Goal: Information Seeking & Learning: Learn about a topic

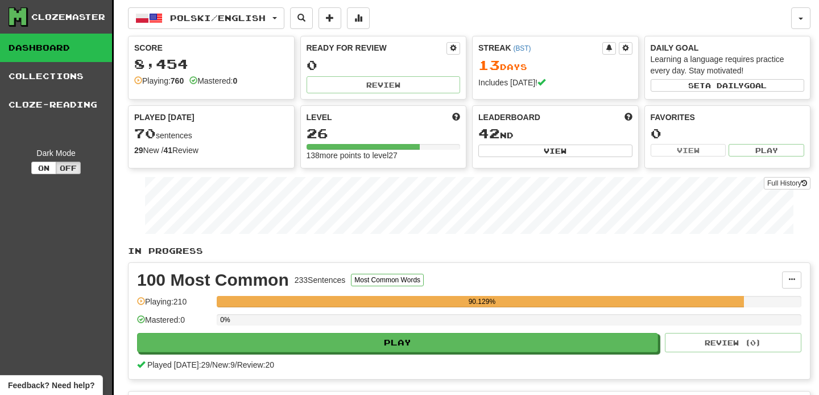
click at [53, 47] on link "Dashboard" at bounding box center [56, 48] width 112 height 28
click at [67, 18] on div "Clozemaster" at bounding box center [68, 16] width 74 height 11
click at [239, 10] on button "Polski / English" at bounding box center [206, 18] width 156 height 22
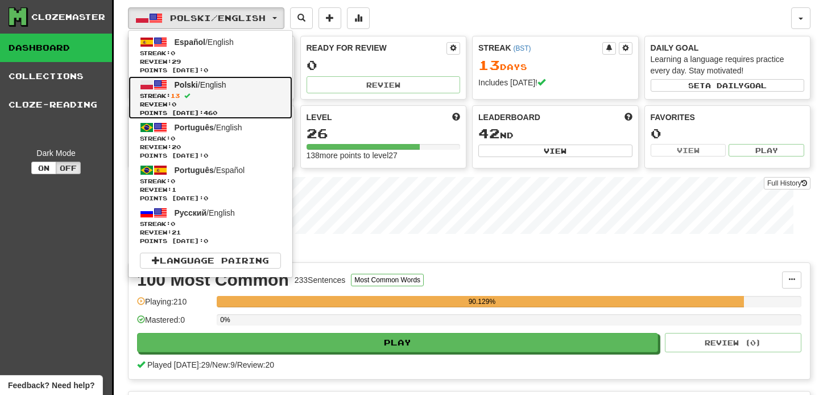
click at [235, 96] on span "Streak: 13" at bounding box center [210, 96] width 141 height 9
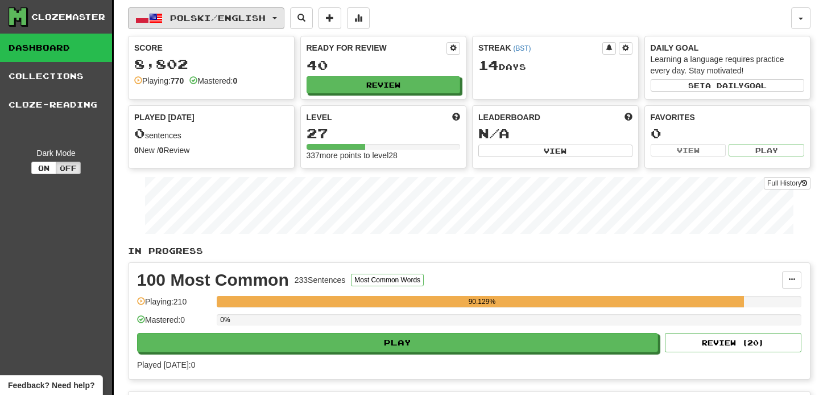
click at [284, 20] on button "Polski / English" at bounding box center [206, 18] width 156 height 22
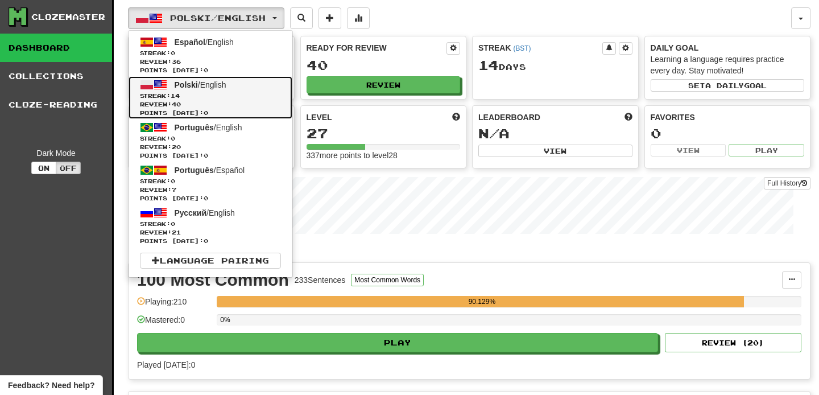
click at [247, 95] on span "Streak: 14" at bounding box center [210, 96] width 141 height 9
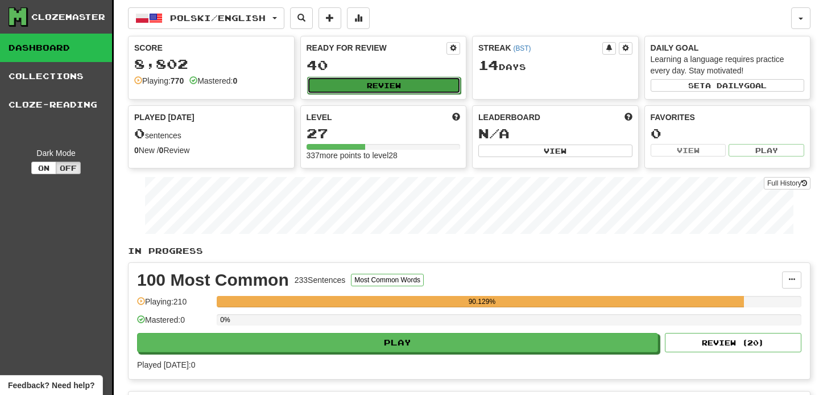
click at [351, 84] on button "Review" at bounding box center [384, 85] width 154 height 17
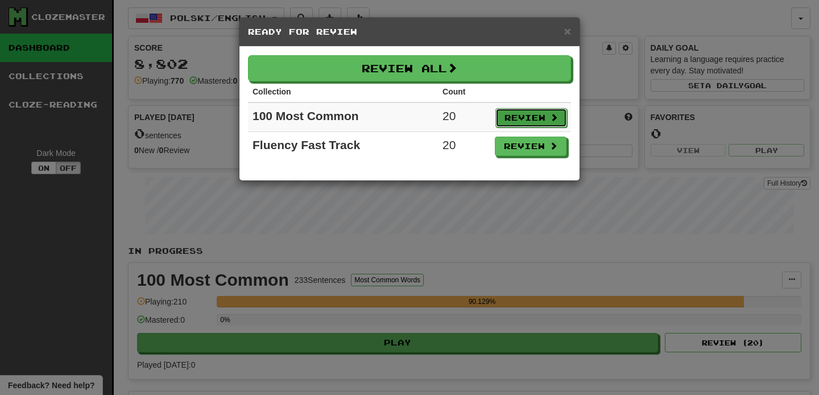
click at [534, 118] on button "Review" at bounding box center [532, 117] width 72 height 19
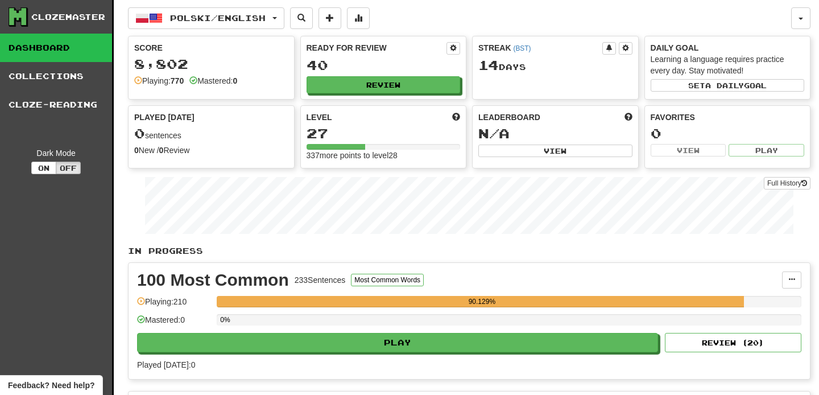
select select "**"
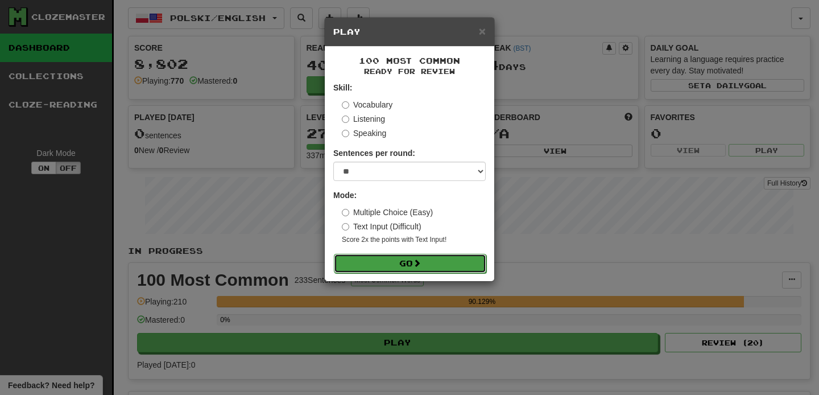
click at [399, 262] on button "Go" at bounding box center [410, 263] width 152 height 19
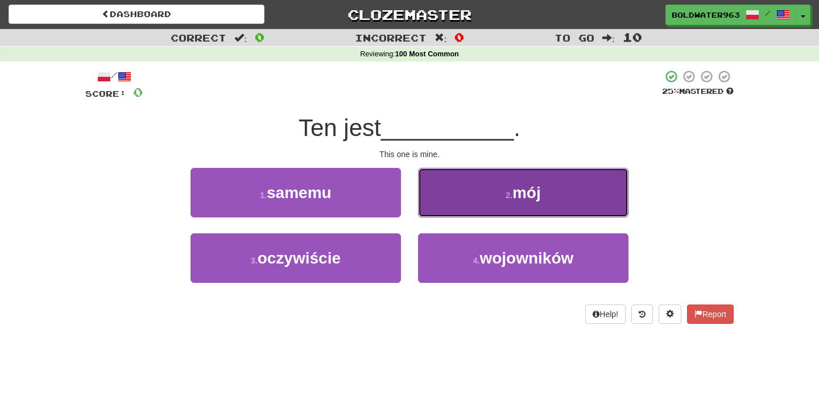
click at [530, 184] on span "mój" at bounding box center [527, 193] width 28 height 18
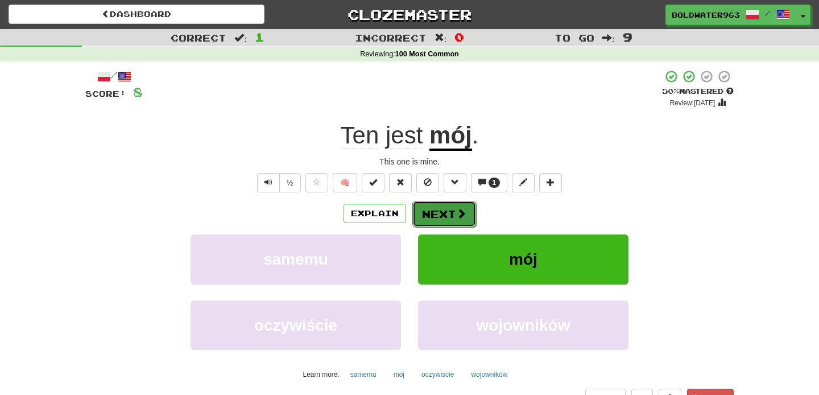
click at [439, 207] on button "Next" at bounding box center [444, 214] width 64 height 26
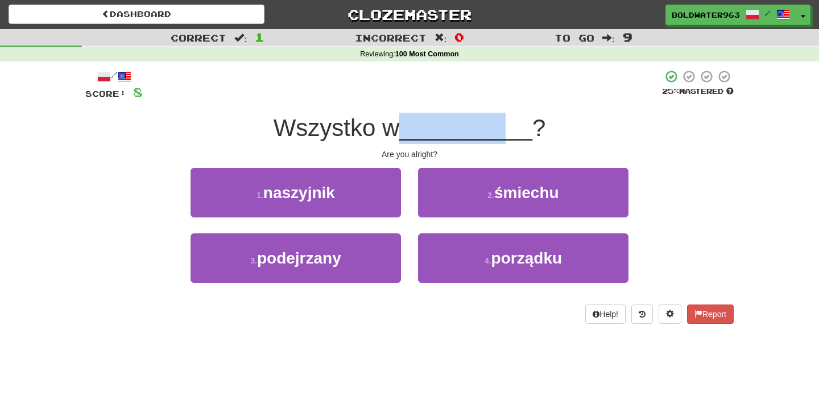
drag, startPoint x: 410, startPoint y: 129, endPoint x: 519, endPoint y: 134, distance: 109.3
click at [519, 134] on span "__________" at bounding box center [465, 127] width 133 height 27
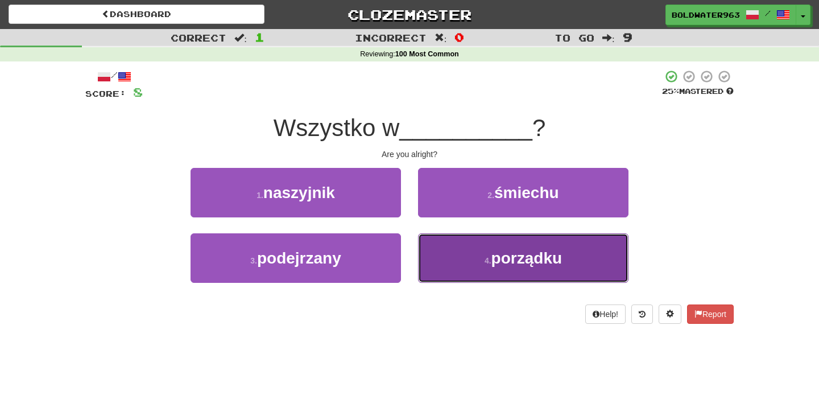
click at [526, 261] on span "porządku" at bounding box center [527, 258] width 71 height 18
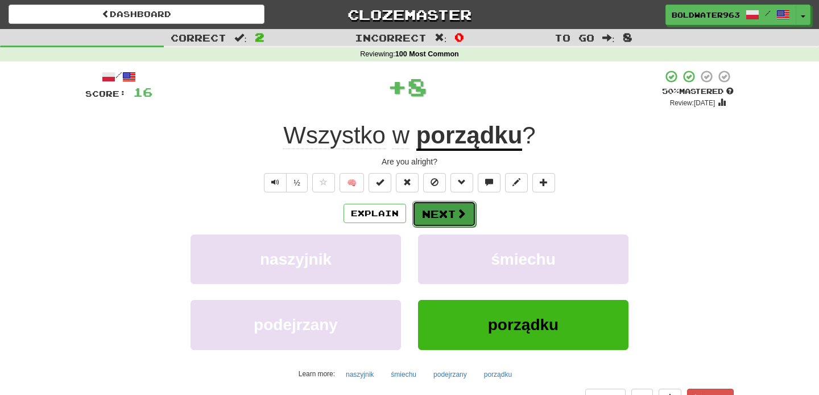
click at [443, 212] on button "Next" at bounding box center [444, 214] width 64 height 26
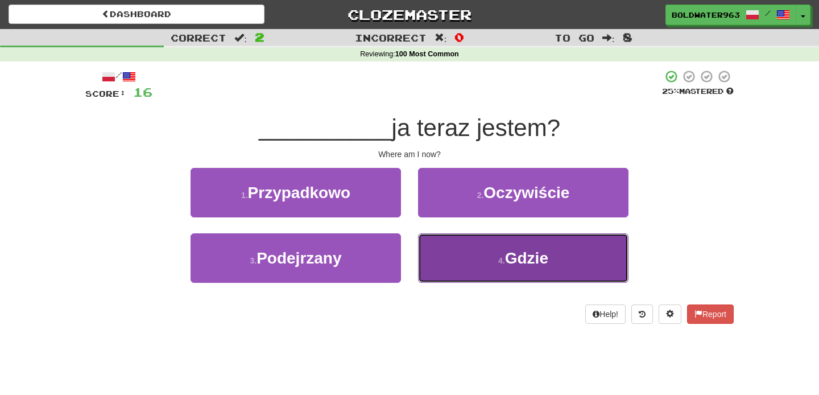
click at [500, 259] on small "4 ." at bounding box center [501, 260] width 7 height 9
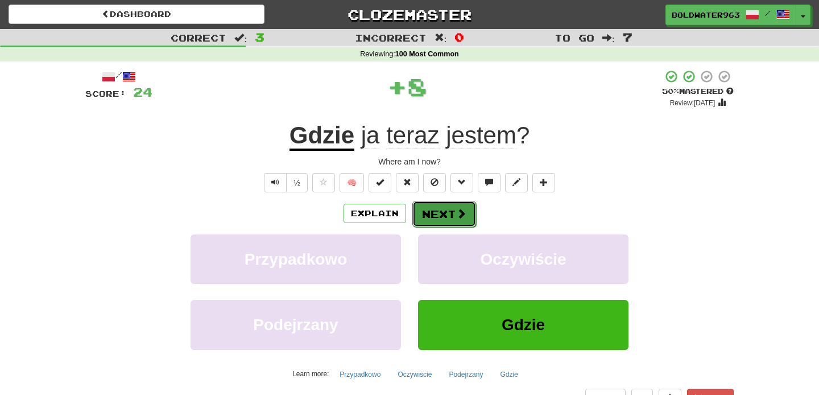
click at [445, 213] on button "Next" at bounding box center [444, 214] width 64 height 26
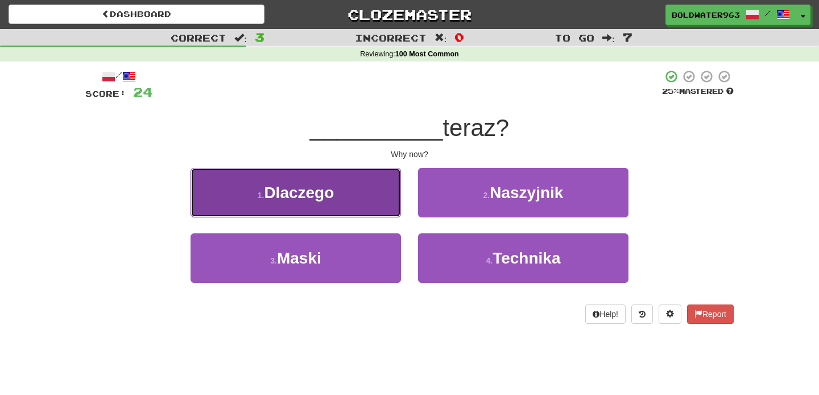
click at [347, 201] on button "1 . Dlaczego" at bounding box center [296, 192] width 211 height 49
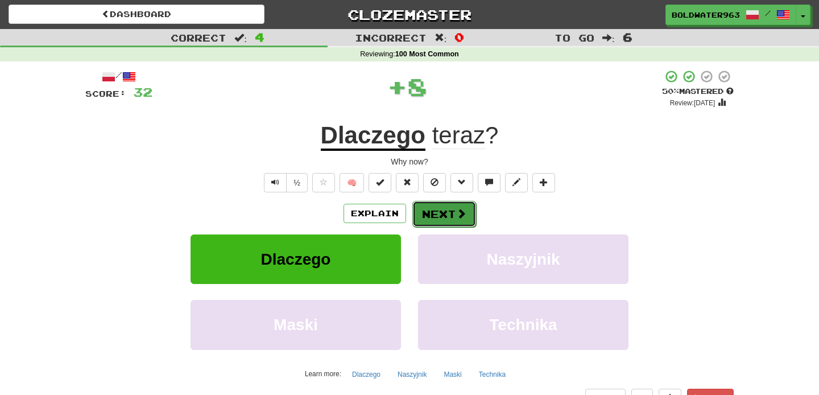
click at [439, 212] on button "Next" at bounding box center [444, 214] width 64 height 26
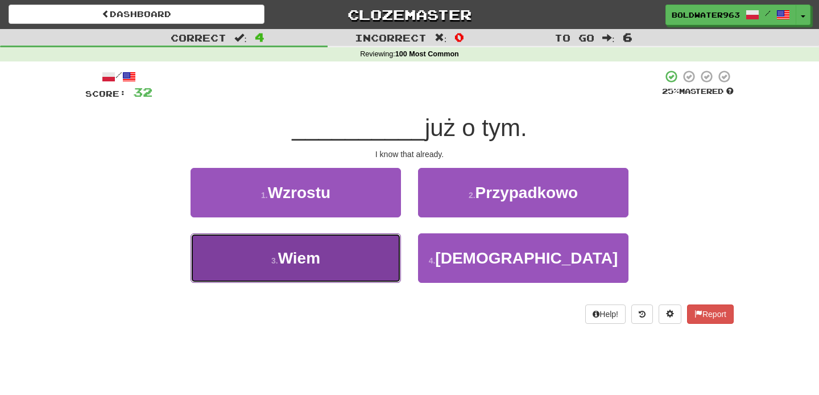
click at [376, 264] on button "3 . Wiem" at bounding box center [296, 257] width 211 height 49
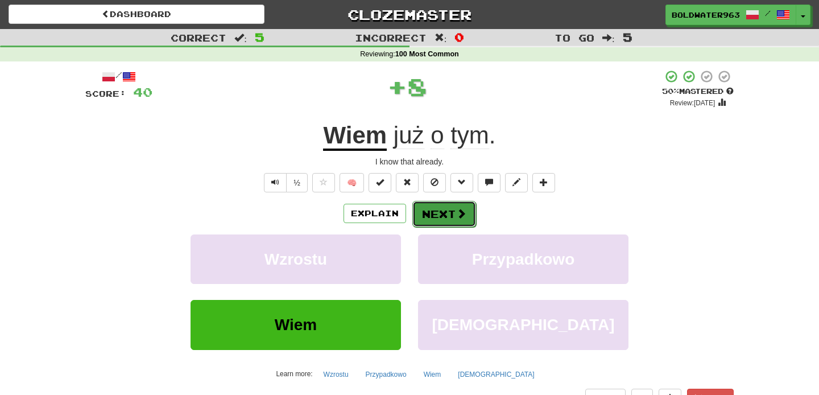
click at [443, 208] on button "Next" at bounding box center [444, 214] width 64 height 26
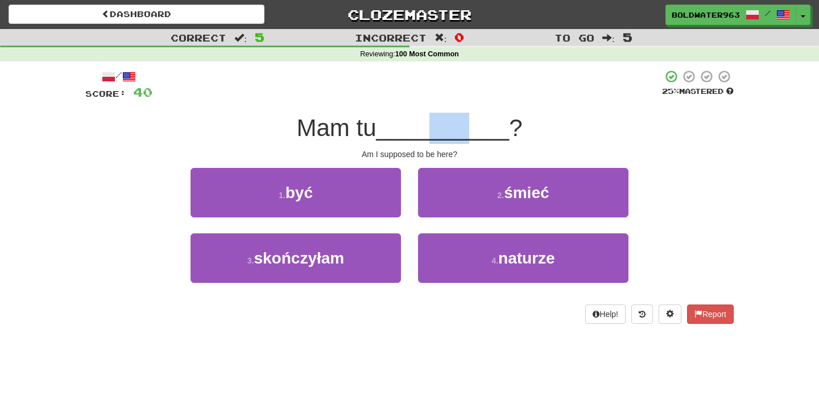
drag, startPoint x: 434, startPoint y: 134, endPoint x: 468, endPoint y: 134, distance: 34.7
click at [468, 134] on span "__________" at bounding box center [443, 127] width 133 height 27
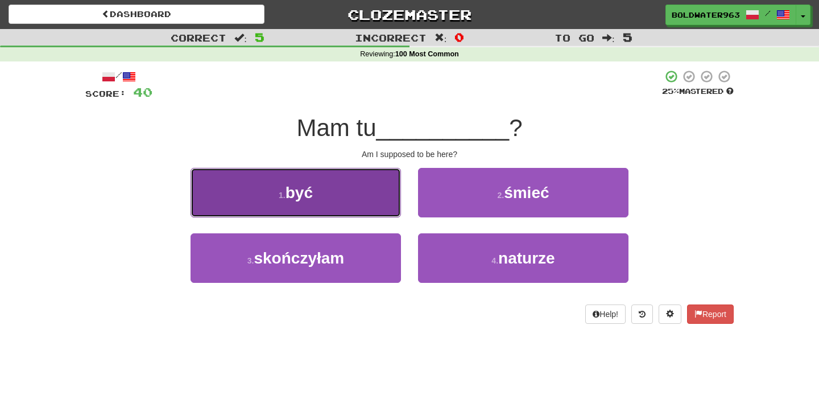
click at [386, 195] on button "1 . być" at bounding box center [296, 192] width 211 height 49
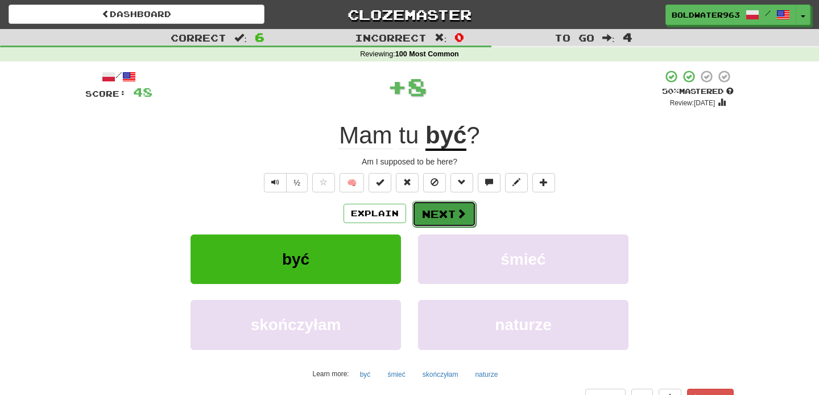
click at [436, 218] on button "Next" at bounding box center [444, 214] width 64 height 26
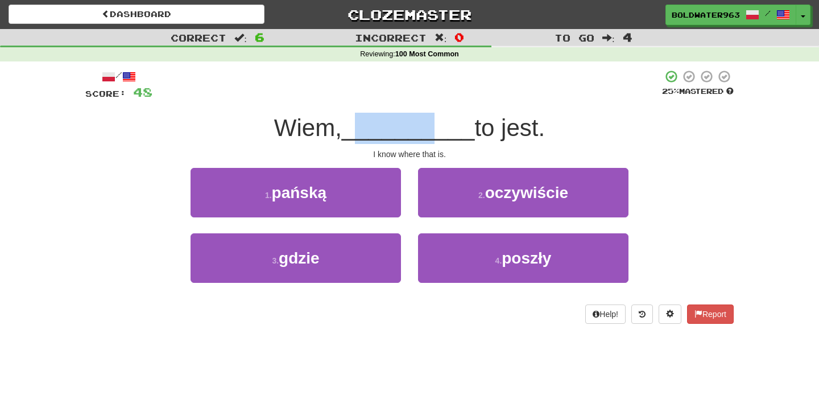
drag, startPoint x: 362, startPoint y: 127, endPoint x: 431, endPoint y: 129, distance: 68.3
click at [431, 129] on span "__________" at bounding box center [408, 127] width 133 height 27
drag, startPoint x: 444, startPoint y: 127, endPoint x: 372, endPoint y: 123, distance: 72.9
click at [372, 123] on span "__________" at bounding box center [408, 127] width 133 height 27
drag, startPoint x: 361, startPoint y: 123, endPoint x: 454, endPoint y: 123, distance: 93.3
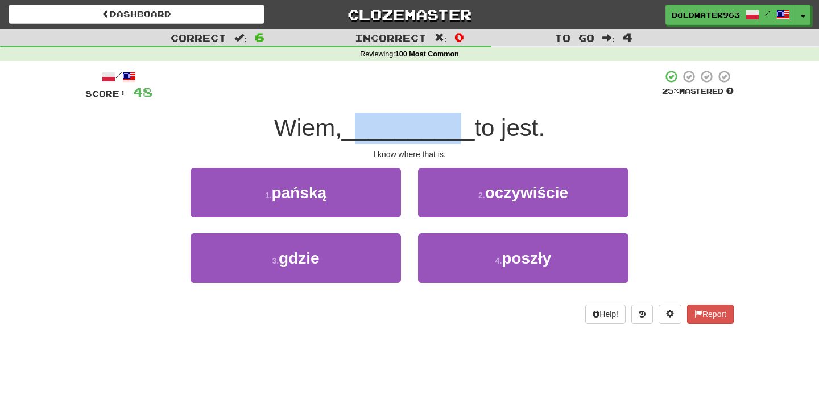
click at [454, 123] on span "__________" at bounding box center [408, 127] width 133 height 27
drag, startPoint x: 461, startPoint y: 123, endPoint x: 450, endPoint y: 124, distance: 11.4
click at [450, 124] on span "__________" at bounding box center [408, 127] width 133 height 27
click at [447, 124] on span "__________" at bounding box center [408, 127] width 133 height 27
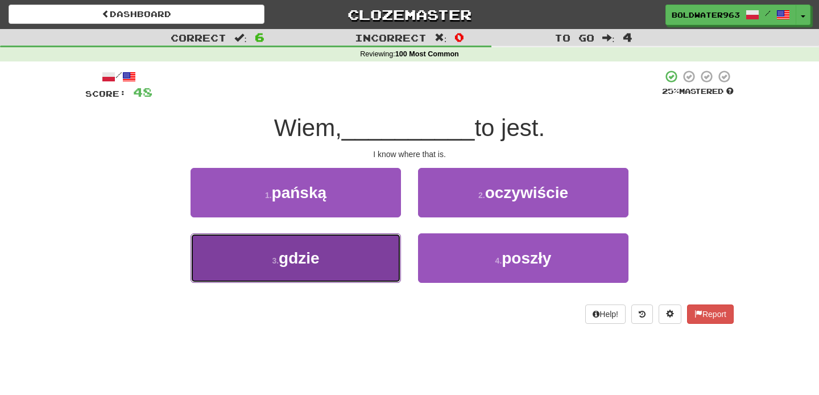
click at [346, 253] on button "3 . gdzie" at bounding box center [296, 257] width 211 height 49
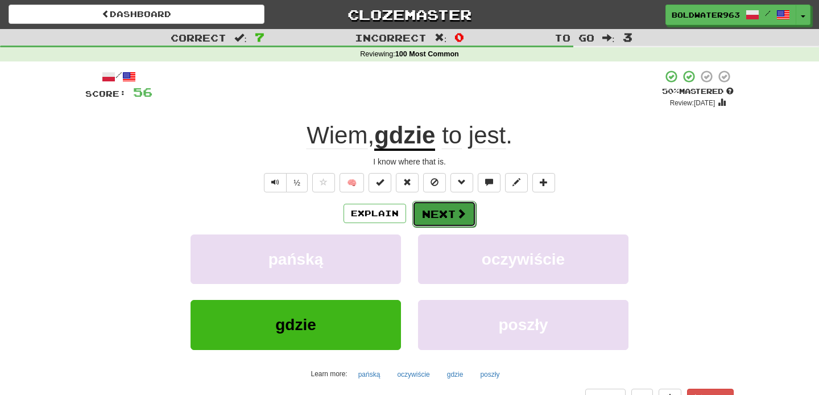
click at [447, 213] on button "Next" at bounding box center [444, 214] width 64 height 26
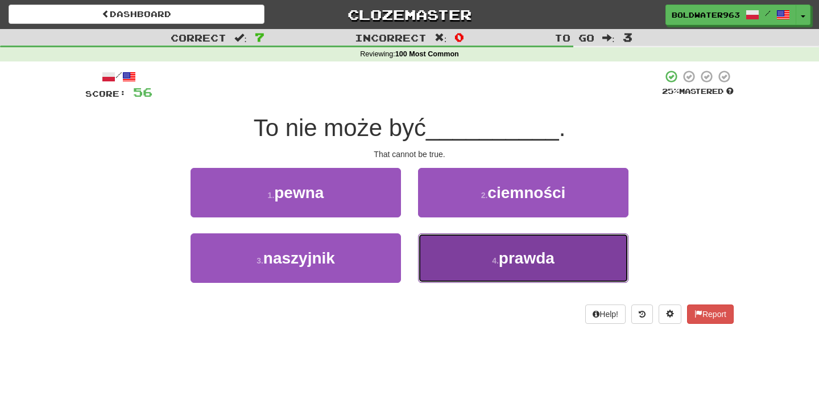
click at [461, 250] on button "4 . prawda" at bounding box center [523, 257] width 211 height 49
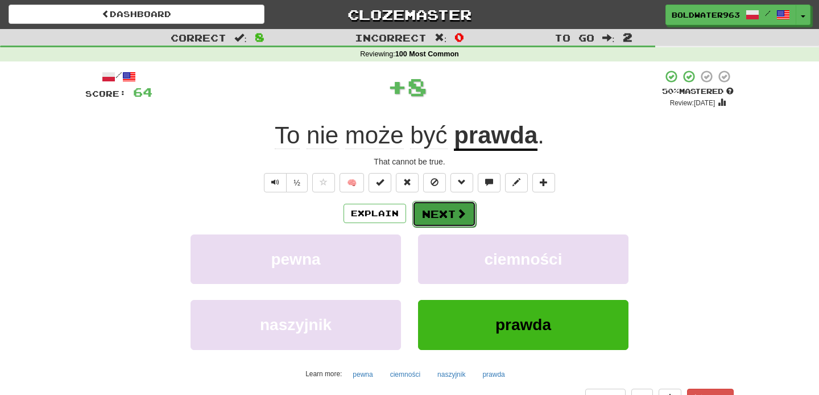
click at [448, 207] on button "Next" at bounding box center [444, 214] width 64 height 26
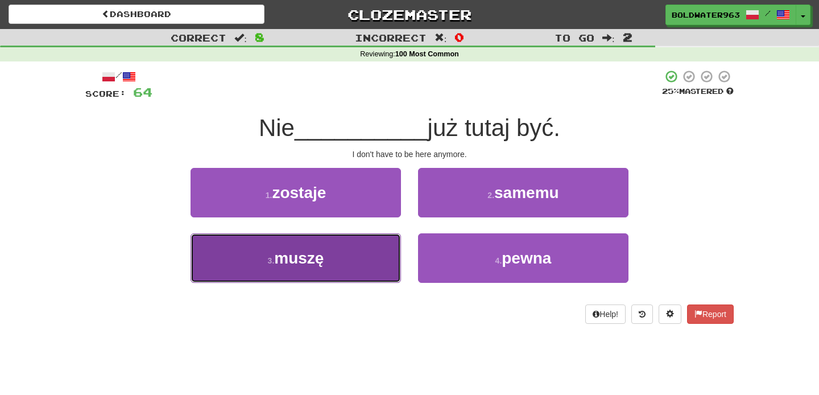
click at [360, 253] on button "3 . muszę" at bounding box center [296, 257] width 211 height 49
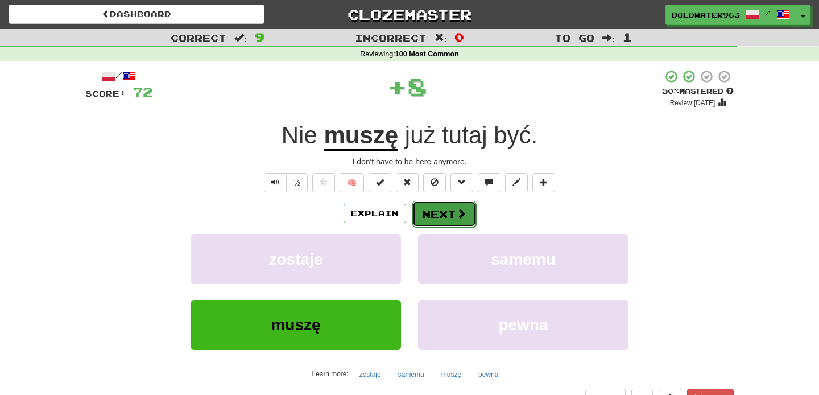
click at [443, 213] on button "Next" at bounding box center [444, 214] width 64 height 26
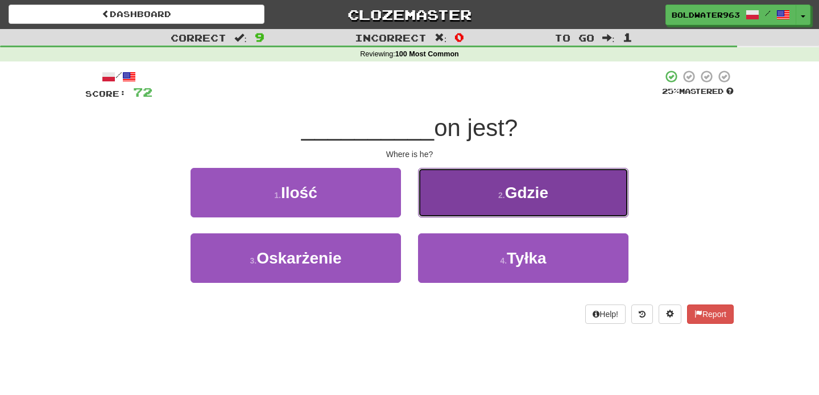
click at [519, 189] on span "Gdzie" at bounding box center [526, 193] width 43 height 18
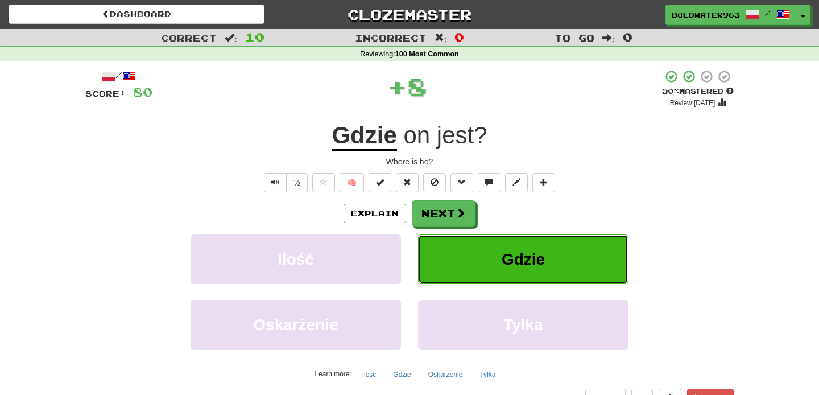
click at [493, 270] on button "Gdzie" at bounding box center [523, 258] width 211 height 49
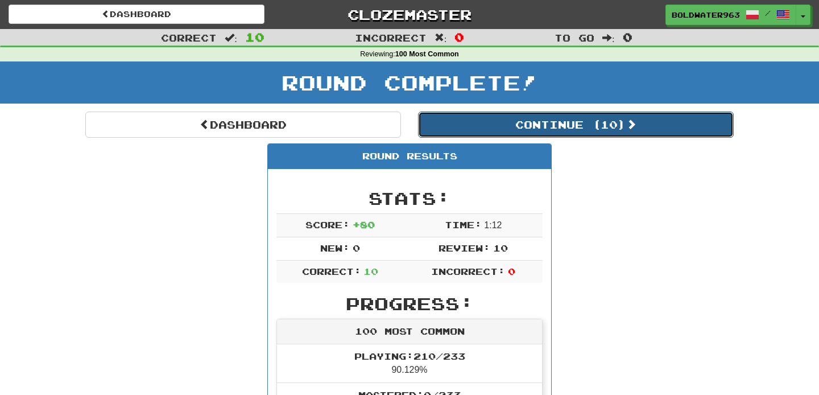
click at [480, 126] on button "Continue ( 10 )" at bounding box center [576, 125] width 316 height 26
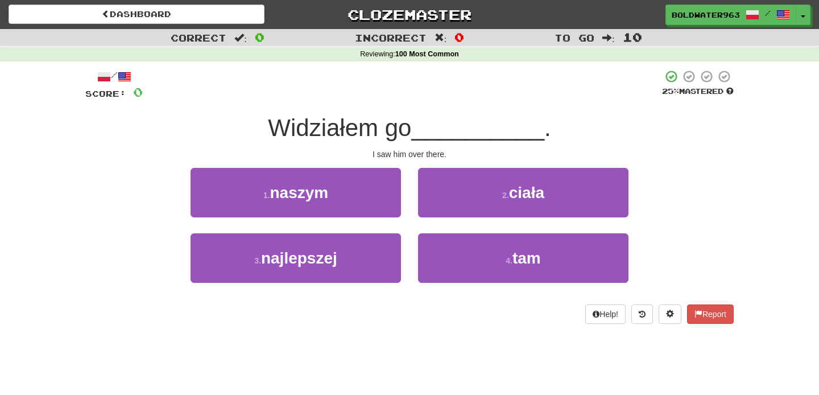
drag, startPoint x: 418, startPoint y: 135, endPoint x: 537, endPoint y: 137, distance: 118.4
click at [537, 137] on div "Widziałem go __________ ." at bounding box center [409, 128] width 649 height 31
drag, startPoint x: 537, startPoint y: 137, endPoint x: 438, endPoint y: 124, distance: 99.8
click at [438, 124] on span "__________" at bounding box center [477, 127] width 133 height 27
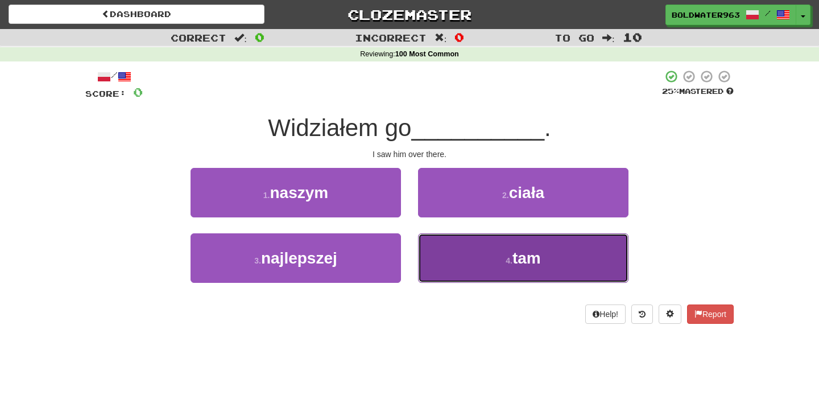
click at [460, 251] on button "4 . tam" at bounding box center [523, 257] width 211 height 49
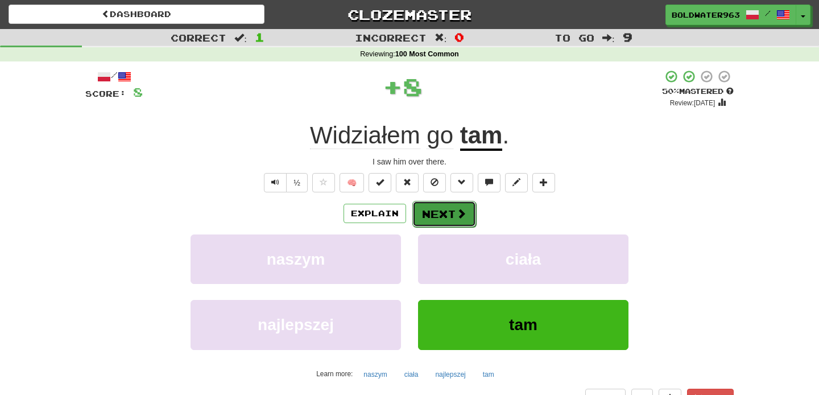
click at [452, 214] on button "Next" at bounding box center [444, 214] width 64 height 26
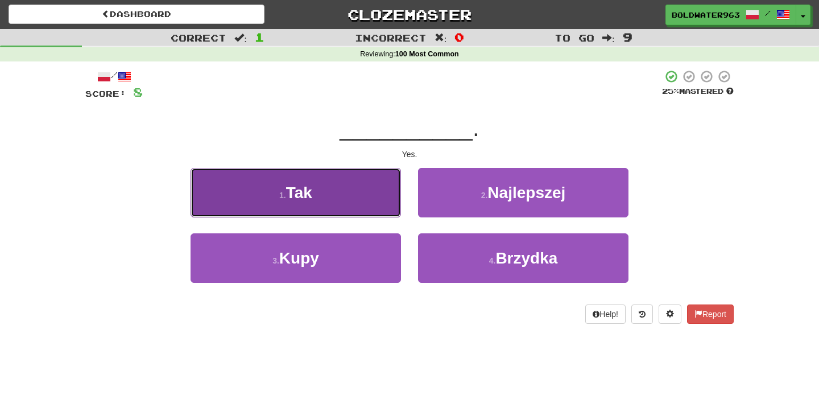
click at [361, 193] on button "1 . Tak" at bounding box center [296, 192] width 211 height 49
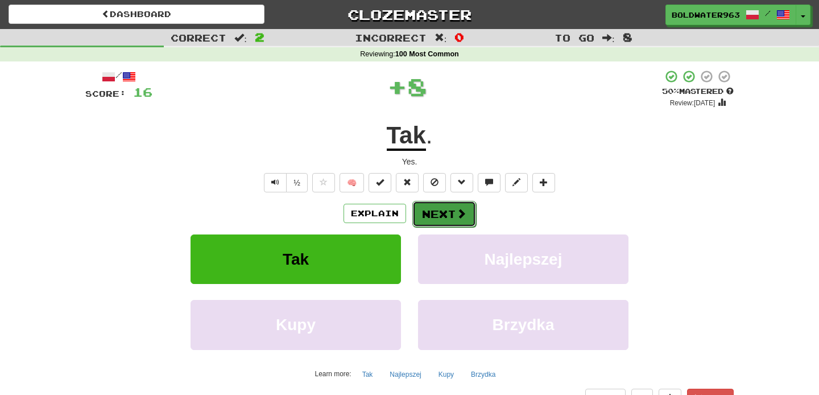
click at [442, 213] on button "Next" at bounding box center [444, 214] width 64 height 26
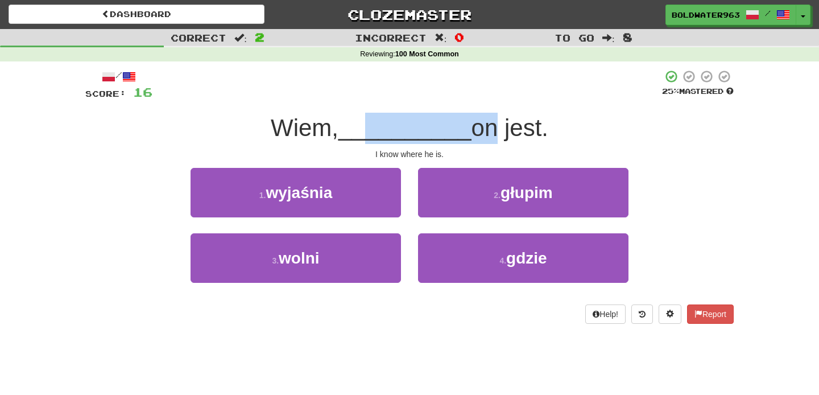
drag, startPoint x: 370, startPoint y: 133, endPoint x: 487, endPoint y: 134, distance: 117.2
click at [487, 134] on div "Wiem, __________ on jest." at bounding box center [409, 128] width 649 height 31
click at [487, 134] on span "on jest." at bounding box center [510, 127] width 77 height 27
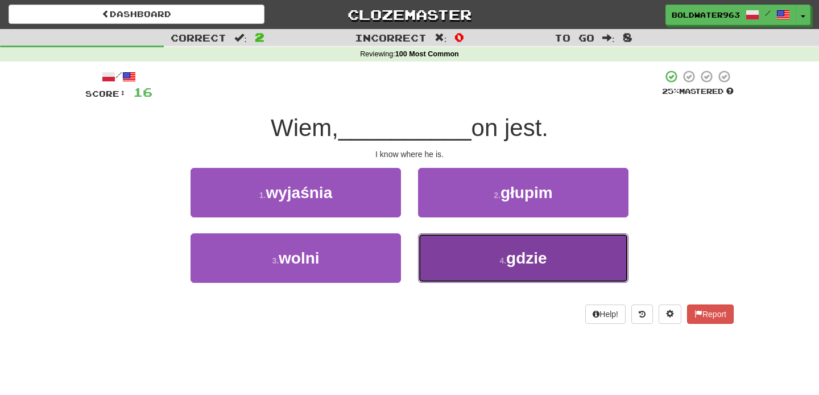
click at [476, 258] on button "4 . gdzie" at bounding box center [523, 257] width 211 height 49
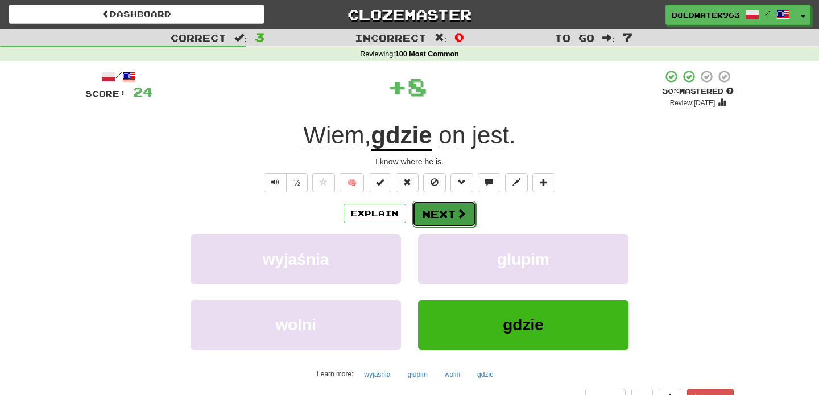
click at [452, 209] on button "Next" at bounding box center [444, 214] width 64 height 26
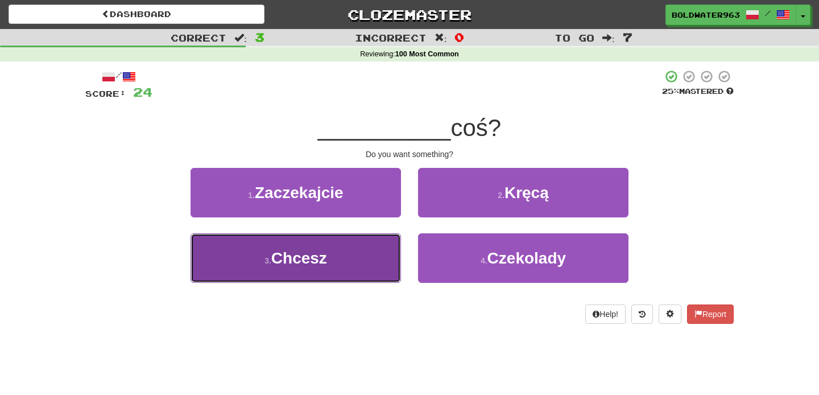
click at [365, 250] on button "3 . Chcesz" at bounding box center [296, 257] width 211 height 49
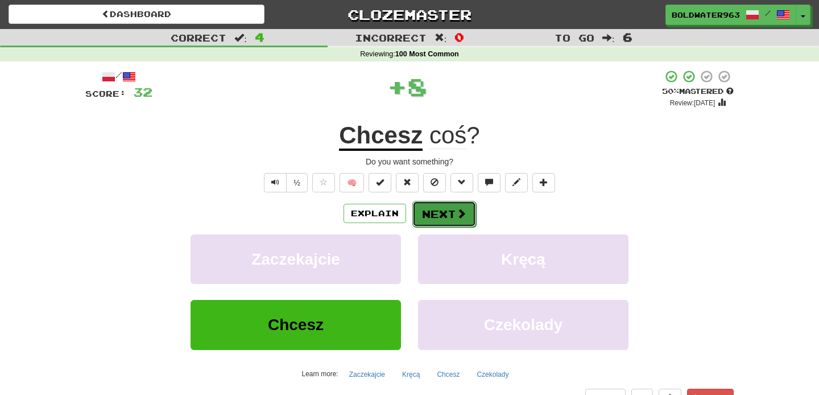
click at [438, 209] on button "Next" at bounding box center [444, 214] width 64 height 26
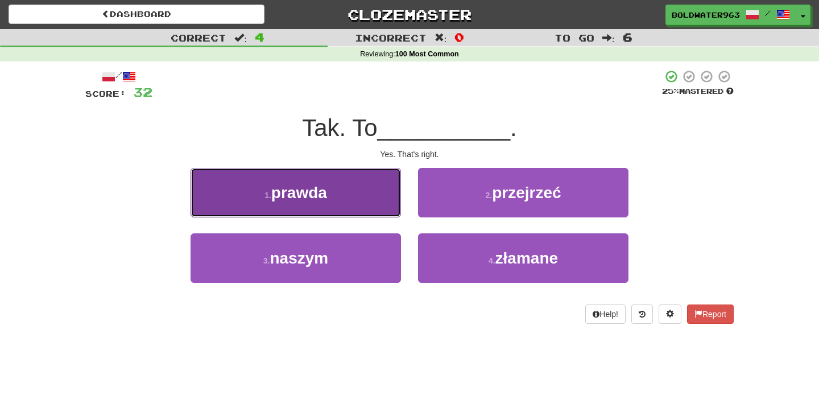
click at [354, 181] on button "1 . prawda" at bounding box center [296, 192] width 211 height 49
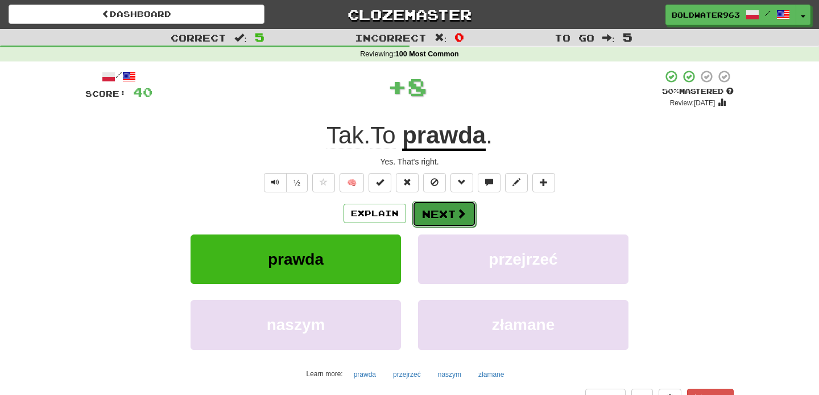
click at [434, 214] on button "Next" at bounding box center [444, 214] width 64 height 26
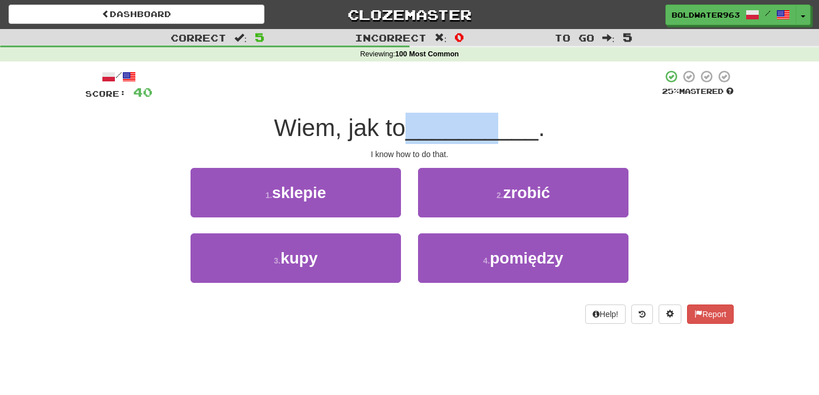
drag, startPoint x: 415, startPoint y: 131, endPoint x: 495, endPoint y: 133, distance: 80.2
click at [495, 133] on div "Wiem, jak to __________ ." at bounding box center [409, 128] width 649 height 31
click at [495, 133] on span "__________" at bounding box center [472, 127] width 133 height 27
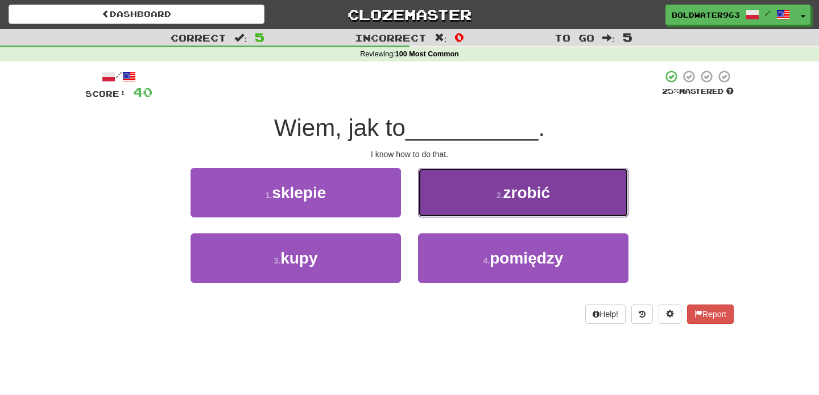
click at [487, 192] on button "2 . zrobić" at bounding box center [523, 192] width 211 height 49
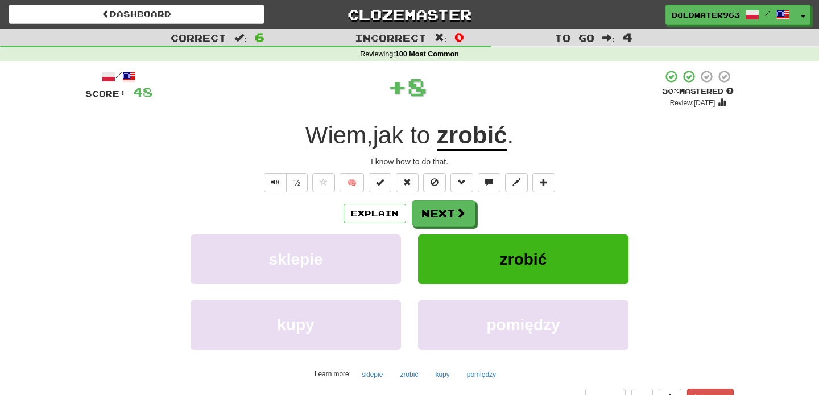
click at [595, 149] on div "Wiem , jak to zrobić ." at bounding box center [409, 135] width 649 height 31
click at [461, 221] on button "Next" at bounding box center [444, 214] width 64 height 26
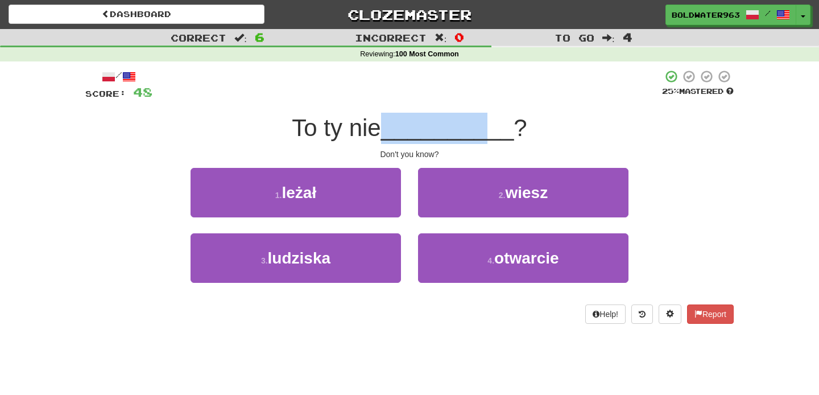
drag, startPoint x: 389, startPoint y: 127, endPoint x: 488, endPoint y: 129, distance: 98.4
click at [488, 129] on div "To ty nie __________ ?" at bounding box center [409, 128] width 649 height 31
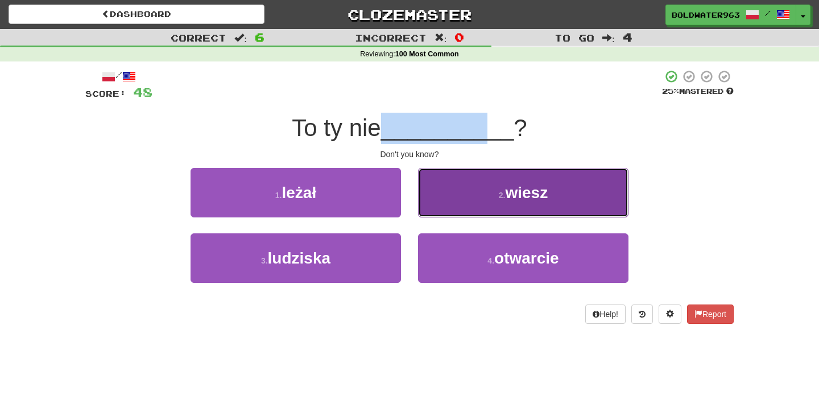
click at [501, 175] on button "2 . wiesz" at bounding box center [523, 192] width 211 height 49
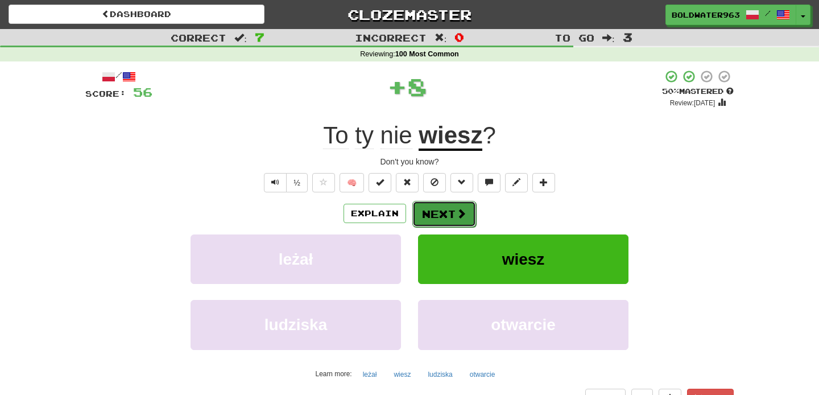
click at [427, 215] on button "Next" at bounding box center [444, 214] width 64 height 26
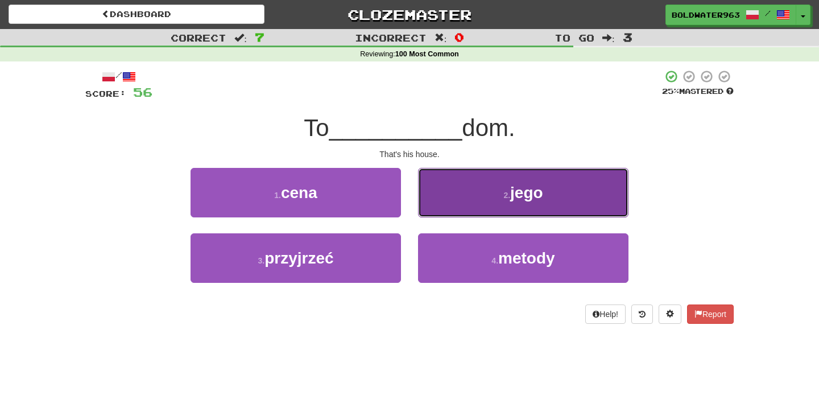
click at [505, 197] on small "2 ." at bounding box center [507, 195] width 7 height 9
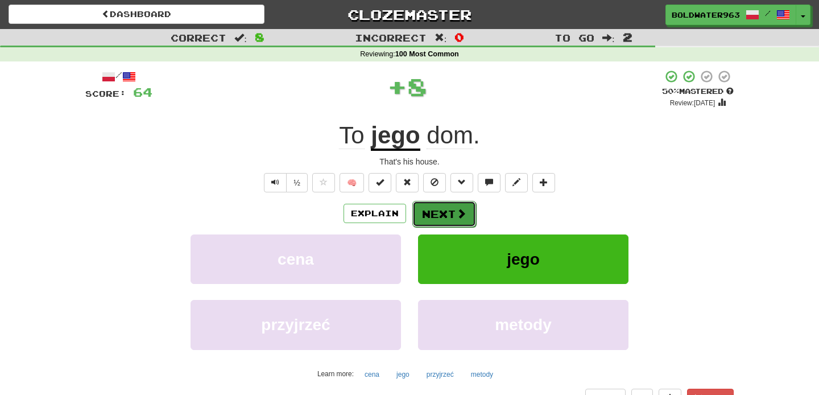
click at [452, 220] on button "Next" at bounding box center [444, 214] width 64 height 26
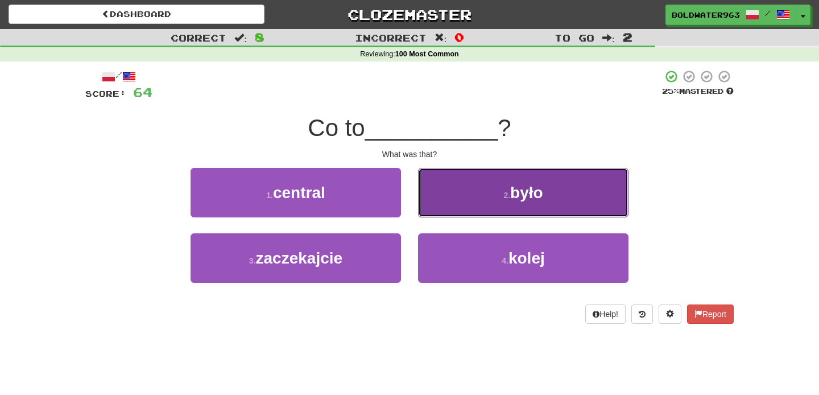
click at [495, 192] on button "2 . było" at bounding box center [523, 192] width 211 height 49
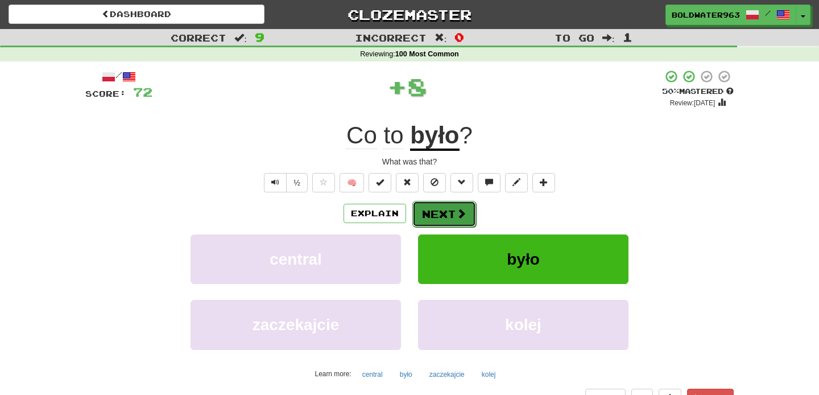
click at [434, 210] on button "Next" at bounding box center [444, 214] width 64 height 26
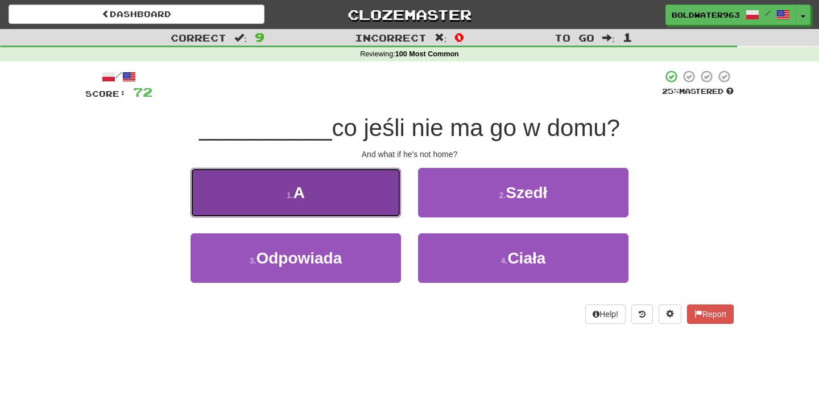
click at [344, 185] on button "1 . A" at bounding box center [296, 192] width 211 height 49
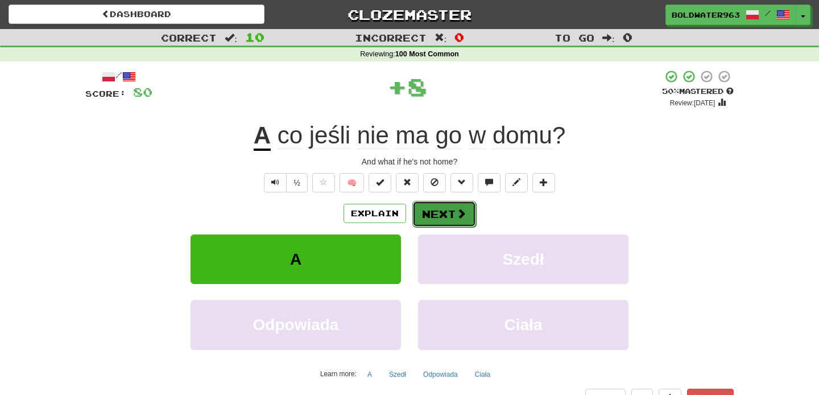
click at [442, 210] on button "Next" at bounding box center [444, 214] width 64 height 26
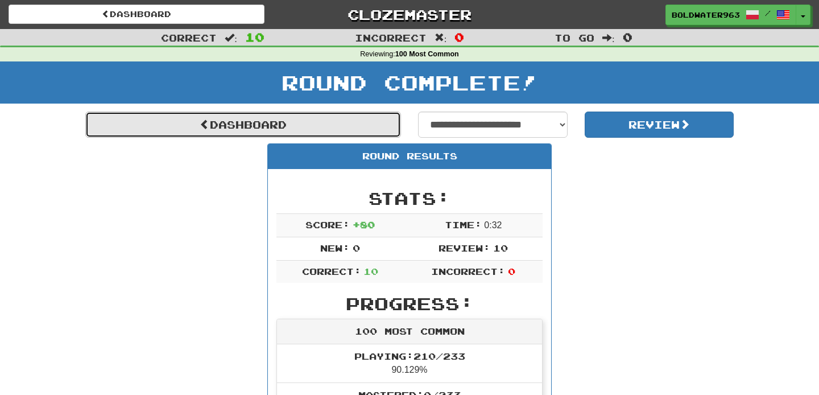
click at [330, 129] on link "Dashboard" at bounding box center [243, 125] width 316 height 26
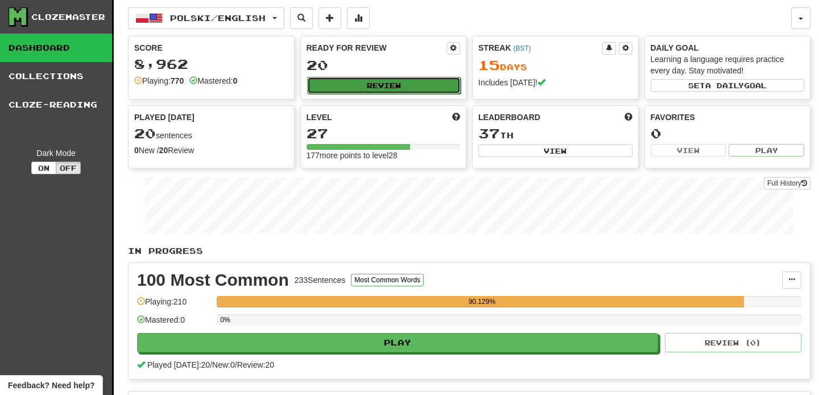
click at [384, 84] on button "Review" at bounding box center [384, 85] width 154 height 17
select select "**"
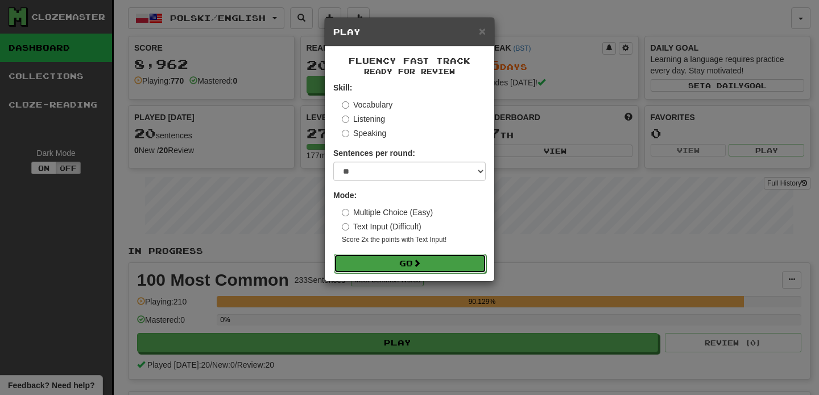
click at [394, 257] on button "Go" at bounding box center [410, 263] width 152 height 19
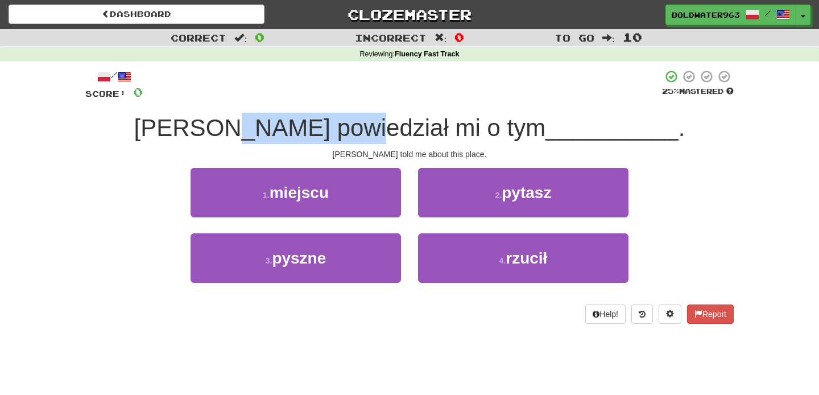
drag, startPoint x: 303, startPoint y: 129, endPoint x: 418, endPoint y: 128, distance: 114.9
click at [418, 128] on span "[PERSON_NAME] powiedział mi o tym" at bounding box center [340, 127] width 412 height 27
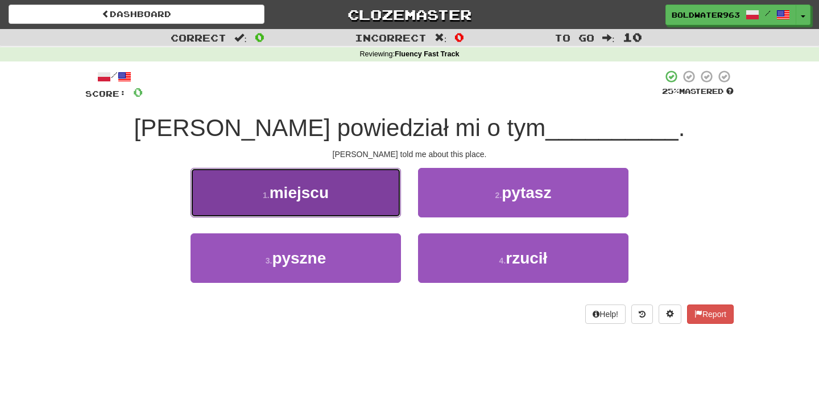
click at [354, 196] on button "1 . miejscu" at bounding box center [296, 192] width 211 height 49
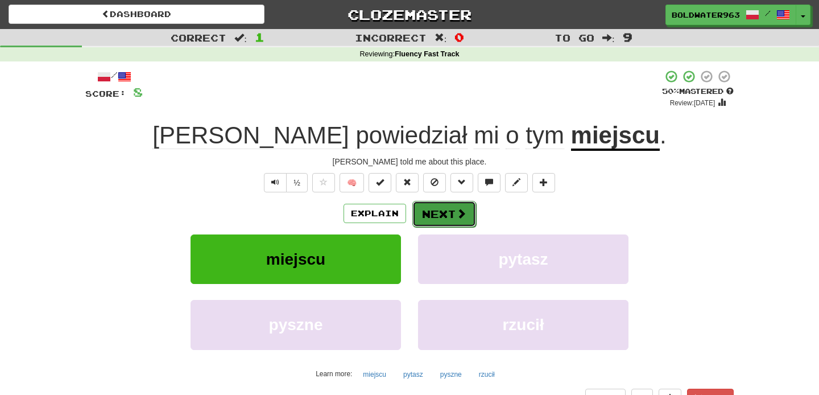
click at [443, 213] on button "Next" at bounding box center [444, 214] width 64 height 26
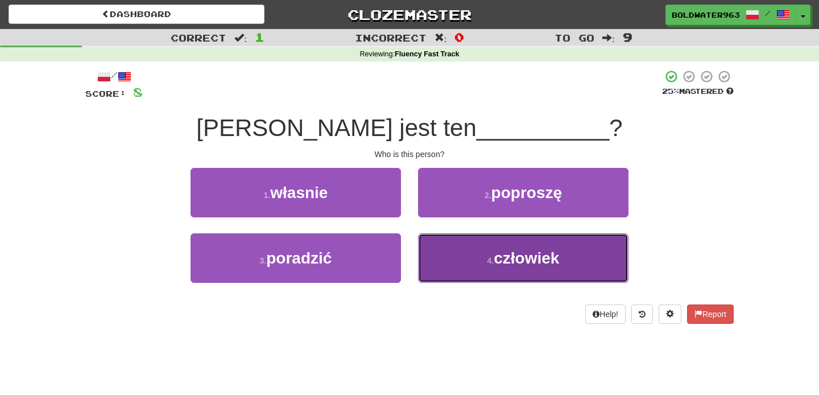
click at [465, 255] on button "4 . człowiek" at bounding box center [523, 257] width 211 height 49
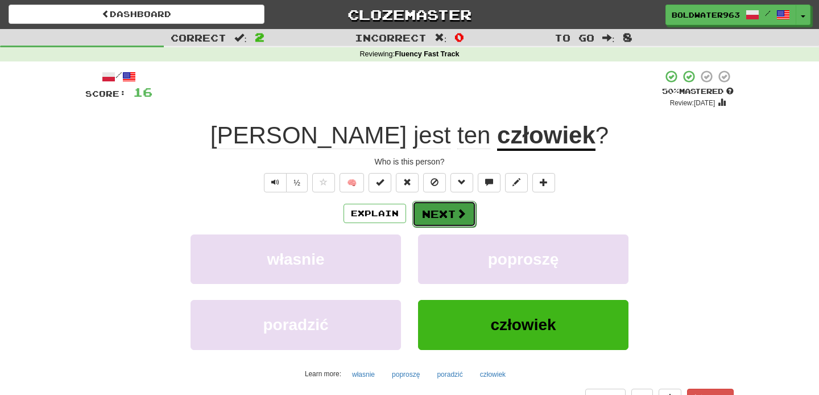
click at [442, 213] on button "Next" at bounding box center [444, 214] width 64 height 26
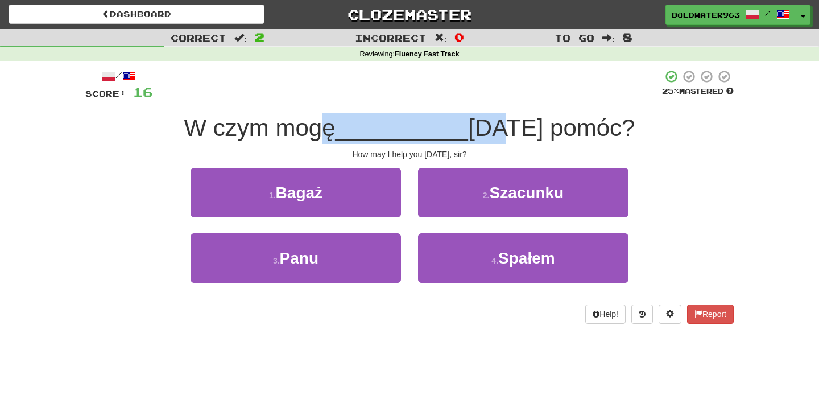
drag, startPoint x: 327, startPoint y: 131, endPoint x: 497, endPoint y: 135, distance: 170.2
click at [497, 135] on div "W czym mogę __________ dzisiaj pomóc?" at bounding box center [409, 128] width 649 height 31
click at [497, 135] on span "dzisiaj pomóc?" at bounding box center [551, 127] width 167 height 27
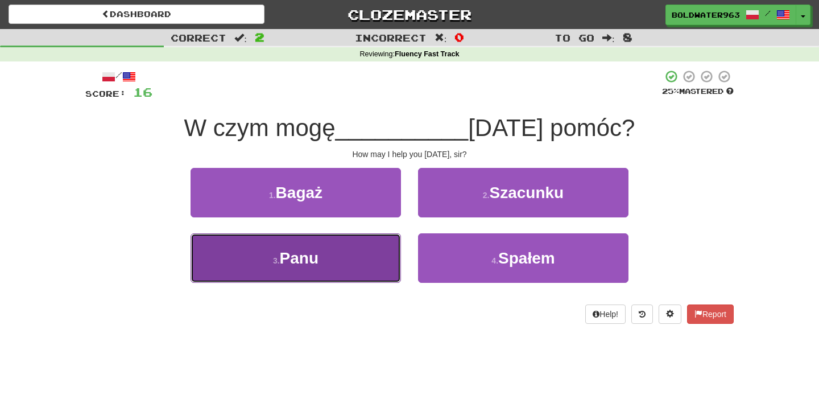
click at [357, 257] on button "3 . Panu" at bounding box center [296, 257] width 211 height 49
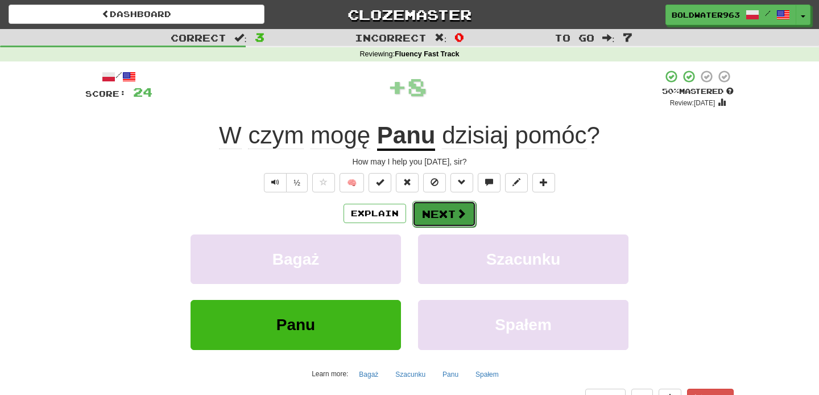
click at [440, 207] on button "Next" at bounding box center [444, 214] width 64 height 26
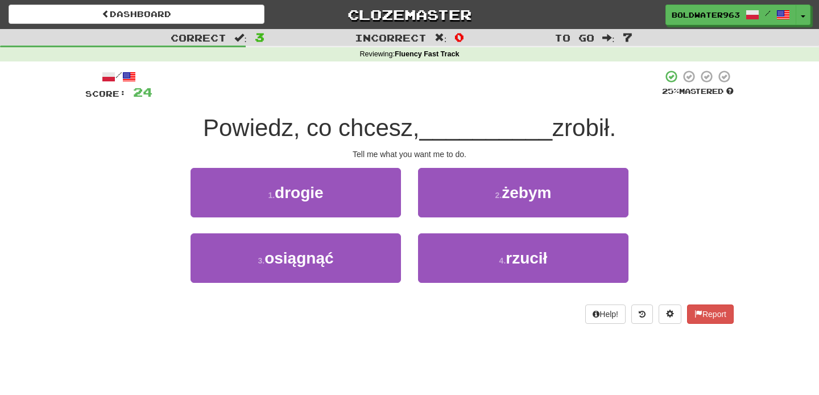
drag, startPoint x: 362, startPoint y: 126, endPoint x: 431, endPoint y: 127, distance: 68.9
click at [431, 127] on div "Powiedz, co chcesz, __________ zrobił." at bounding box center [409, 128] width 649 height 31
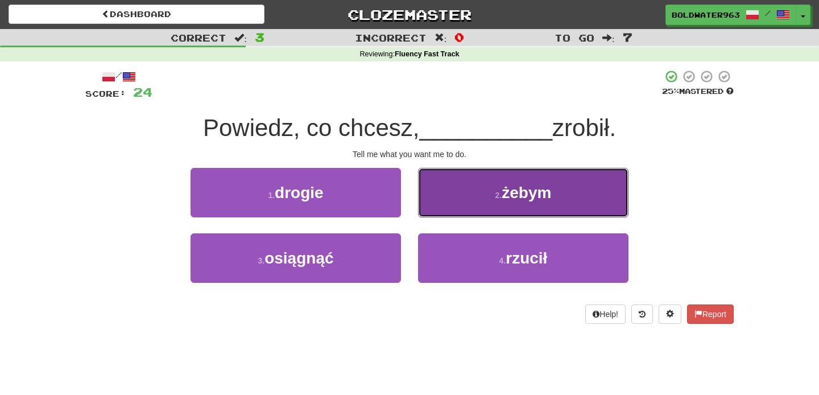
click at [501, 188] on button "2 . żebym" at bounding box center [523, 192] width 211 height 49
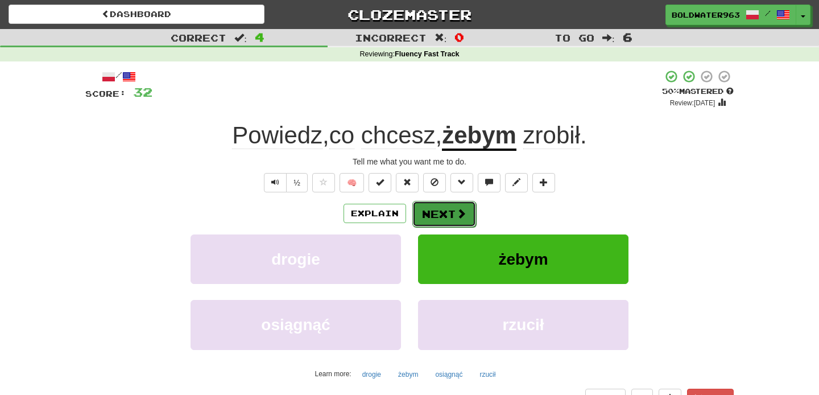
click at [452, 212] on button "Next" at bounding box center [444, 214] width 64 height 26
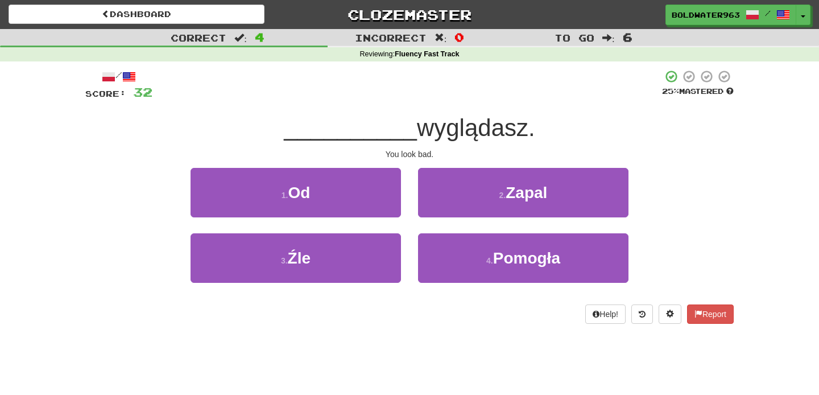
click at [417, 126] on span "wyglądasz." at bounding box center [476, 127] width 118 height 27
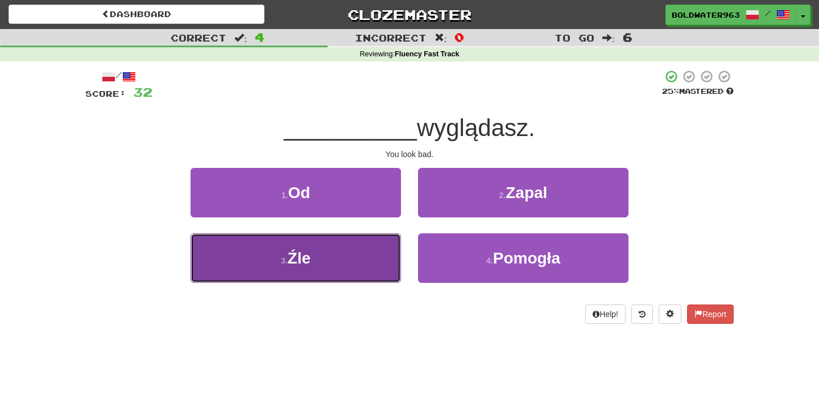
click at [313, 255] on button "3 . Źle" at bounding box center [296, 257] width 211 height 49
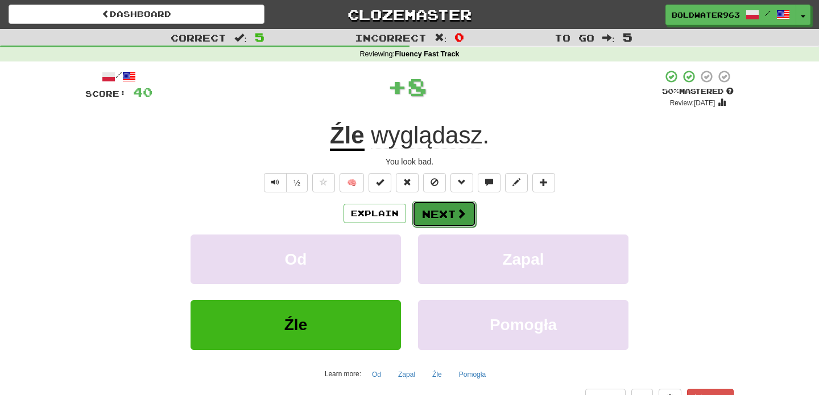
click at [434, 208] on button "Next" at bounding box center [444, 214] width 64 height 26
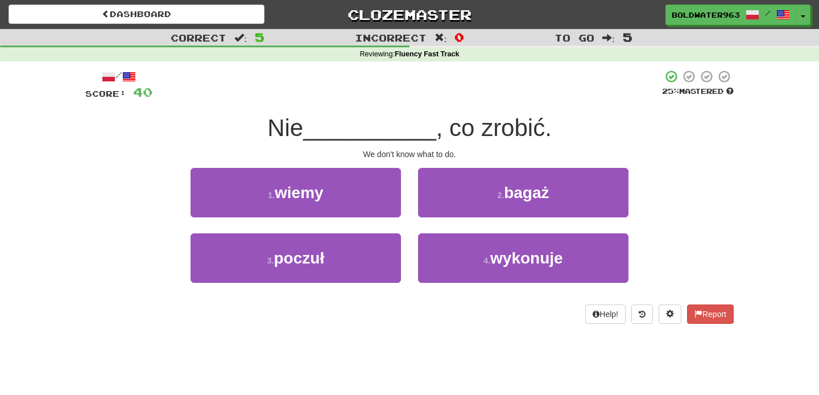
drag, startPoint x: 377, startPoint y: 131, endPoint x: 405, endPoint y: 131, distance: 27.9
click at [395, 131] on span "__________" at bounding box center [369, 127] width 133 height 27
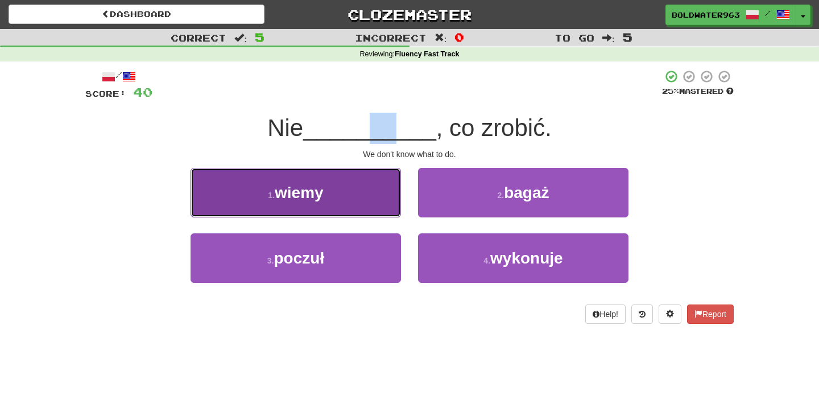
click at [353, 190] on button "1 . wiemy" at bounding box center [296, 192] width 211 height 49
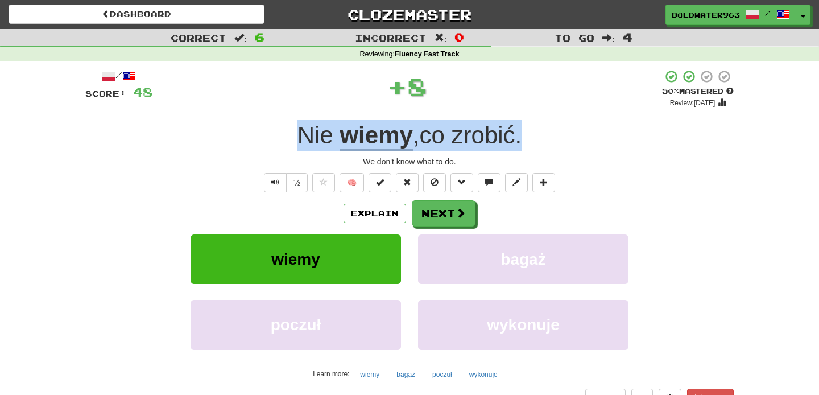
drag, startPoint x: 280, startPoint y: 135, endPoint x: 537, endPoint y: 139, distance: 257.2
click at [537, 139] on div "Nie wiemy , co zrobić ." at bounding box center [409, 135] width 649 height 31
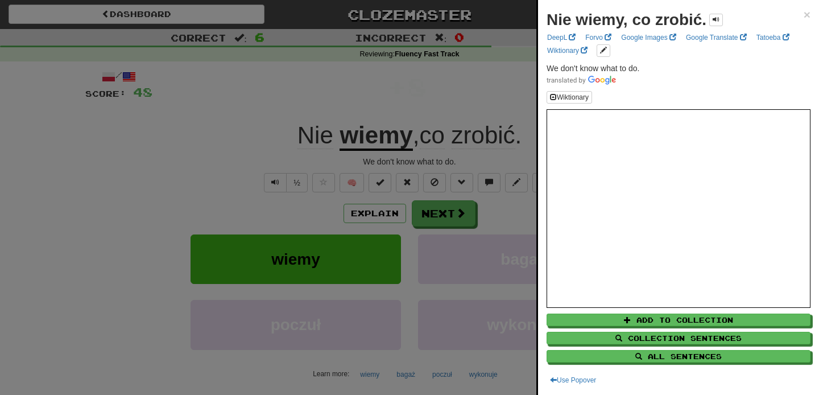
click at [447, 216] on div at bounding box center [409, 197] width 819 height 395
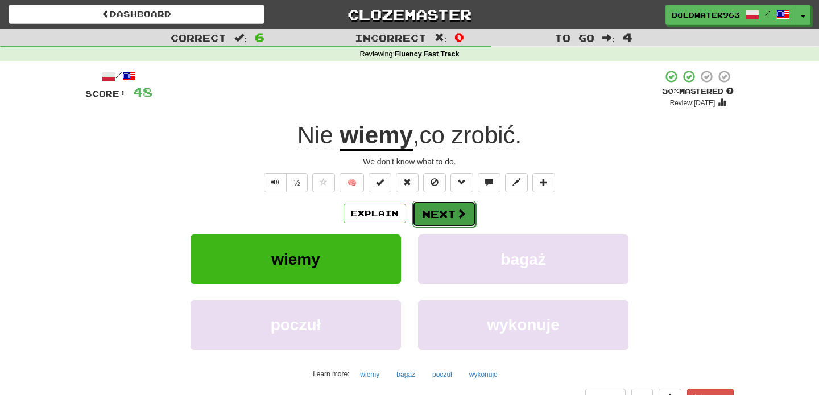
click at [464, 217] on span at bounding box center [461, 213] width 10 height 10
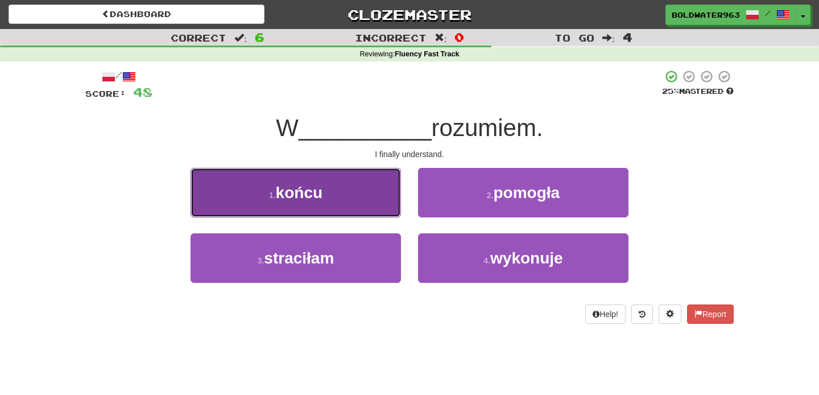
click at [369, 188] on button "1 . końcu" at bounding box center [296, 192] width 211 height 49
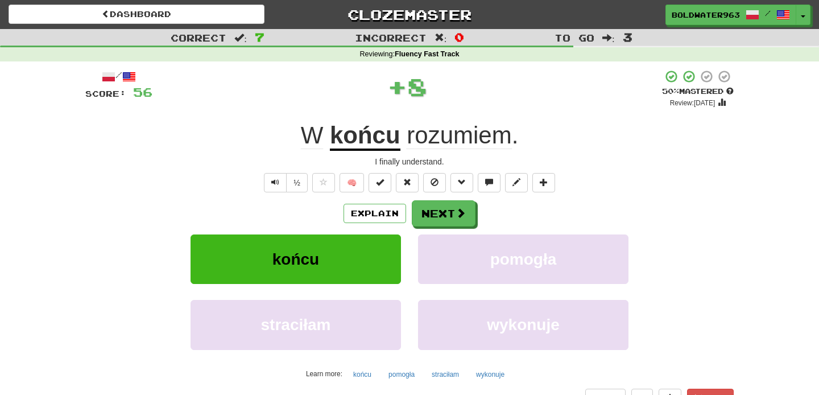
drag, startPoint x: 403, startPoint y: 138, endPoint x: 511, endPoint y: 138, distance: 107.5
click at [511, 138] on span "rozumiem ." at bounding box center [460, 135] width 118 height 27
click at [535, 138] on div "W końcu rozumiem ." at bounding box center [409, 135] width 649 height 31
click at [440, 209] on button "Next" at bounding box center [444, 214] width 64 height 26
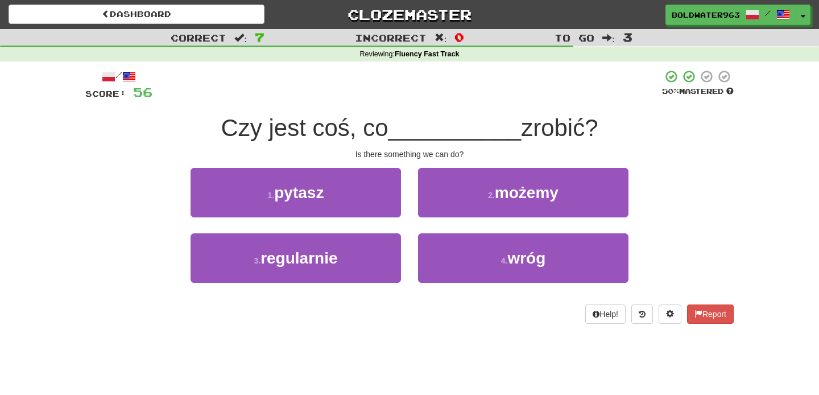
drag, startPoint x: 387, startPoint y: 125, endPoint x: 398, endPoint y: 125, distance: 10.8
click at [398, 125] on div "Czy jest coś, co __________ zrobić?" at bounding box center [409, 128] width 649 height 31
drag, startPoint x: 403, startPoint y: 129, endPoint x: 509, endPoint y: 126, distance: 105.8
click at [509, 126] on span "__________" at bounding box center [455, 127] width 133 height 27
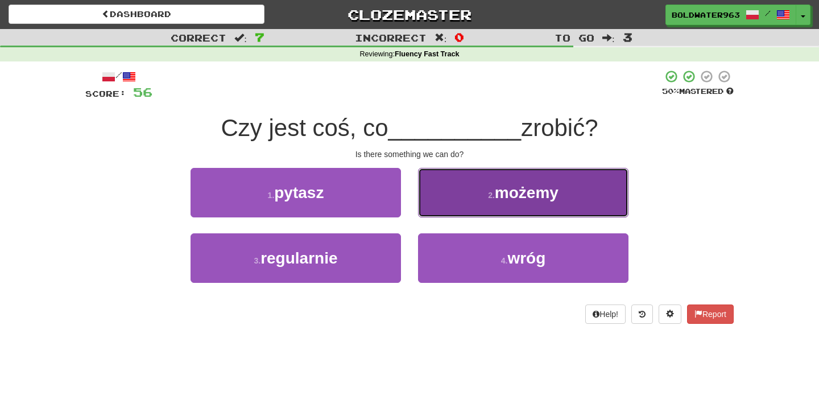
click at [483, 184] on button "2 . możemy" at bounding box center [523, 192] width 211 height 49
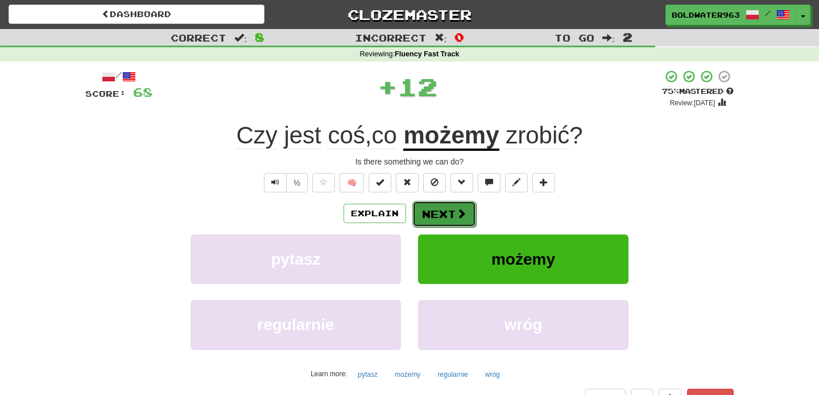
click at [452, 210] on button "Next" at bounding box center [444, 214] width 64 height 26
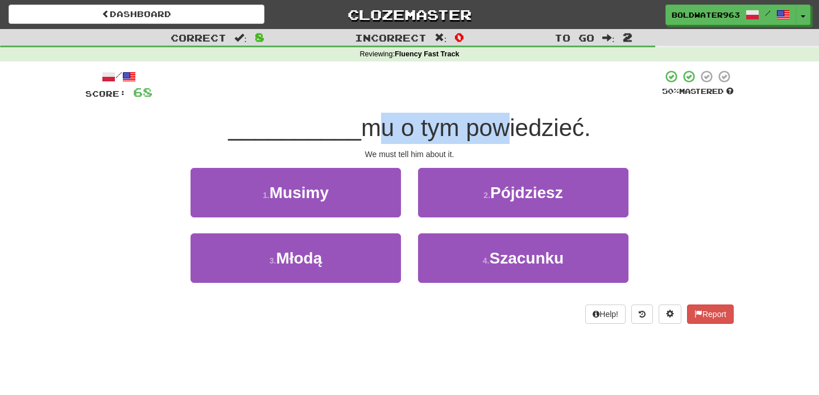
drag, startPoint x: 363, startPoint y: 126, endPoint x: 486, endPoint y: 126, distance: 123.5
click at [486, 126] on span "mu o tym powiedzieć." at bounding box center [476, 127] width 230 height 27
click at [365, 94] on div at bounding box center [407, 84] width 510 height 31
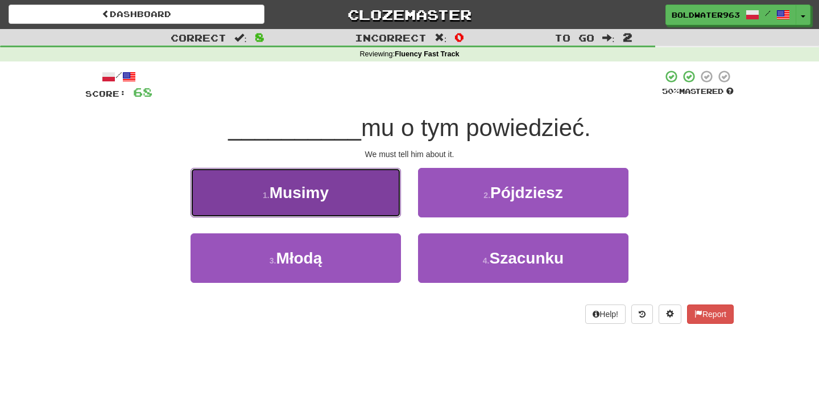
click at [302, 199] on span "Musimy" at bounding box center [299, 193] width 59 height 18
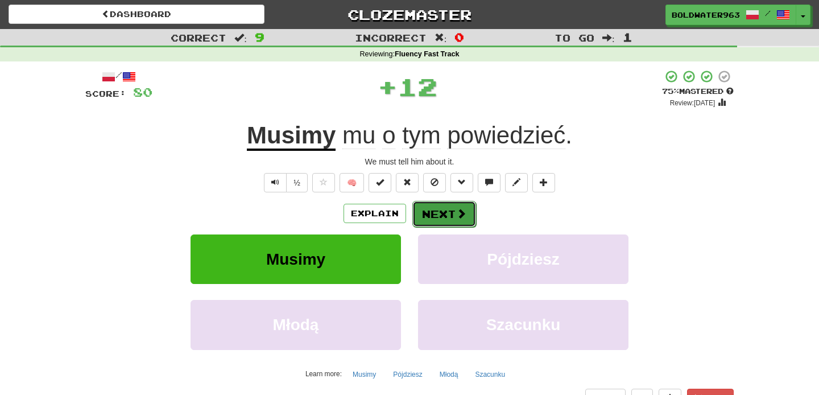
click at [446, 216] on button "Next" at bounding box center [444, 214] width 64 height 26
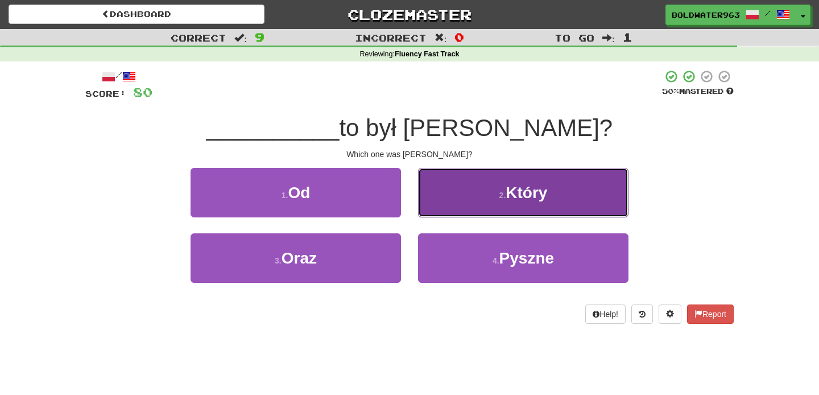
click at [478, 178] on button "2 . Który" at bounding box center [523, 192] width 211 height 49
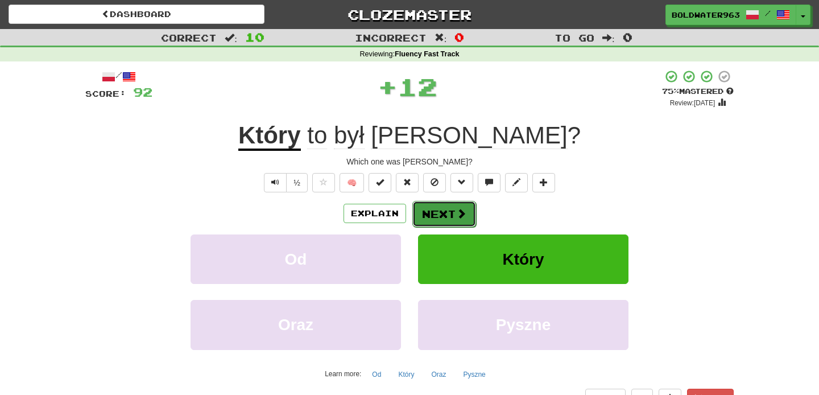
click at [444, 208] on button "Next" at bounding box center [444, 214] width 64 height 26
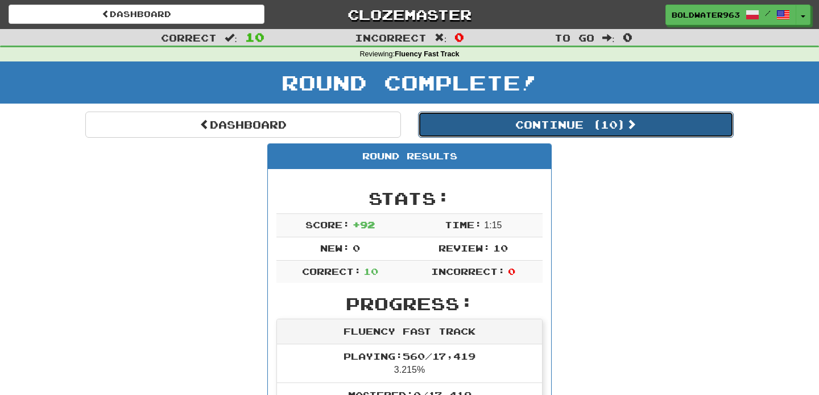
click at [482, 124] on button "Continue ( 10 )" at bounding box center [576, 125] width 316 height 26
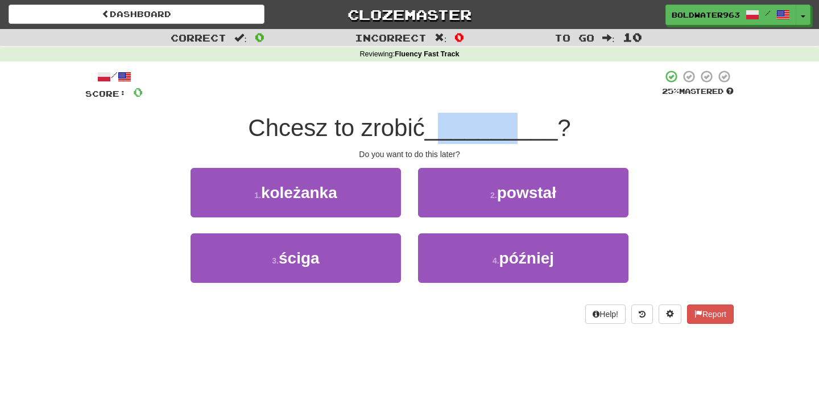
drag, startPoint x: 448, startPoint y: 131, endPoint x: 522, endPoint y: 131, distance: 74.0
click at [522, 131] on span "__________" at bounding box center [491, 127] width 133 height 27
drag, startPoint x: 542, startPoint y: 131, endPoint x: 452, endPoint y: 135, distance: 90.5
click at [452, 135] on span "__________" at bounding box center [491, 127] width 133 height 27
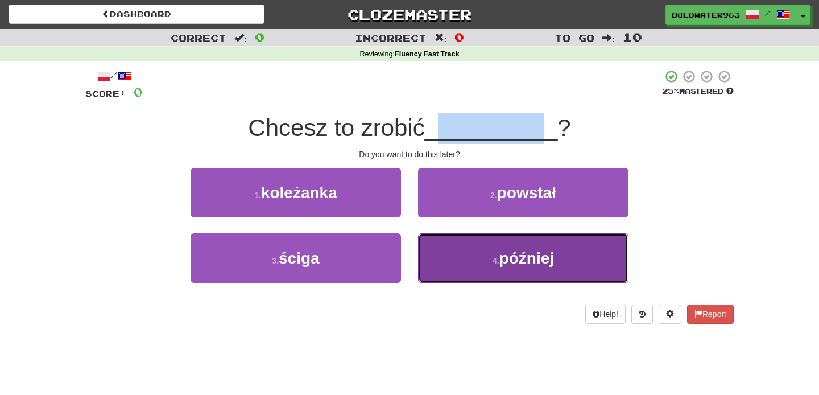
click at [469, 263] on button "4 . później" at bounding box center [523, 257] width 211 height 49
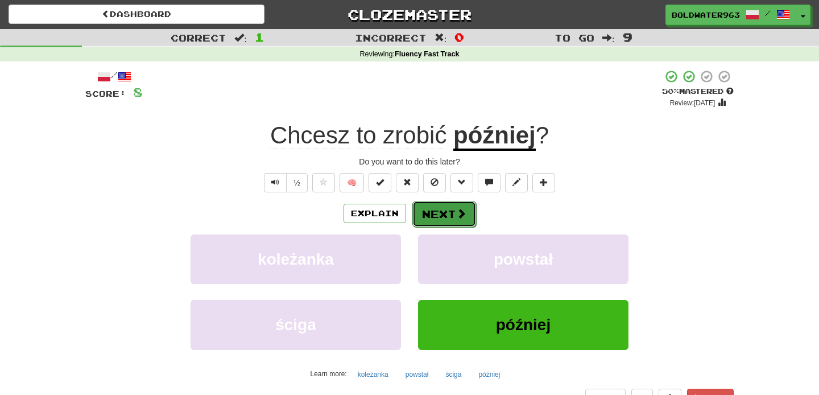
click at [443, 209] on button "Next" at bounding box center [444, 214] width 64 height 26
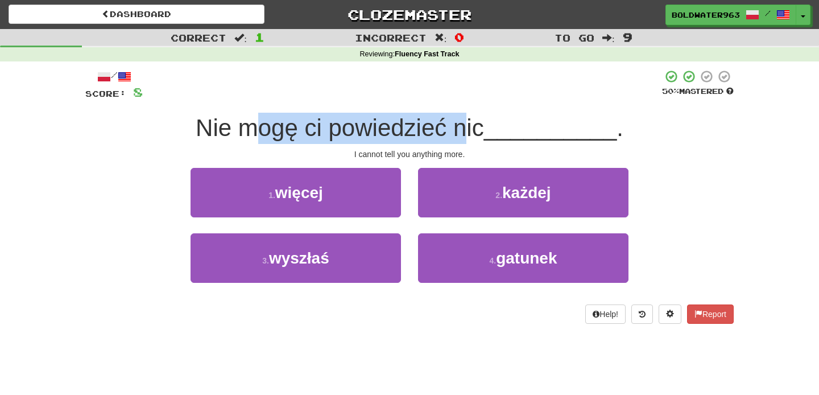
drag, startPoint x: 264, startPoint y: 127, endPoint x: 472, endPoint y: 126, distance: 207.7
click at [472, 126] on span "Nie mogę ci powiedzieć nic" at bounding box center [340, 127] width 288 height 27
drag, startPoint x: 477, startPoint y: 127, endPoint x: 213, endPoint y: 129, distance: 264.0
click at [213, 129] on span "Nie mogę ci powiedzieć nic" at bounding box center [340, 127] width 288 height 27
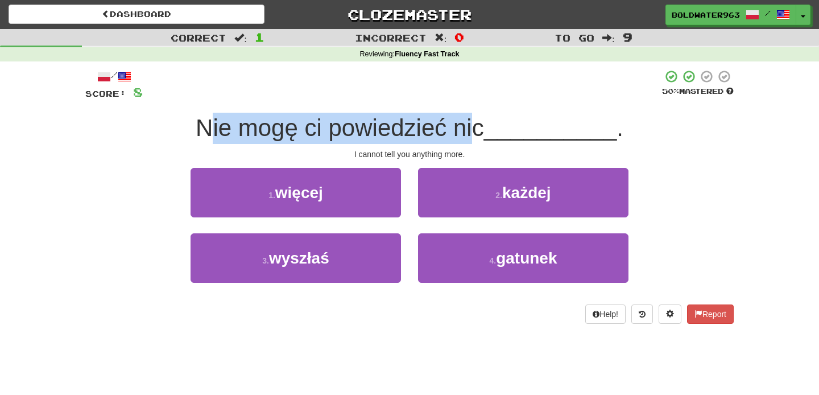
click at [213, 129] on span "Nie mogę ci powiedzieć nic" at bounding box center [340, 127] width 288 height 27
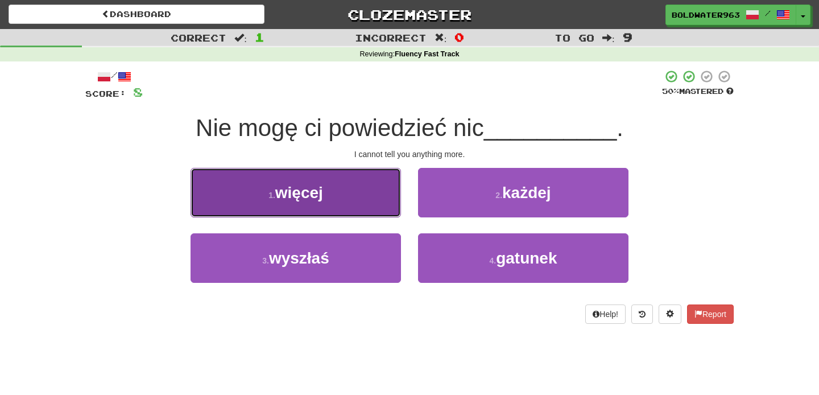
click at [288, 184] on span "więcej" at bounding box center [299, 193] width 48 height 18
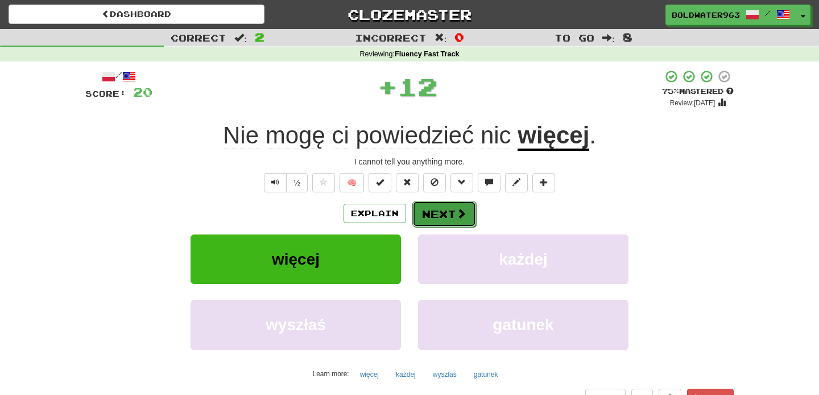
click at [453, 217] on button "Next" at bounding box center [444, 214] width 64 height 26
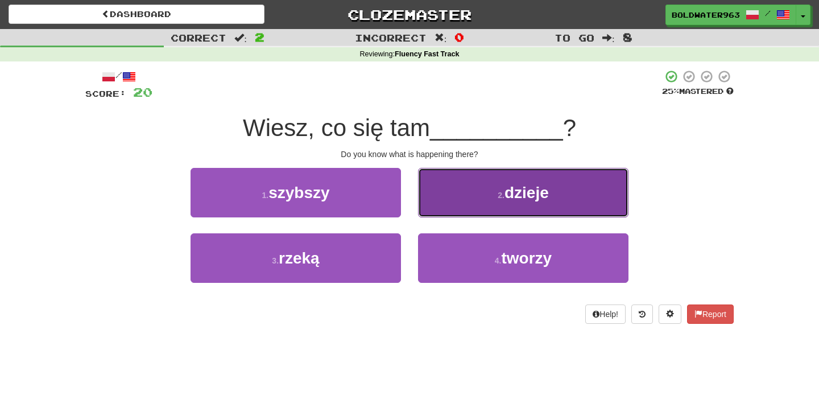
click at [513, 196] on span "dzieje" at bounding box center [527, 193] width 44 height 18
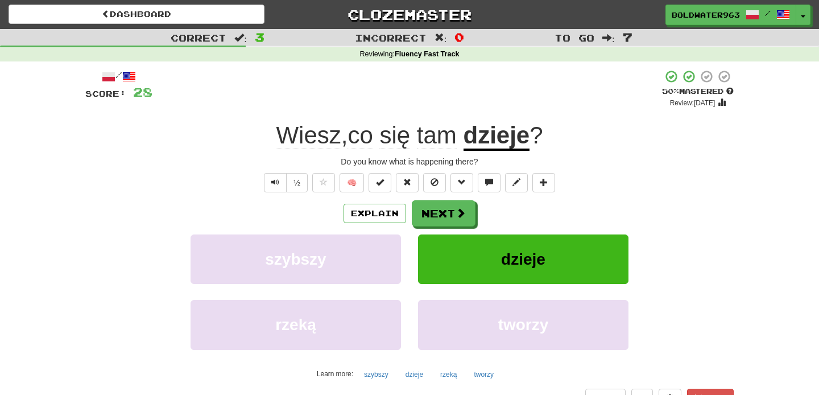
click at [504, 140] on u "dzieje" at bounding box center [497, 136] width 67 height 29
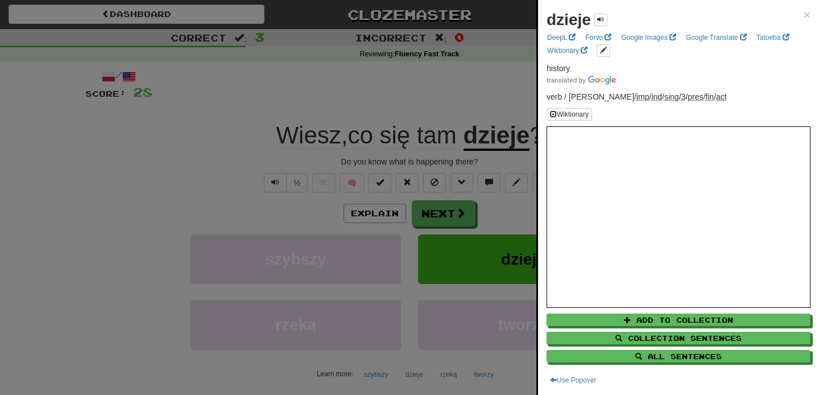
click at [517, 162] on div at bounding box center [409, 197] width 819 height 395
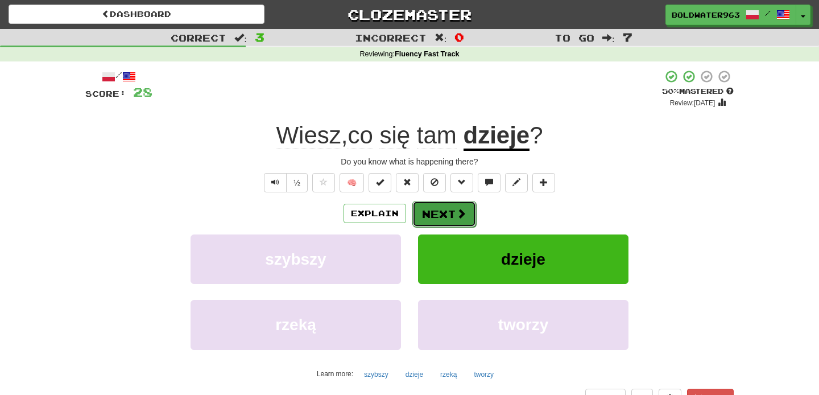
click at [455, 213] on button "Next" at bounding box center [444, 214] width 64 height 26
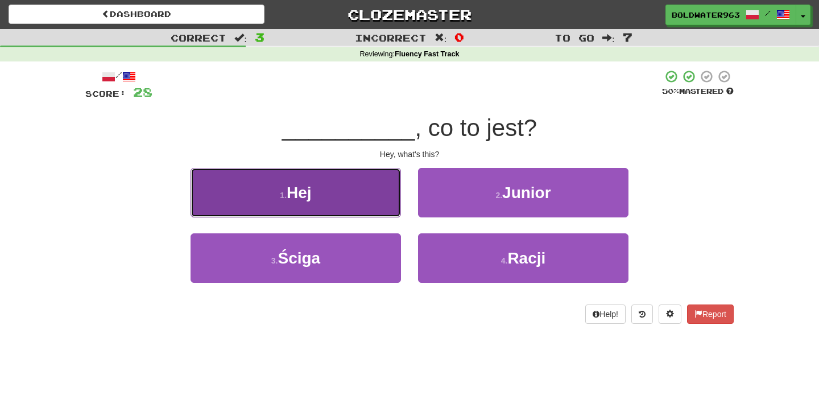
click at [325, 200] on button "1 . Hej" at bounding box center [296, 192] width 211 height 49
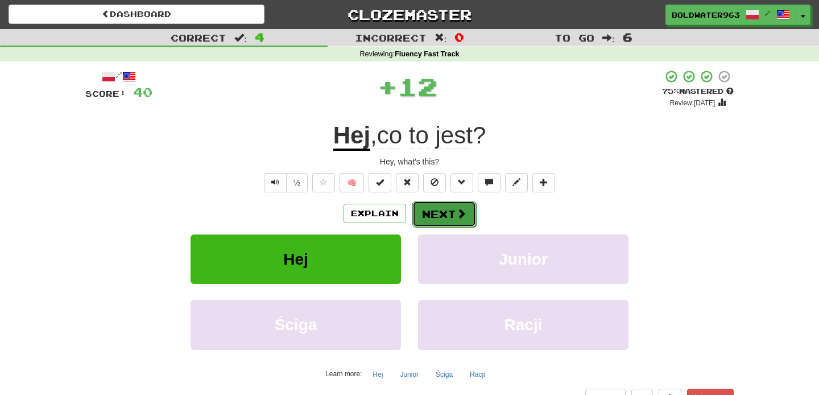
click at [446, 213] on button "Next" at bounding box center [444, 214] width 64 height 26
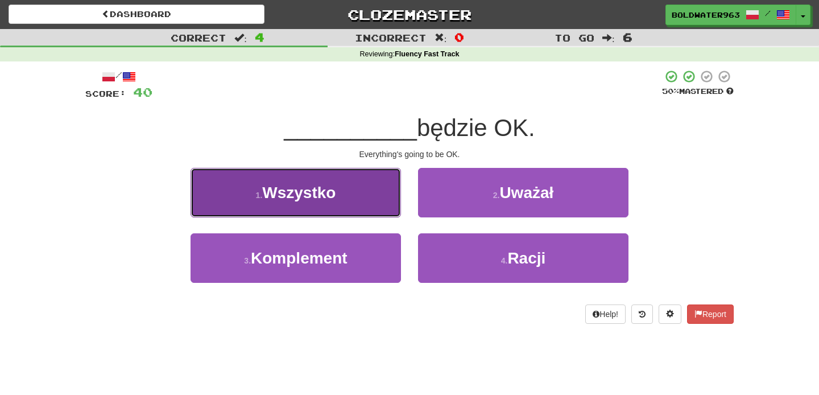
click at [365, 209] on button "1 . Wszystko" at bounding box center [296, 192] width 211 height 49
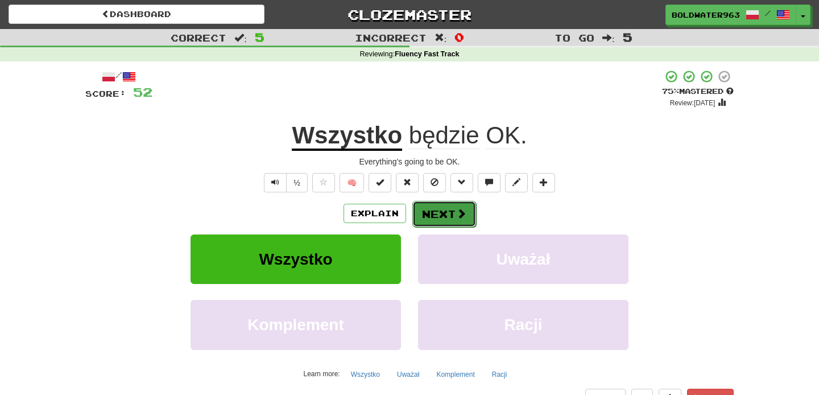
click at [441, 218] on button "Next" at bounding box center [444, 214] width 64 height 26
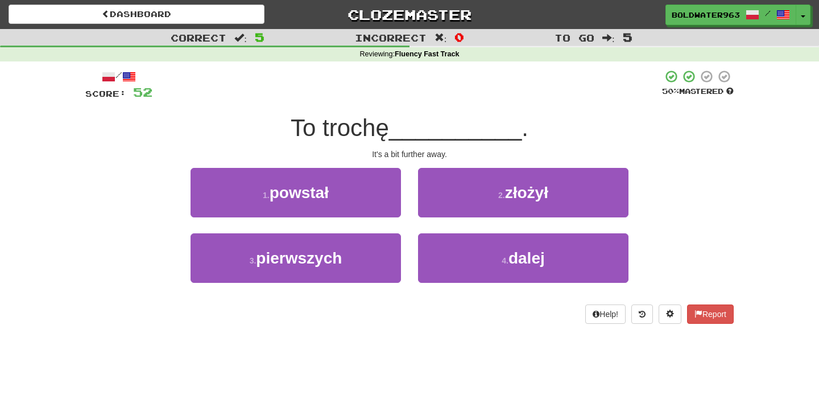
click at [406, 207] on div "1 . powstał" at bounding box center [296, 200] width 228 height 65
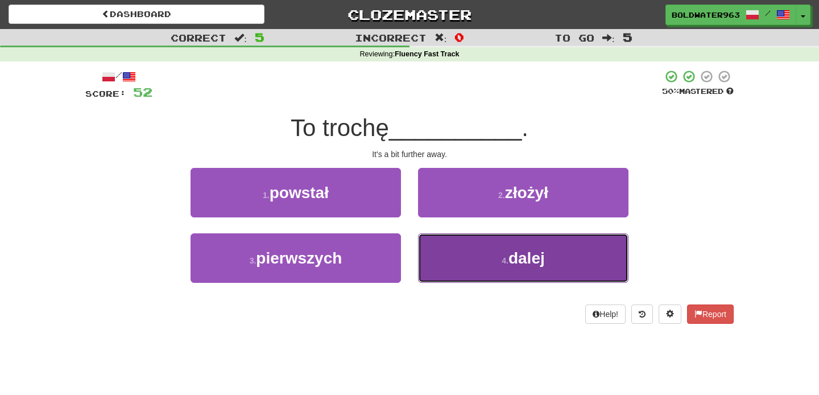
click at [457, 255] on button "4 . dalej" at bounding box center [523, 257] width 211 height 49
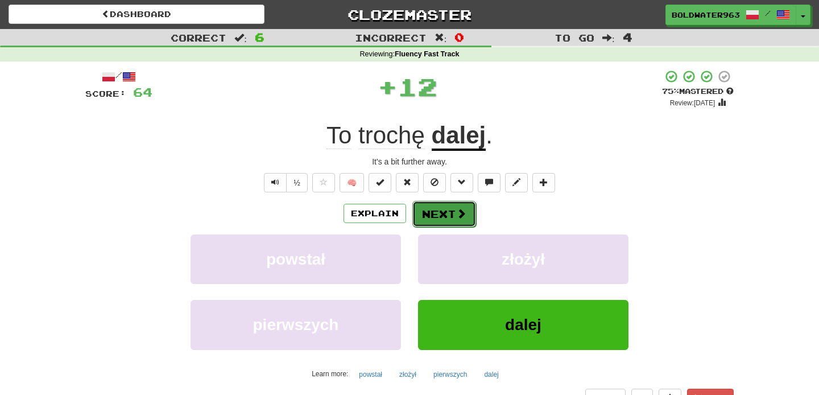
click at [441, 216] on button "Next" at bounding box center [444, 214] width 64 height 26
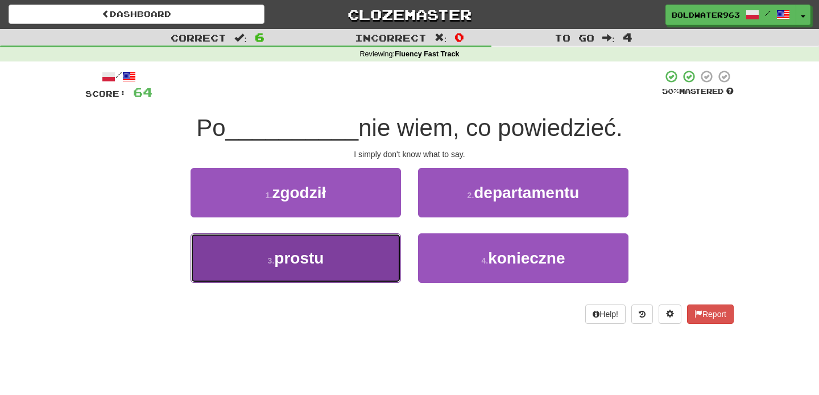
click at [363, 262] on button "3 . prostu" at bounding box center [296, 257] width 211 height 49
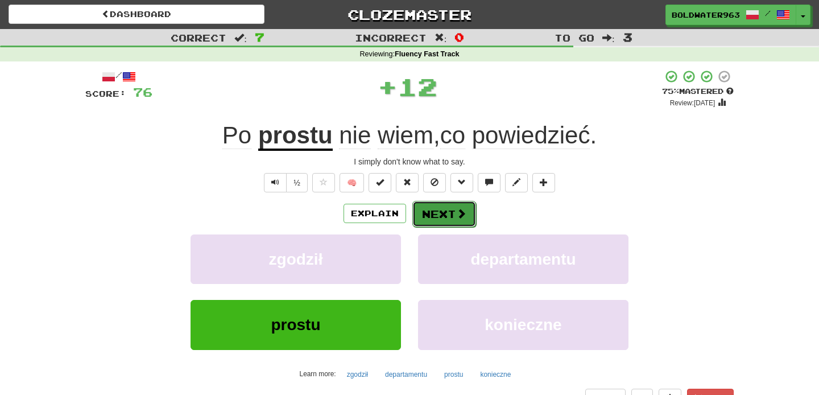
click at [438, 212] on button "Next" at bounding box center [444, 214] width 64 height 26
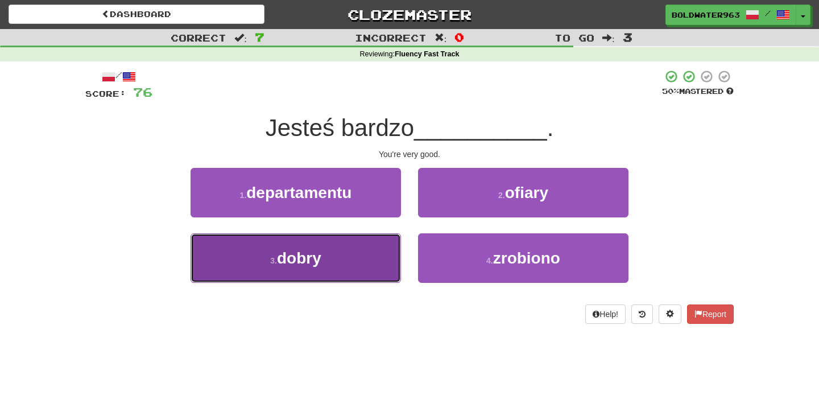
click at [334, 264] on button "3 . dobry" at bounding box center [296, 257] width 211 height 49
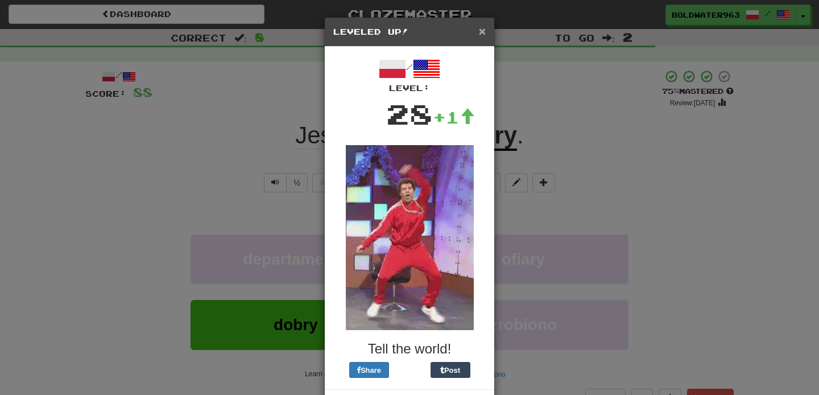
click at [484, 31] on span "×" at bounding box center [482, 30] width 7 height 13
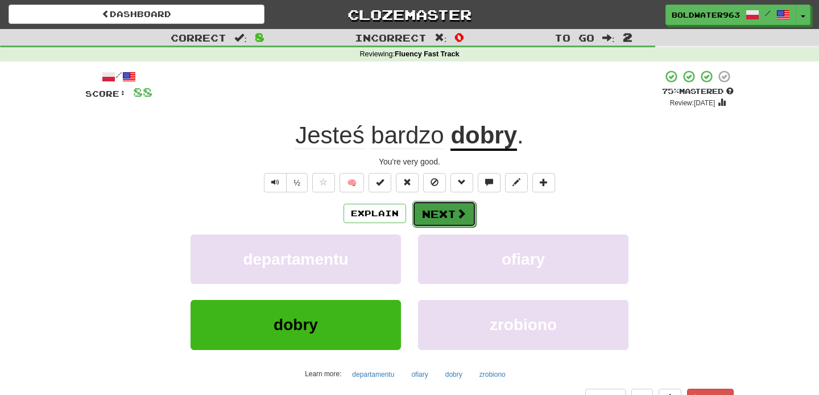
click at [444, 217] on button "Next" at bounding box center [444, 214] width 64 height 26
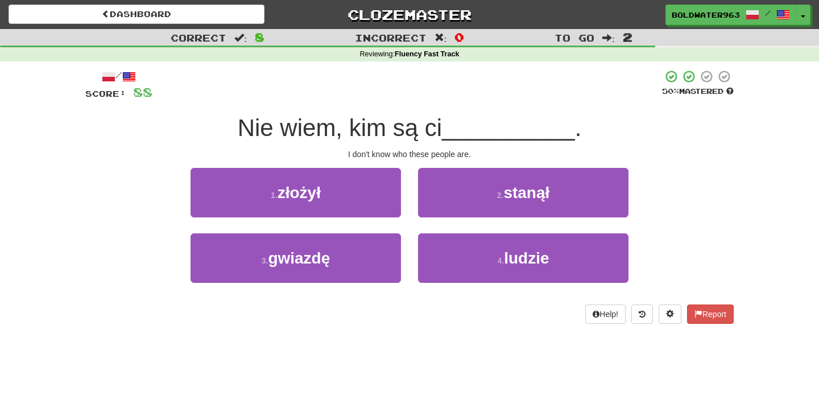
drag, startPoint x: 356, startPoint y: 129, endPoint x: 454, endPoint y: 130, distance: 97.9
click at [454, 130] on div "Nie wiem, kim są ci __________ ." at bounding box center [409, 128] width 649 height 31
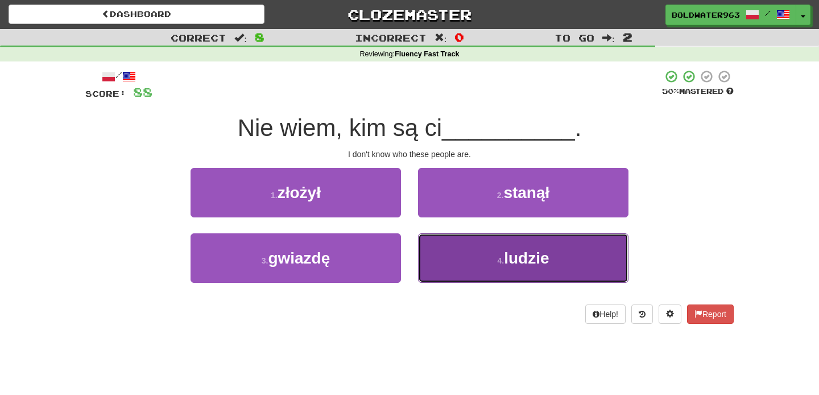
click at [455, 258] on button "4 . ludzie" at bounding box center [523, 257] width 211 height 49
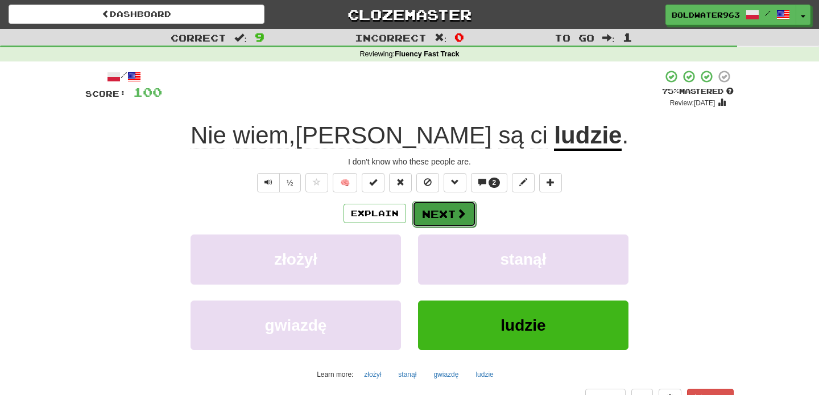
click at [458, 216] on span at bounding box center [461, 213] width 10 height 10
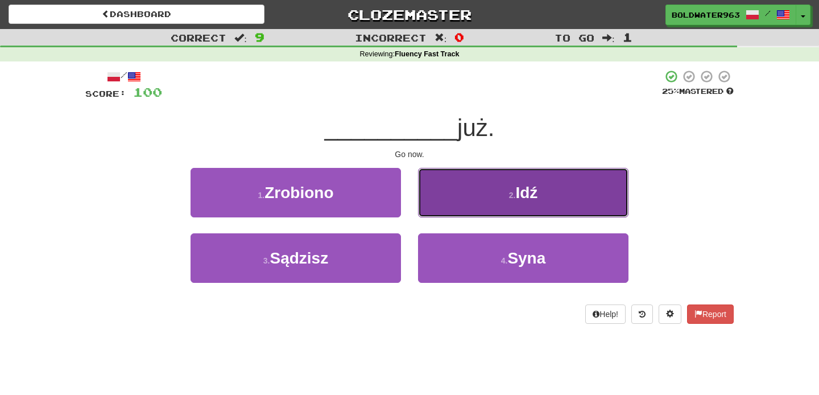
click at [505, 189] on button "2 . Idź" at bounding box center [523, 192] width 211 height 49
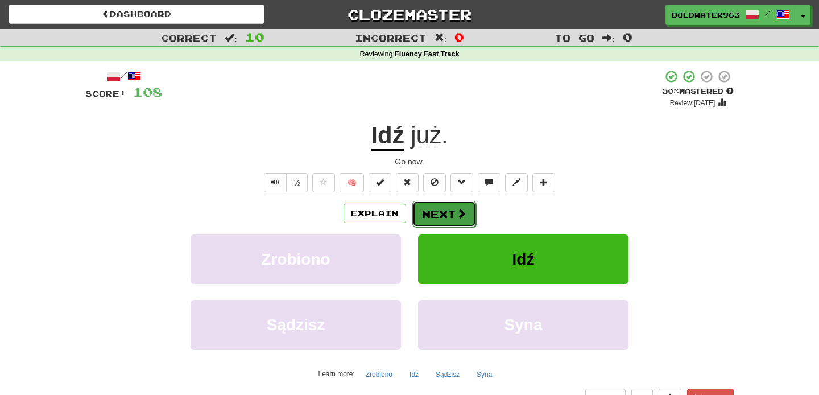
click at [439, 207] on button "Next" at bounding box center [444, 214] width 64 height 26
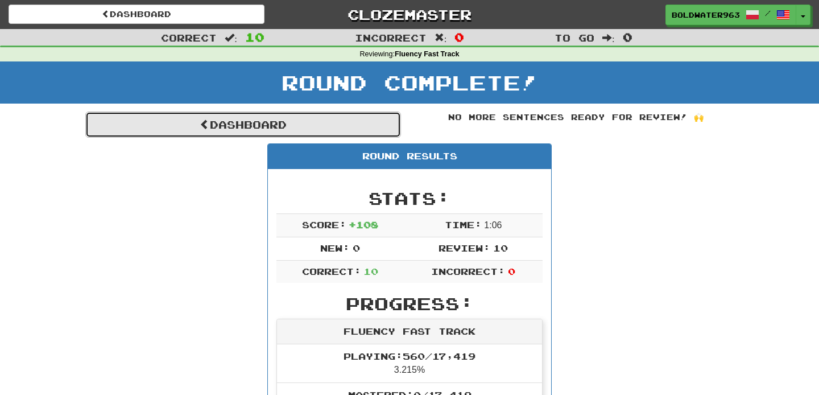
click at [364, 123] on link "Dashboard" at bounding box center [243, 125] width 316 height 26
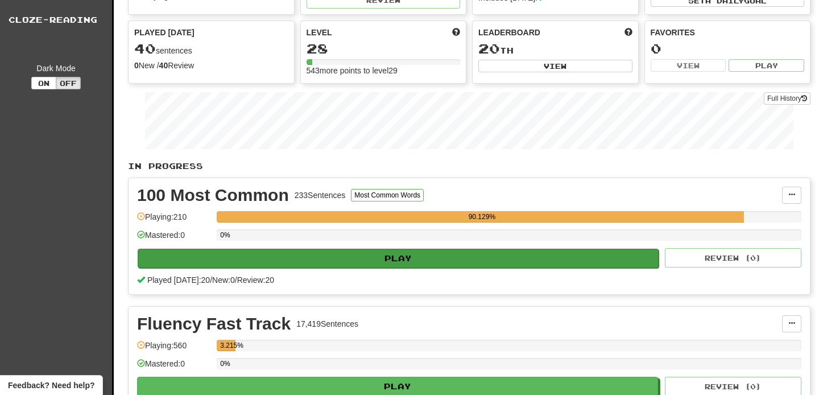
scroll to position [71, 0]
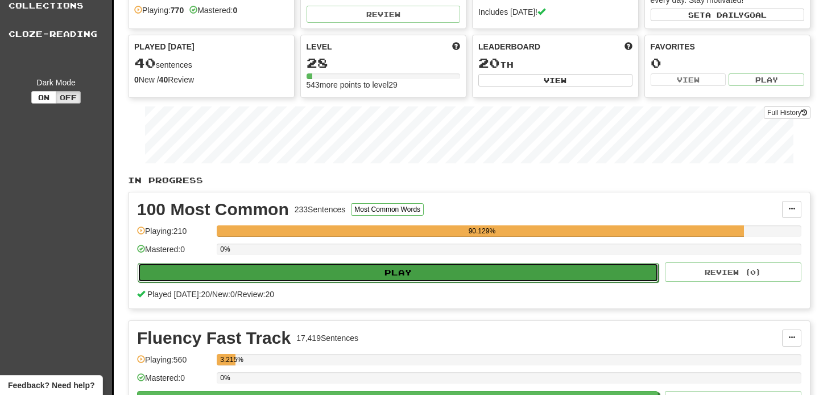
click at [456, 273] on button "Play" at bounding box center [398, 272] width 521 height 19
select select "**"
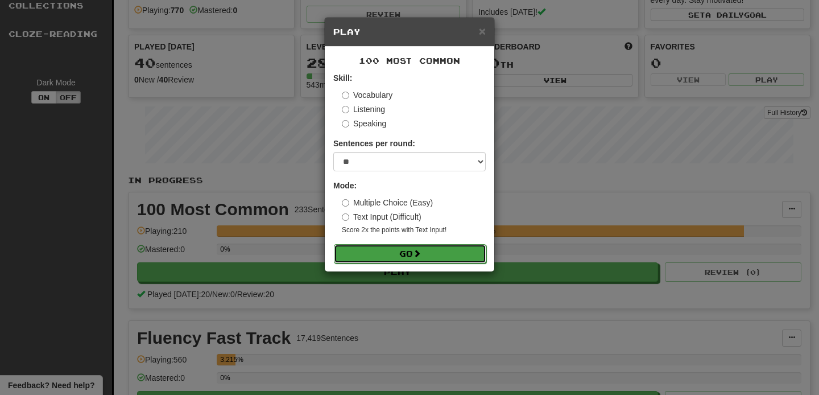
click at [403, 253] on button "Go" at bounding box center [410, 253] width 152 height 19
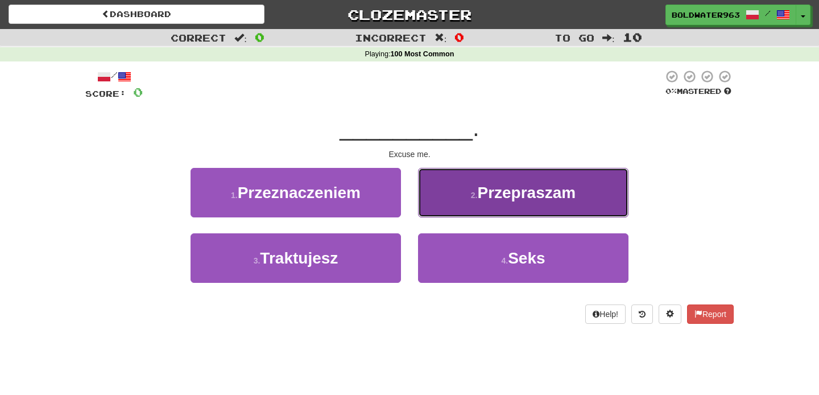
click at [430, 195] on button "2 . Przepraszam" at bounding box center [523, 192] width 211 height 49
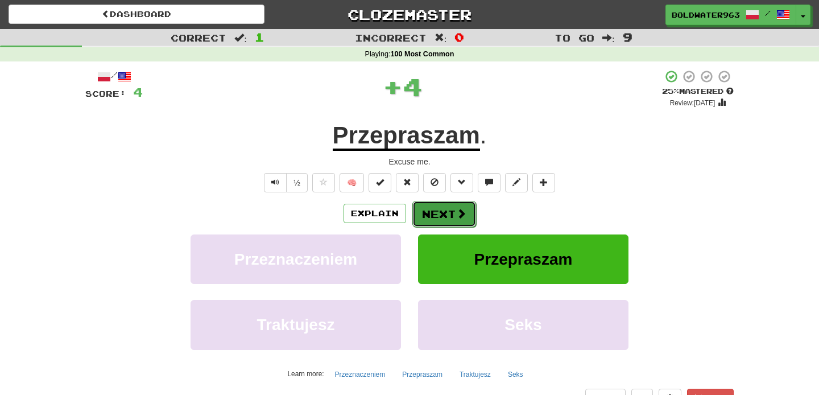
click at [447, 212] on button "Next" at bounding box center [444, 214] width 64 height 26
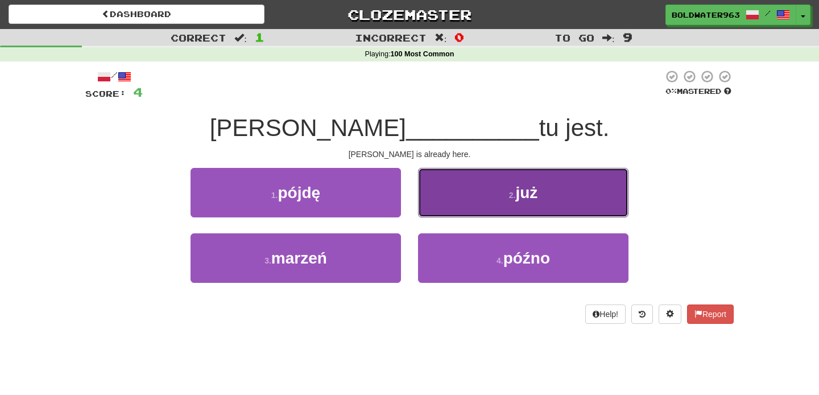
click at [478, 206] on button "2 . już" at bounding box center [523, 192] width 211 height 49
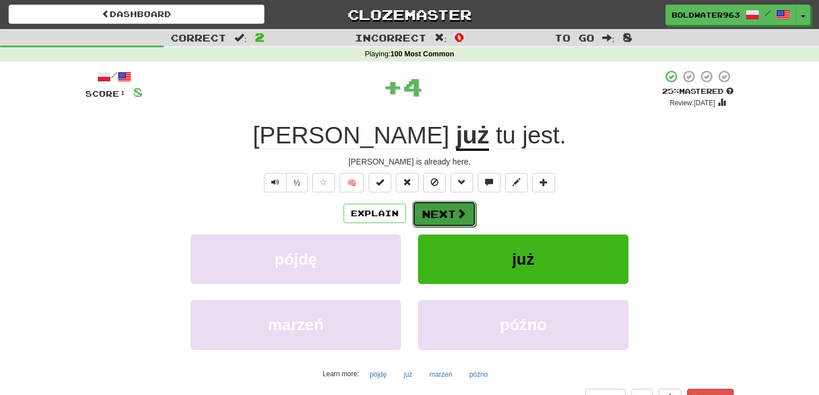
click at [445, 216] on button "Next" at bounding box center [444, 214] width 64 height 26
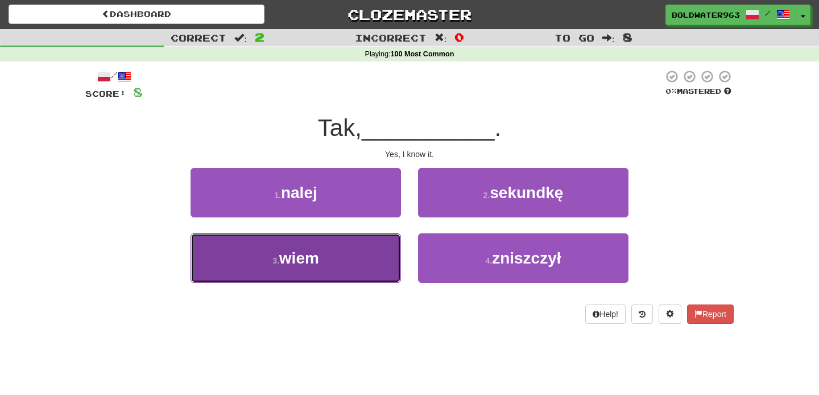
click at [358, 258] on button "3 . wiem" at bounding box center [296, 257] width 211 height 49
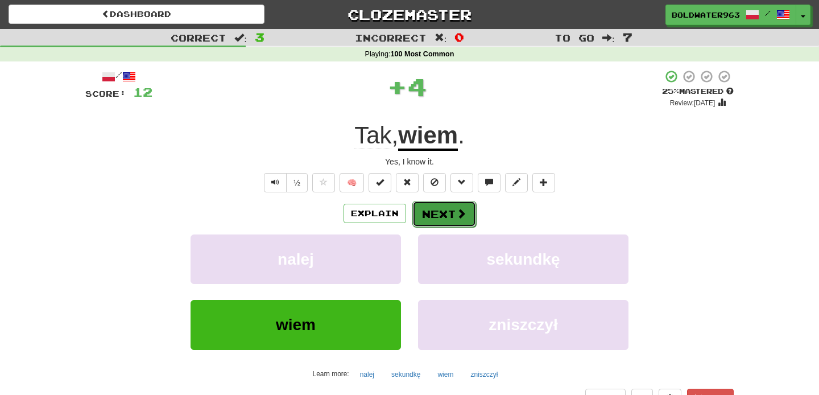
click at [444, 213] on button "Next" at bounding box center [444, 214] width 64 height 26
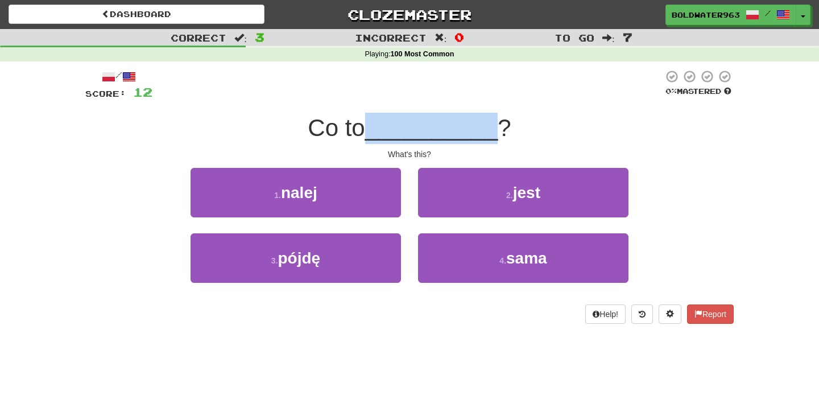
drag, startPoint x: 380, startPoint y: 127, endPoint x: 492, endPoint y: 127, distance: 111.5
click at [492, 127] on span "__________" at bounding box center [431, 127] width 133 height 27
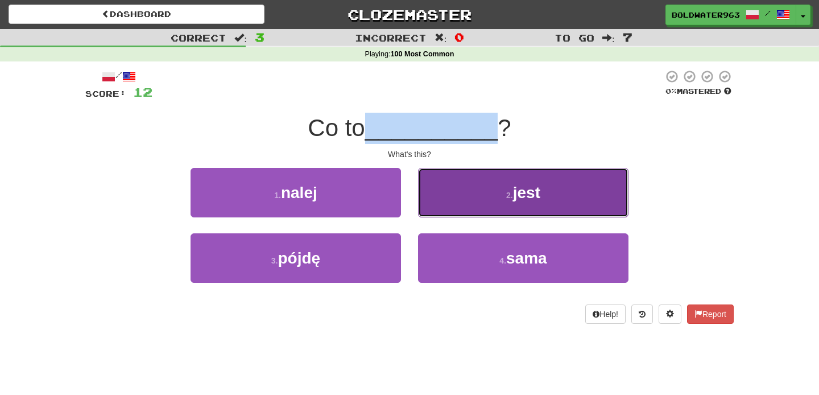
click at [485, 195] on button "2 . jest" at bounding box center [523, 192] width 211 height 49
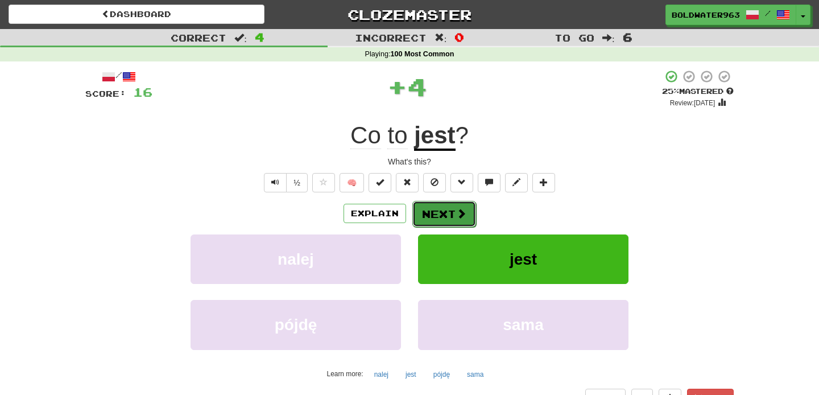
click at [435, 212] on button "Next" at bounding box center [444, 214] width 64 height 26
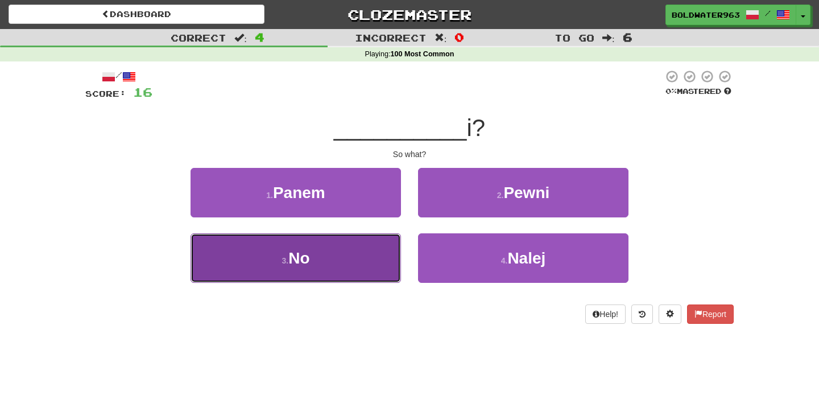
click at [360, 242] on button "3 . No" at bounding box center [296, 257] width 211 height 49
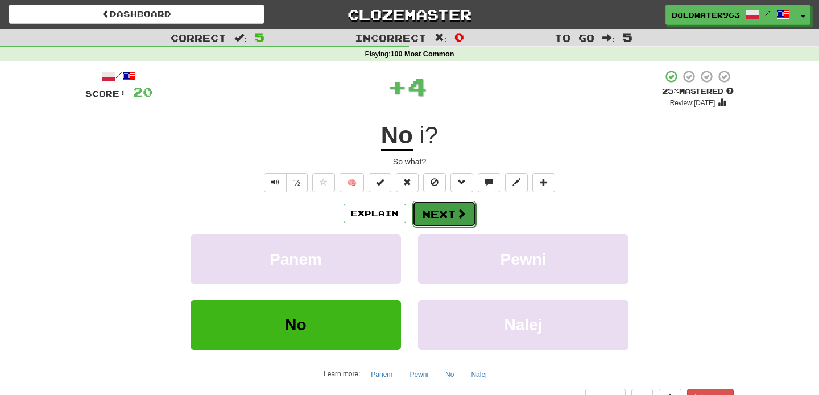
click at [439, 209] on button "Next" at bounding box center [444, 214] width 64 height 26
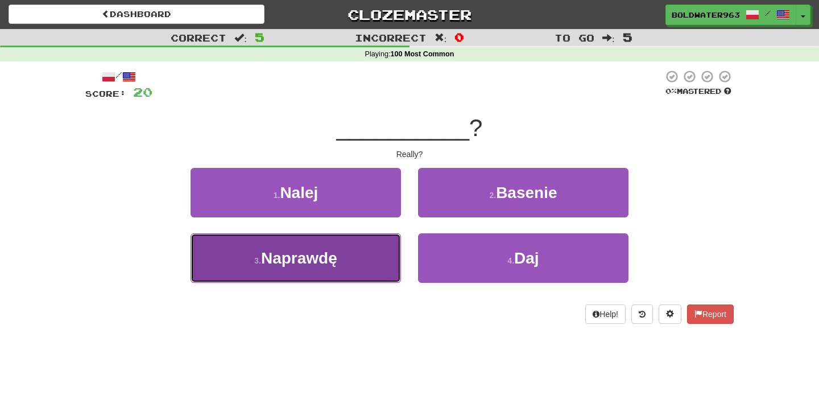
click at [363, 255] on button "3 . Naprawdę" at bounding box center [296, 257] width 211 height 49
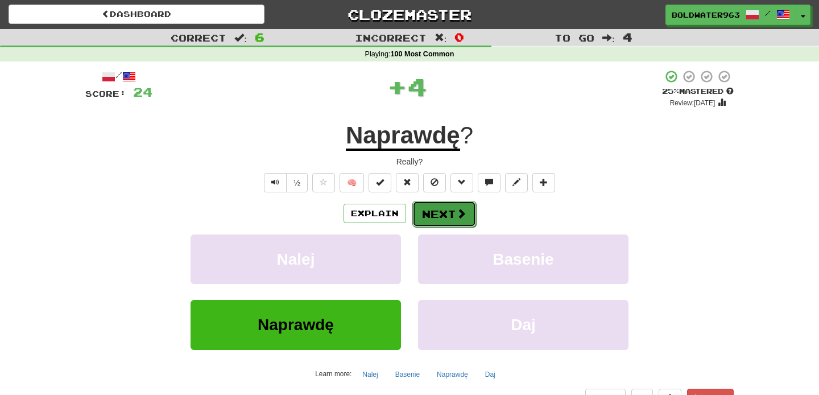
click at [447, 217] on button "Next" at bounding box center [444, 214] width 64 height 26
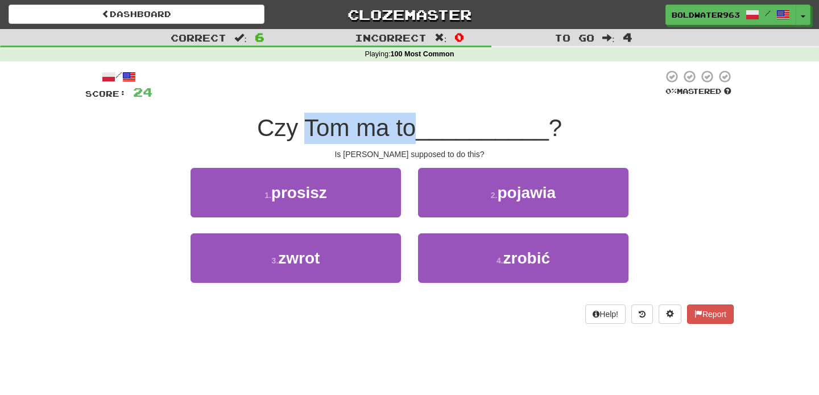
drag, startPoint x: 310, startPoint y: 127, endPoint x: 422, endPoint y: 129, distance: 112.7
click at [416, 129] on span "Czy Tom ma to" at bounding box center [336, 127] width 159 height 27
click at [292, 126] on span "Czy Tom ma to" at bounding box center [336, 127] width 159 height 27
drag, startPoint x: 292, startPoint y: 126, endPoint x: 402, endPoint y: 126, distance: 109.8
click at [402, 126] on span "Czy Tom ma to" at bounding box center [336, 127] width 159 height 27
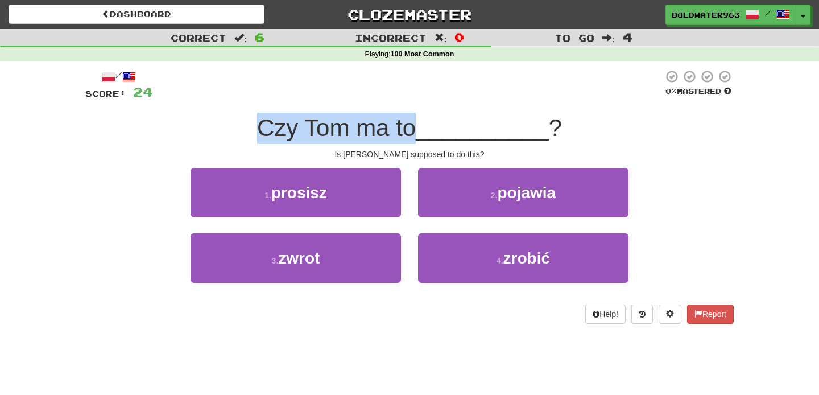
click at [402, 126] on span "Czy Tom ma to" at bounding box center [336, 127] width 159 height 27
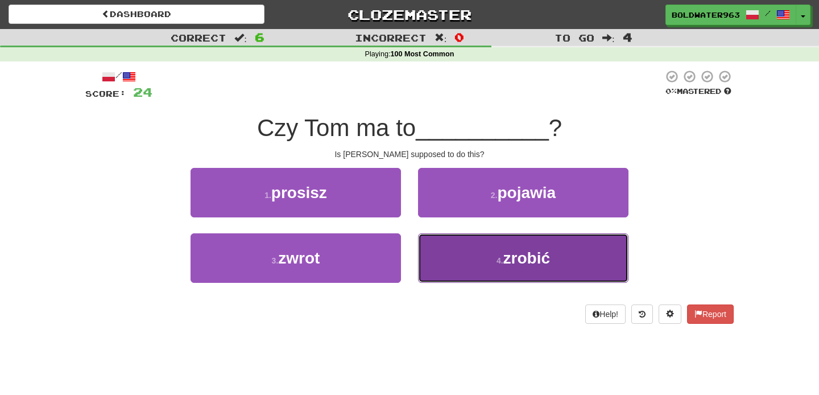
click at [458, 263] on button "4 . zrobić" at bounding box center [523, 257] width 211 height 49
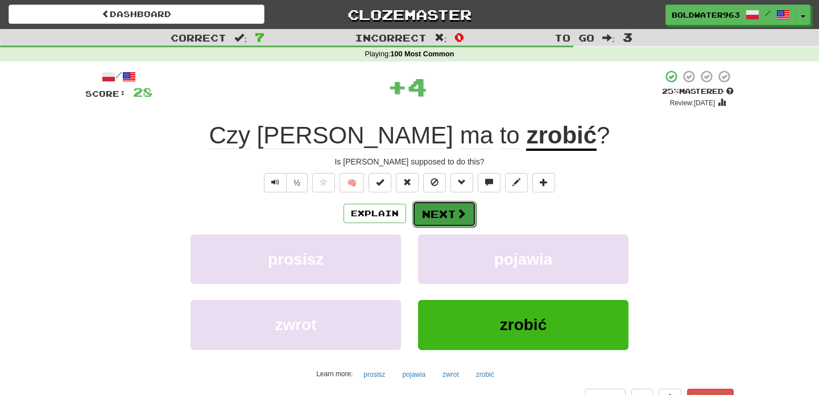
click at [445, 211] on button "Next" at bounding box center [444, 214] width 64 height 26
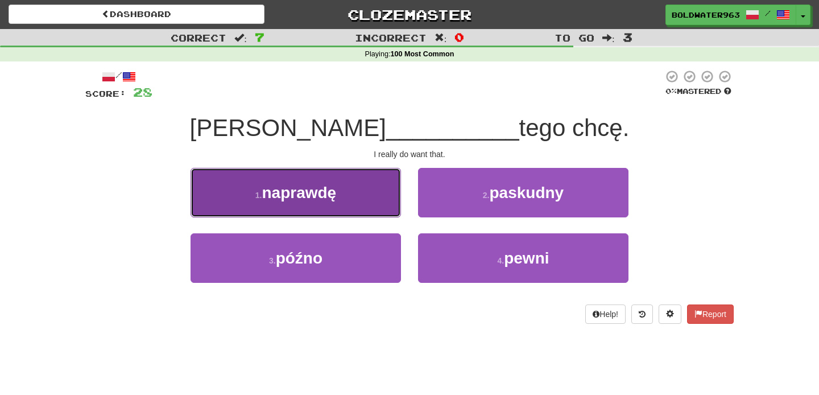
click at [351, 173] on button "1 . naprawdę" at bounding box center [296, 192] width 211 height 49
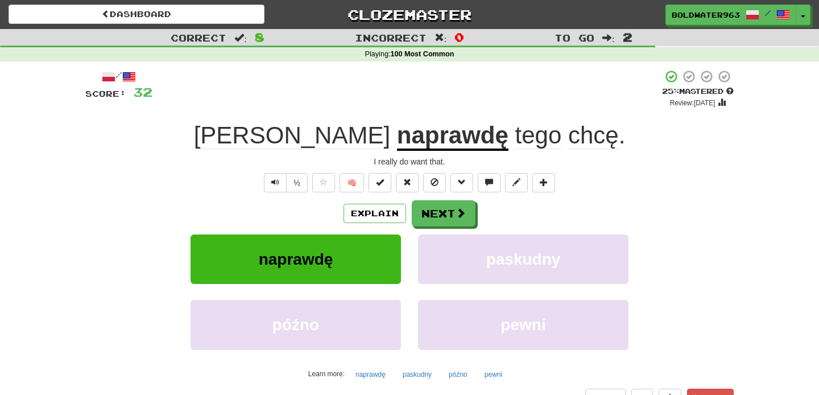
click at [554, 216] on div "Explain Next" at bounding box center [409, 213] width 649 height 26
click at [443, 214] on button "Next" at bounding box center [444, 214] width 64 height 26
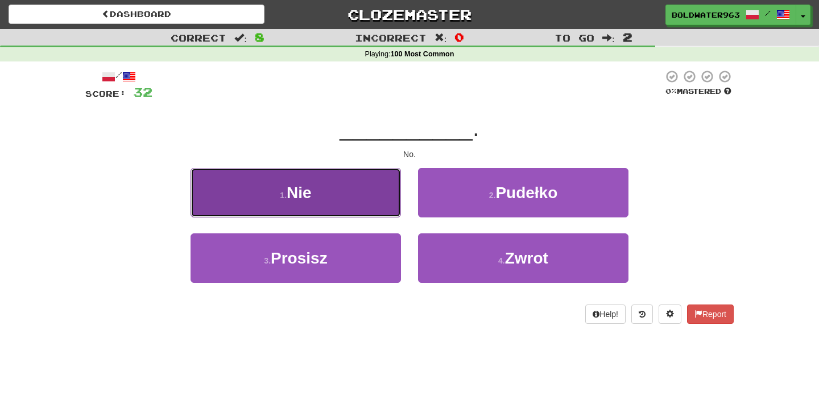
click at [365, 191] on button "1 . Nie" at bounding box center [296, 192] width 211 height 49
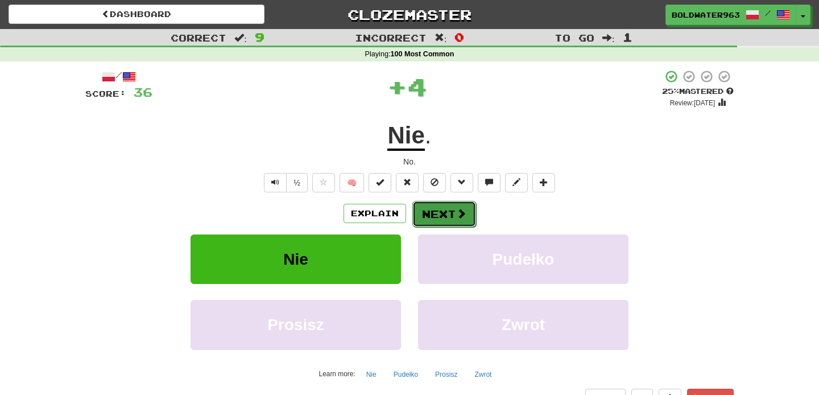
click at [439, 208] on button "Next" at bounding box center [444, 214] width 64 height 26
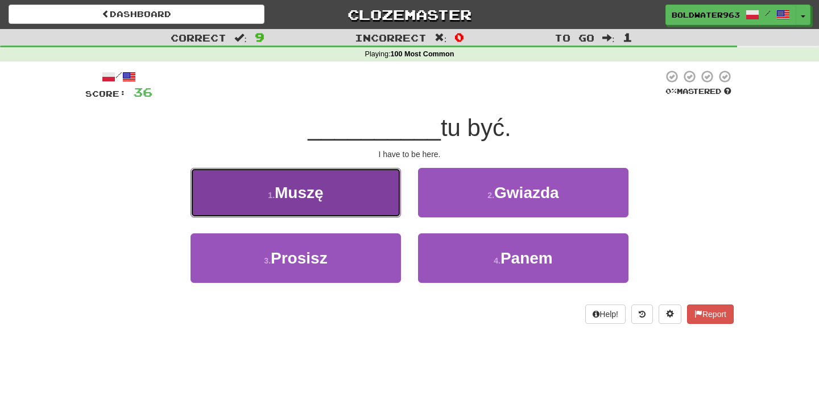
click at [355, 188] on button "1 . Muszę" at bounding box center [296, 192] width 211 height 49
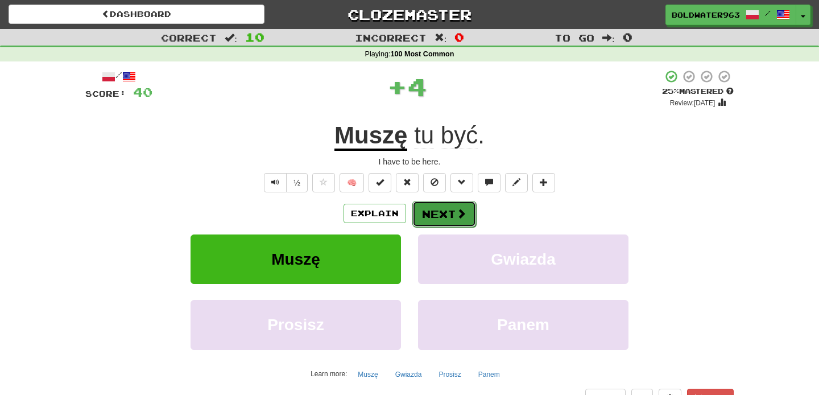
click at [437, 209] on button "Next" at bounding box center [444, 214] width 64 height 26
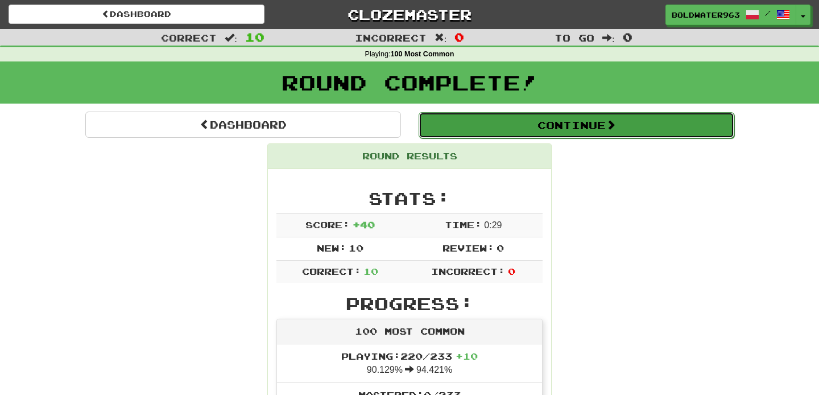
click at [455, 130] on button "Continue" at bounding box center [577, 125] width 316 height 26
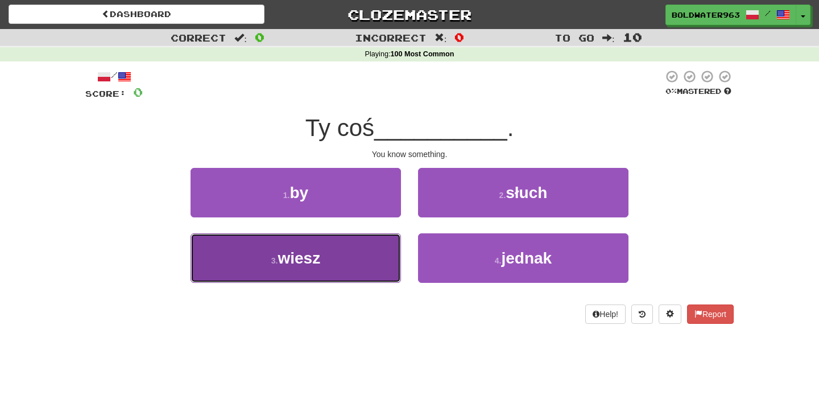
click at [356, 267] on button "3 . wiesz" at bounding box center [296, 257] width 211 height 49
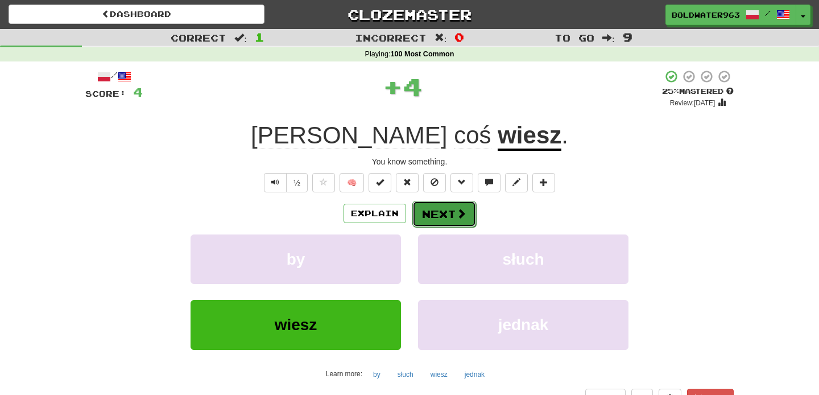
click at [435, 220] on button "Next" at bounding box center [444, 214] width 64 height 26
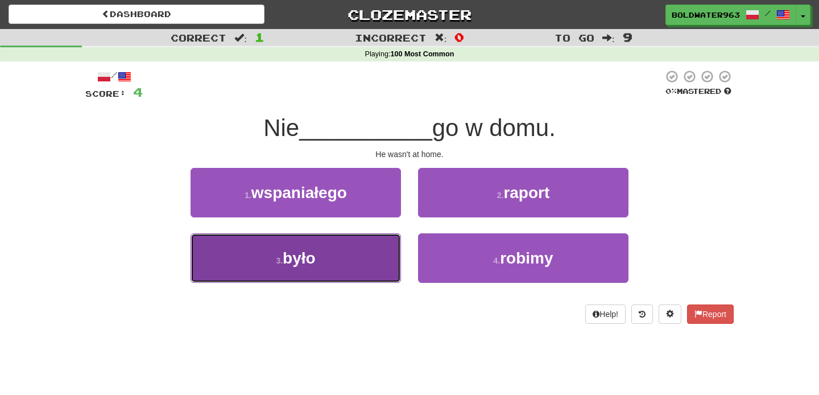
click at [351, 262] on button "3 . było" at bounding box center [296, 257] width 211 height 49
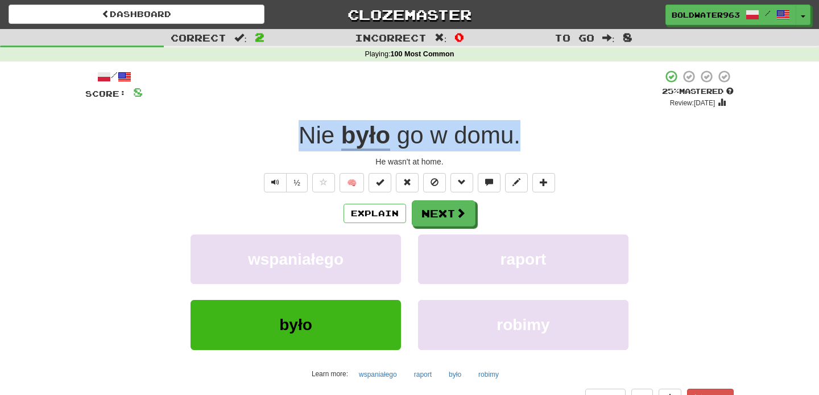
drag, startPoint x: 282, startPoint y: 134, endPoint x: 530, endPoint y: 141, distance: 248.2
click at [530, 141] on div "Nie było go w domu ." at bounding box center [409, 135] width 649 height 31
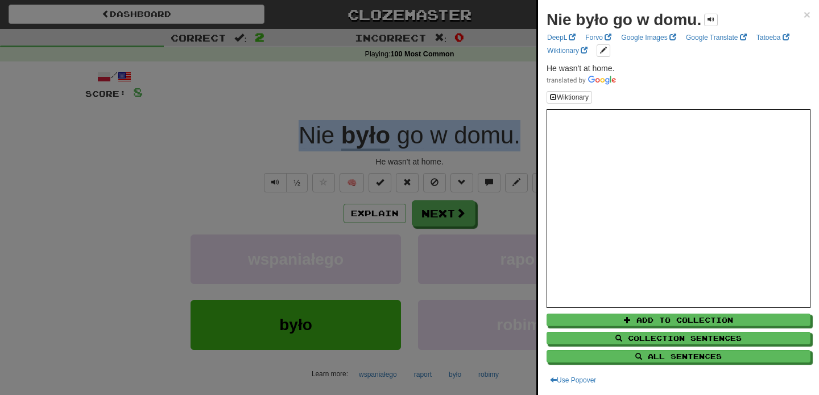
copy div "Nie było go w domu ."
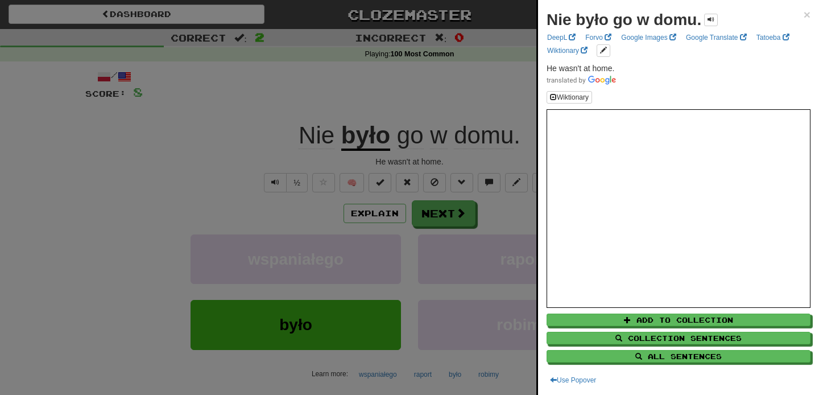
click at [429, 87] on div at bounding box center [409, 197] width 819 height 395
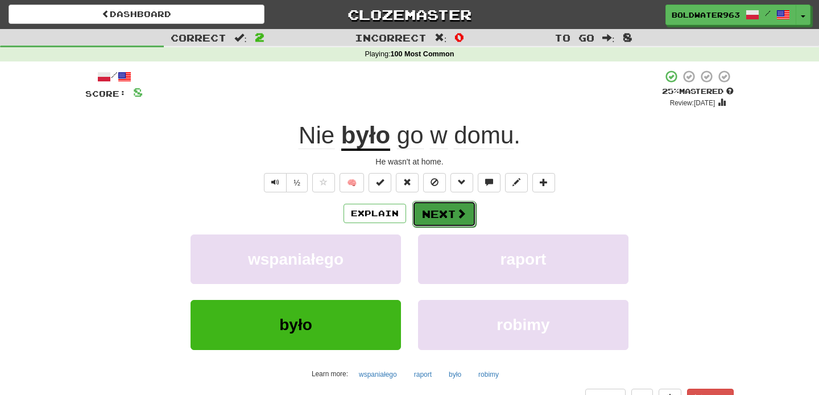
click at [438, 213] on button "Next" at bounding box center [444, 214] width 64 height 26
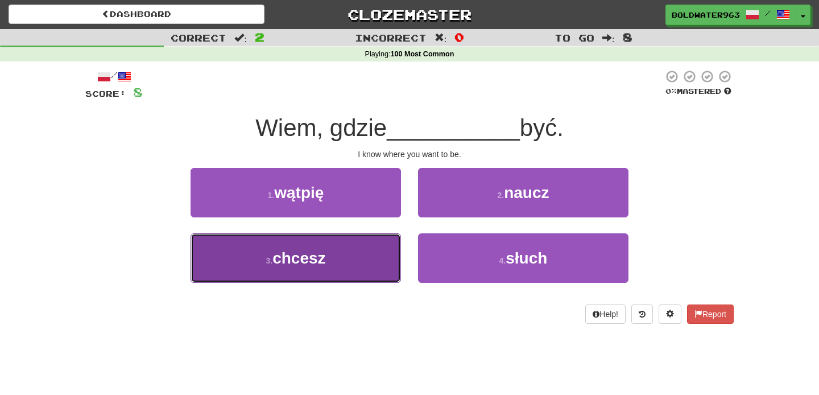
click at [355, 265] on button "3 . chcesz" at bounding box center [296, 257] width 211 height 49
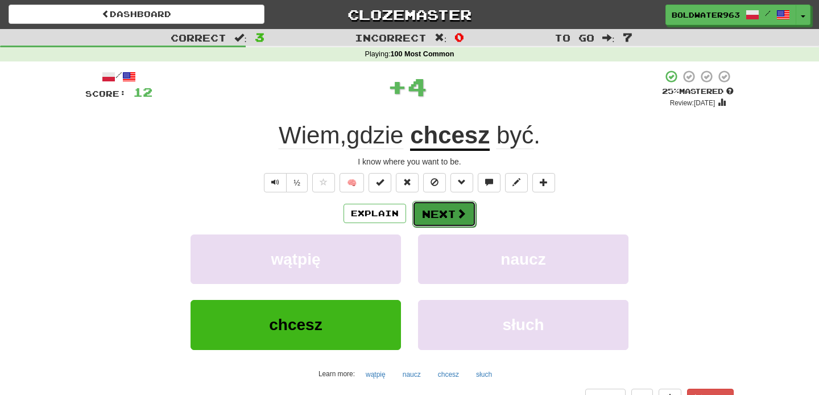
click at [442, 220] on button "Next" at bounding box center [444, 214] width 64 height 26
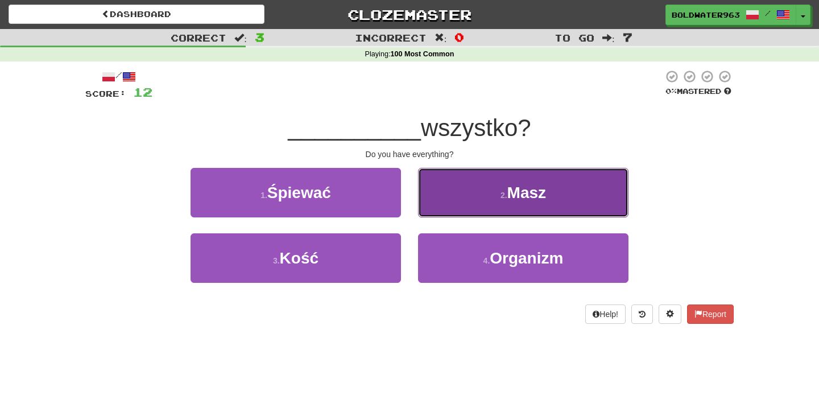
click at [472, 192] on button "2 . Masz" at bounding box center [523, 192] width 211 height 49
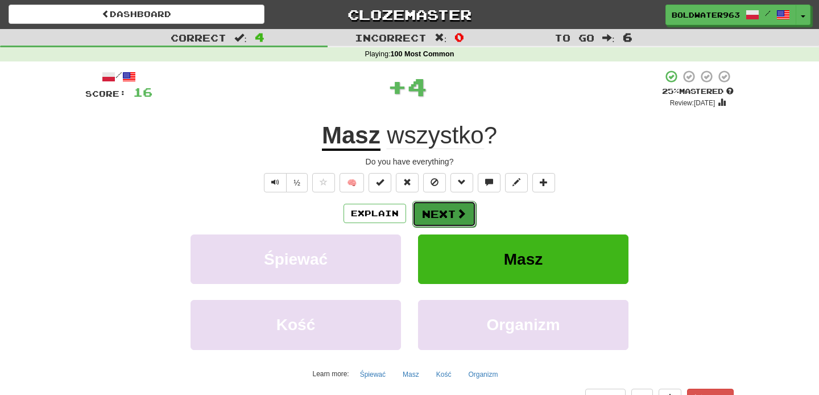
click at [449, 214] on button "Next" at bounding box center [444, 214] width 64 height 26
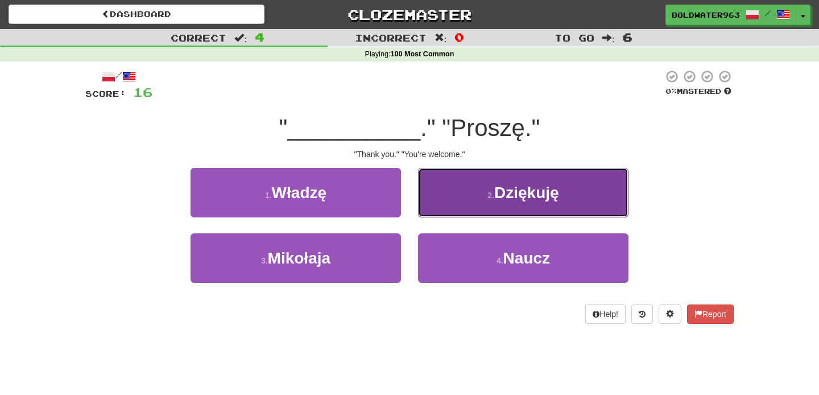
click at [513, 184] on span "Dziękuję" at bounding box center [526, 193] width 65 height 18
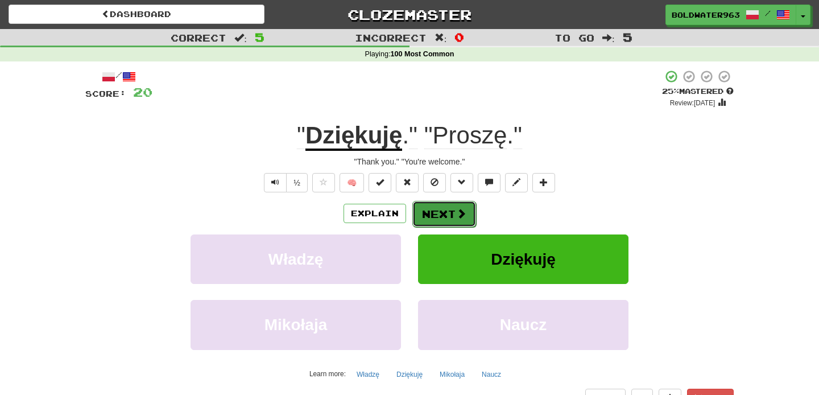
click at [442, 216] on button "Next" at bounding box center [444, 214] width 64 height 26
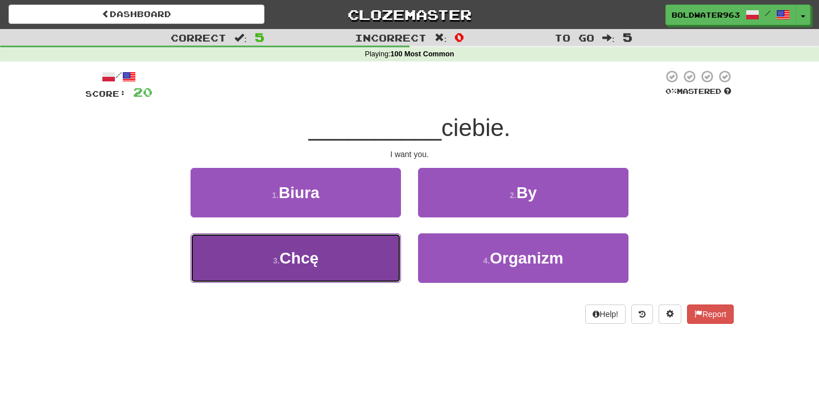
click at [343, 247] on button "3 . Chcę" at bounding box center [296, 257] width 211 height 49
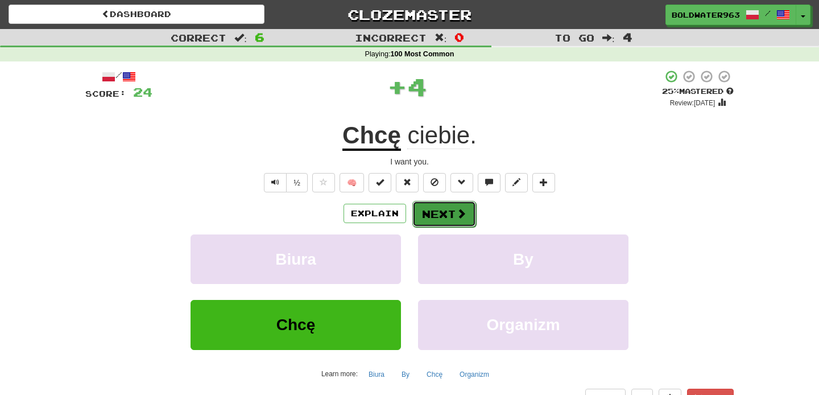
click at [447, 220] on button "Next" at bounding box center [444, 214] width 64 height 26
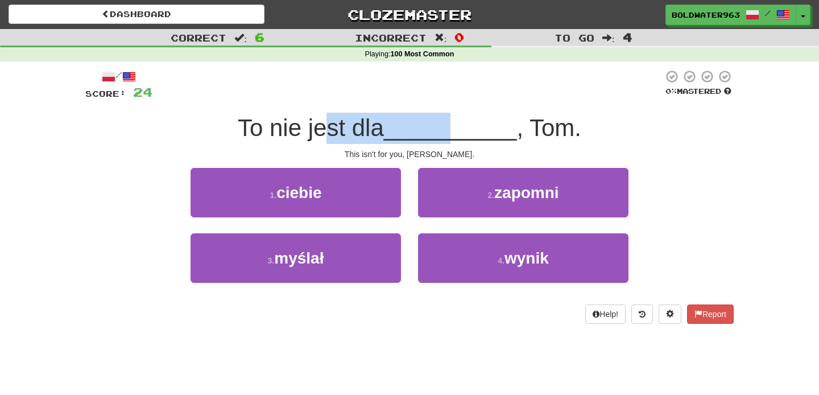
drag, startPoint x: 329, startPoint y: 130, endPoint x: 449, endPoint y: 130, distance: 120.0
click at [449, 130] on div "To nie jest dla __________ , Tom." at bounding box center [409, 128] width 649 height 31
click at [449, 130] on span "__________" at bounding box center [450, 127] width 133 height 27
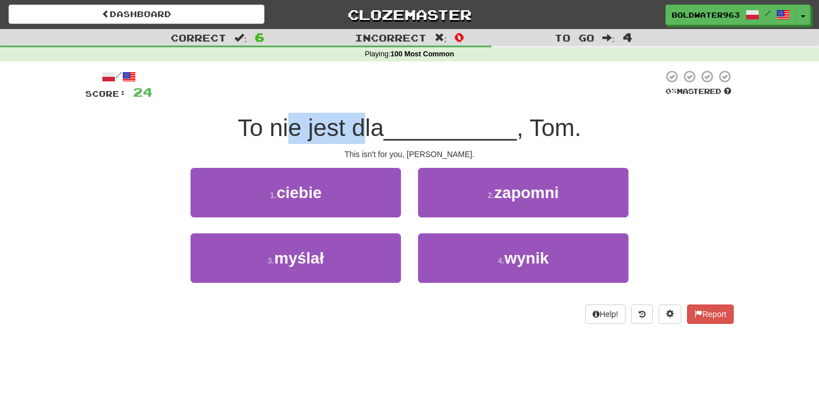
drag, startPoint x: 292, startPoint y: 130, endPoint x: 367, endPoint y: 130, distance: 75.1
click at [367, 130] on span "To nie jest dla" at bounding box center [311, 127] width 146 height 27
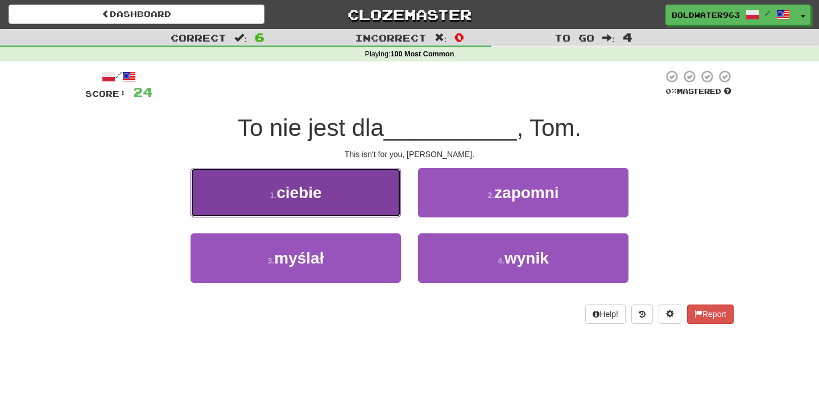
click at [348, 184] on button "1 . ciebie" at bounding box center [296, 192] width 211 height 49
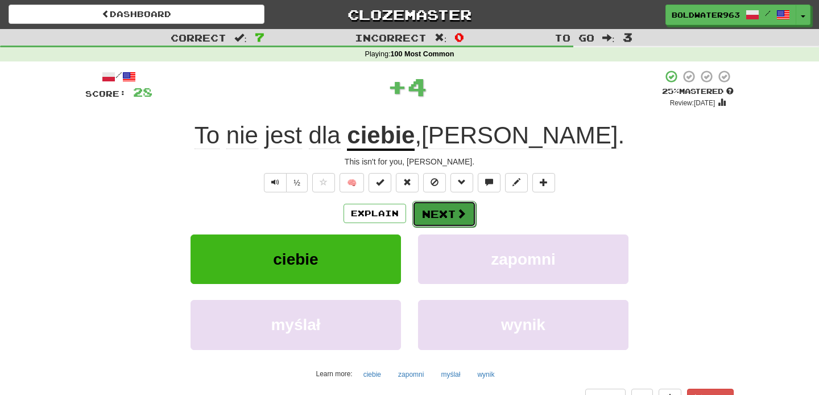
click at [448, 216] on button "Next" at bounding box center [444, 214] width 64 height 26
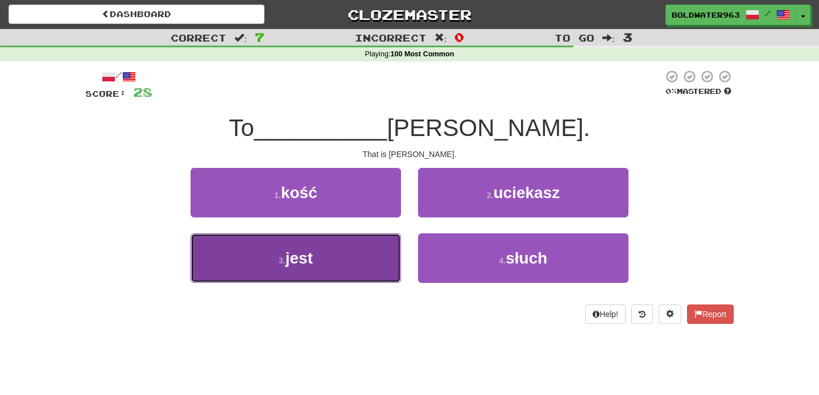
click at [354, 249] on button "3 . jest" at bounding box center [296, 257] width 211 height 49
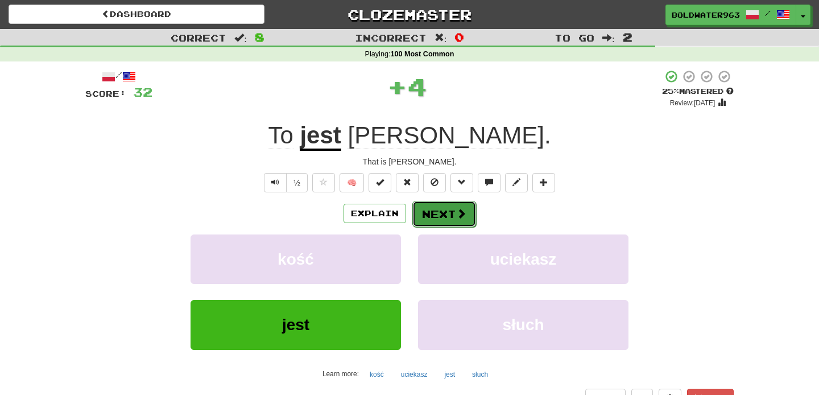
click at [432, 213] on button "Next" at bounding box center [444, 214] width 64 height 26
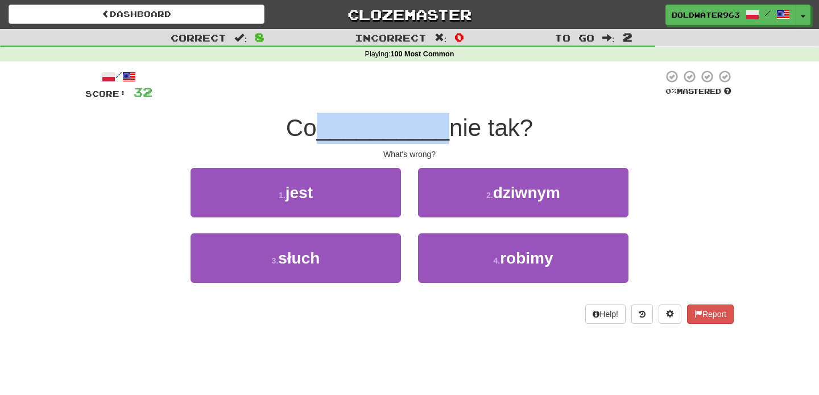
drag, startPoint x: 328, startPoint y: 132, endPoint x: 438, endPoint y: 132, distance: 110.4
click at [438, 132] on span "__________" at bounding box center [383, 127] width 133 height 27
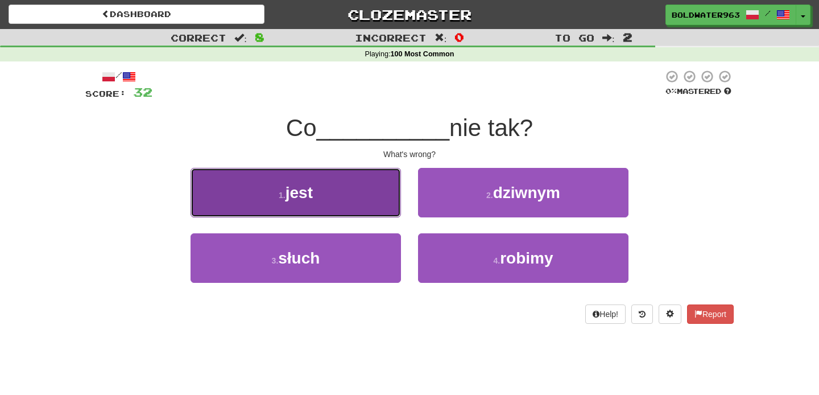
click at [344, 192] on button "1 . jest" at bounding box center [296, 192] width 211 height 49
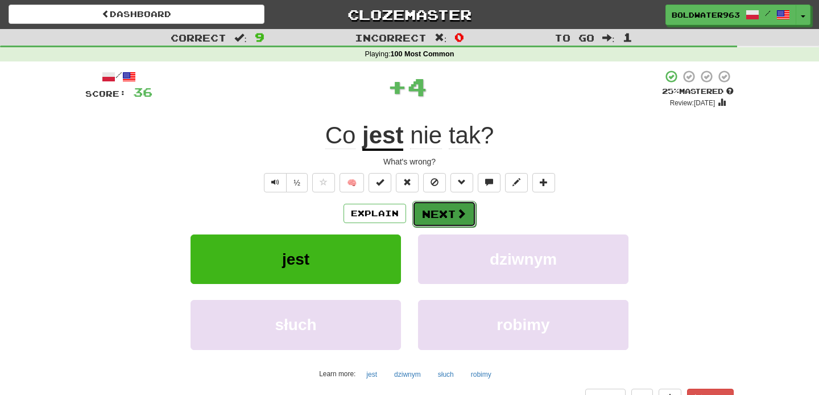
click at [439, 214] on button "Next" at bounding box center [444, 214] width 64 height 26
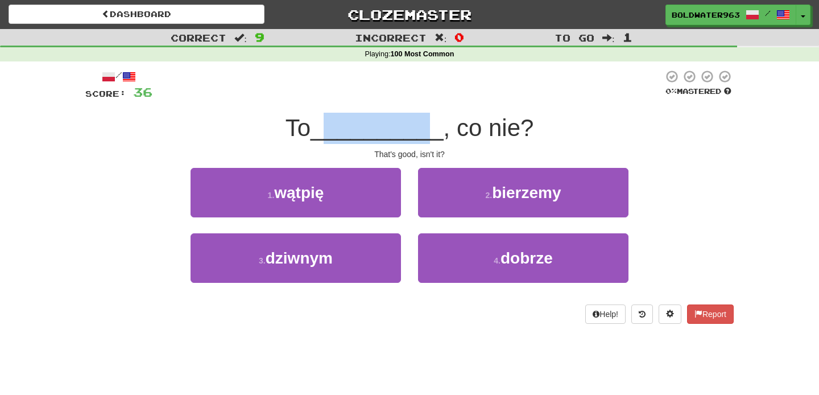
drag, startPoint x: 328, startPoint y: 130, endPoint x: 427, endPoint y: 131, distance: 99.0
click at [427, 131] on span "__________" at bounding box center [377, 127] width 133 height 27
drag, startPoint x: 427, startPoint y: 131, endPoint x: 346, endPoint y: 125, distance: 81.0
click at [346, 125] on span "__________" at bounding box center [377, 127] width 133 height 27
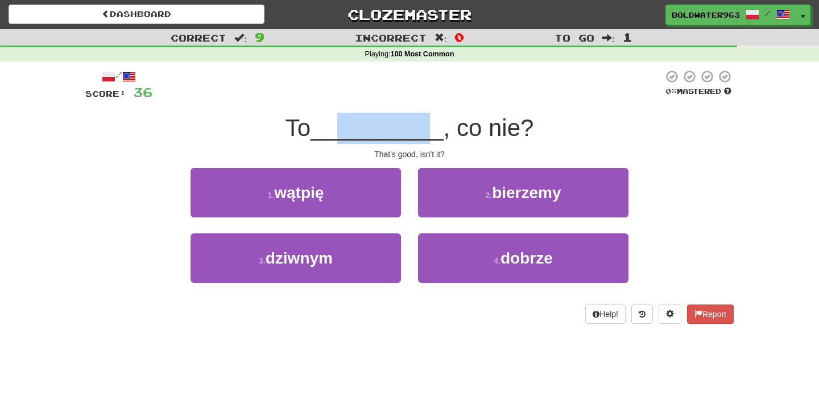
click at [345, 127] on span "__________" at bounding box center [377, 127] width 133 height 27
drag, startPoint x: 345, startPoint y: 127, endPoint x: 419, endPoint y: 126, distance: 74.5
click at [419, 126] on span "__________" at bounding box center [377, 127] width 133 height 27
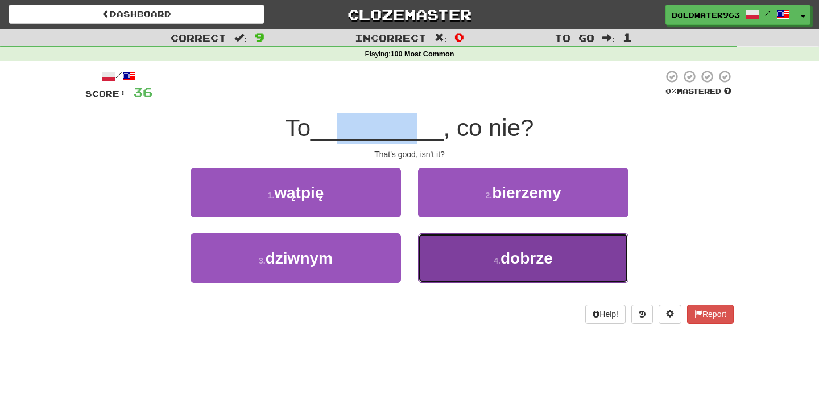
click at [468, 261] on button "4 . dobrze" at bounding box center [523, 257] width 211 height 49
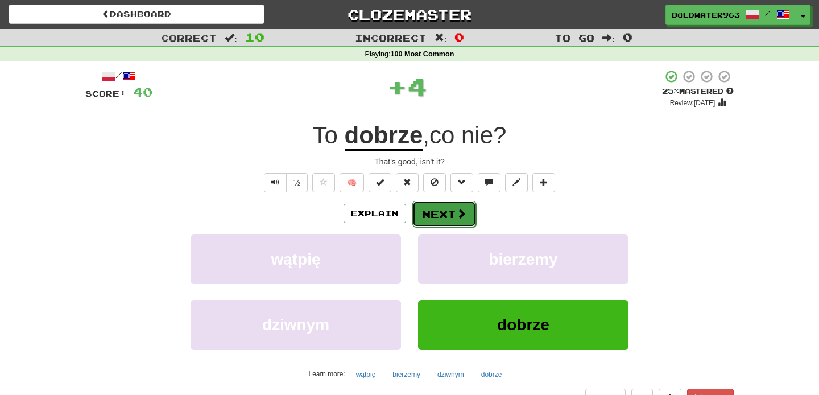
click at [439, 211] on button "Next" at bounding box center [444, 214] width 64 height 26
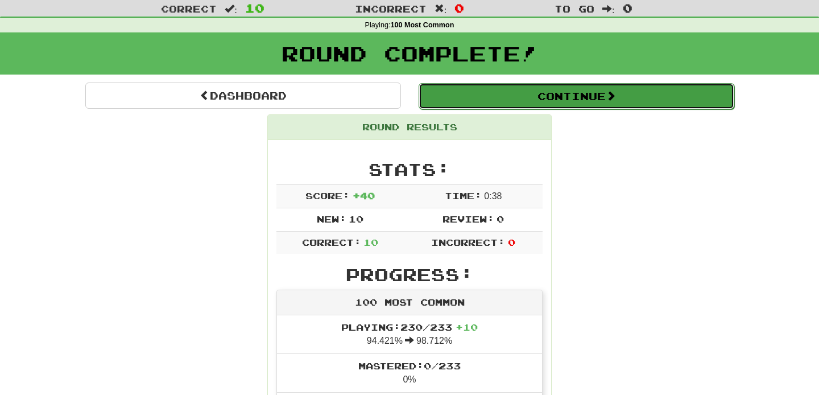
click at [511, 101] on button "Continue" at bounding box center [577, 96] width 316 height 26
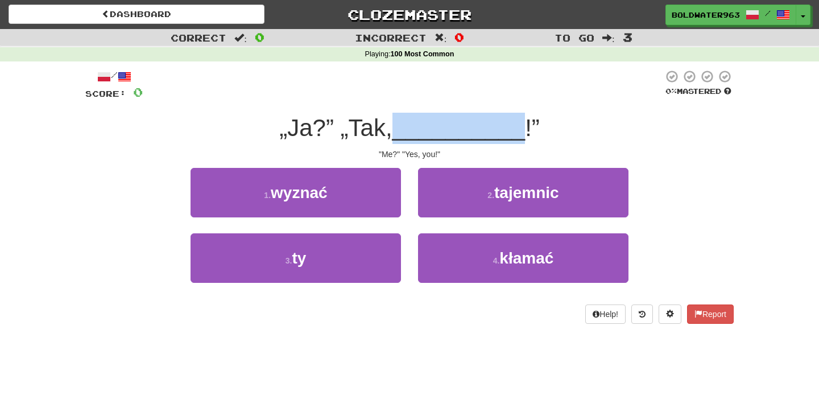
drag, startPoint x: 409, startPoint y: 127, endPoint x: 518, endPoint y: 121, distance: 110.0
click at [518, 121] on span "__________" at bounding box center [459, 127] width 133 height 27
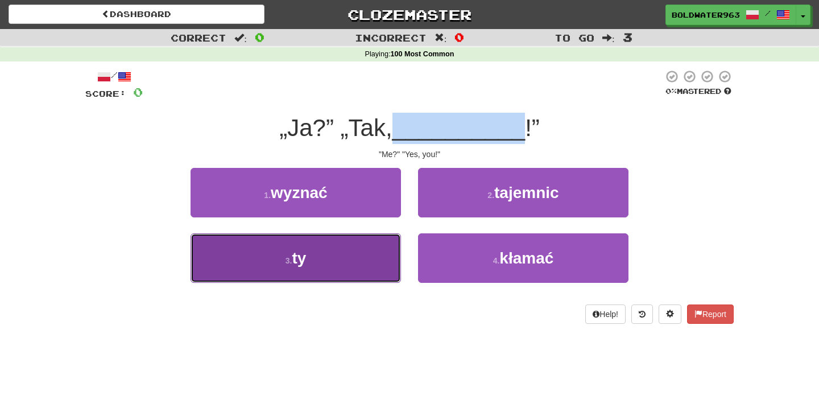
click at [365, 249] on button "3 . ty" at bounding box center [296, 257] width 211 height 49
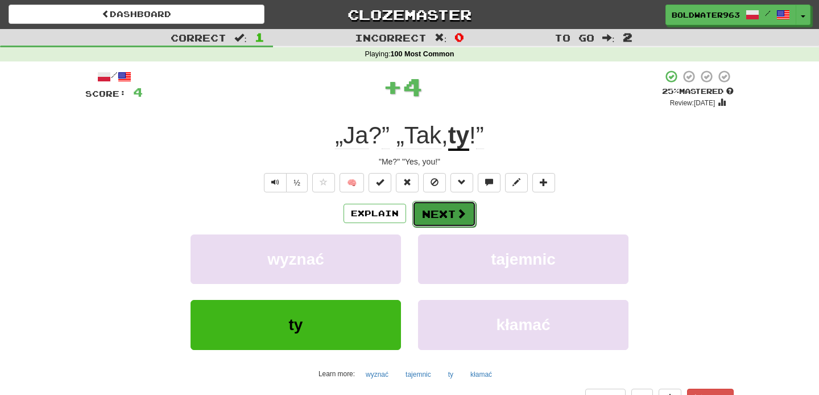
click at [443, 217] on button "Next" at bounding box center [444, 214] width 64 height 26
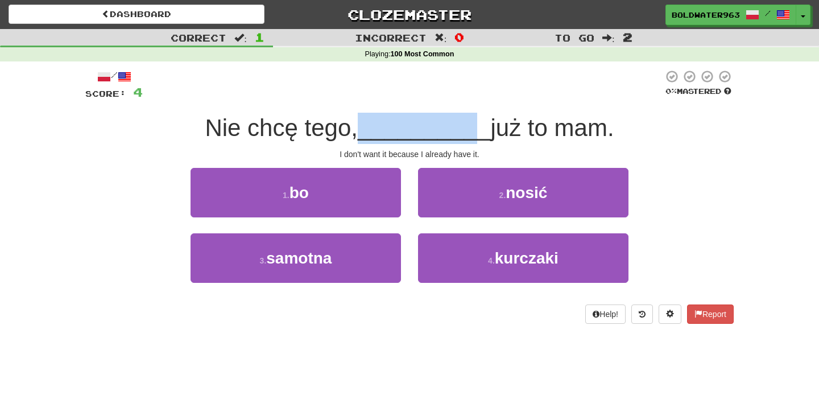
drag, startPoint x: 365, startPoint y: 130, endPoint x: 470, endPoint y: 132, distance: 104.7
click at [470, 132] on span "__________" at bounding box center [424, 127] width 133 height 27
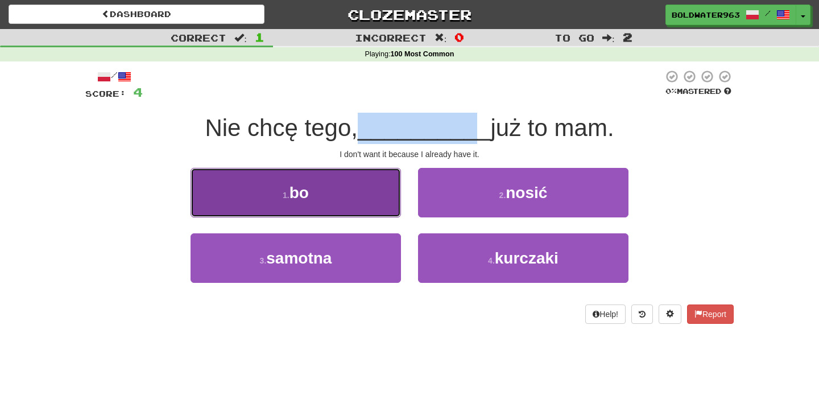
click at [360, 192] on button "1 . bo" at bounding box center [296, 192] width 211 height 49
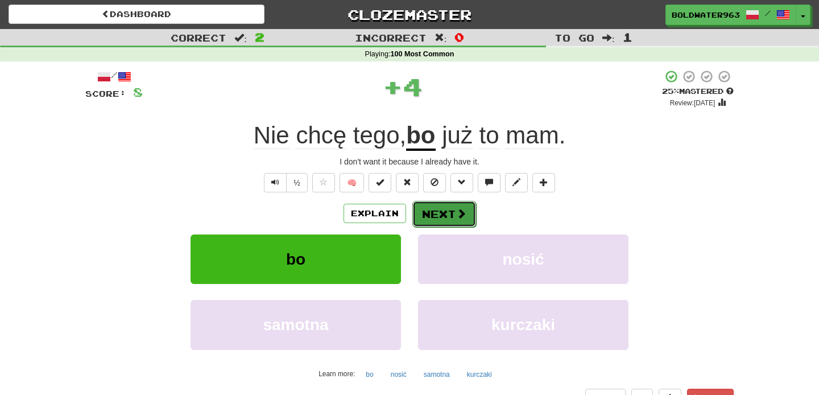
click at [442, 216] on button "Next" at bounding box center [444, 214] width 64 height 26
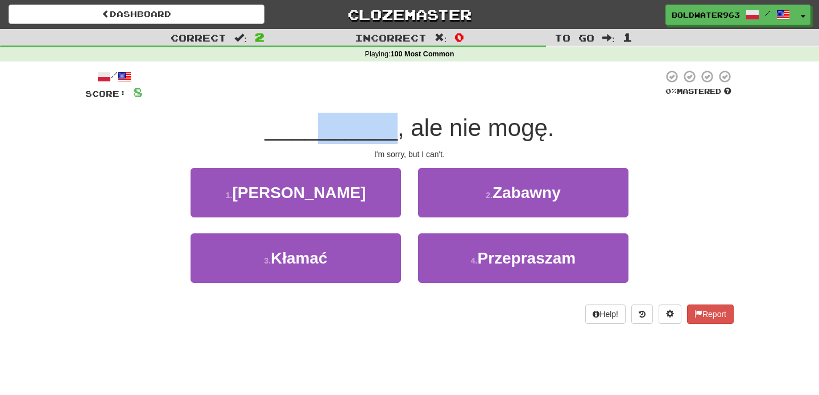
drag, startPoint x: 393, startPoint y: 133, endPoint x: 313, endPoint y: 137, distance: 79.8
click at [313, 137] on div "__________ , ale nie mogę." at bounding box center [409, 128] width 649 height 31
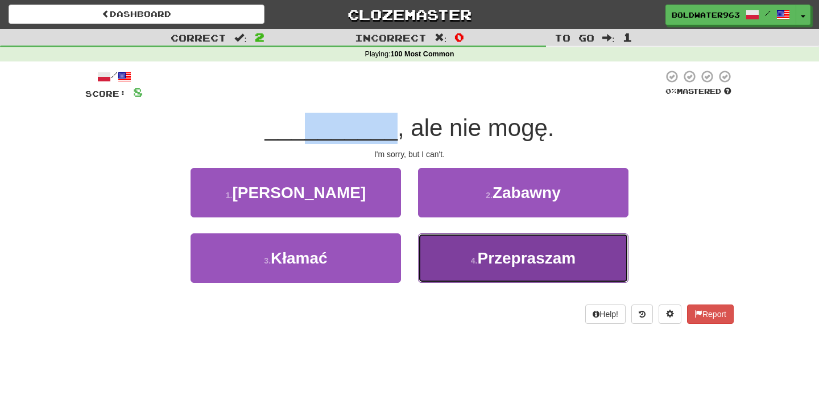
click at [455, 253] on button "4 . Przepraszam" at bounding box center [523, 257] width 211 height 49
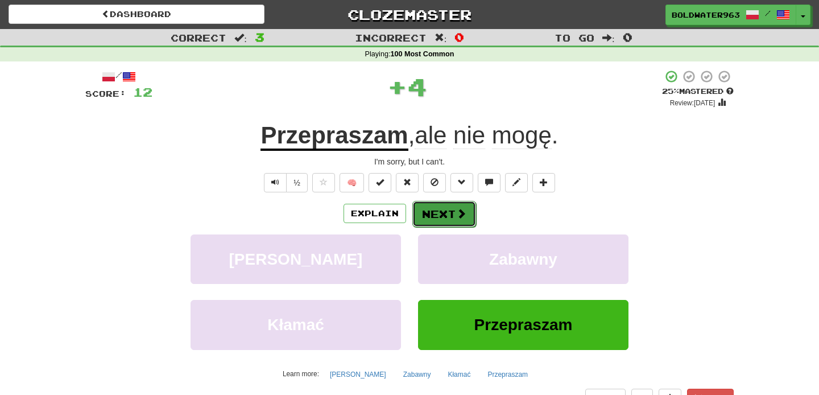
click at [447, 214] on button "Next" at bounding box center [444, 214] width 64 height 26
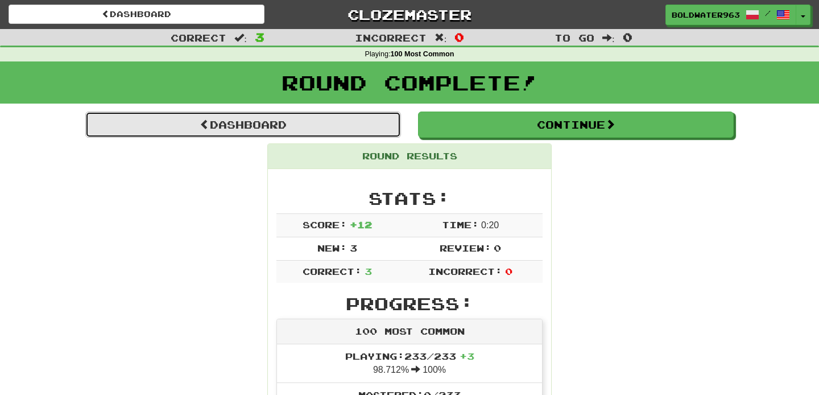
click at [356, 122] on link "Dashboard" at bounding box center [243, 125] width 316 height 26
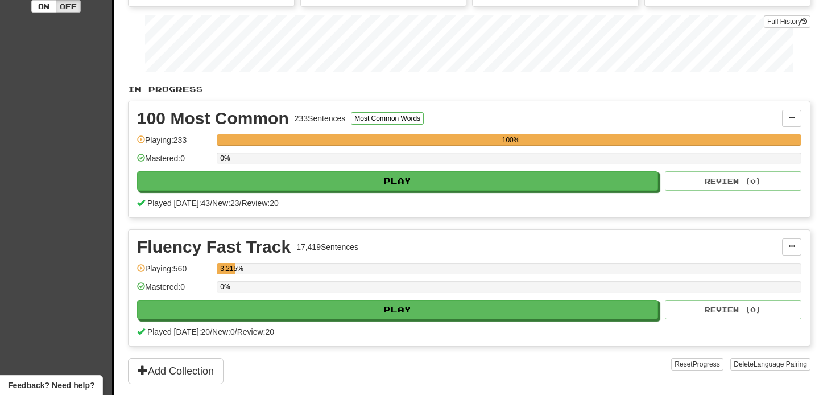
scroll to position [164, 0]
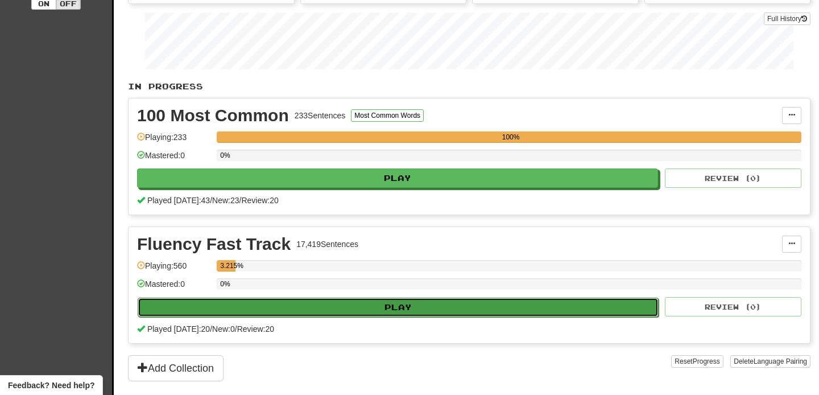
click at [369, 308] on button "Play" at bounding box center [398, 307] width 521 height 19
select select "**"
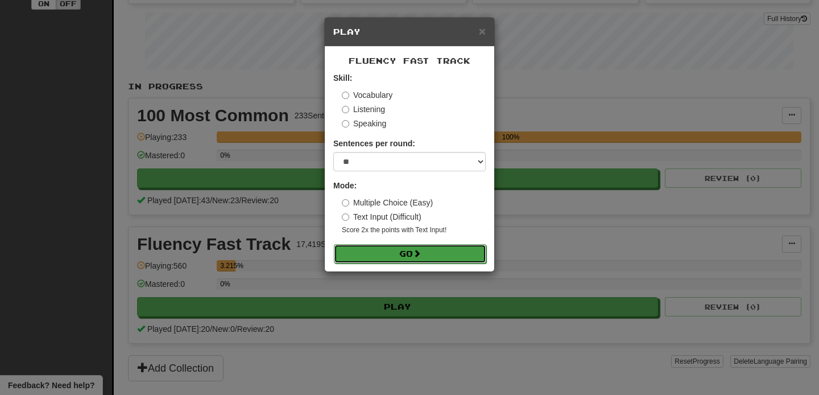
click at [389, 254] on button "Go" at bounding box center [410, 253] width 152 height 19
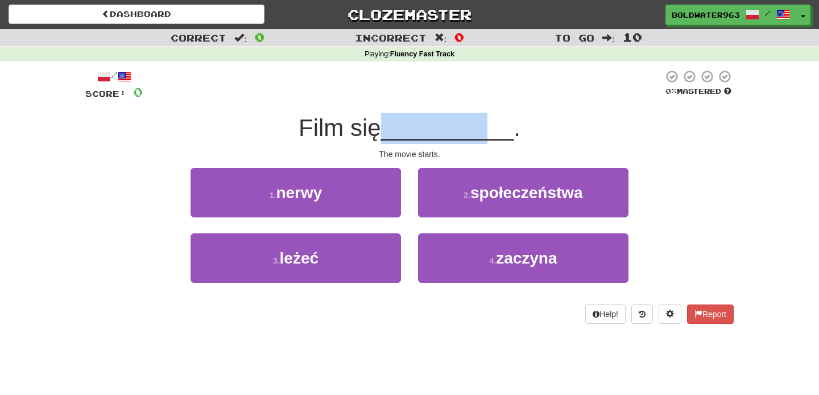
drag, startPoint x: 392, startPoint y: 131, endPoint x: 494, endPoint y: 131, distance: 101.8
click at [494, 131] on span "__________" at bounding box center [447, 127] width 133 height 27
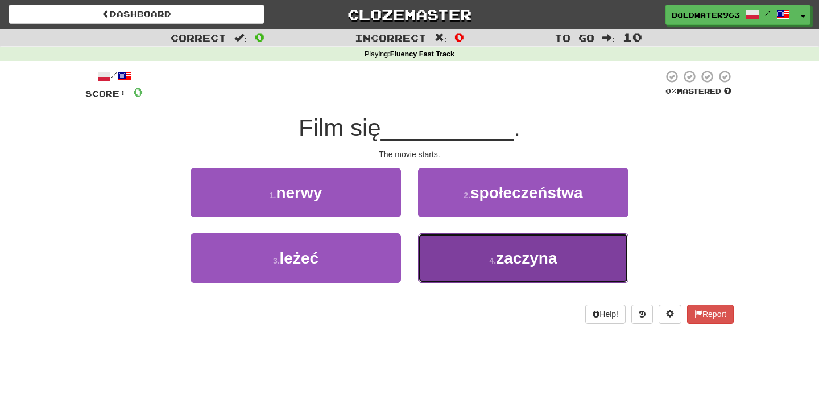
click at [471, 259] on button "4 . zaczyna" at bounding box center [523, 257] width 211 height 49
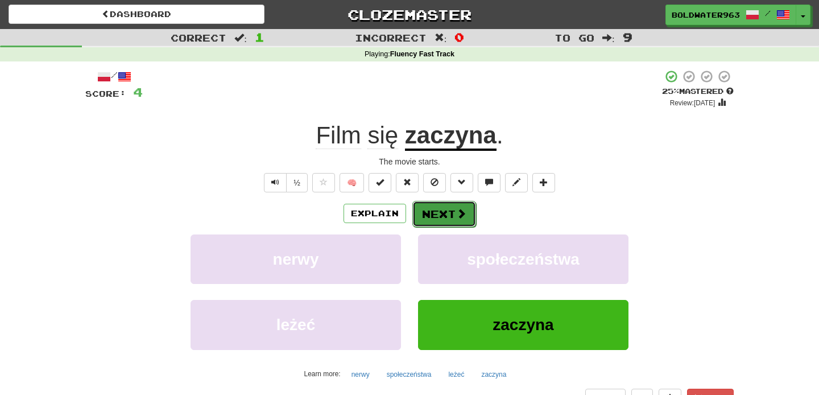
click at [469, 212] on button "Next" at bounding box center [444, 214] width 64 height 26
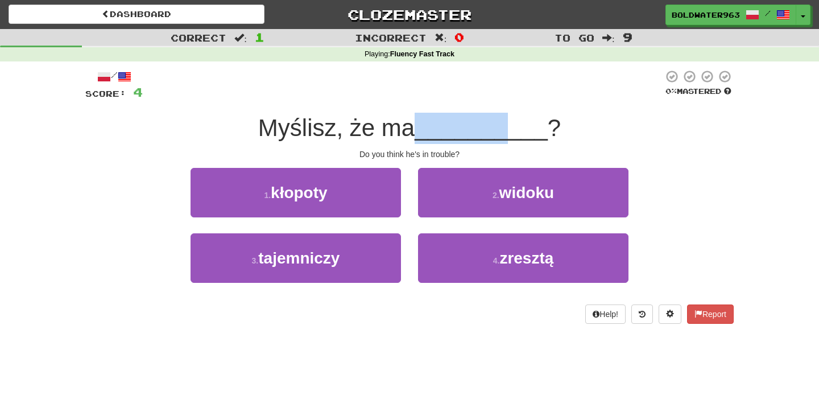
drag, startPoint x: 426, startPoint y: 129, endPoint x: 507, endPoint y: 123, distance: 81.0
click at [507, 123] on span "__________" at bounding box center [481, 127] width 133 height 27
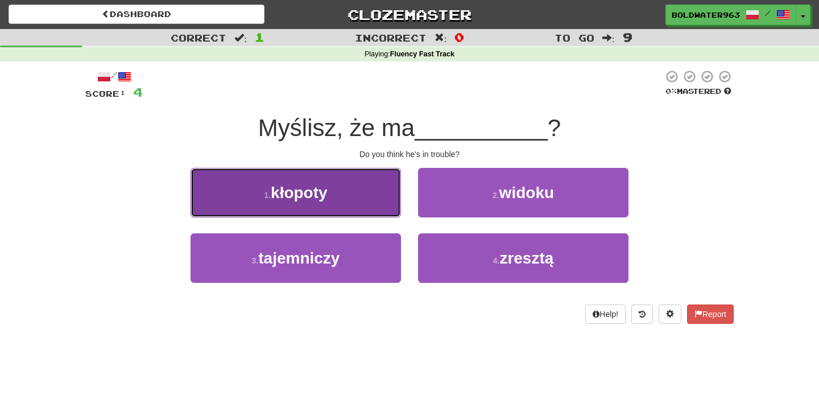
click at [350, 196] on button "1 . kłopoty" at bounding box center [296, 192] width 211 height 49
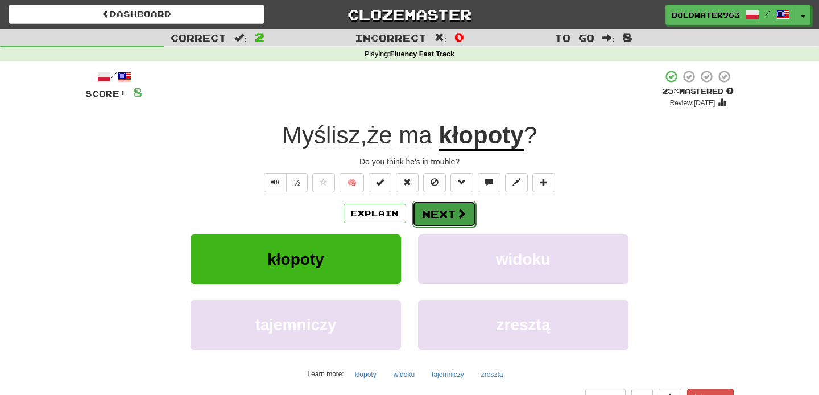
click at [453, 215] on button "Next" at bounding box center [444, 214] width 64 height 26
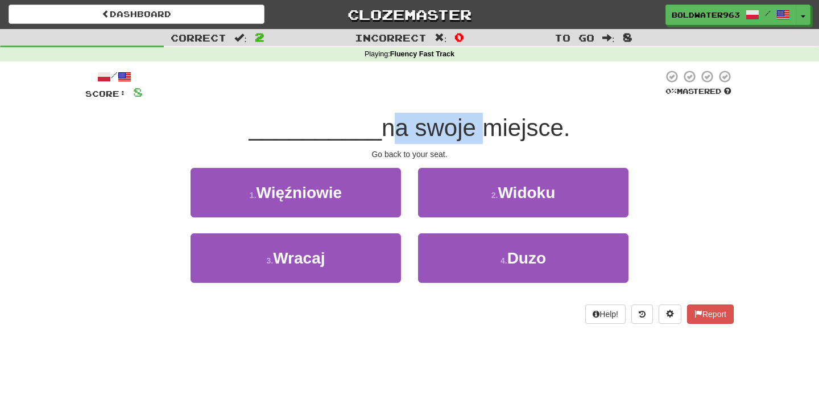
drag, startPoint x: 378, startPoint y: 129, endPoint x: 471, endPoint y: 127, distance: 92.8
click at [471, 127] on span "na swoje miejsce." at bounding box center [476, 127] width 188 height 27
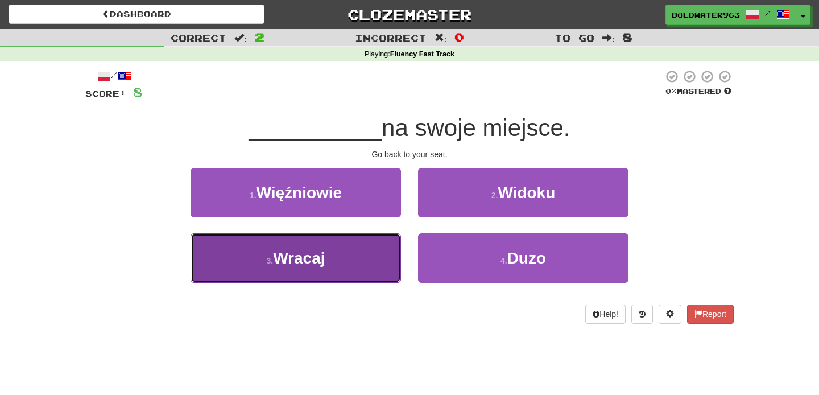
click at [348, 259] on button "3 . Wracaj" at bounding box center [296, 257] width 211 height 49
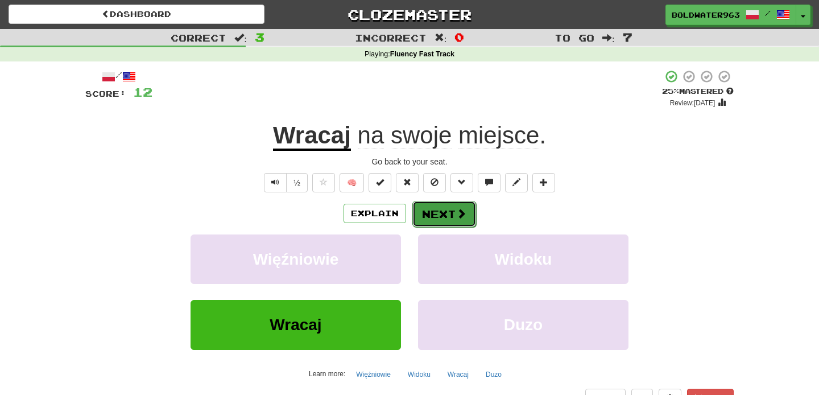
click at [447, 214] on button "Next" at bounding box center [444, 214] width 64 height 26
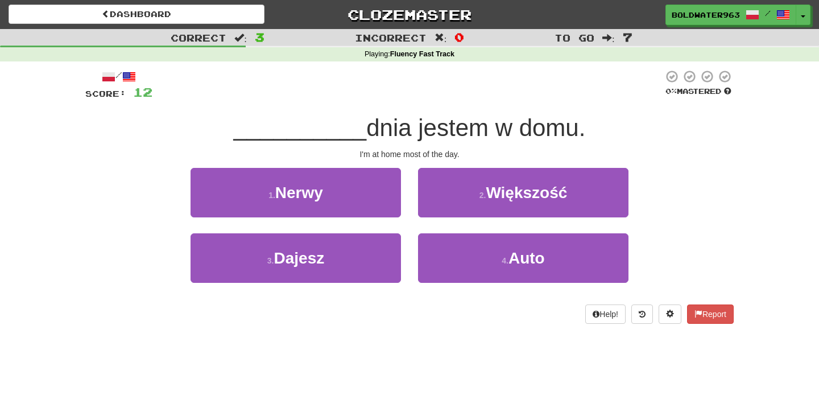
drag, startPoint x: 354, startPoint y: 129, endPoint x: 590, endPoint y: 127, distance: 235.6
click at [590, 127] on div "__________ dnia jestem w domu." at bounding box center [409, 128] width 649 height 31
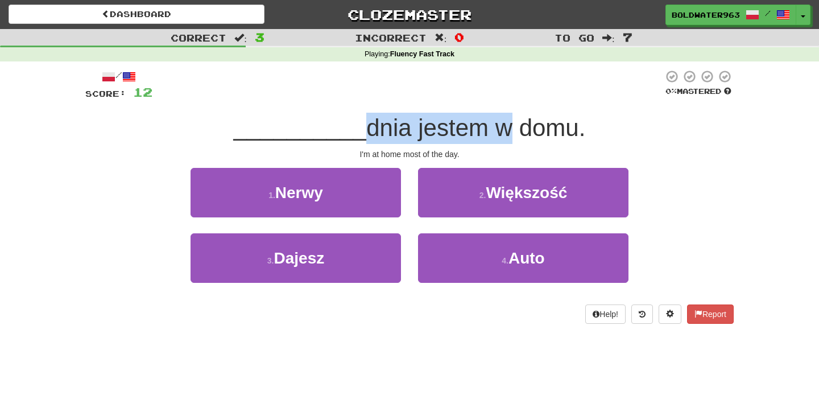
drag, startPoint x: 353, startPoint y: 125, endPoint x: 498, endPoint y: 130, distance: 144.6
click at [498, 130] on div "__________ dnia jestem w domu." at bounding box center [409, 128] width 649 height 31
click at [498, 130] on span "dnia jestem w domu." at bounding box center [475, 127] width 219 height 27
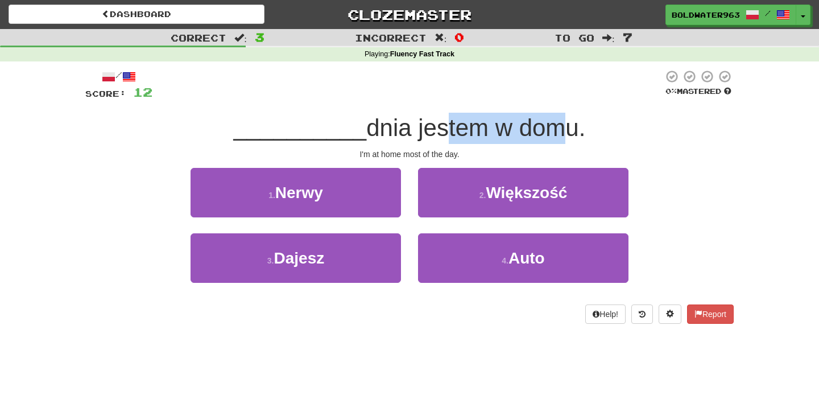
drag, startPoint x: 548, startPoint y: 125, endPoint x: 438, endPoint y: 125, distance: 110.9
click at [438, 125] on span "dnia jestem w domu." at bounding box center [475, 127] width 219 height 27
drag, startPoint x: 368, startPoint y: 131, endPoint x: 487, endPoint y: 131, distance: 118.9
click at [487, 131] on span "dnia jestem w domu." at bounding box center [475, 127] width 219 height 27
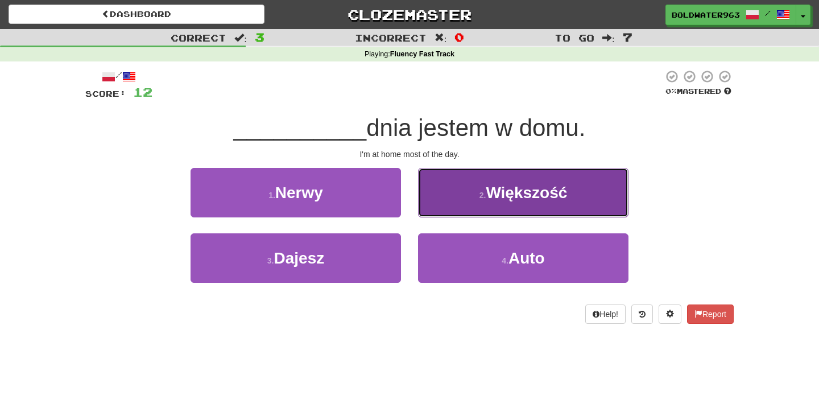
click at [542, 199] on span "Większość" at bounding box center [526, 193] width 81 height 18
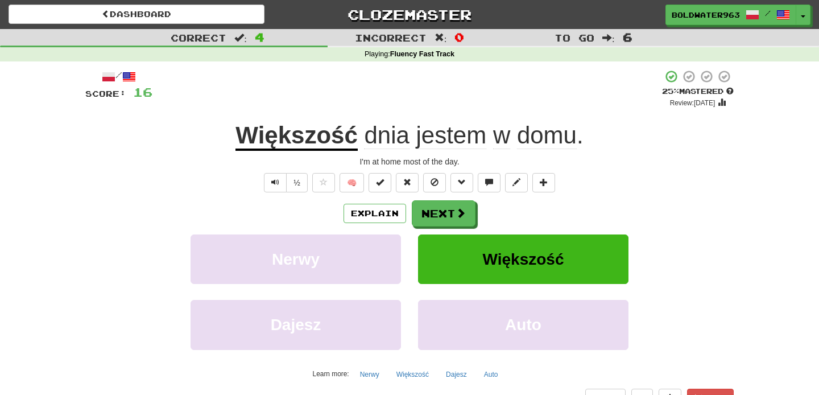
click at [339, 139] on u "Większość" at bounding box center [297, 136] width 122 height 29
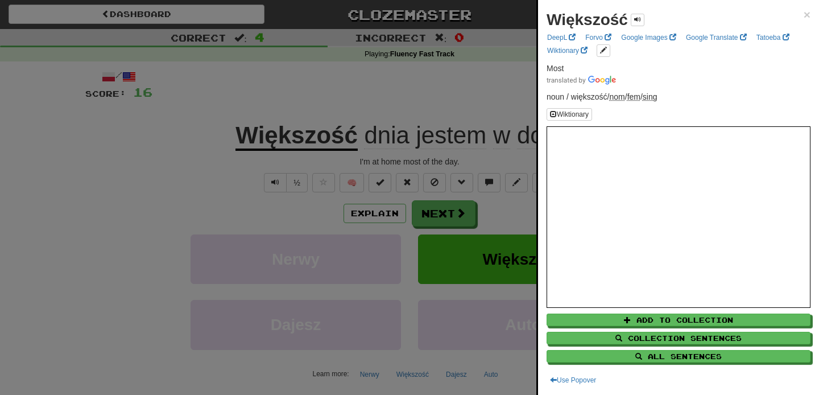
click at [456, 113] on div at bounding box center [409, 197] width 819 height 395
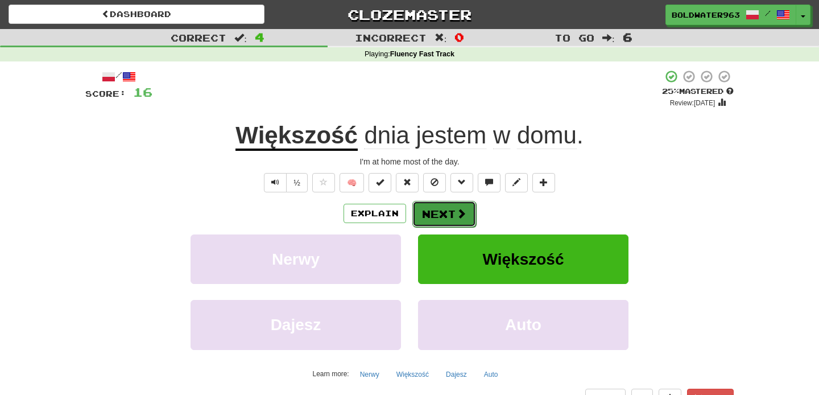
click at [443, 214] on button "Next" at bounding box center [444, 214] width 64 height 26
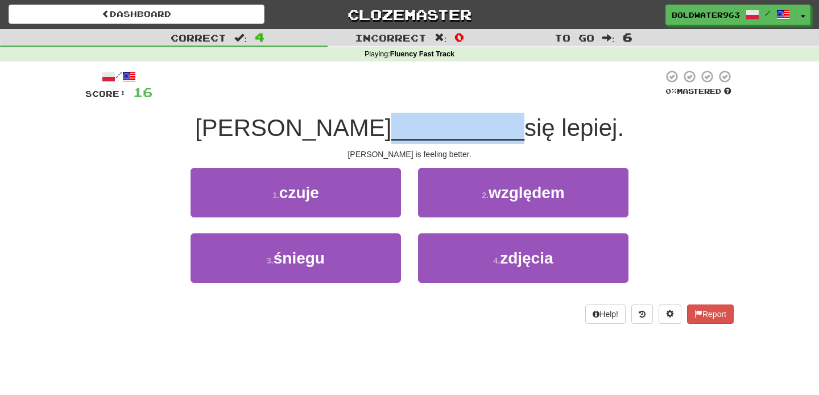
drag, startPoint x: 328, startPoint y: 135, endPoint x: 443, endPoint y: 131, distance: 114.4
click at [443, 131] on div "Tom __________ się lepiej." at bounding box center [409, 128] width 649 height 31
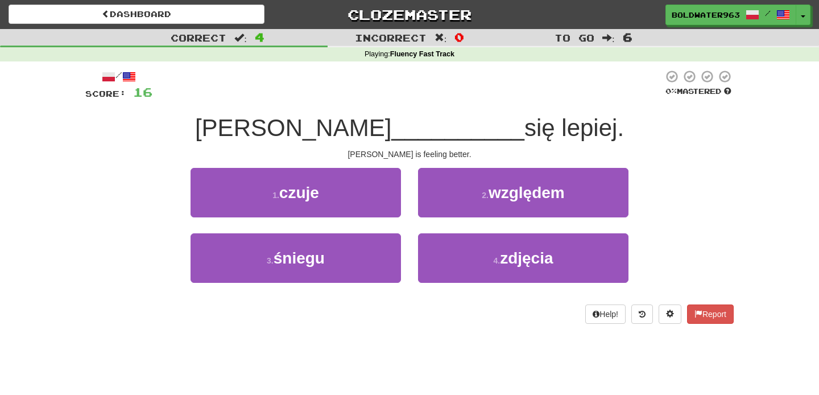
click at [525, 131] on span "się lepiej." at bounding box center [575, 127] width 100 height 27
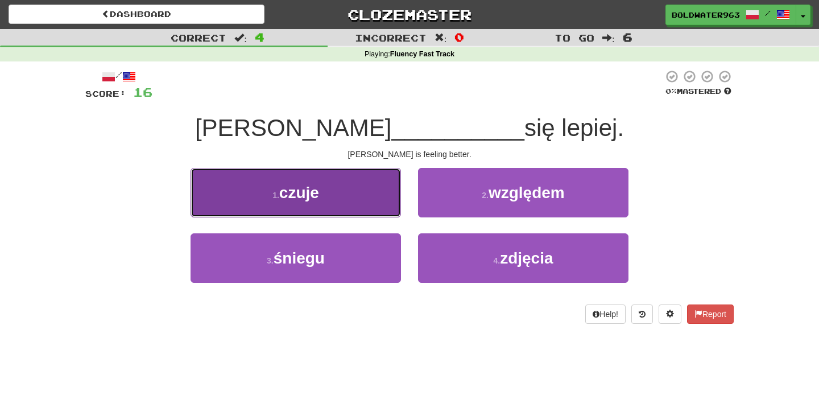
click at [325, 196] on button "1 . czuje" at bounding box center [296, 192] width 211 height 49
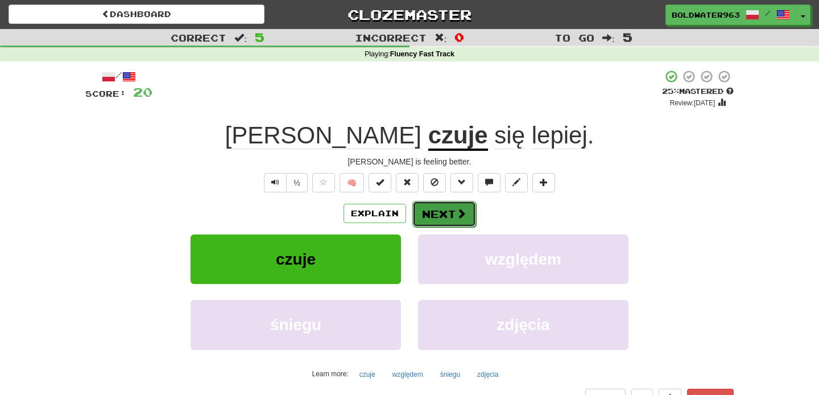
click at [434, 210] on button "Next" at bounding box center [444, 214] width 64 height 26
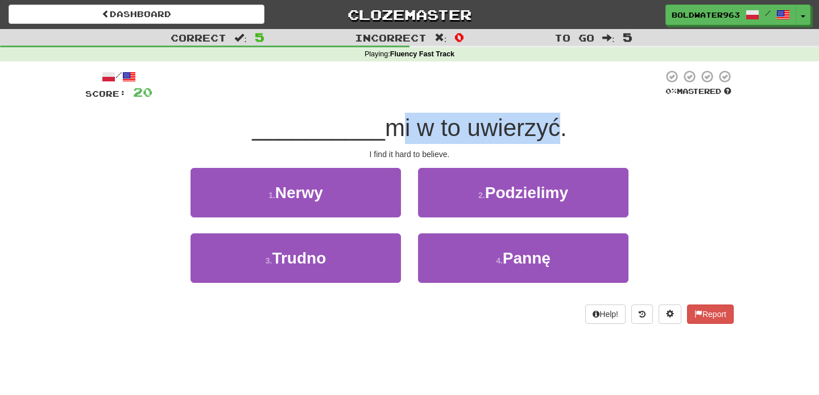
drag, startPoint x: 381, startPoint y: 130, endPoint x: 550, endPoint y: 125, distance: 169.0
click at [550, 125] on span "mi w to uwierzyć." at bounding box center [476, 127] width 182 height 27
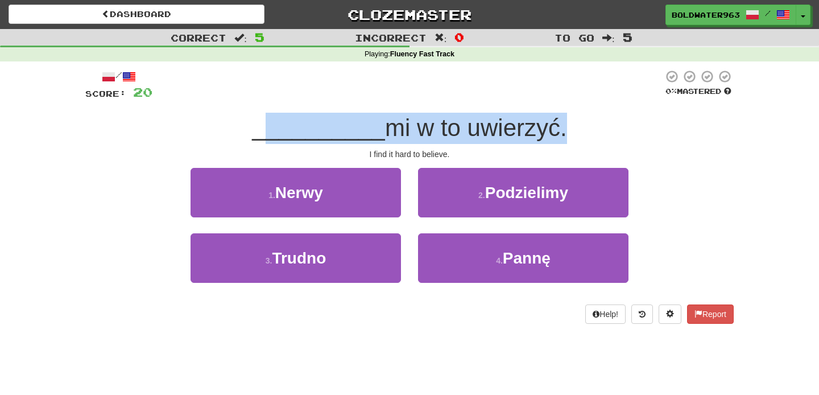
drag, startPoint x: 556, startPoint y: 130, endPoint x: 261, endPoint y: 129, distance: 295.3
click at [261, 129] on div "__________ mi w to uwierzyć." at bounding box center [409, 128] width 649 height 31
click at [261, 129] on span "__________" at bounding box center [318, 127] width 133 height 27
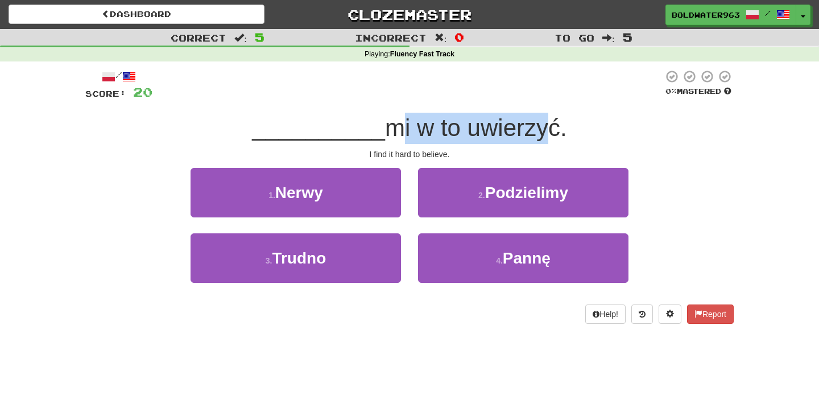
drag, startPoint x: 381, startPoint y: 131, endPoint x: 535, endPoint y: 127, distance: 154.2
click at [535, 127] on span "mi w to uwierzyć." at bounding box center [476, 127] width 182 height 27
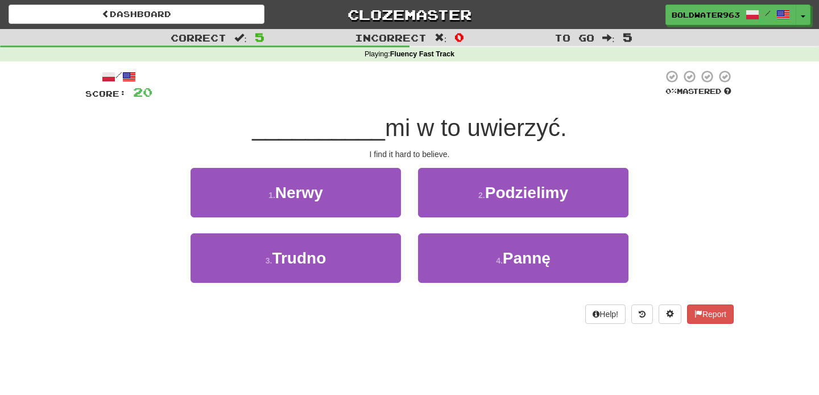
drag, startPoint x: 406, startPoint y: 178, endPoint x: 412, endPoint y: 221, distance: 43.0
click at [412, 221] on div "1 . Nerwy 2 . Podzielimy" at bounding box center [409, 200] width 683 height 65
click at [412, 221] on div "2 . Podzielimy" at bounding box center [524, 200] width 228 height 65
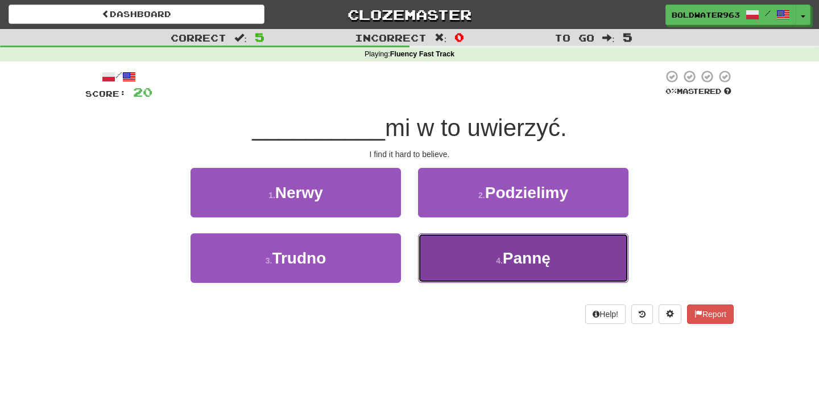
click at [487, 248] on button "4 . Pannę" at bounding box center [523, 257] width 211 height 49
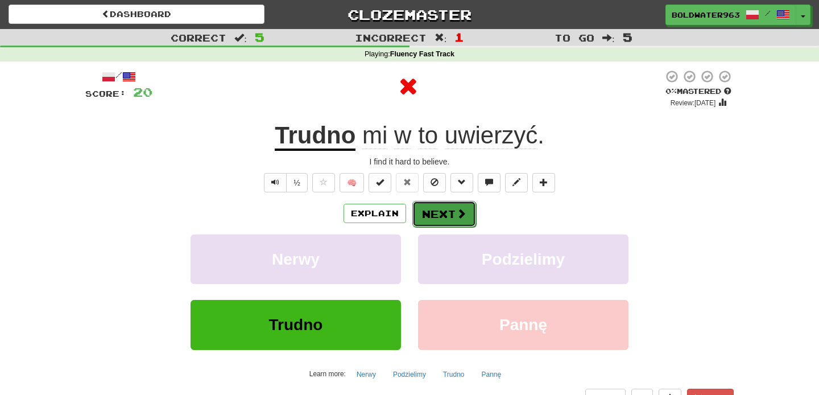
click at [439, 216] on button "Next" at bounding box center [444, 214] width 64 height 26
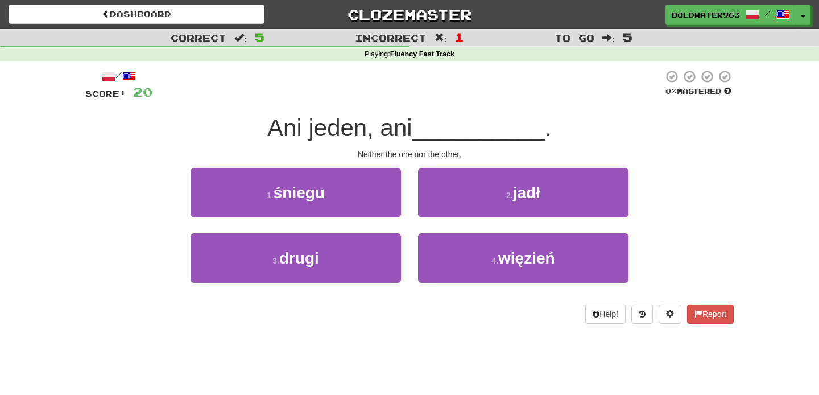
drag, startPoint x: 311, startPoint y: 126, endPoint x: 419, endPoint y: 128, distance: 107.5
click at [412, 128] on span "Ani jeden, ani" at bounding box center [339, 127] width 145 height 27
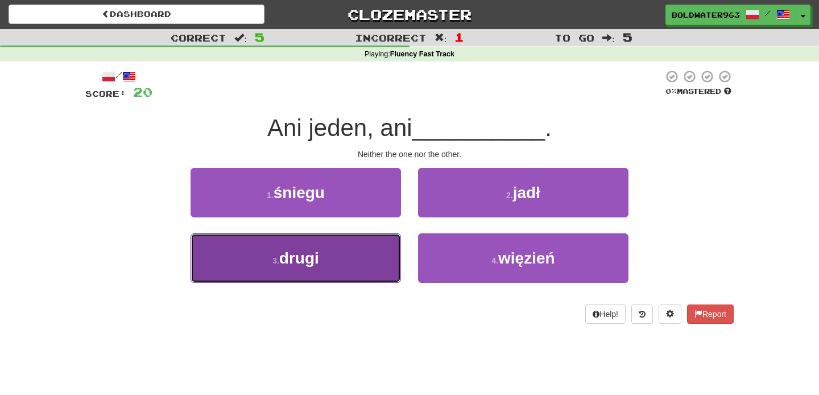
click at [357, 261] on button "3 . drugi" at bounding box center [296, 257] width 211 height 49
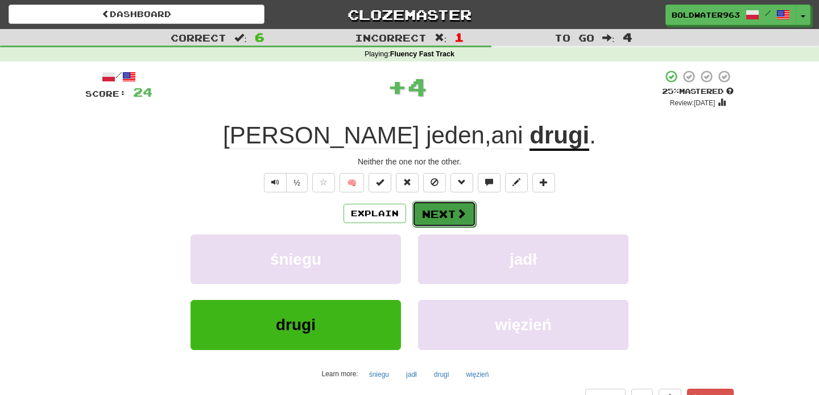
click at [445, 216] on button "Next" at bounding box center [444, 214] width 64 height 26
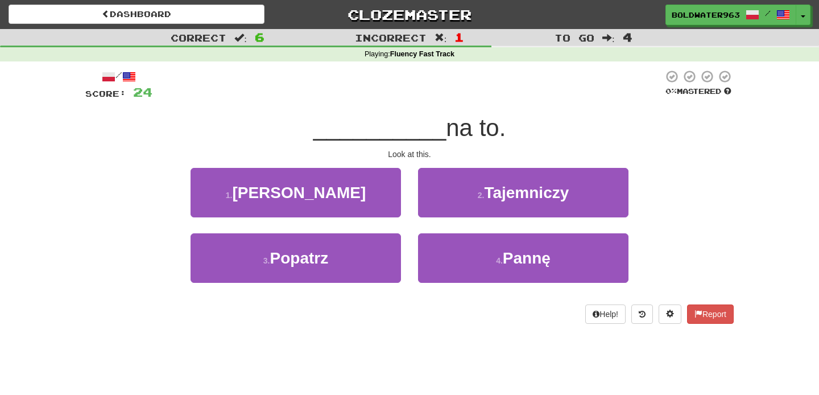
drag, startPoint x: 298, startPoint y: 129, endPoint x: 592, endPoint y: 131, distance: 293.6
click at [592, 131] on div "__________ na to." at bounding box center [409, 128] width 649 height 31
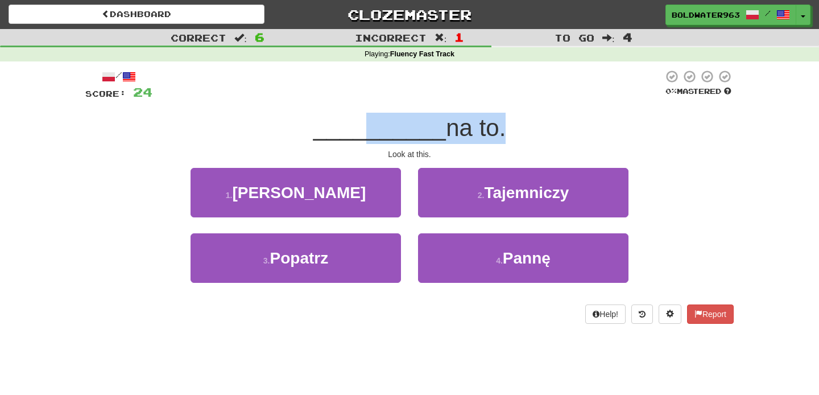
drag, startPoint x: 362, startPoint y: 135, endPoint x: 493, endPoint y: 135, distance: 131.4
click at [493, 135] on div "__________ na to." at bounding box center [409, 128] width 649 height 31
click at [493, 135] on span "na to." at bounding box center [476, 127] width 60 height 27
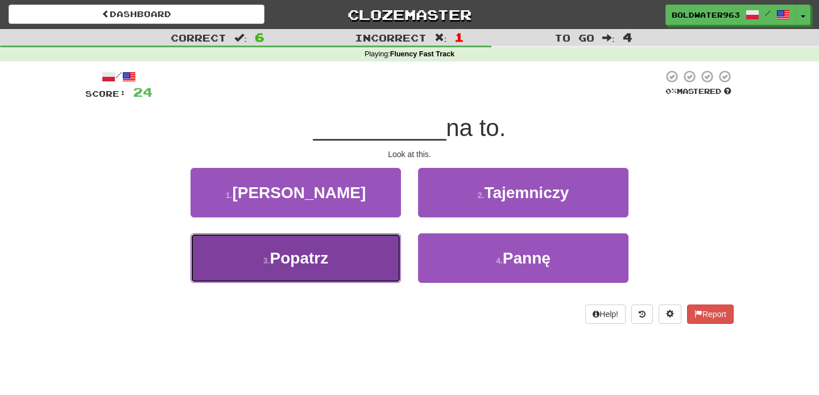
click at [340, 263] on button "3 . Popatrz" at bounding box center [296, 257] width 211 height 49
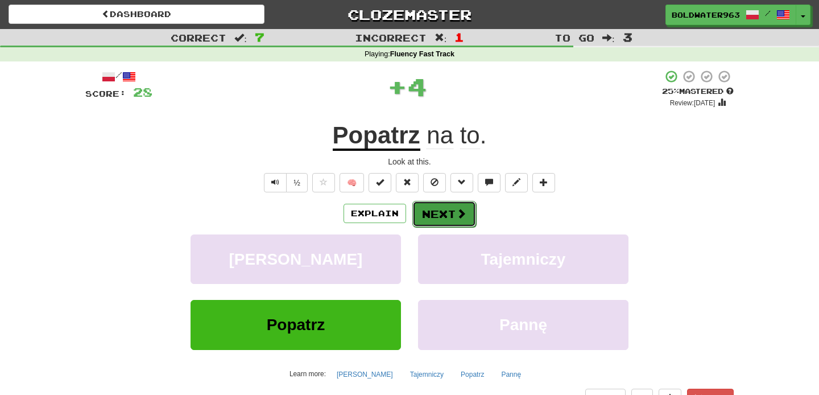
click at [444, 217] on button "Next" at bounding box center [444, 214] width 64 height 26
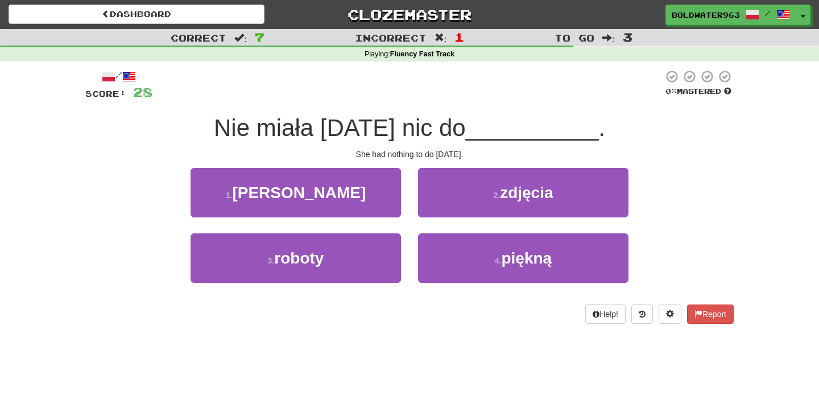
drag, startPoint x: 214, startPoint y: 132, endPoint x: 479, endPoint y: 138, distance: 264.6
click at [466, 138] on span "Nie miała wczoraj nic do" at bounding box center [340, 127] width 252 height 27
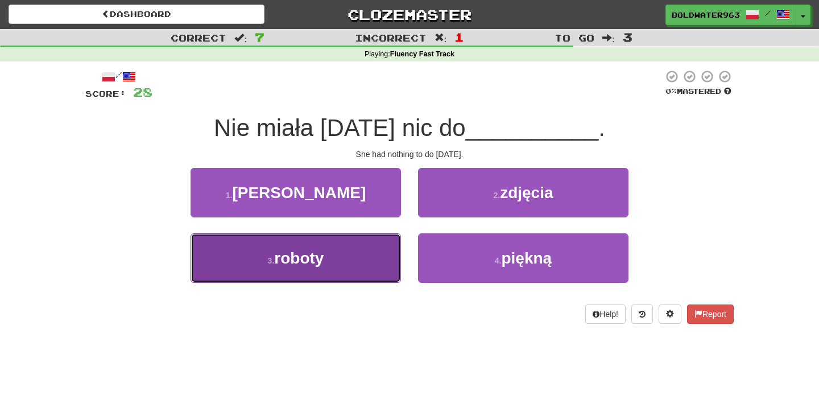
click at [319, 258] on span "roboty" at bounding box center [298, 258] width 49 height 18
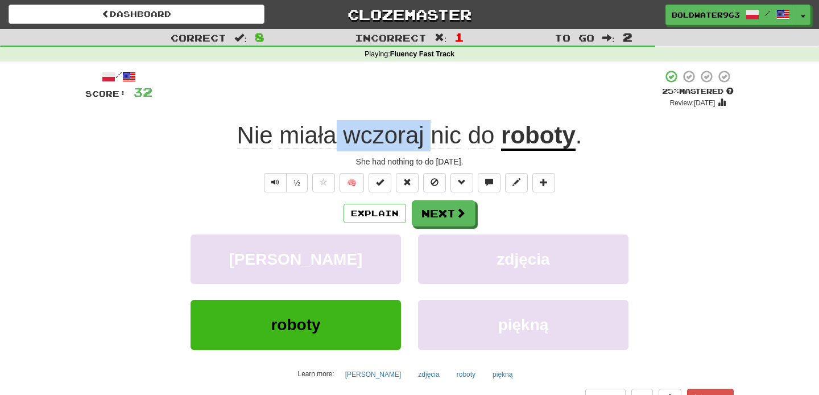
drag, startPoint x: 337, startPoint y: 134, endPoint x: 427, endPoint y: 130, distance: 90.0
click at [427, 130] on span "Nie miała wczoraj nic do" at bounding box center [369, 135] width 265 height 27
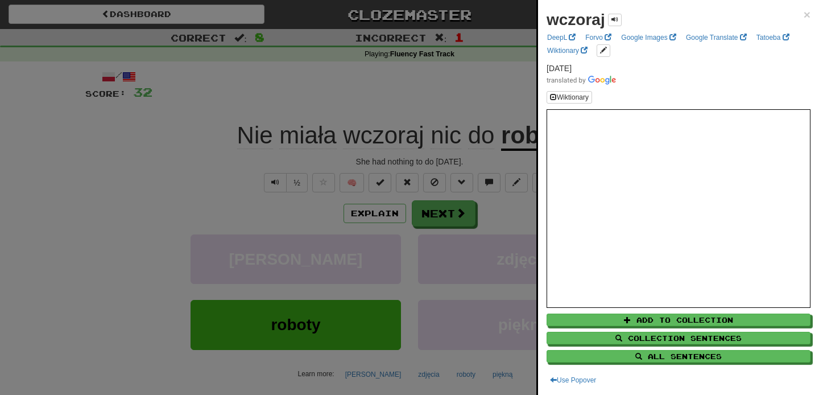
click at [387, 85] on div at bounding box center [409, 197] width 819 height 395
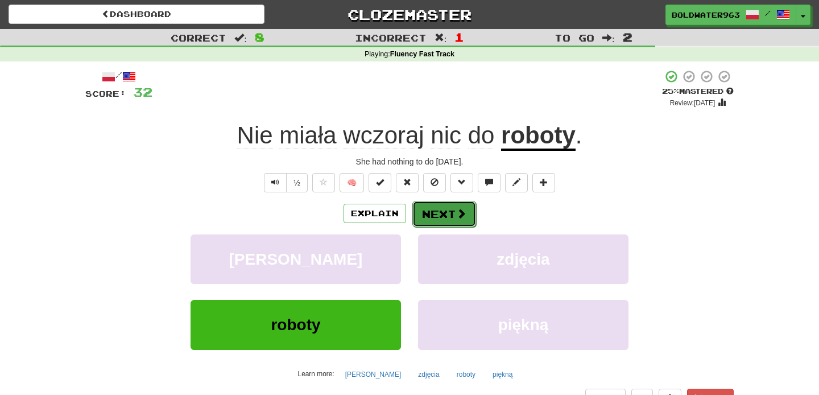
click at [440, 213] on button "Next" at bounding box center [444, 214] width 64 height 26
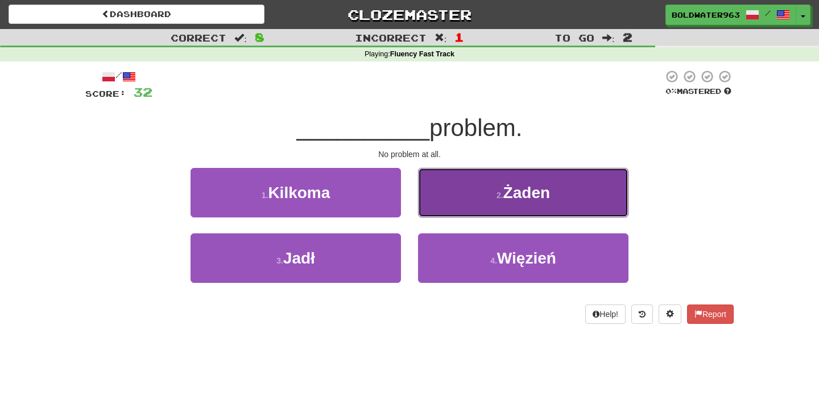
click at [479, 196] on button "2 . Żaden" at bounding box center [523, 192] width 211 height 49
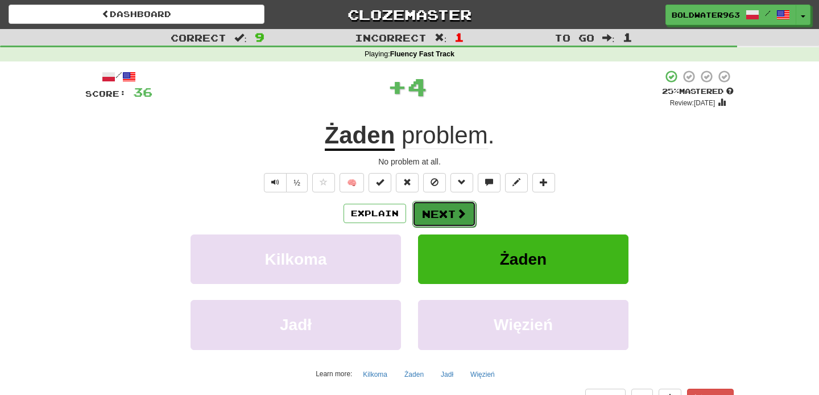
click at [440, 212] on button "Next" at bounding box center [444, 214] width 64 height 26
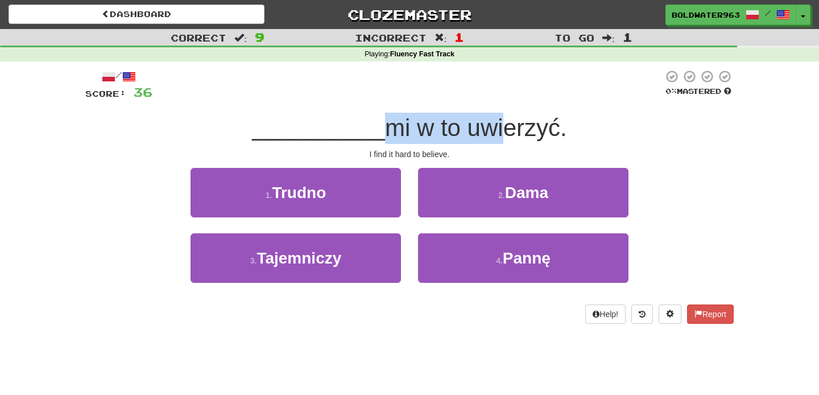
drag, startPoint x: 373, startPoint y: 129, endPoint x: 493, endPoint y: 129, distance: 120.6
click at [493, 129] on span "mi w to uwierzyć." at bounding box center [476, 127] width 182 height 27
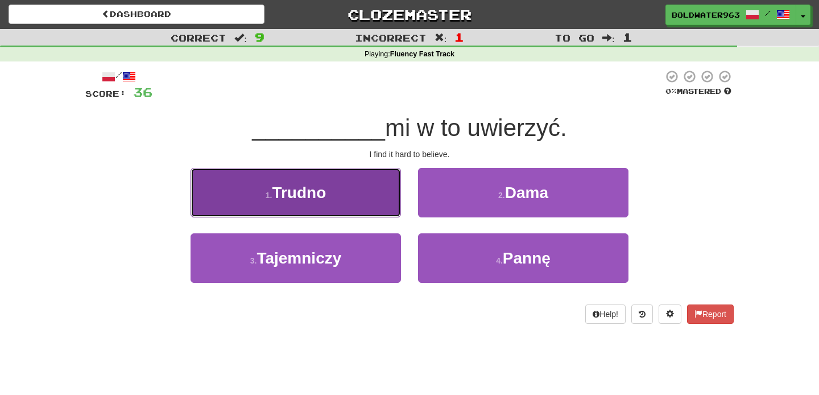
click at [355, 188] on button "1 . Trudno" at bounding box center [296, 192] width 211 height 49
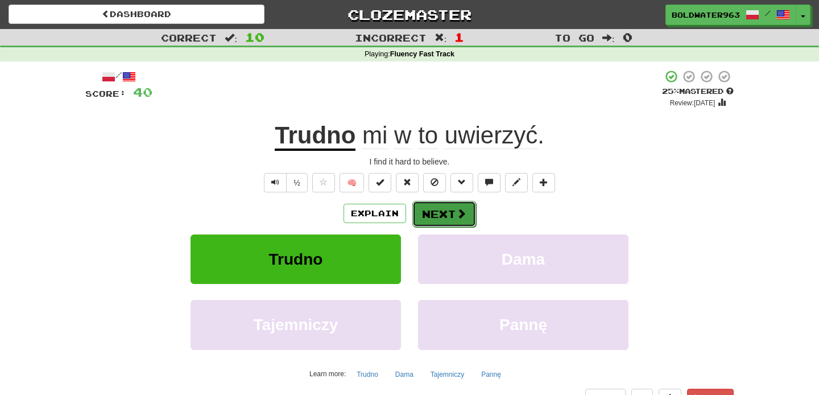
click at [442, 211] on button "Next" at bounding box center [444, 214] width 64 height 26
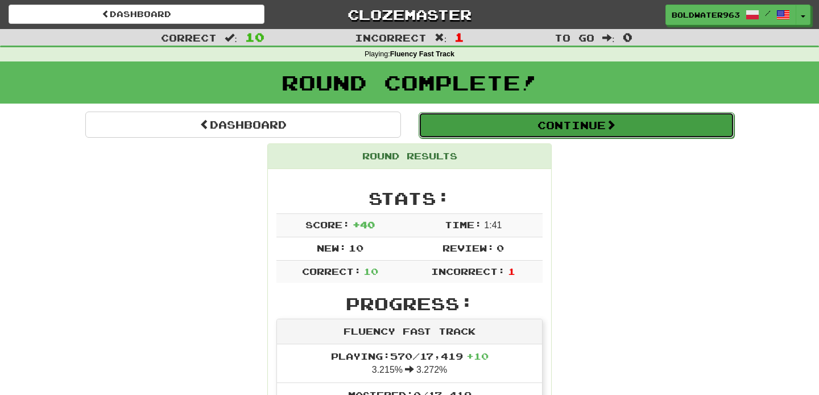
click at [454, 123] on button "Continue" at bounding box center [577, 125] width 316 height 26
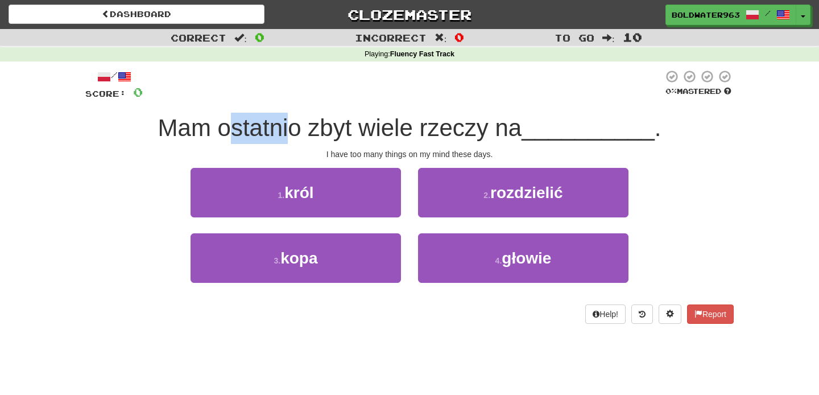
drag, startPoint x: 231, startPoint y: 130, endPoint x: 292, endPoint y: 130, distance: 60.9
click at [292, 130] on span "Mam ostatnio zbyt wiele rzeczy na" at bounding box center [340, 127] width 364 height 27
drag, startPoint x: 327, startPoint y: 126, endPoint x: 349, endPoint y: 126, distance: 22.2
click at [349, 126] on span "Mam ostatnio zbyt wiele rzeczy na" at bounding box center [340, 127] width 364 height 27
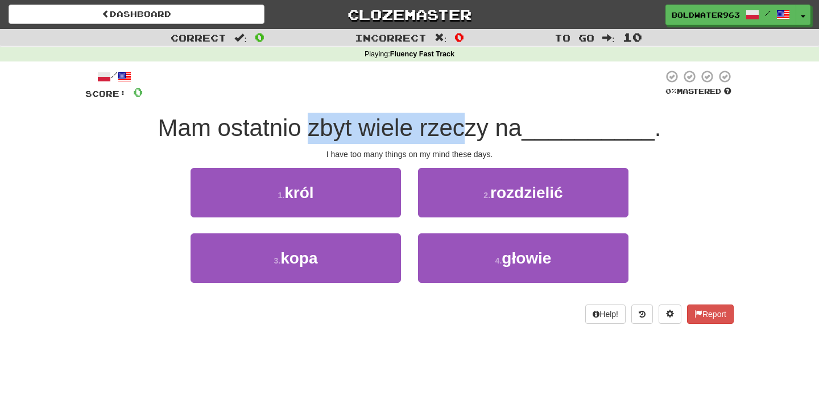
drag, startPoint x: 312, startPoint y: 129, endPoint x: 469, endPoint y: 130, distance: 157.0
click at [469, 130] on span "Mam ostatnio zbyt wiele rzeczy na" at bounding box center [340, 127] width 364 height 27
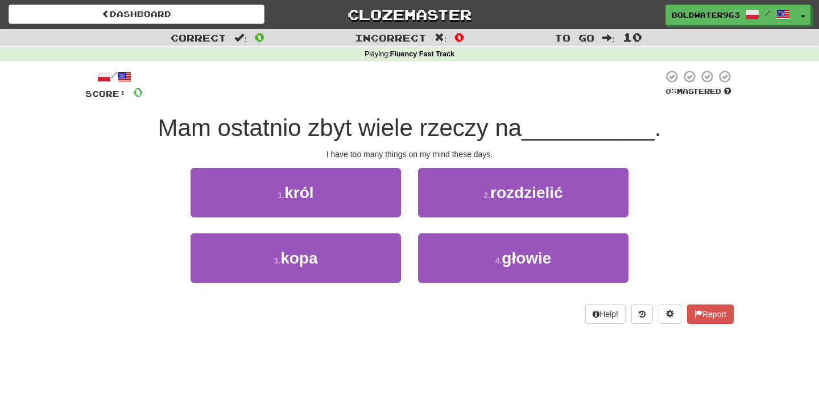
click at [335, 127] on span "Mam ostatnio zbyt wiele rzeczy na" at bounding box center [340, 127] width 364 height 27
drag, startPoint x: 374, startPoint y: 129, endPoint x: 472, endPoint y: 127, distance: 97.3
click at [472, 127] on span "Mam ostatnio zbyt wiele rzeczy na" at bounding box center [340, 127] width 364 height 27
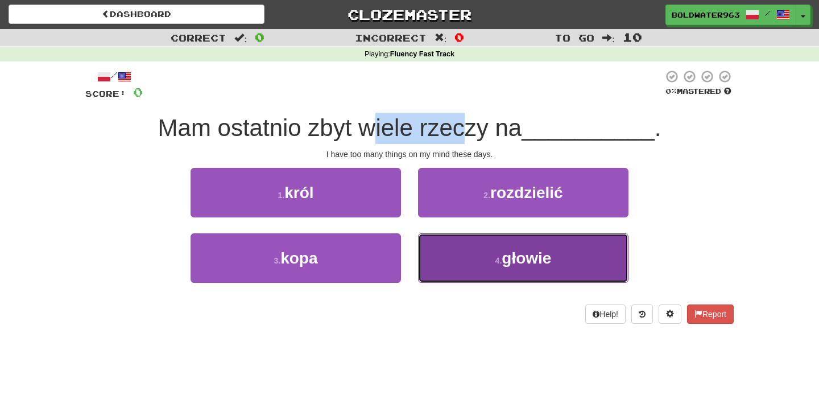
click at [492, 253] on button "4 . głowie" at bounding box center [523, 257] width 211 height 49
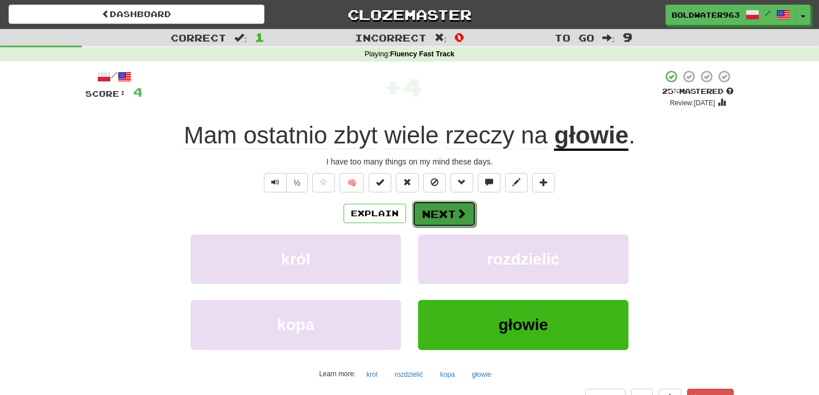
click at [455, 212] on button "Next" at bounding box center [444, 214] width 64 height 26
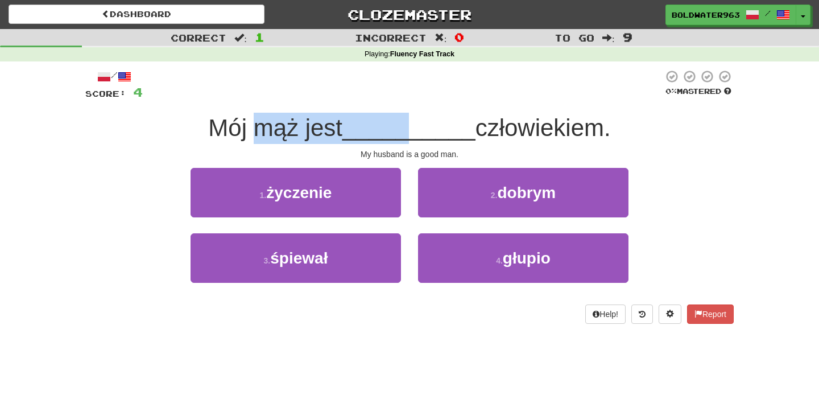
drag, startPoint x: 254, startPoint y: 129, endPoint x: 411, endPoint y: 130, distance: 157.0
click at [411, 130] on div "Mój mąż jest __________ człowiekiem." at bounding box center [409, 128] width 649 height 31
click at [411, 130] on span "__________" at bounding box center [409, 127] width 133 height 27
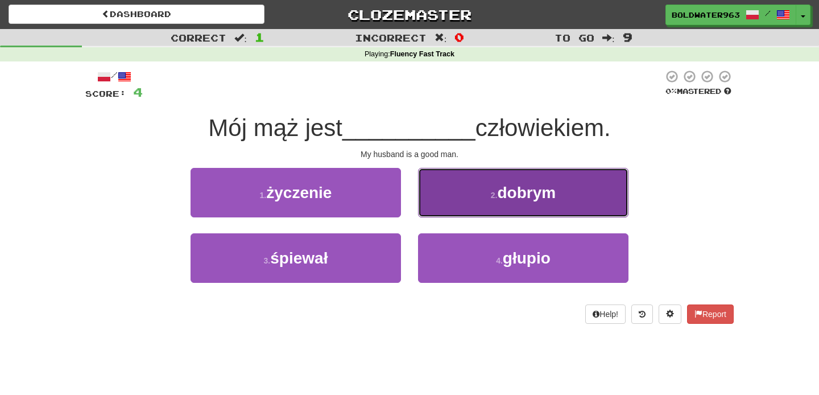
click at [496, 192] on small "2 ." at bounding box center [494, 195] width 7 height 9
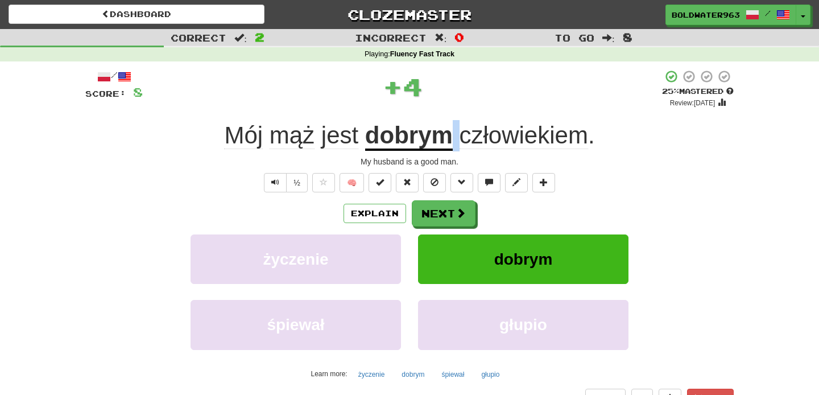
drag, startPoint x: 451, startPoint y: 138, endPoint x: 461, endPoint y: 138, distance: 10.2
click at [461, 138] on div "Mój mąż jest dobrym człowiekiem ." at bounding box center [409, 135] width 649 height 31
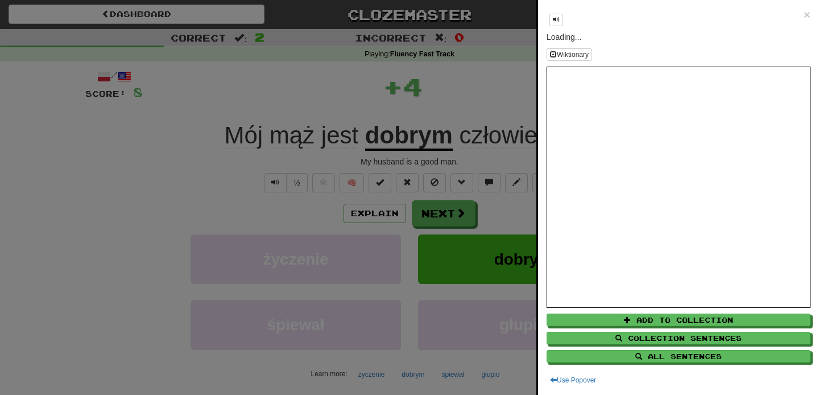
click at [508, 97] on div at bounding box center [409, 197] width 819 height 395
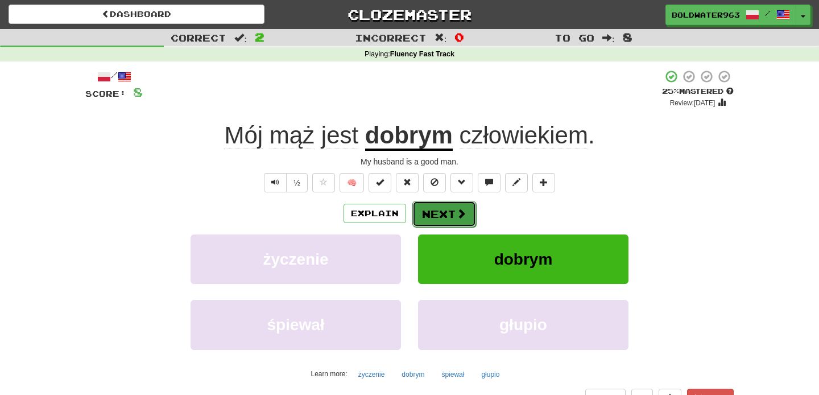
click at [447, 212] on button "Next" at bounding box center [444, 214] width 64 height 26
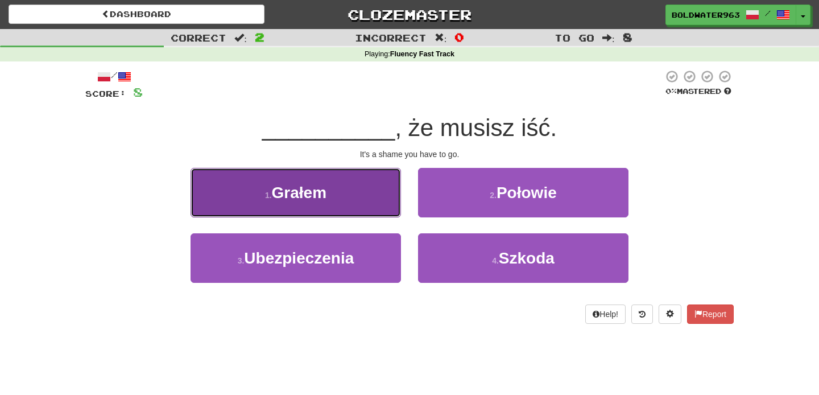
click at [377, 201] on button "1 . Grałem" at bounding box center [296, 192] width 211 height 49
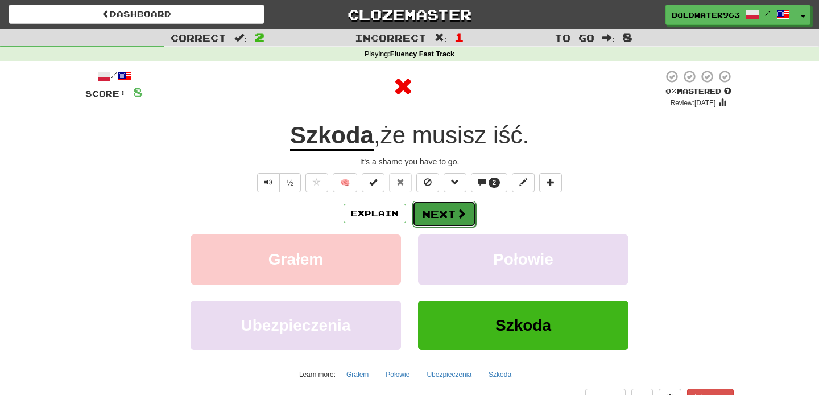
click at [442, 215] on button "Next" at bounding box center [444, 214] width 64 height 26
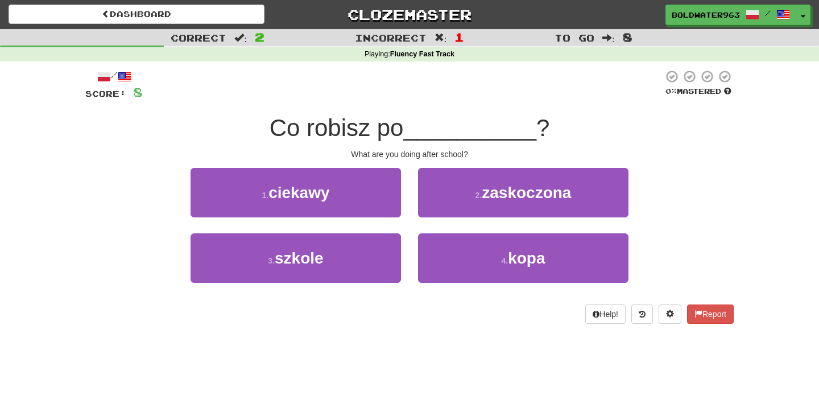
drag, startPoint x: 324, startPoint y: 129, endPoint x: 393, endPoint y: 129, distance: 69.4
click at [393, 129] on span "Co robisz po" at bounding box center [337, 127] width 134 height 27
drag, startPoint x: 393, startPoint y: 129, endPoint x: 330, endPoint y: 129, distance: 63.2
click at [330, 129] on span "Co robisz po" at bounding box center [337, 127] width 134 height 27
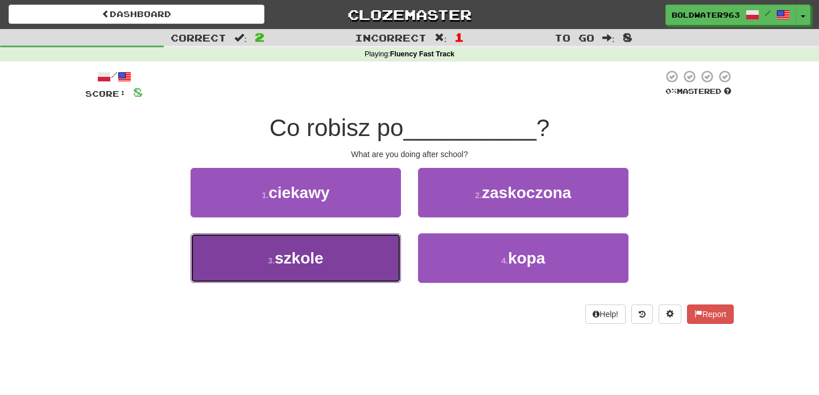
click at [333, 259] on button "3 . szkole" at bounding box center [296, 257] width 211 height 49
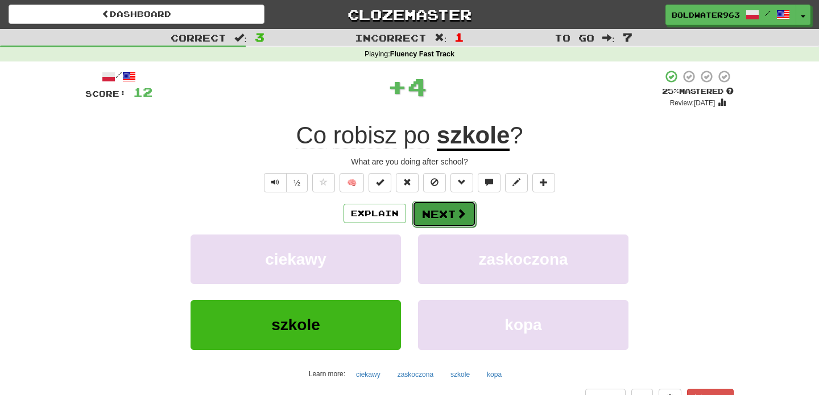
click at [447, 214] on button "Next" at bounding box center [444, 214] width 64 height 26
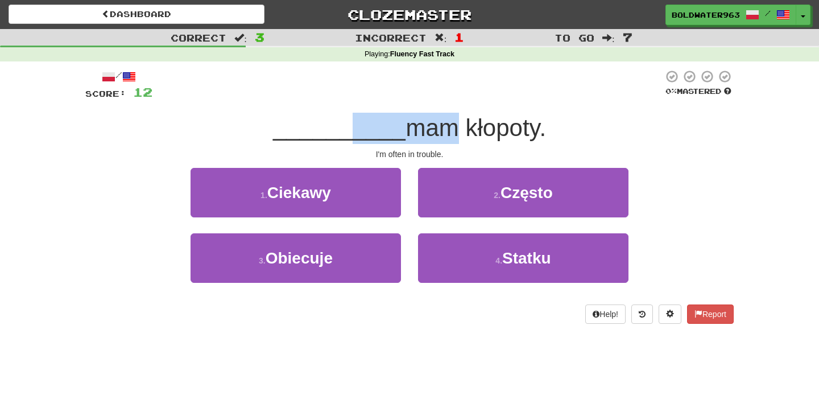
drag, startPoint x: 345, startPoint y: 137, endPoint x: 434, endPoint y: 134, distance: 88.8
click at [434, 134] on div "__________ mam kłopoty." at bounding box center [409, 128] width 649 height 31
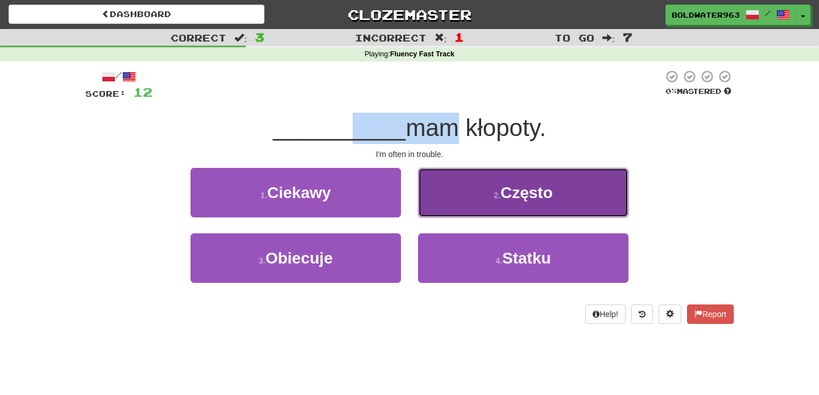
click at [489, 188] on button "2 . Często" at bounding box center [523, 192] width 211 height 49
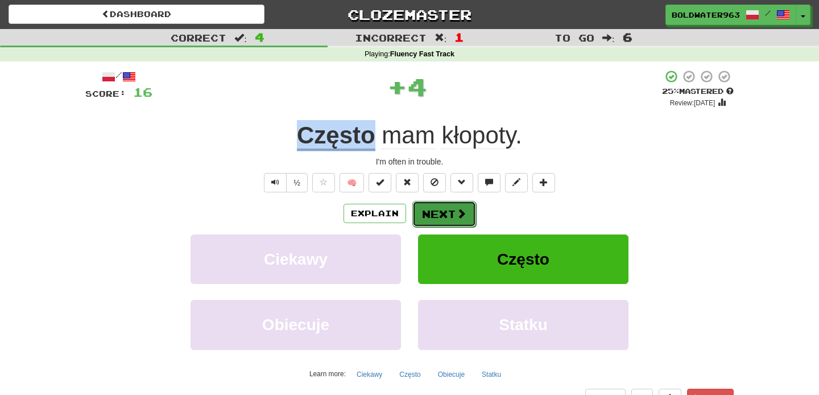
click at [445, 216] on button "Next" at bounding box center [444, 214] width 64 height 26
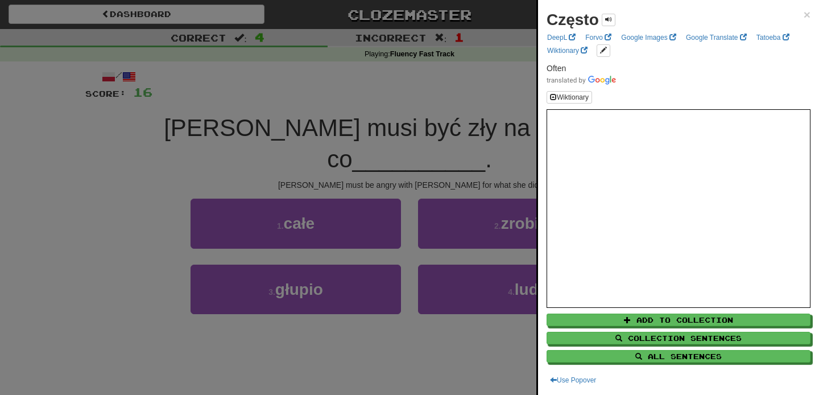
click at [377, 133] on div at bounding box center [409, 197] width 819 height 395
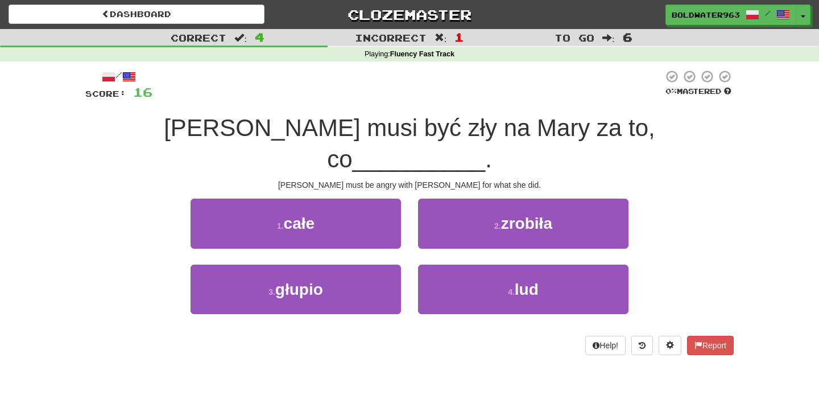
click at [309, 108] on div "/ Score: 16 0 % Mastered Tom musi być zły na Mary za to, co __________ . Tom mu…" at bounding box center [409, 211] width 649 height 285
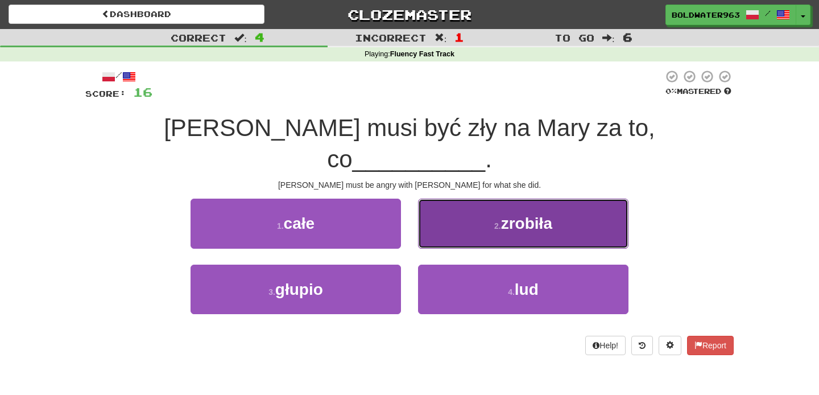
click at [486, 199] on button "2 . zrobiła" at bounding box center [523, 223] width 211 height 49
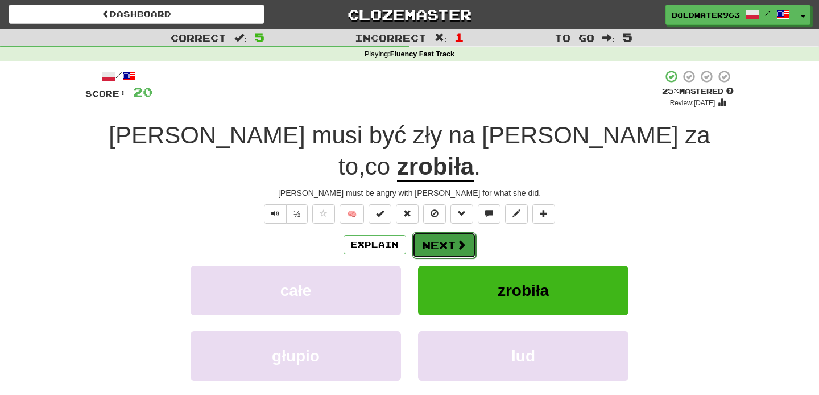
click at [442, 232] on button "Next" at bounding box center [444, 245] width 64 height 26
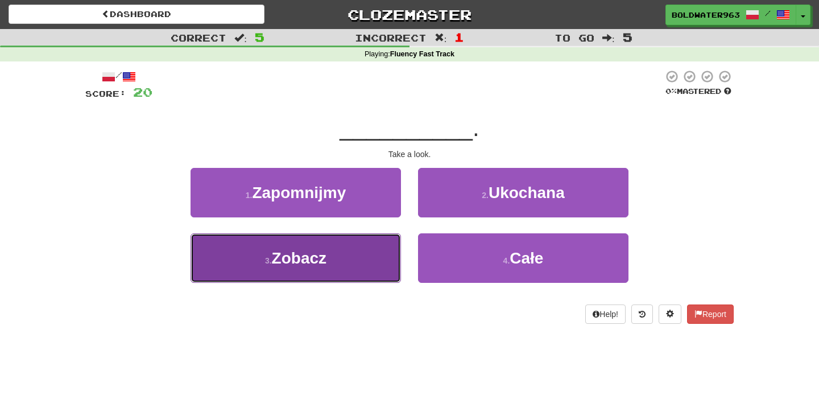
click at [345, 254] on button "3 . Zobacz" at bounding box center [296, 257] width 211 height 49
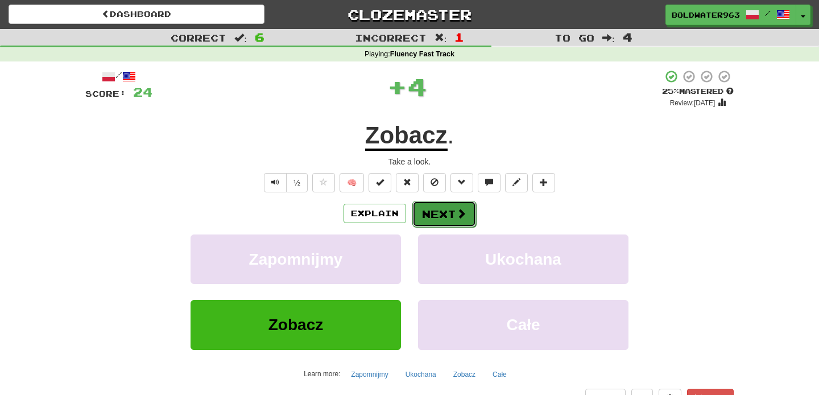
click at [443, 213] on button "Next" at bounding box center [444, 214] width 64 height 26
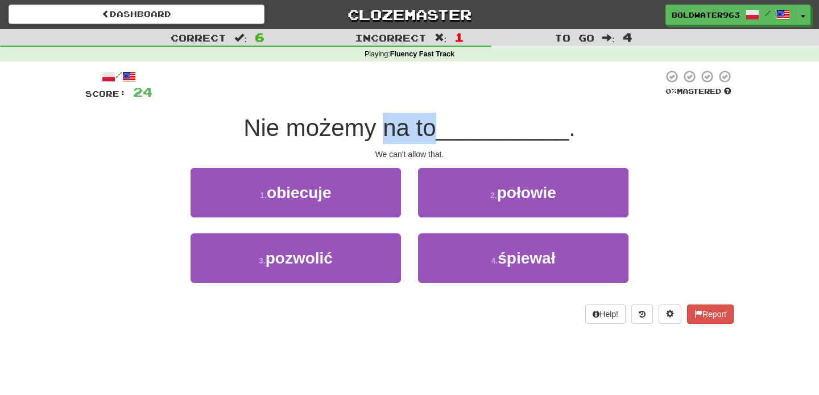
drag, startPoint x: 390, startPoint y: 126, endPoint x: 439, endPoint y: 127, distance: 48.4
click at [436, 127] on span "Nie możemy na to" at bounding box center [340, 127] width 192 height 27
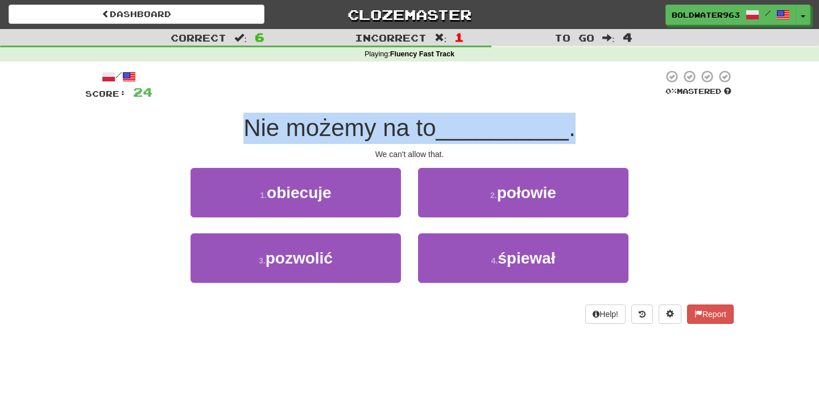
drag, startPoint x: 233, startPoint y: 131, endPoint x: 573, endPoint y: 129, distance: 339.7
click at [573, 129] on div "Nie możemy na to __________ ." at bounding box center [409, 128] width 649 height 31
drag, startPoint x: 598, startPoint y: 126, endPoint x: 186, endPoint y: 101, distance: 412.7
click at [186, 101] on div "/ Score: 24 0 % Mastered Nie możemy na to __________ . We can't allow that. 1 .…" at bounding box center [409, 196] width 649 height 254
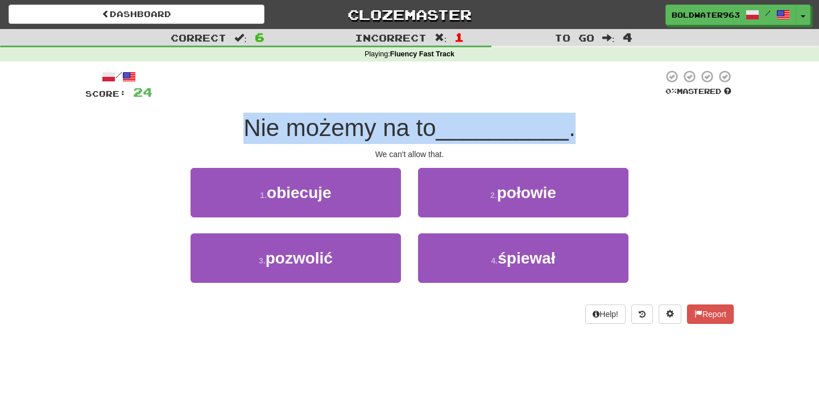
click at [186, 101] on div "/ Score: 24 0 % Mastered Nie możemy na to __________ . We can't allow that. 1 .…" at bounding box center [409, 196] width 649 height 254
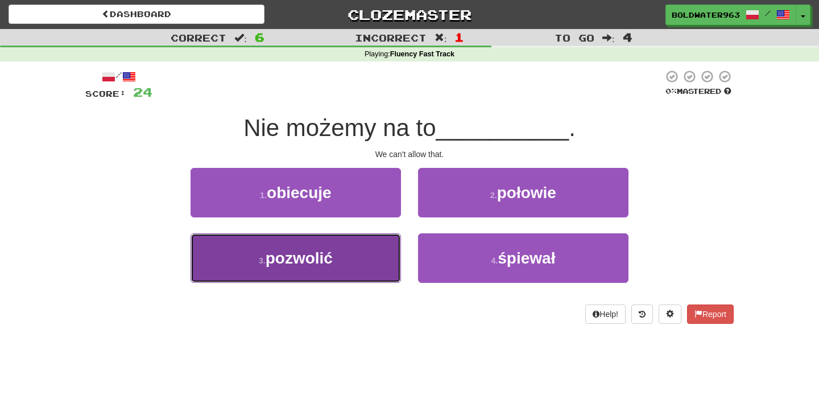
click at [360, 248] on button "3 . pozwolić" at bounding box center [296, 257] width 211 height 49
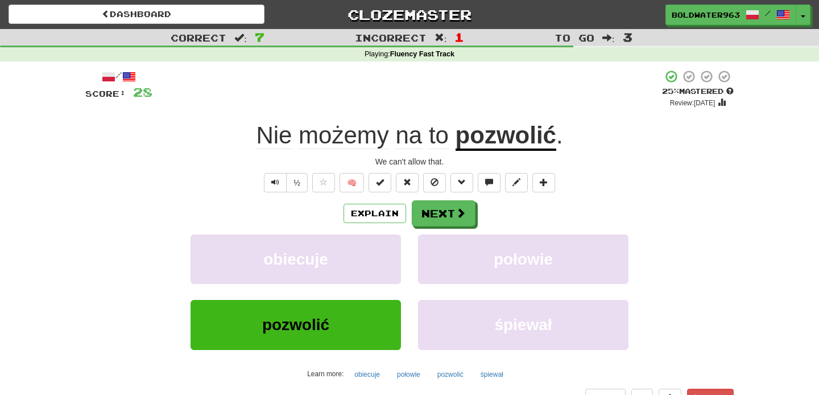
click at [520, 139] on u "pozwolić" at bounding box center [506, 136] width 101 height 29
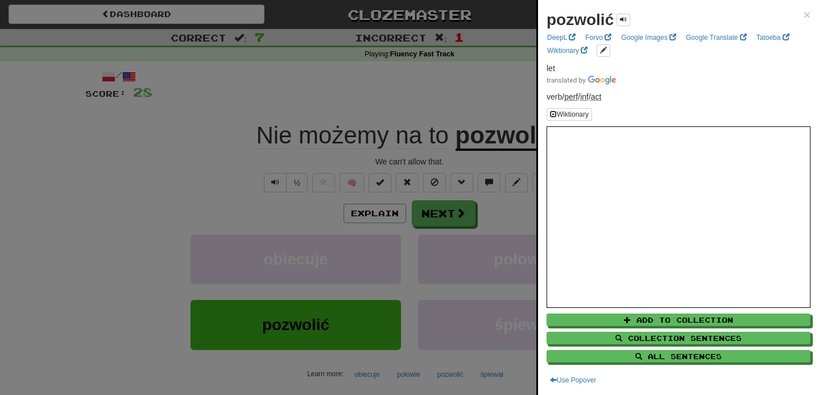
click at [500, 98] on div at bounding box center [409, 197] width 819 height 395
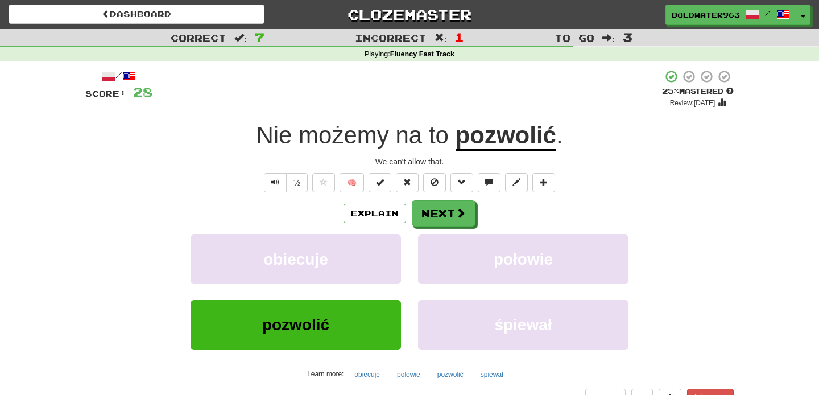
click at [498, 138] on u "pozwolić" at bounding box center [506, 136] width 101 height 29
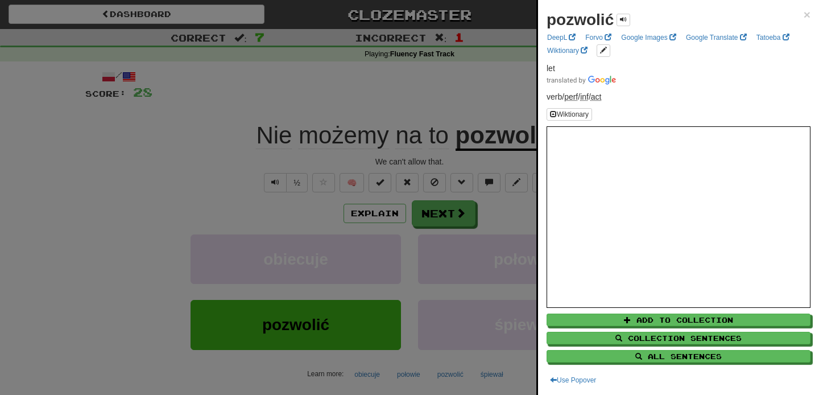
click at [489, 104] on div at bounding box center [409, 197] width 819 height 395
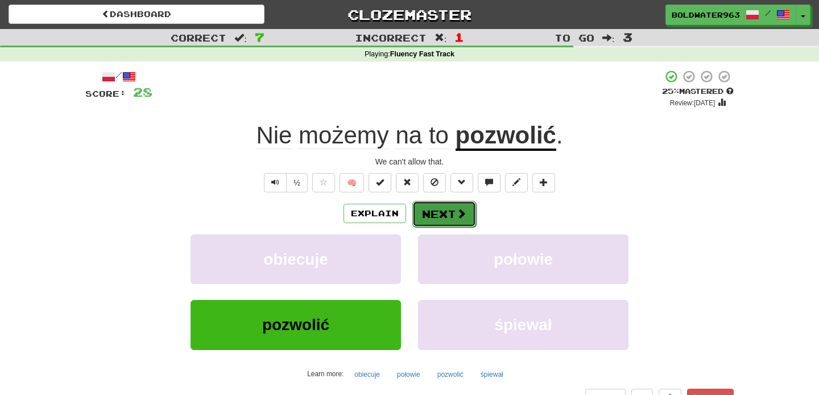
click at [442, 215] on button "Next" at bounding box center [444, 214] width 64 height 26
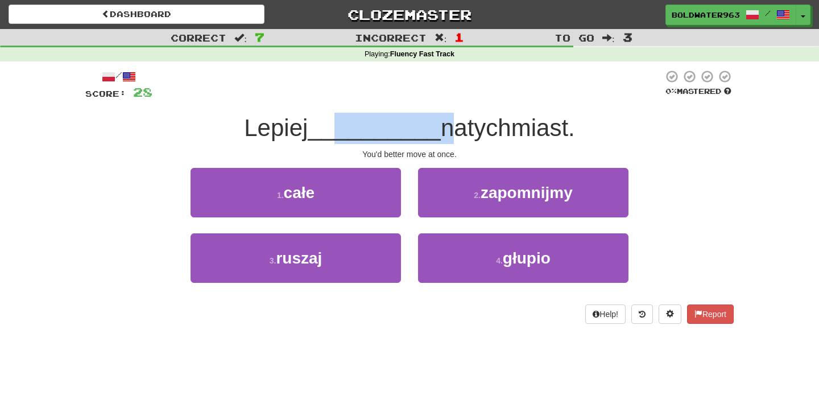
drag, startPoint x: 340, startPoint y: 126, endPoint x: 446, endPoint y: 130, distance: 105.9
click at [446, 130] on div "Lepiej __________ natychmiast." at bounding box center [409, 128] width 649 height 31
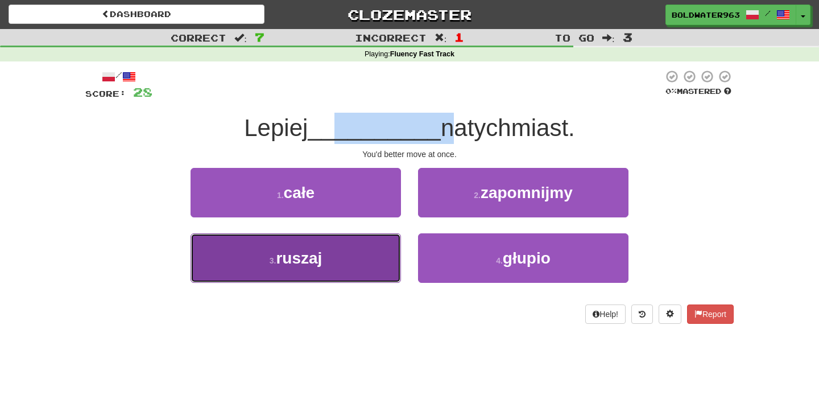
click at [368, 254] on button "3 . ruszaj" at bounding box center [296, 257] width 211 height 49
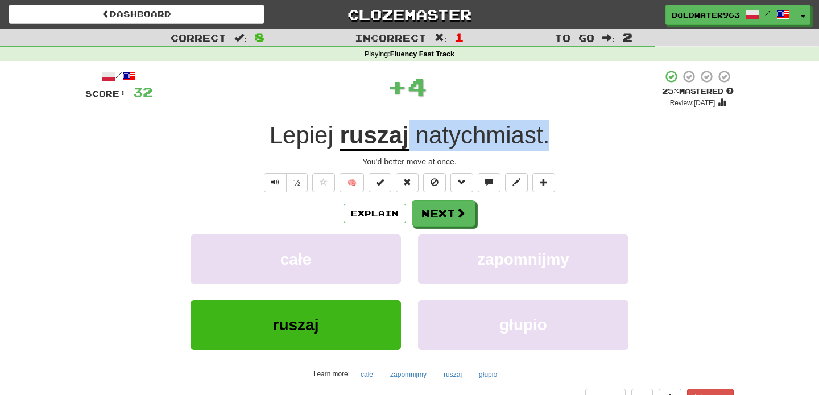
drag, startPoint x: 411, startPoint y: 137, endPoint x: 577, endPoint y: 139, distance: 166.7
click at [577, 139] on div "Lepiej ruszaj natychmiast ." at bounding box center [409, 135] width 649 height 31
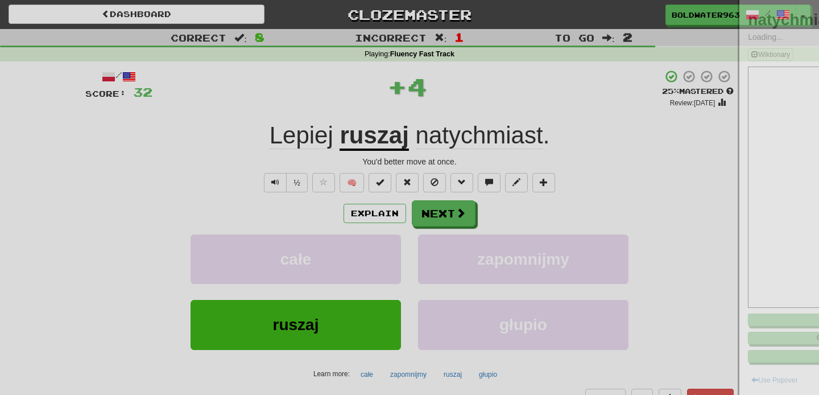
click at [577, 139] on div at bounding box center [409, 197] width 819 height 395
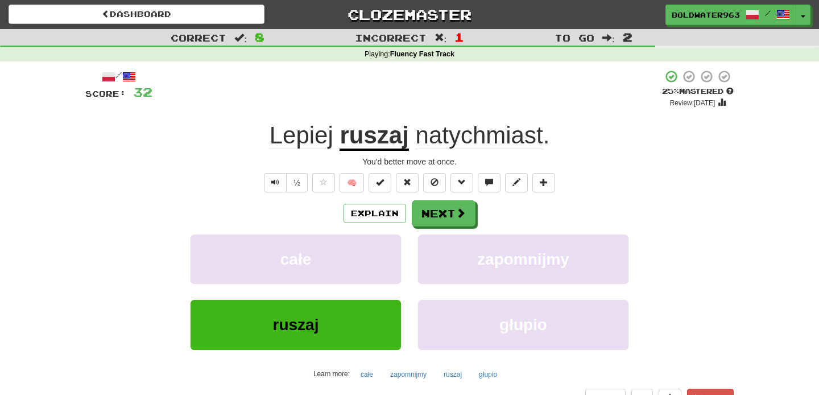
click at [577, 139] on div "Lepiej ruszaj natychmiast ." at bounding box center [409, 135] width 649 height 31
click at [449, 214] on button "Next" at bounding box center [444, 214] width 64 height 26
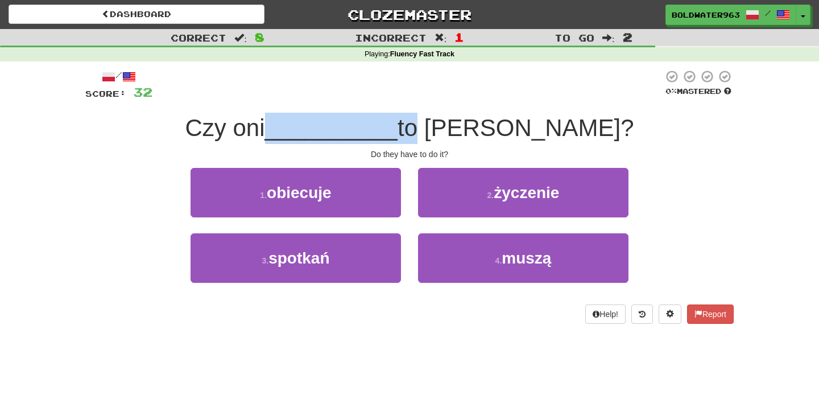
drag, startPoint x: 338, startPoint y: 127, endPoint x: 478, endPoint y: 127, distance: 140.0
click at [478, 127] on div "Czy oni __________ to robić?" at bounding box center [409, 128] width 649 height 31
click at [478, 127] on span "to robić?" at bounding box center [516, 127] width 236 height 27
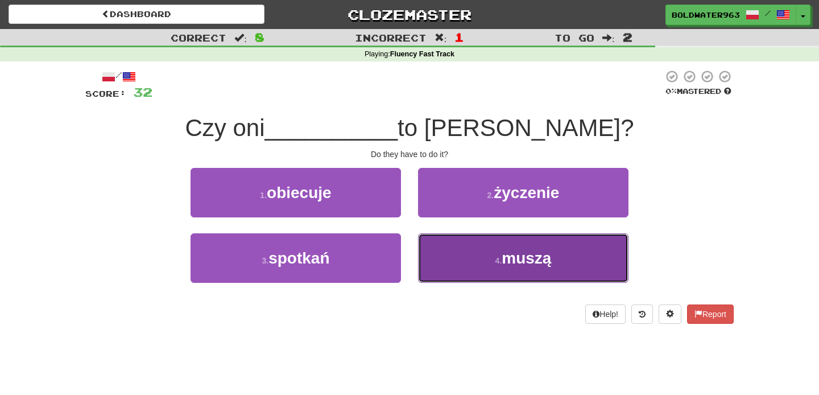
click at [525, 258] on span "muszą" at bounding box center [526, 258] width 49 height 18
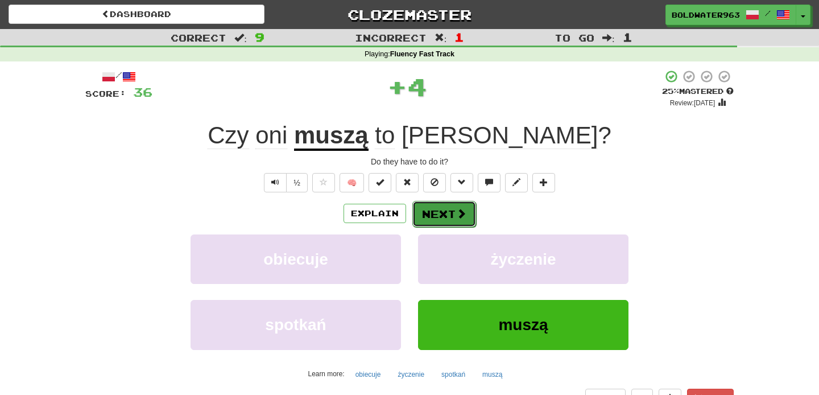
click at [437, 209] on button "Next" at bounding box center [444, 214] width 64 height 26
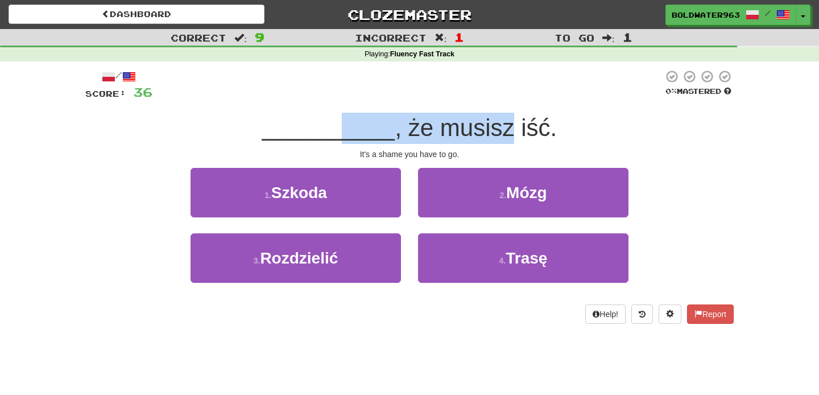
drag, startPoint x: 340, startPoint y: 134, endPoint x: 502, endPoint y: 134, distance: 161.6
click at [502, 134] on div "__________ , że musisz iść." at bounding box center [409, 128] width 649 height 31
click at [502, 134] on span ", że musisz iść." at bounding box center [476, 127] width 162 height 27
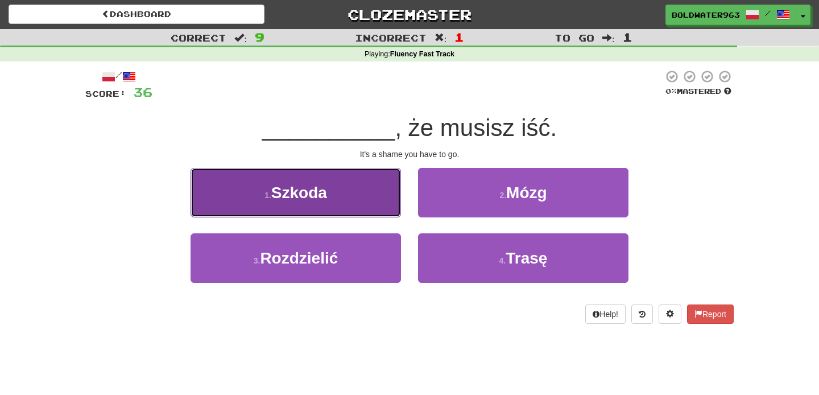
click at [351, 191] on button "1 . Szkoda" at bounding box center [296, 192] width 211 height 49
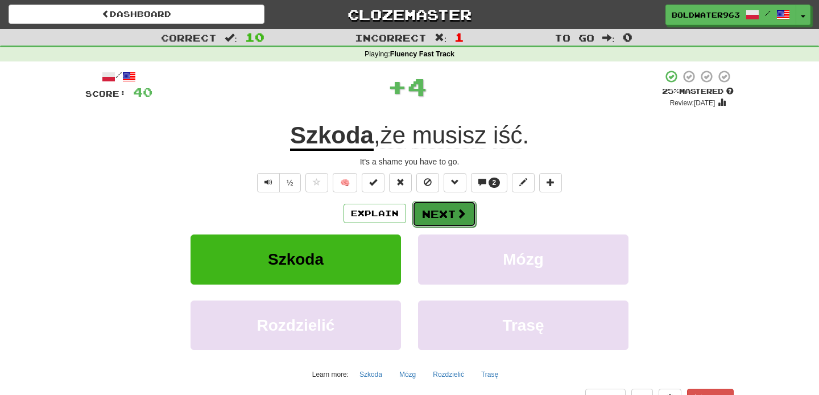
click at [447, 217] on button "Next" at bounding box center [444, 214] width 64 height 26
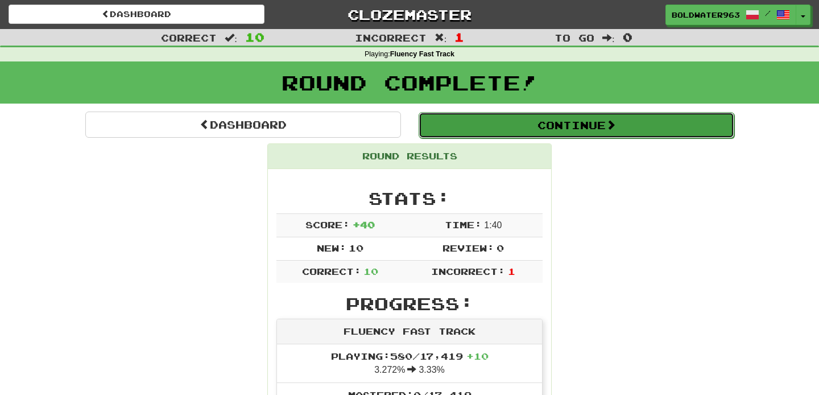
click at [460, 124] on button "Continue" at bounding box center [577, 125] width 316 height 26
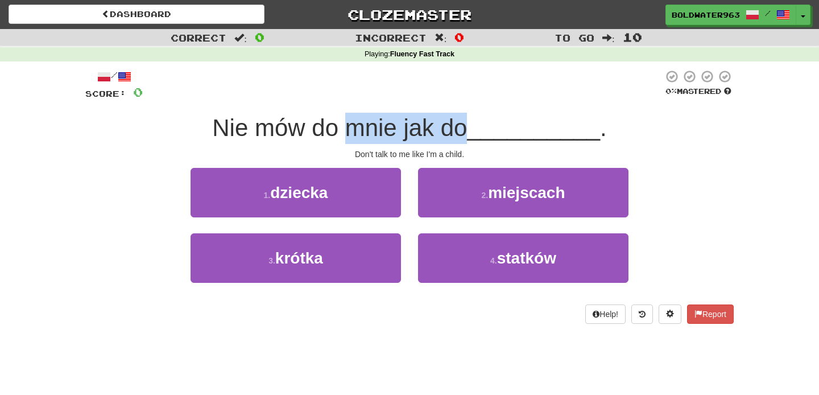
drag, startPoint x: 353, startPoint y: 127, endPoint x: 473, endPoint y: 117, distance: 121.1
click at [467, 117] on span "Nie mów do mnie jak do" at bounding box center [339, 127] width 255 height 27
click at [421, 133] on span "Nie mów do mnie jak do" at bounding box center [339, 127] width 255 height 27
drag, startPoint x: 420, startPoint y: 133, endPoint x: 269, endPoint y: 130, distance: 151.4
click at [269, 130] on span "Nie mów do mnie jak do" at bounding box center [339, 127] width 255 height 27
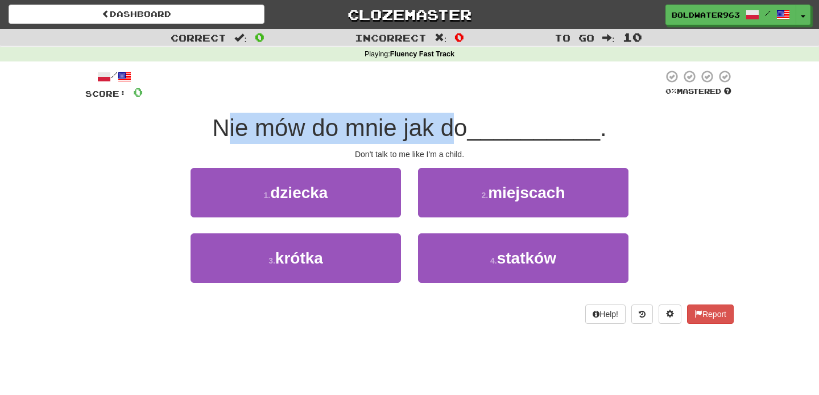
drag, startPoint x: 229, startPoint y: 130, endPoint x: 462, endPoint y: 123, distance: 232.8
click at [462, 123] on span "Nie mów do mnie jak do" at bounding box center [339, 127] width 255 height 27
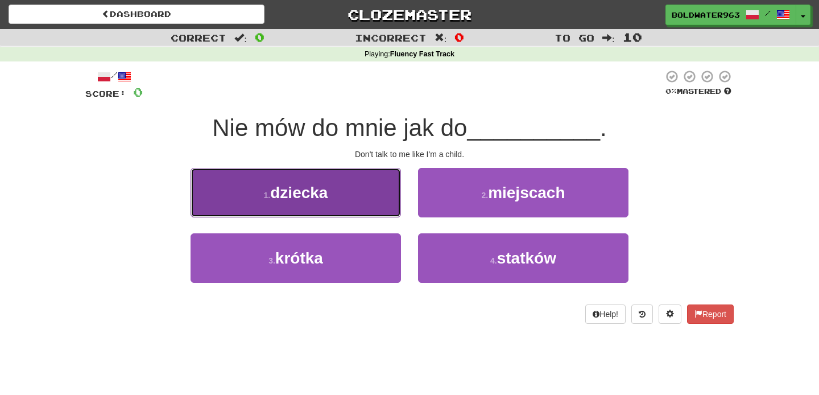
click at [358, 185] on button "1 . dziecka" at bounding box center [296, 192] width 211 height 49
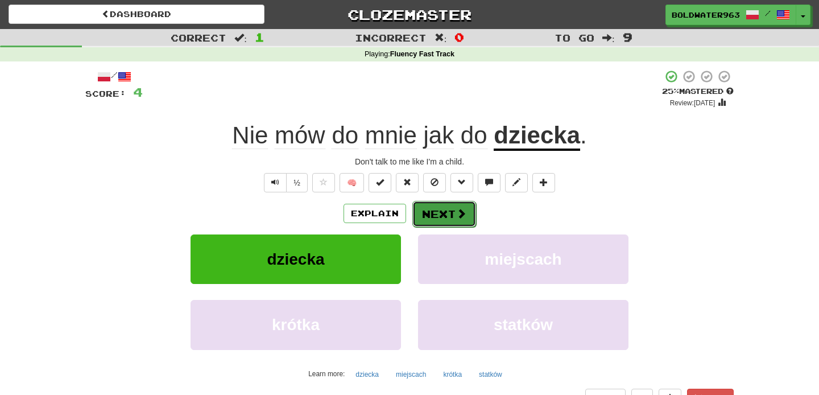
click at [440, 211] on button "Next" at bounding box center [444, 214] width 64 height 26
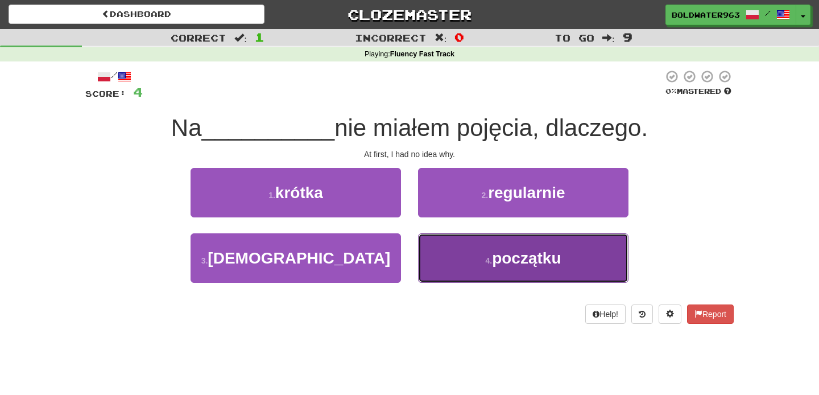
click at [455, 251] on button "4 . początku" at bounding box center [523, 257] width 211 height 49
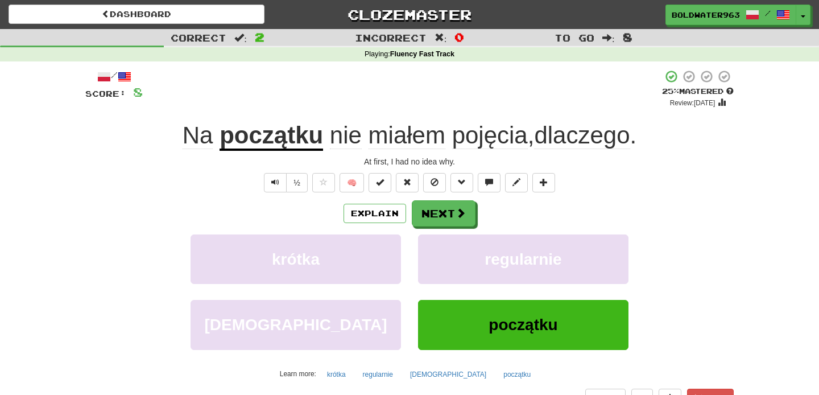
click at [476, 143] on span "pojęcia" at bounding box center [490, 135] width 76 height 27
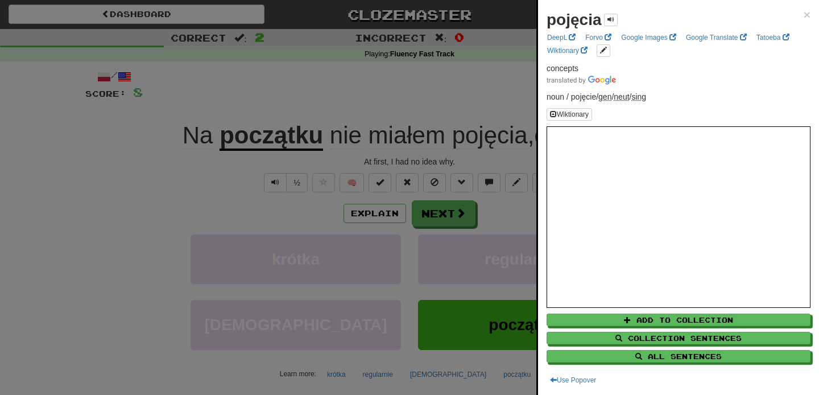
click at [407, 92] on div at bounding box center [409, 197] width 819 height 395
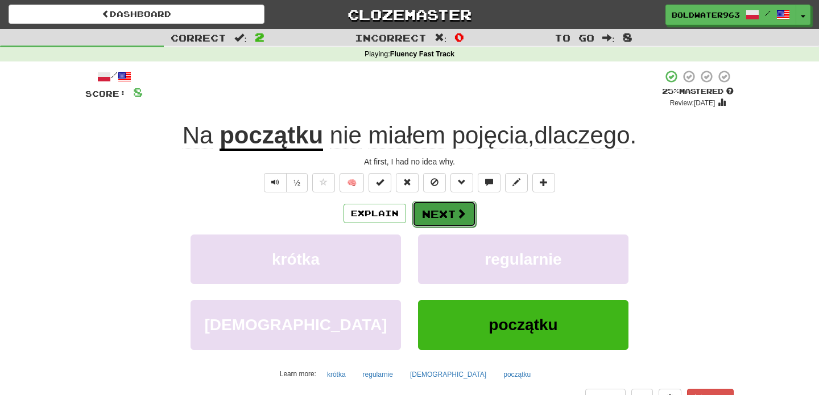
click at [445, 216] on button "Next" at bounding box center [444, 214] width 64 height 26
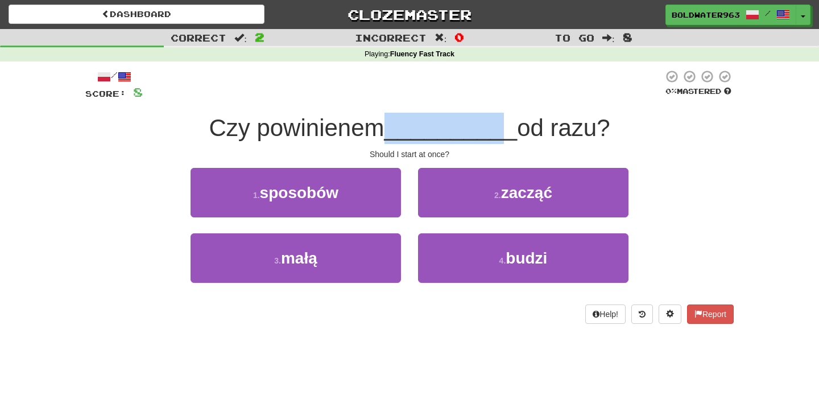
drag, startPoint x: 390, startPoint y: 128, endPoint x: 498, endPoint y: 126, distance: 107.5
click at [498, 126] on div "Czy powinienem __________ od razu?" at bounding box center [409, 128] width 649 height 31
click at [498, 126] on span "__________" at bounding box center [451, 127] width 133 height 27
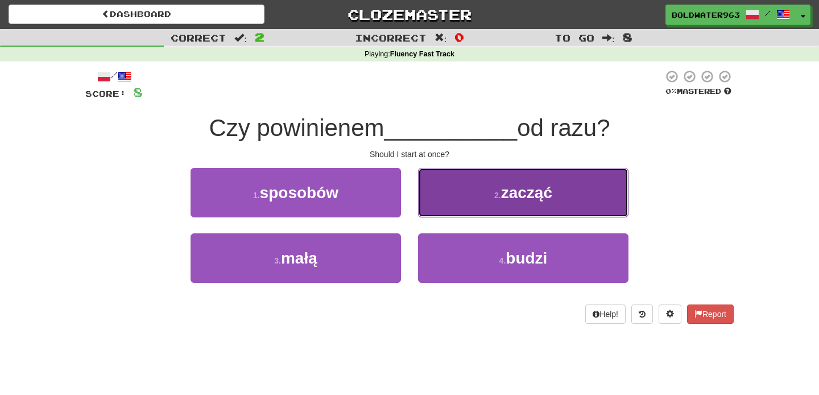
click at [481, 184] on button "2 . zacząć" at bounding box center [523, 192] width 211 height 49
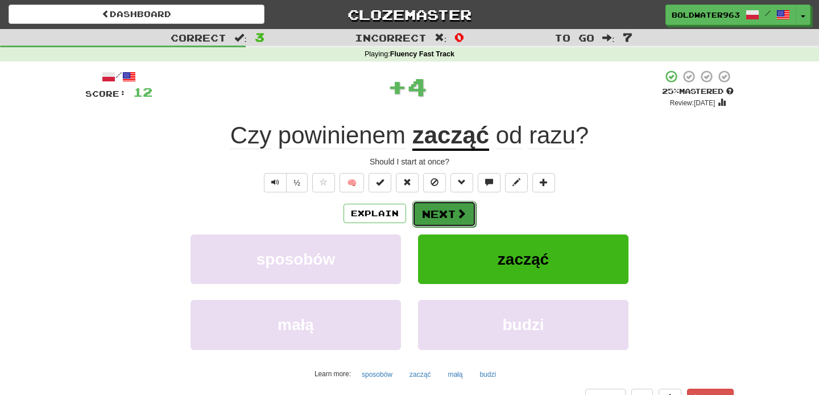
click at [442, 213] on button "Next" at bounding box center [444, 214] width 64 height 26
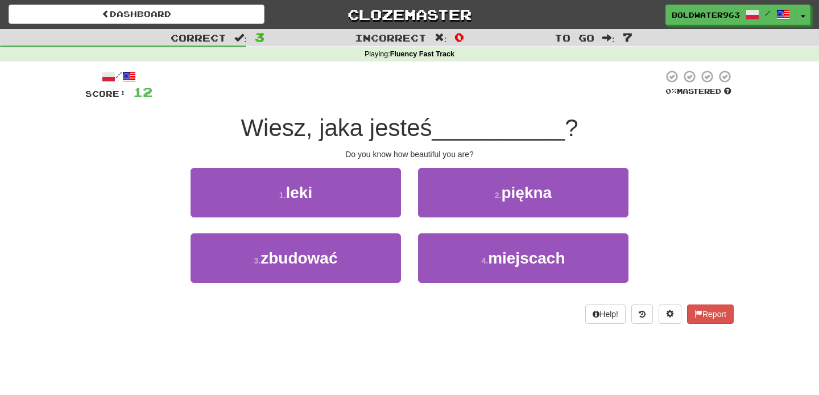
drag, startPoint x: 324, startPoint y: 127, endPoint x: 439, endPoint y: 125, distance: 115.0
click at [432, 125] on span "Wiesz, jaka jesteś" at bounding box center [336, 127] width 191 height 27
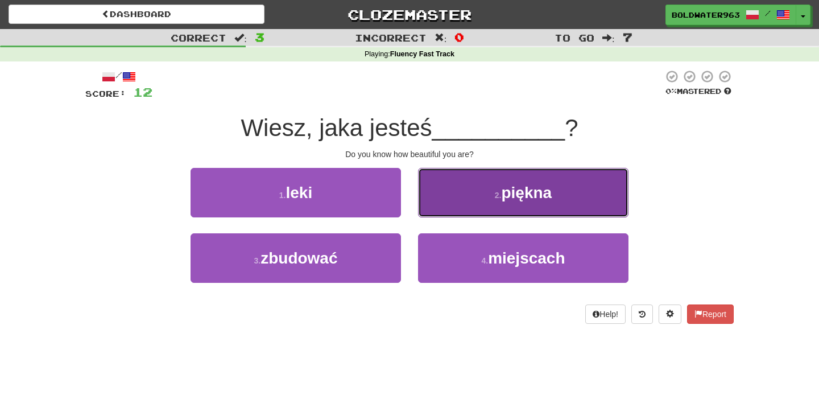
click at [466, 197] on button "2 . piękna" at bounding box center [523, 192] width 211 height 49
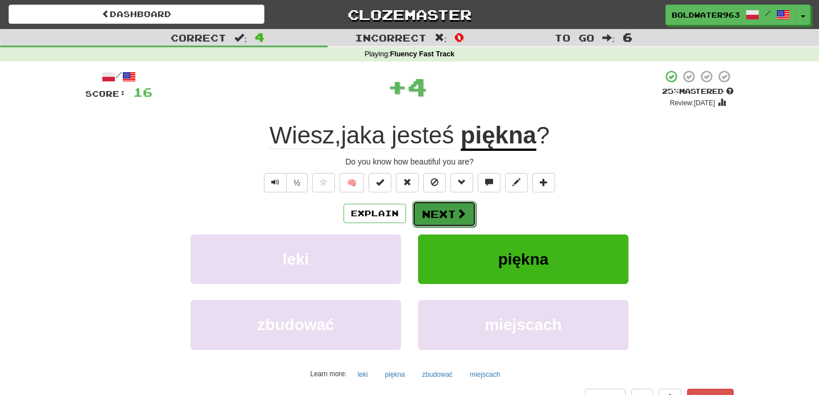
click at [443, 214] on button "Next" at bounding box center [444, 214] width 64 height 26
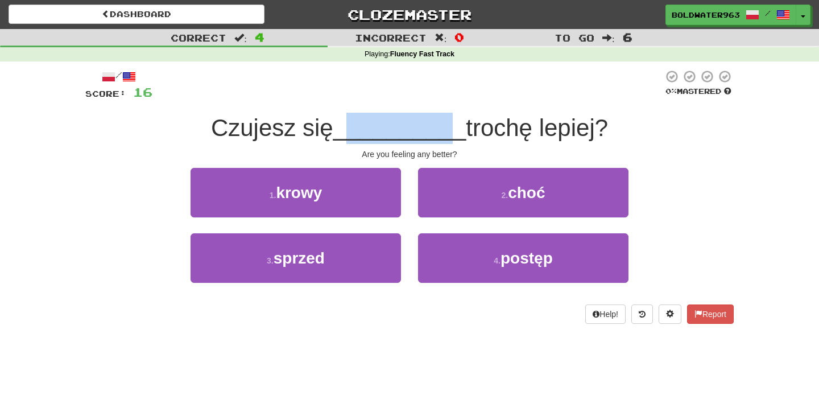
drag, startPoint x: 348, startPoint y: 129, endPoint x: 443, endPoint y: 129, distance: 95.0
click at [443, 129] on span "__________" at bounding box center [399, 127] width 133 height 27
drag, startPoint x: 463, startPoint y: 129, endPoint x: 603, endPoint y: 121, distance: 140.2
click at [603, 121] on span "trochę lepiej?" at bounding box center [537, 127] width 142 height 27
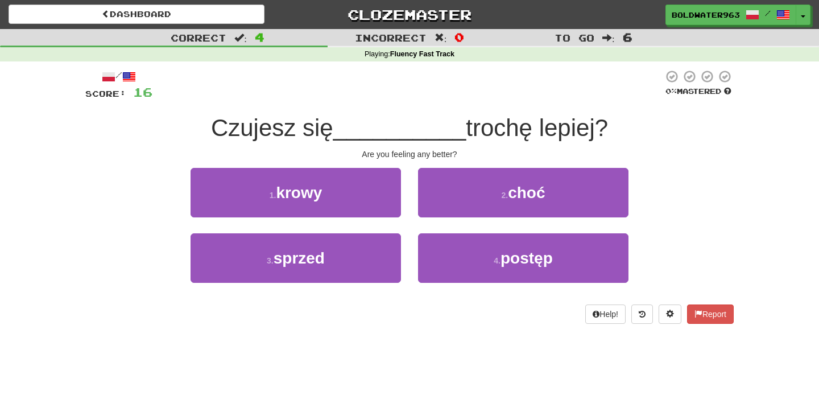
click at [407, 128] on span "__________" at bounding box center [399, 127] width 133 height 27
click at [409, 164] on div "/ Score: 16 0 % Mastered Czujesz się __________ trochę lepiej? Are you feeling …" at bounding box center [409, 196] width 649 height 254
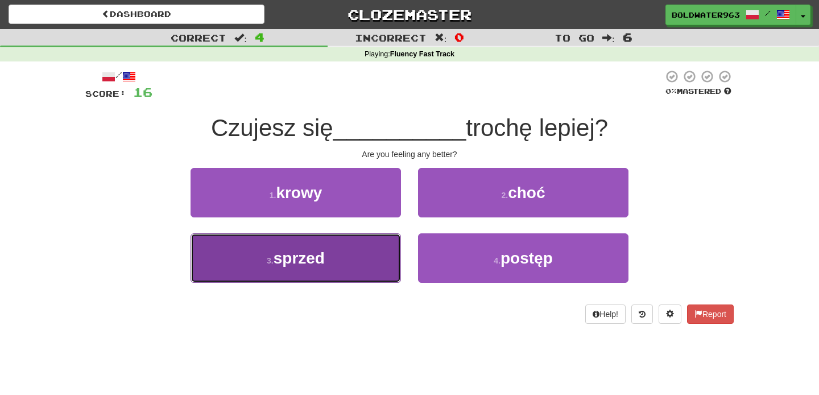
click at [366, 245] on button "3 . sprzed" at bounding box center [296, 257] width 211 height 49
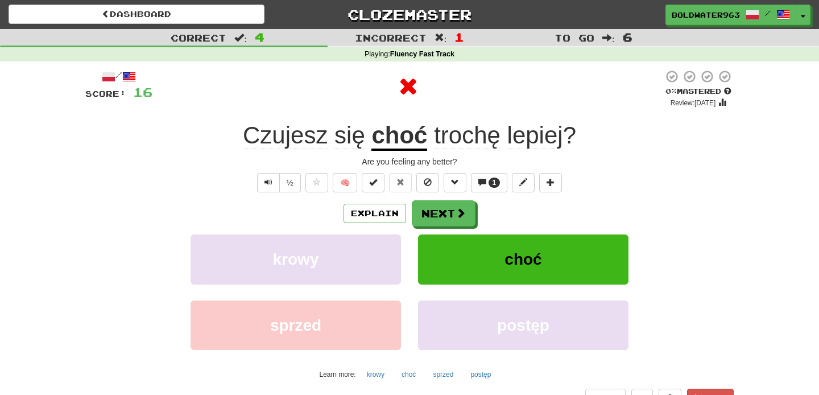
click at [407, 143] on u "choć" at bounding box center [400, 136] width 56 height 29
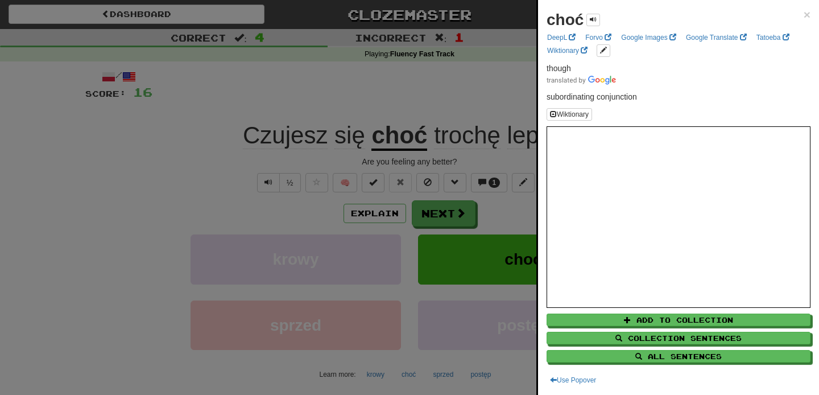
click at [485, 102] on div at bounding box center [409, 197] width 819 height 395
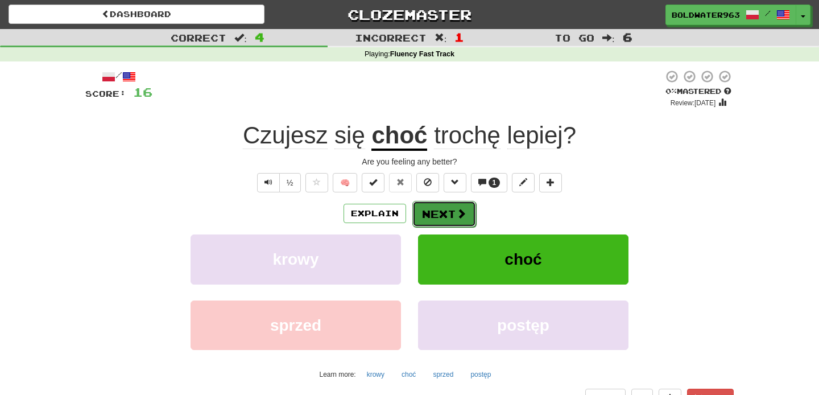
click at [444, 215] on button "Next" at bounding box center [444, 214] width 64 height 26
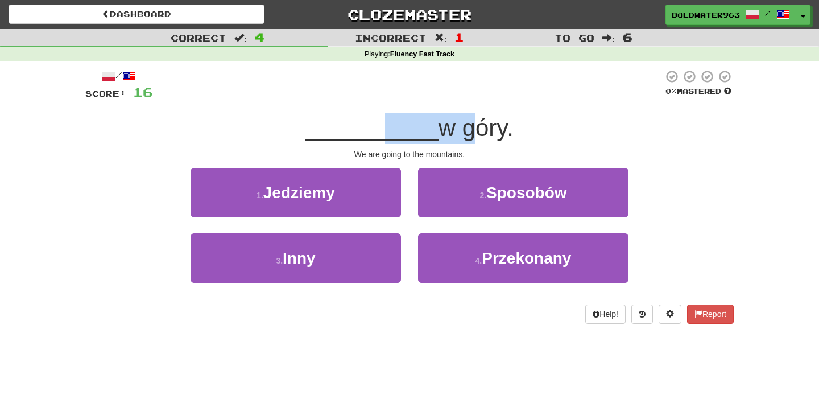
drag, startPoint x: 382, startPoint y: 133, endPoint x: 460, endPoint y: 126, distance: 77.7
click at [460, 126] on div "__________ w góry." at bounding box center [409, 128] width 649 height 31
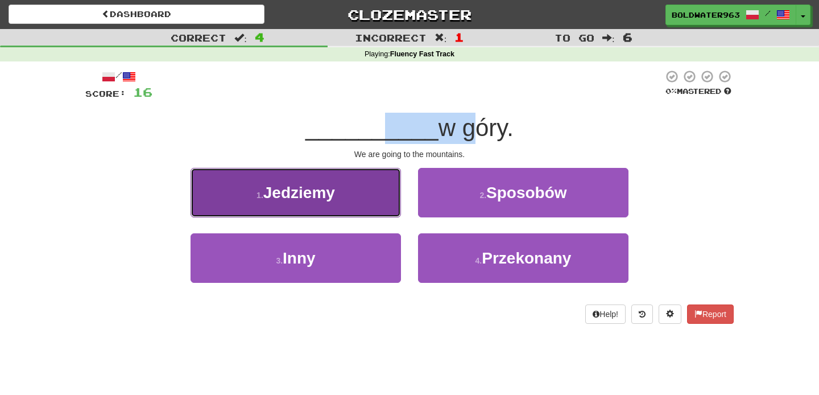
click at [349, 193] on button "1 . Jedziemy" at bounding box center [296, 192] width 211 height 49
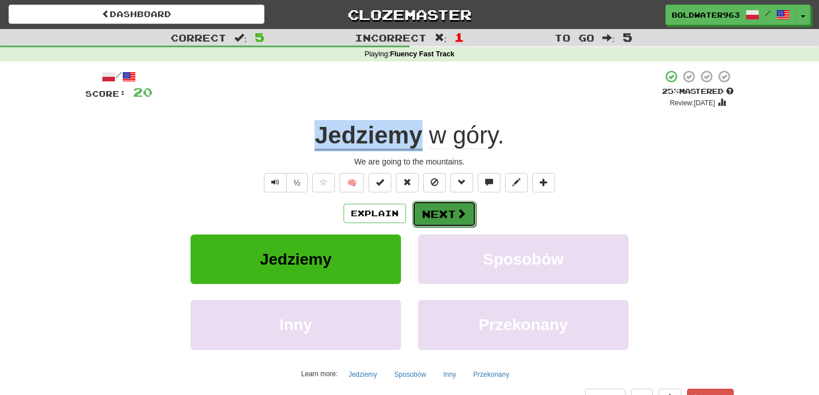
click at [442, 213] on button "Next" at bounding box center [444, 214] width 64 height 26
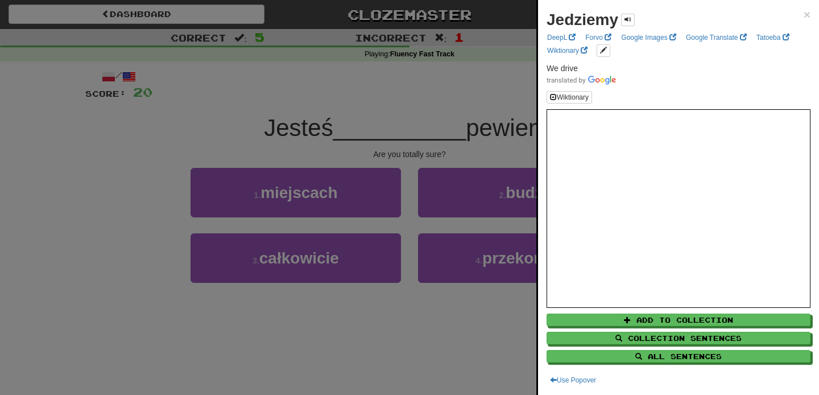
click at [476, 81] on div at bounding box center [409, 197] width 819 height 395
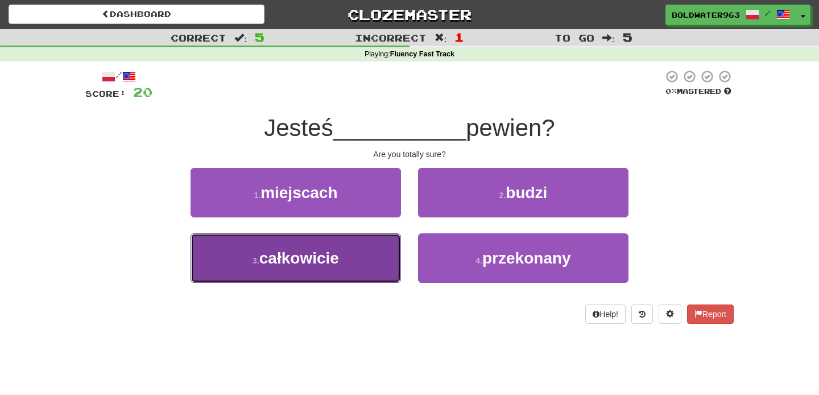
click at [366, 253] on button "3 . całkowicie" at bounding box center [296, 257] width 211 height 49
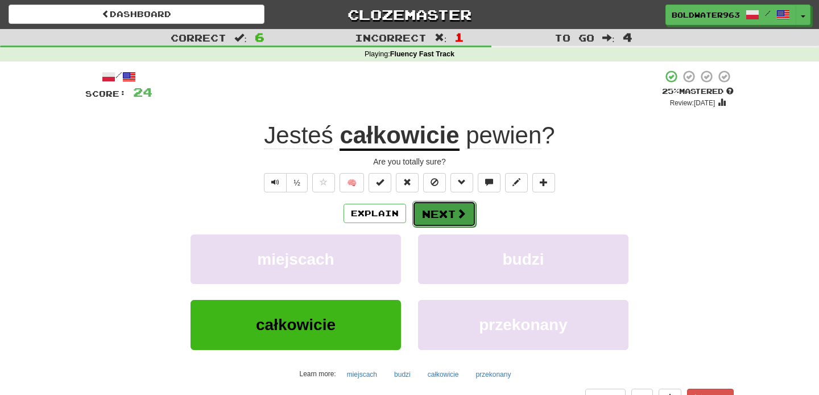
click at [440, 209] on button "Next" at bounding box center [444, 214] width 64 height 26
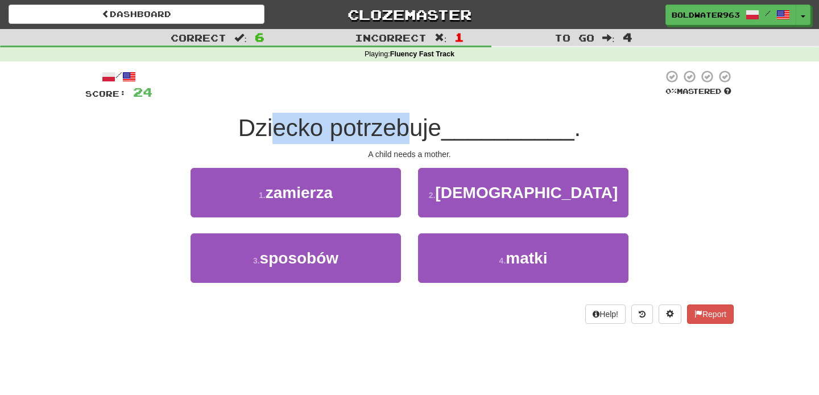
drag, startPoint x: 279, startPoint y: 128, endPoint x: 413, endPoint y: 134, distance: 133.8
click at [413, 134] on span "Dziecko potrzebuje" at bounding box center [339, 127] width 203 height 27
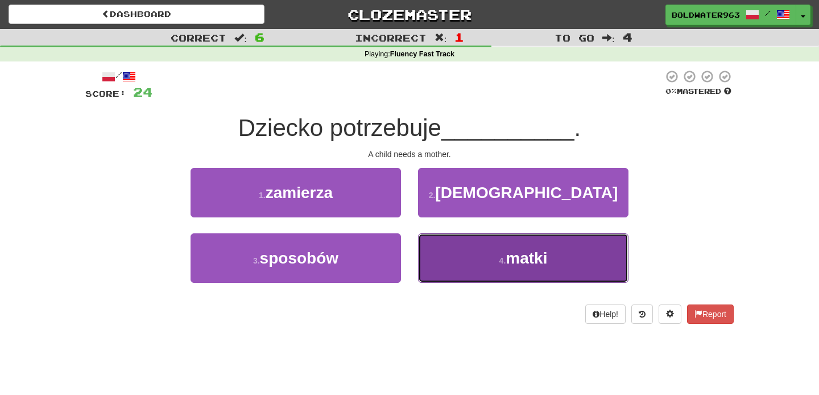
click at [475, 255] on button "4 . matki" at bounding box center [523, 257] width 211 height 49
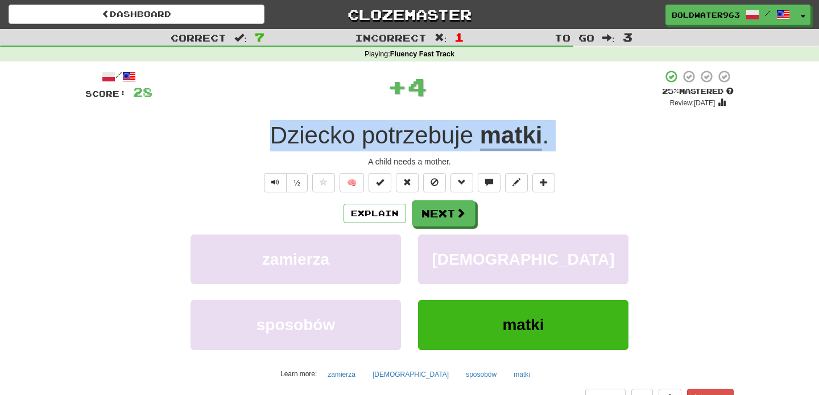
drag, startPoint x: 262, startPoint y: 134, endPoint x: 645, endPoint y: 156, distance: 383.5
click at [645, 156] on div "/ Score: 28 + 4 25 % Mastered Review: 2025-08-19 Dziecko potrzebuje matki . A c…" at bounding box center [409, 247] width 649 height 357
click at [645, 156] on div "A child needs a mother." at bounding box center [409, 161] width 649 height 11
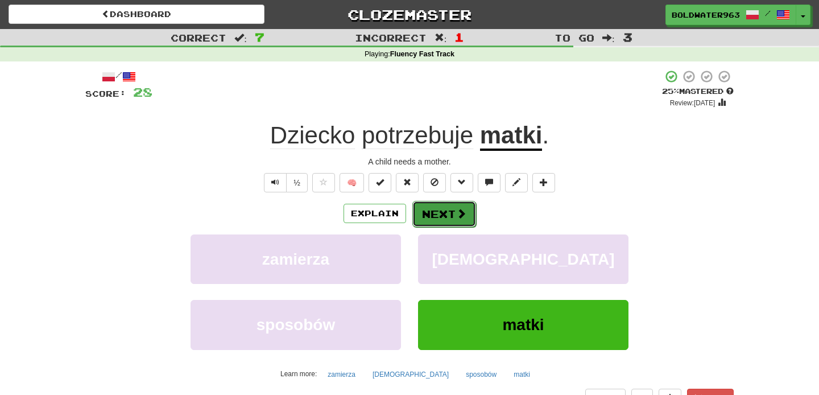
click at [446, 212] on button "Next" at bounding box center [444, 214] width 64 height 26
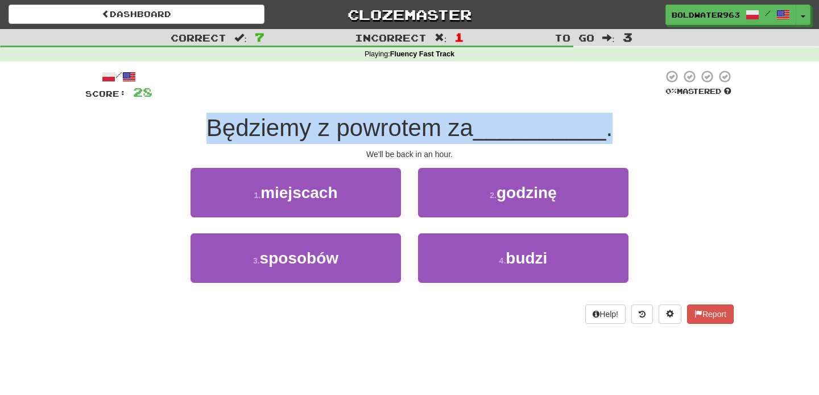
drag, startPoint x: 213, startPoint y: 127, endPoint x: 629, endPoint y: 125, distance: 415.9
click at [629, 125] on div "Będziemy z powrotem za __________ ." at bounding box center [409, 128] width 649 height 31
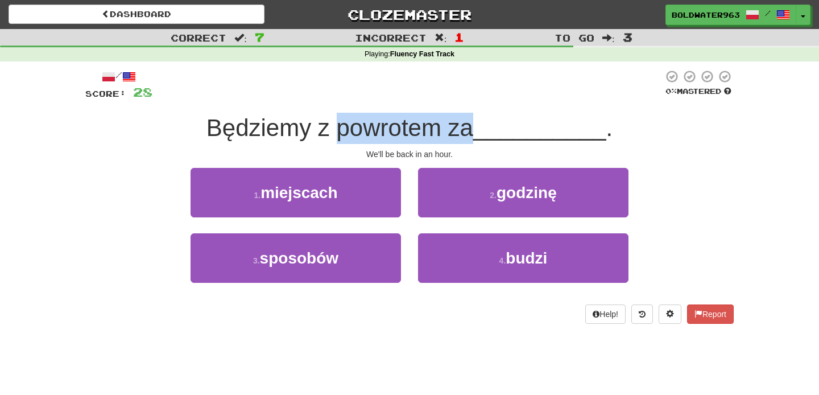
drag, startPoint x: 339, startPoint y: 133, endPoint x: 477, endPoint y: 133, distance: 138.3
click at [473, 133] on span "Będziemy z powrotem za" at bounding box center [340, 127] width 267 height 27
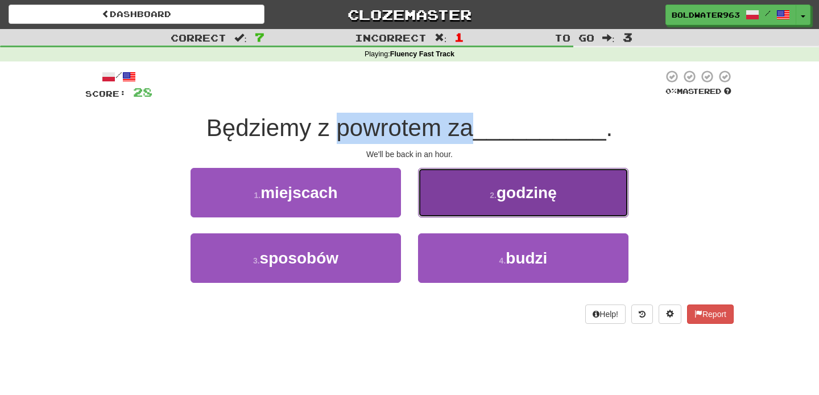
click at [508, 194] on span "godzinę" at bounding box center [527, 193] width 60 height 18
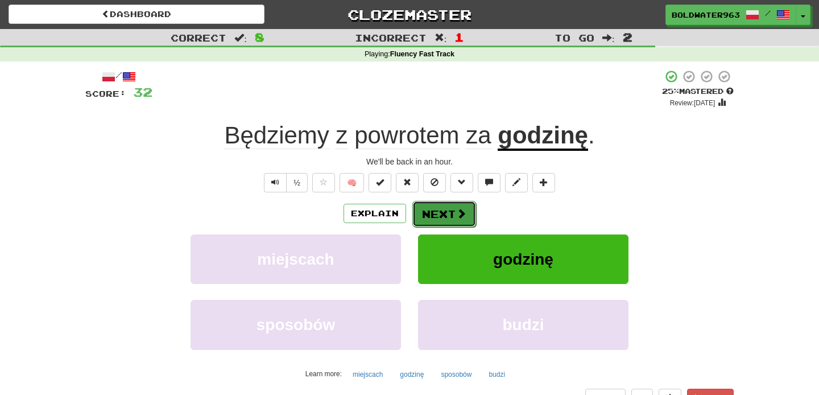
click at [449, 217] on button "Next" at bounding box center [444, 214] width 64 height 26
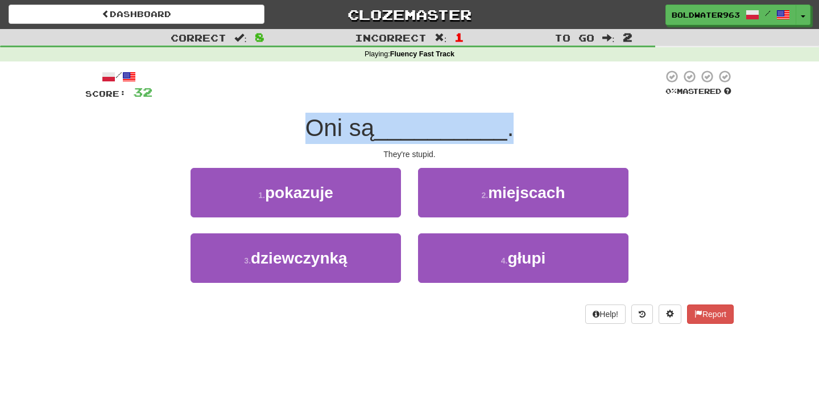
drag, startPoint x: 311, startPoint y: 128, endPoint x: 598, endPoint y: 129, distance: 287.3
click at [598, 129] on div "Oni są __________ ." at bounding box center [409, 128] width 649 height 31
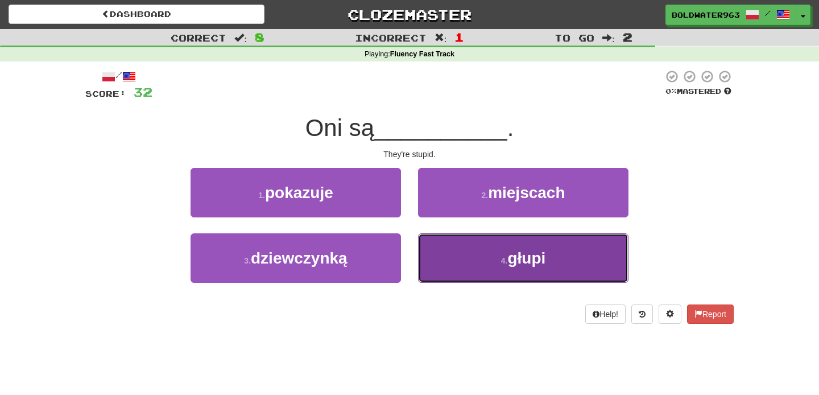
click at [493, 254] on button "4 . głupi" at bounding box center [523, 257] width 211 height 49
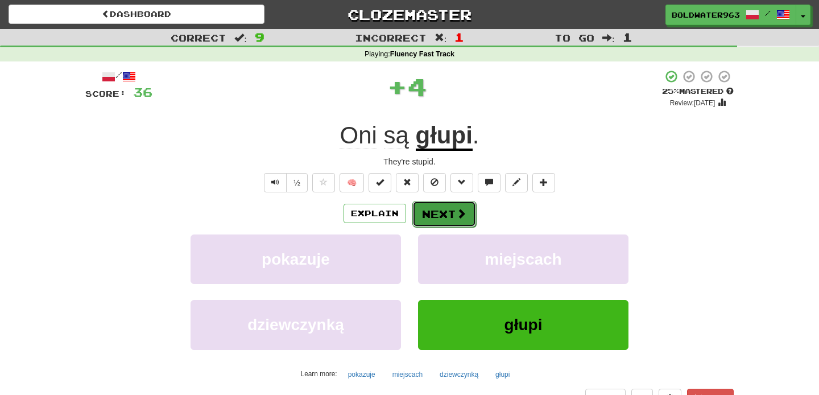
click at [439, 214] on button "Next" at bounding box center [444, 214] width 64 height 26
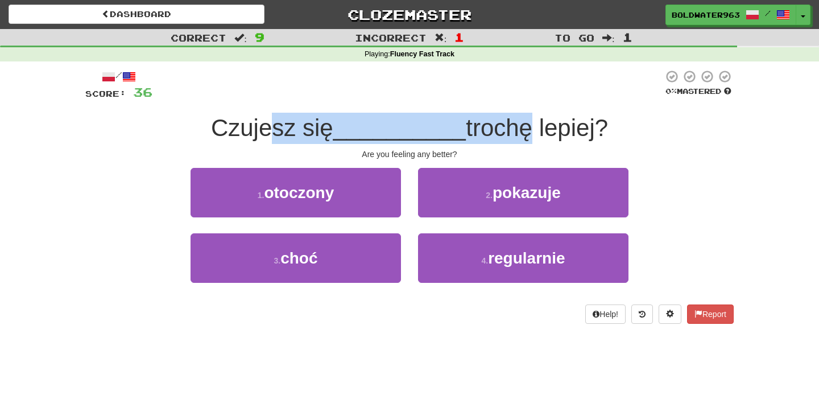
drag, startPoint x: 277, startPoint y: 132, endPoint x: 514, endPoint y: 133, distance: 236.7
click at [514, 133] on div "Czujesz się __________ trochę lepiej?" at bounding box center [409, 128] width 649 height 31
click at [514, 133] on span "trochę lepiej?" at bounding box center [537, 127] width 142 height 27
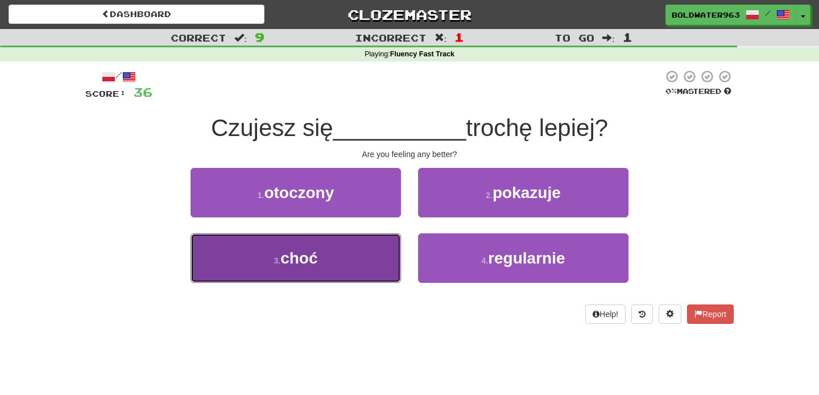
click at [369, 262] on button "3 . choć" at bounding box center [296, 257] width 211 height 49
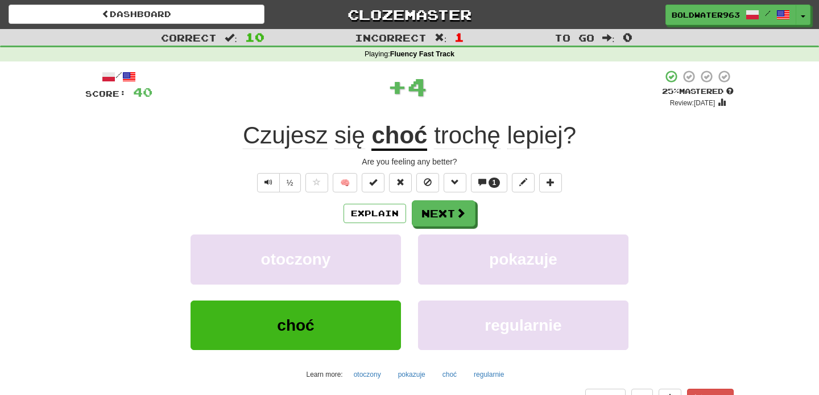
click at [395, 137] on u "choć" at bounding box center [400, 136] width 56 height 29
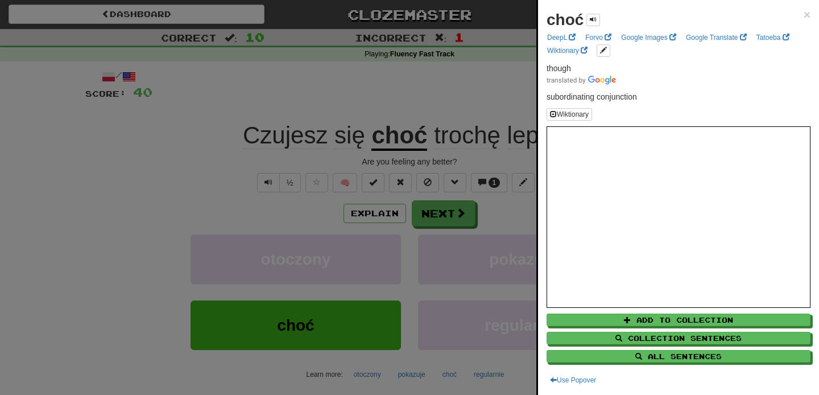
click at [459, 121] on div at bounding box center [409, 197] width 819 height 395
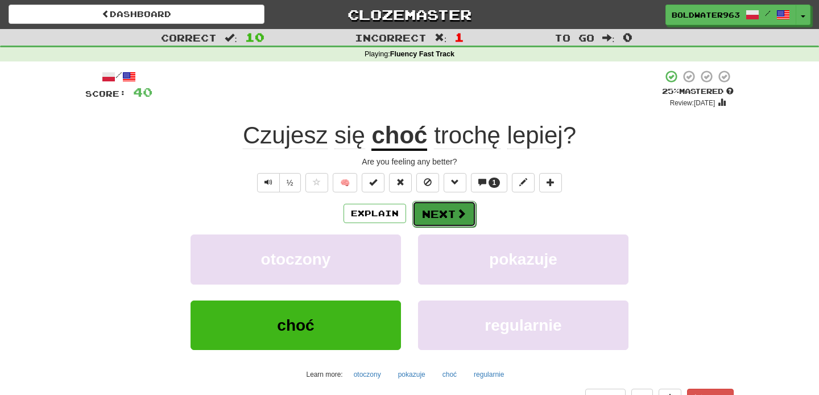
click at [442, 219] on button "Next" at bounding box center [444, 214] width 64 height 26
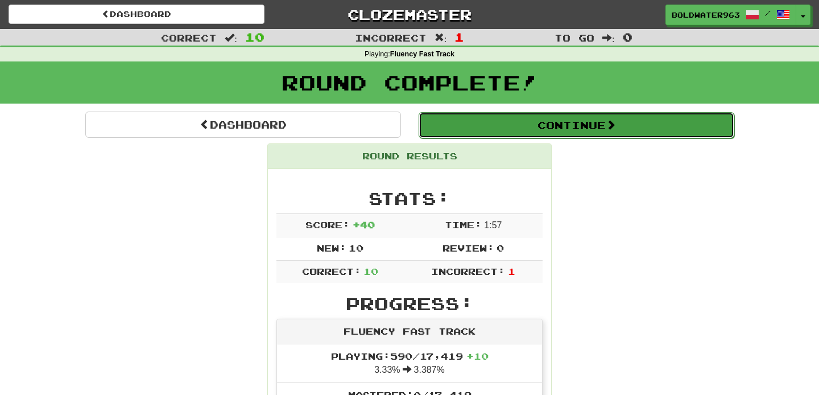
click at [500, 125] on button "Continue" at bounding box center [577, 125] width 316 height 26
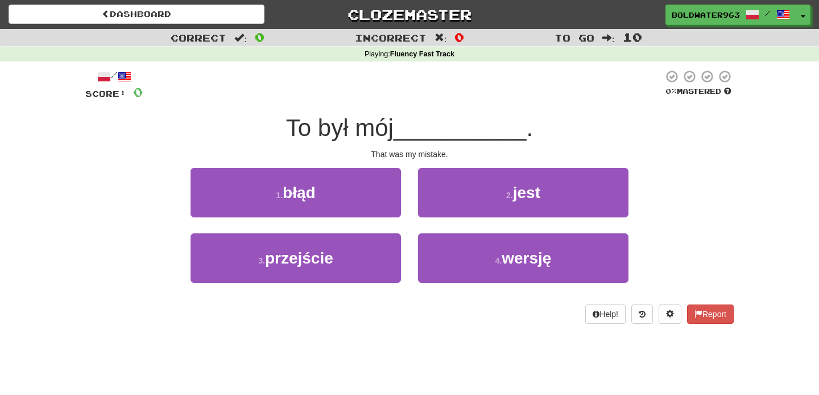
click at [405, 130] on span "__________" at bounding box center [460, 127] width 133 height 27
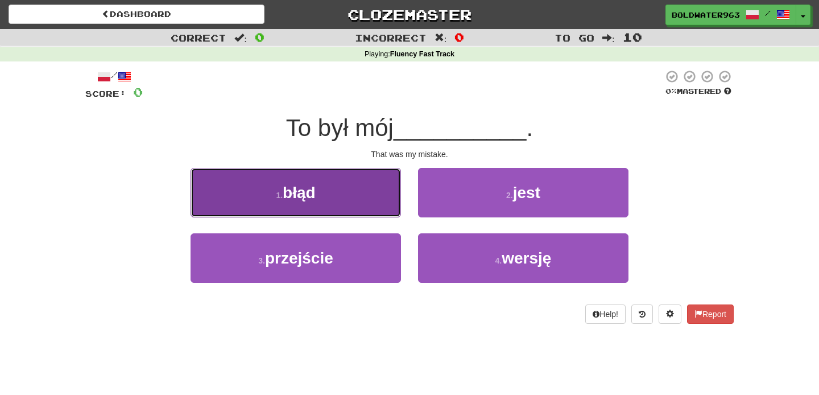
click at [335, 207] on button "1 . błąd" at bounding box center [296, 192] width 211 height 49
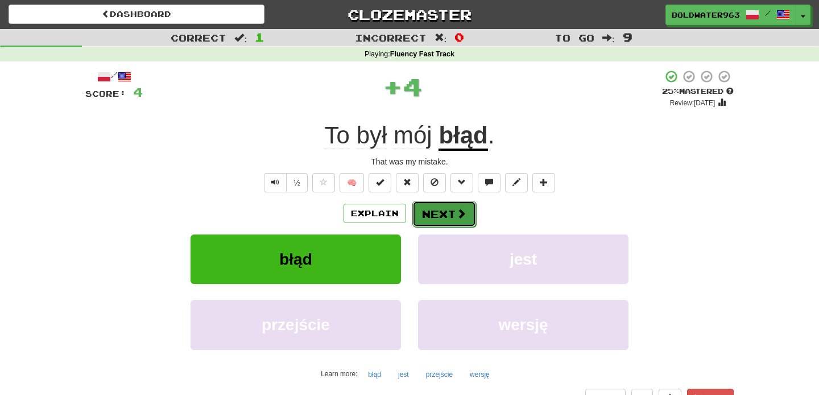
click at [443, 213] on button "Next" at bounding box center [444, 214] width 64 height 26
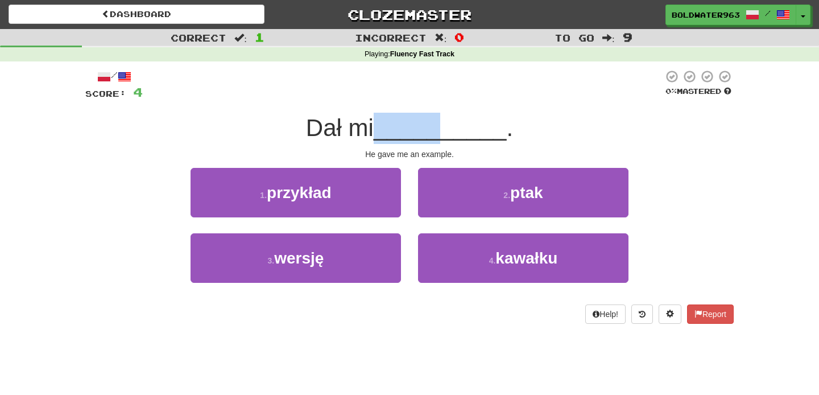
drag, startPoint x: 382, startPoint y: 127, endPoint x: 504, endPoint y: 129, distance: 121.8
click at [504, 129] on div "Dał mi __________ ." at bounding box center [409, 128] width 649 height 31
click at [502, 129] on span "__________" at bounding box center [440, 127] width 133 height 27
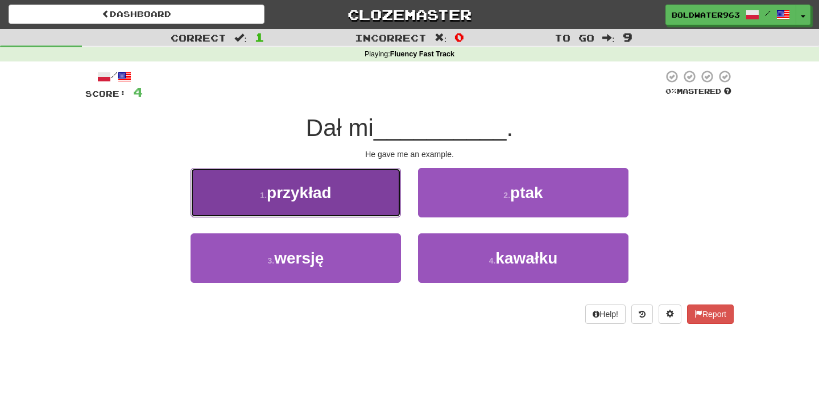
click at [339, 189] on button "1 . przykład" at bounding box center [296, 192] width 211 height 49
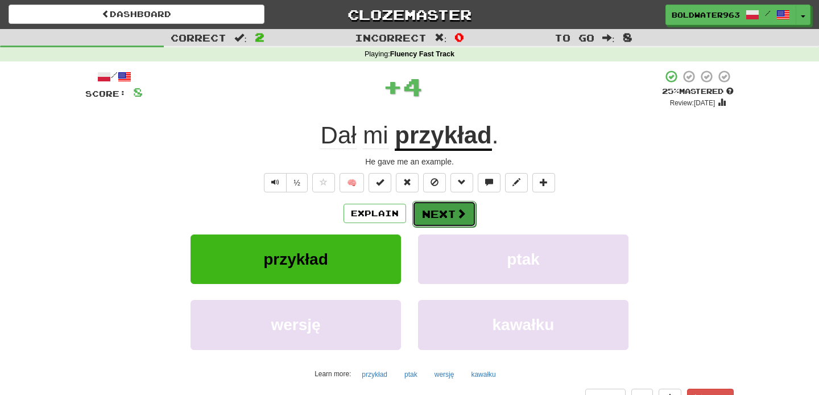
click at [437, 213] on button "Next" at bounding box center [444, 214] width 64 height 26
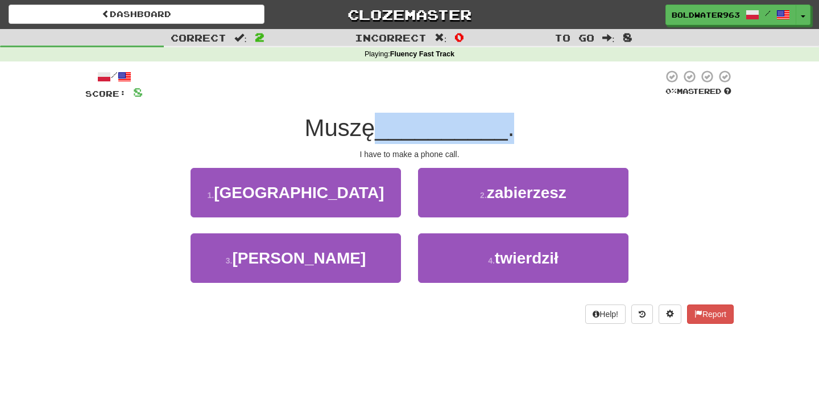
drag, startPoint x: 381, startPoint y: 126, endPoint x: 548, endPoint y: 127, distance: 167.3
click at [548, 127] on div "Muszę __________ ." at bounding box center [409, 128] width 649 height 31
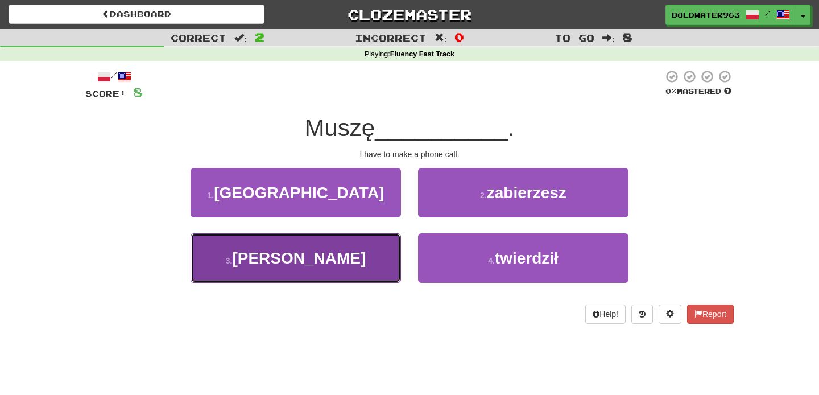
click at [368, 267] on button "3 . zadzwonić" at bounding box center [296, 257] width 211 height 49
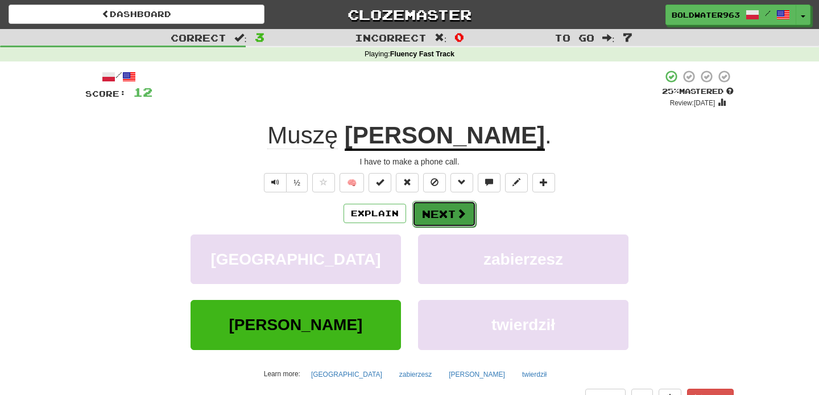
click at [443, 210] on button "Next" at bounding box center [444, 214] width 64 height 26
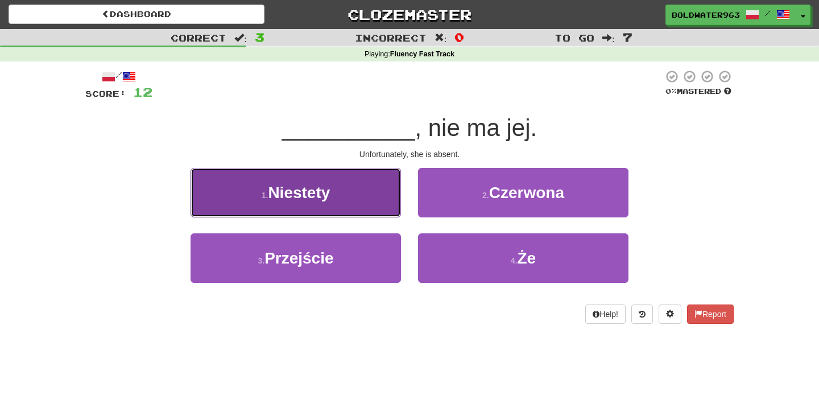
click at [350, 189] on button "1 . Niestety" at bounding box center [296, 192] width 211 height 49
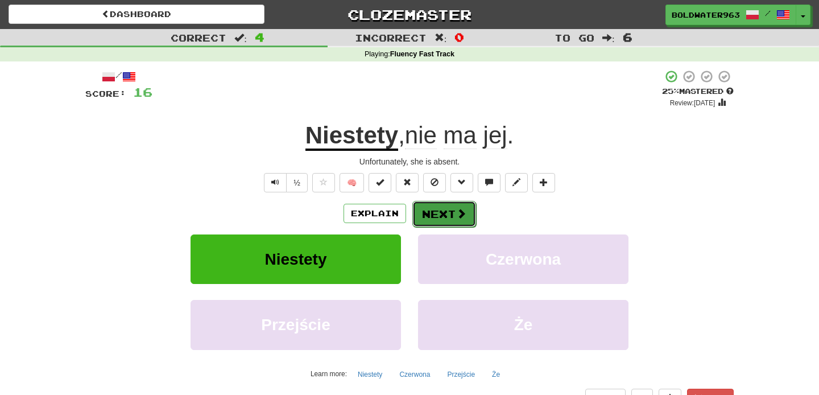
click at [444, 215] on button "Next" at bounding box center [444, 214] width 64 height 26
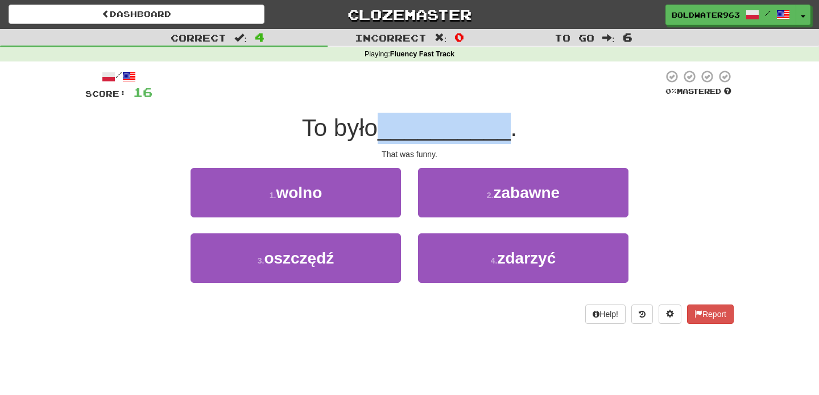
drag, startPoint x: 391, startPoint y: 129, endPoint x: 508, endPoint y: 126, distance: 117.2
click at [508, 126] on div "To było __________ ." at bounding box center [409, 128] width 649 height 31
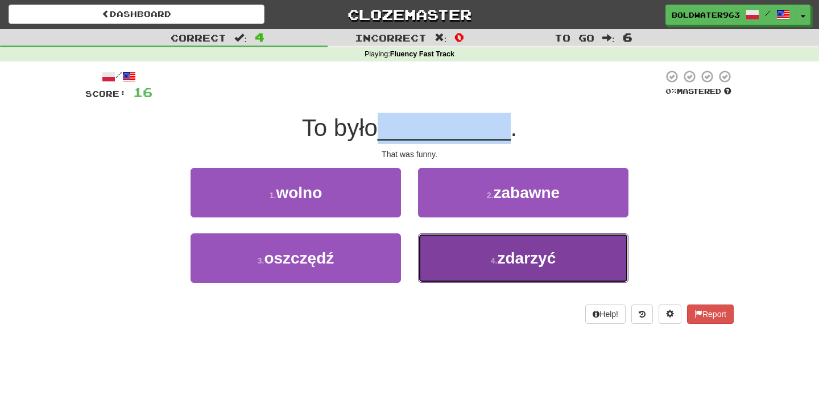
click at [518, 256] on span "zdarzyć" at bounding box center [526, 258] width 59 height 18
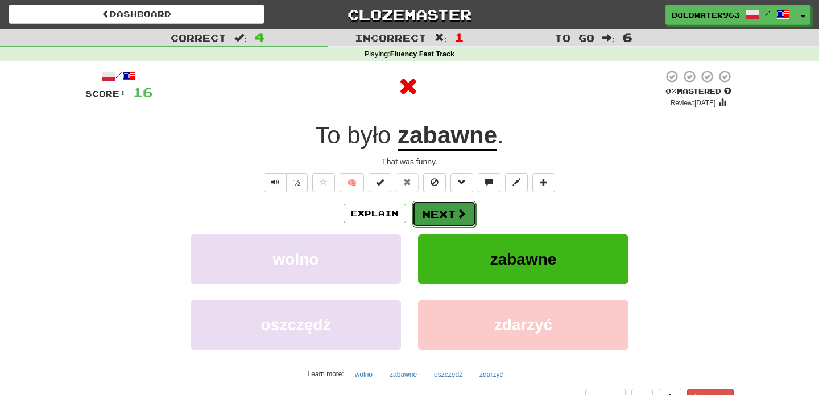
click at [452, 213] on button "Next" at bounding box center [444, 214] width 64 height 26
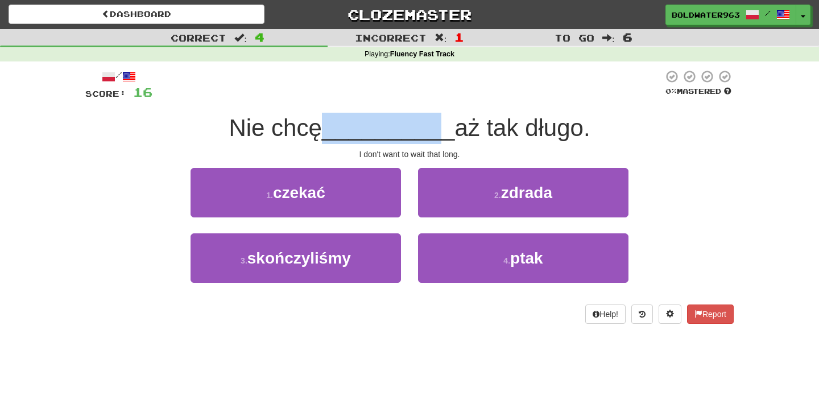
drag, startPoint x: 325, startPoint y: 127, endPoint x: 430, endPoint y: 129, distance: 104.7
click at [430, 129] on div "Nie chcę __________ aż tak długo." at bounding box center [409, 128] width 649 height 31
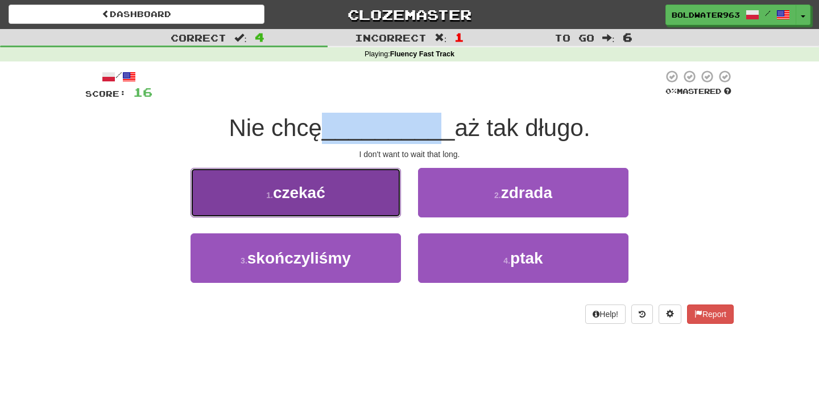
click at [299, 198] on span "czekać" at bounding box center [299, 193] width 52 height 18
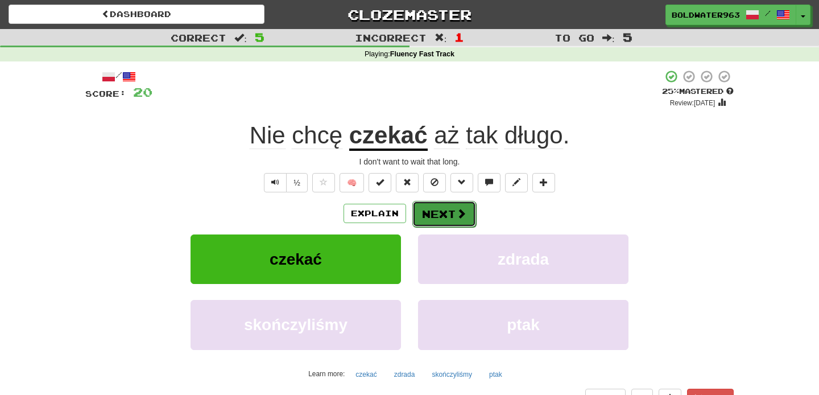
click at [448, 215] on button "Next" at bounding box center [444, 214] width 64 height 26
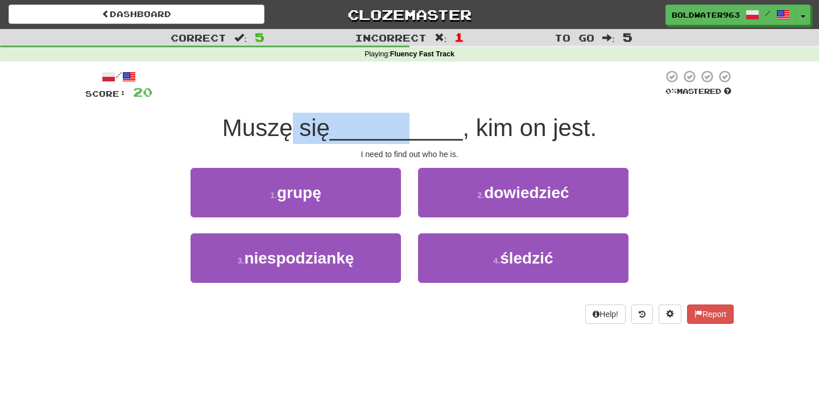
drag, startPoint x: 292, startPoint y: 127, endPoint x: 413, endPoint y: 127, distance: 120.6
click at [413, 127] on div "Muszę się __________ , kim on jest." at bounding box center [409, 128] width 649 height 31
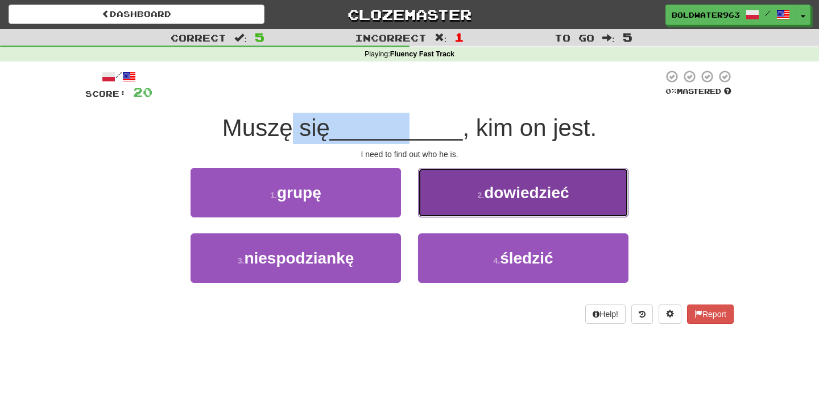
click at [486, 197] on span "dowiedzieć" at bounding box center [526, 193] width 85 height 18
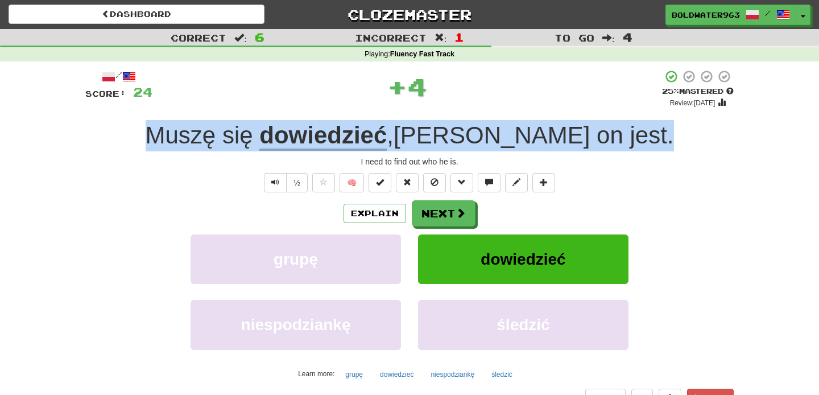
drag, startPoint x: 611, startPoint y: 135, endPoint x: 224, endPoint y: 145, distance: 387.6
click at [224, 145] on div "Muszę się dowiedzieć , kim on jest ." at bounding box center [409, 135] width 649 height 31
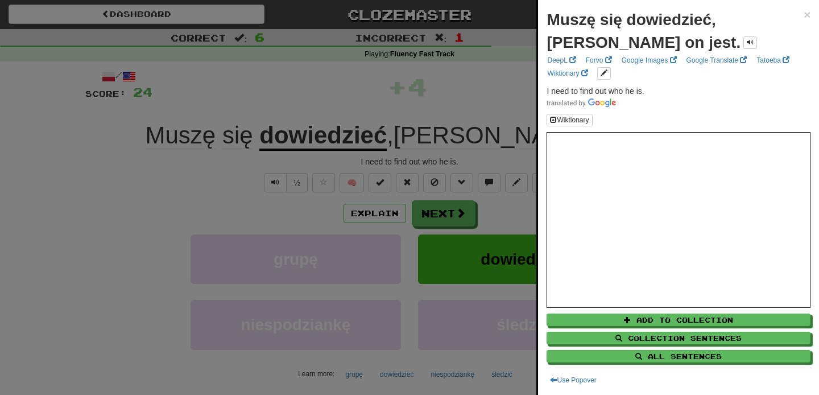
click at [206, 140] on div at bounding box center [409, 197] width 819 height 395
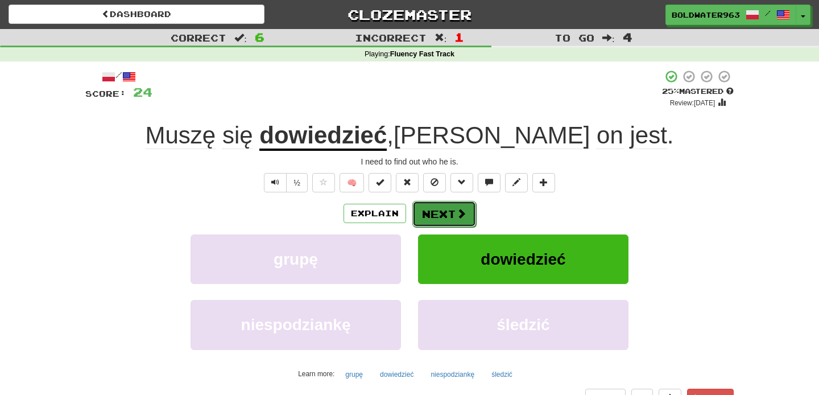
click at [445, 215] on button "Next" at bounding box center [444, 214] width 64 height 26
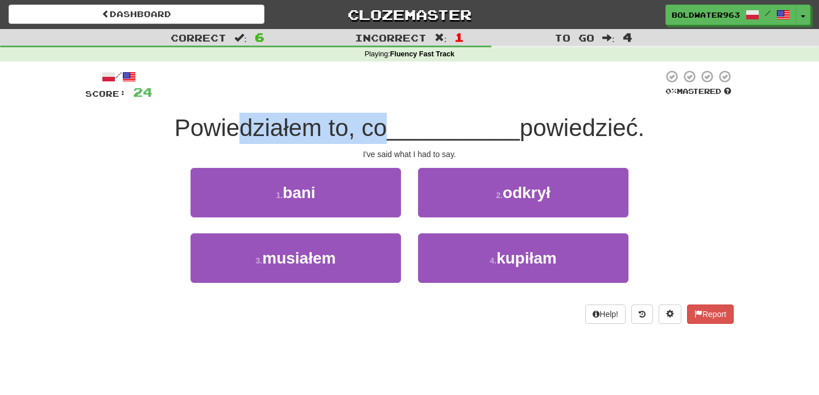
drag, startPoint x: 238, startPoint y: 130, endPoint x: 381, endPoint y: 128, distance: 142.8
click at [381, 128] on span "Powiedziałem to, co" at bounding box center [281, 127] width 213 height 27
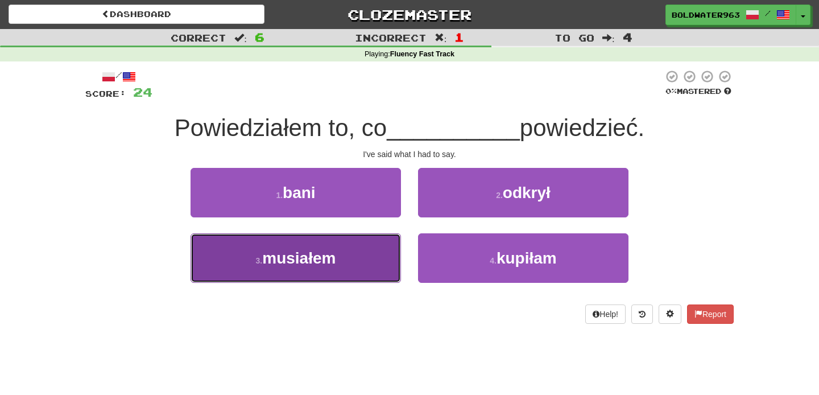
click at [352, 264] on button "3 . musiałem" at bounding box center [296, 257] width 211 height 49
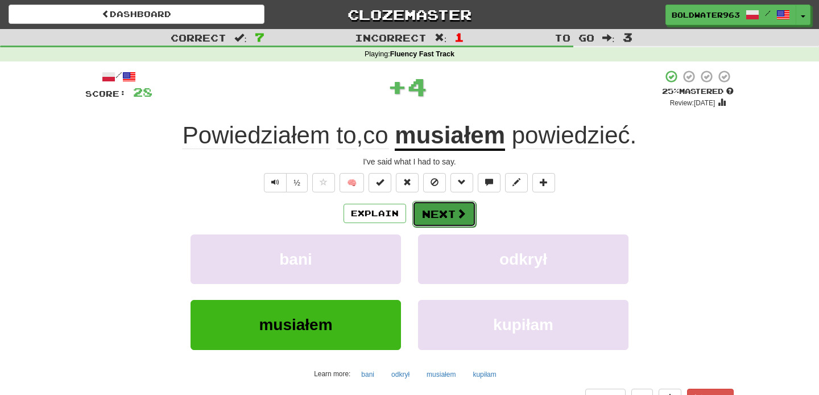
click at [452, 215] on button "Next" at bounding box center [444, 214] width 64 height 26
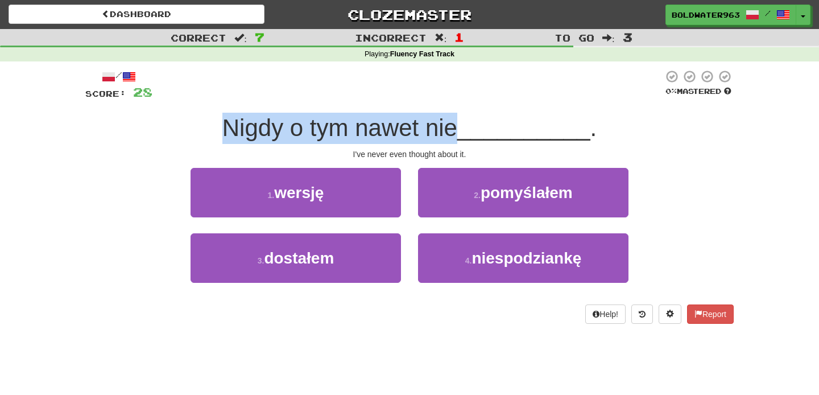
drag, startPoint x: 222, startPoint y: 127, endPoint x: 460, endPoint y: 140, distance: 237.6
click at [460, 140] on div "Nigdy o tym nawet nie __________ ." at bounding box center [409, 128] width 649 height 31
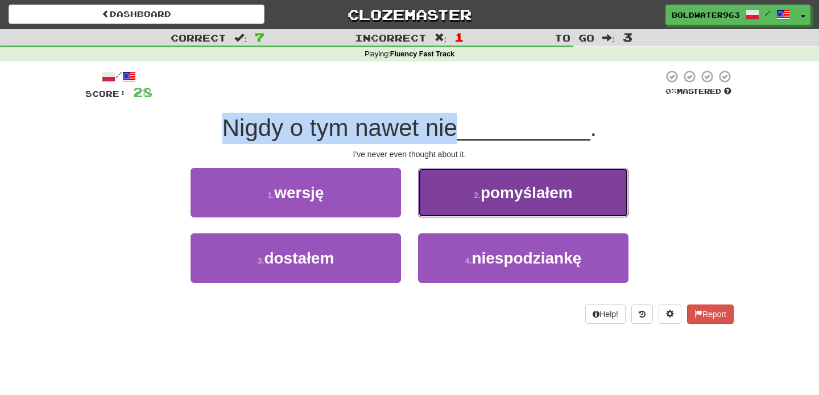
click at [470, 203] on button "2 . pomyślałem" at bounding box center [523, 192] width 211 height 49
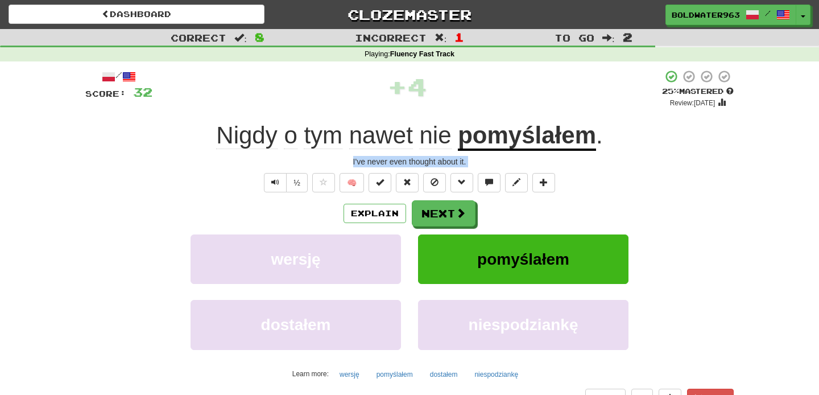
drag, startPoint x: 494, startPoint y: 211, endPoint x: 349, endPoint y: 159, distance: 153.5
click at [349, 159] on div "/ Score: 32 + 4 25 % Mastered Review: 2025-08-19 Nigdy o tym nawet nie pomyślał…" at bounding box center [409, 247] width 649 height 357
click at [349, 159] on div "I've never even thought about it." at bounding box center [409, 161] width 649 height 11
drag, startPoint x: 349, startPoint y: 159, endPoint x: 472, endPoint y: 164, distance: 122.4
click at [472, 164] on div "I've never even thought about it." at bounding box center [409, 161] width 649 height 11
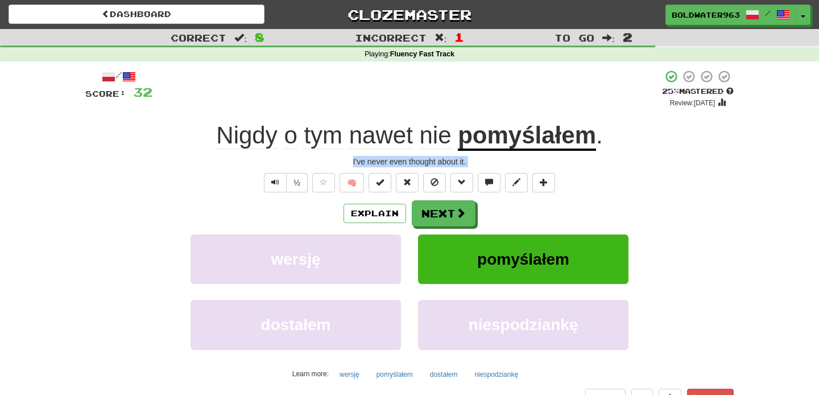
click at [472, 164] on div "I've never even thought about it." at bounding box center [409, 161] width 649 height 11
drag, startPoint x: 478, startPoint y: 163, endPoint x: 329, endPoint y: 159, distance: 149.1
click at [329, 159] on div "I've never even thought about it." at bounding box center [409, 161] width 649 height 11
click at [442, 214] on button "Next" at bounding box center [444, 214] width 64 height 26
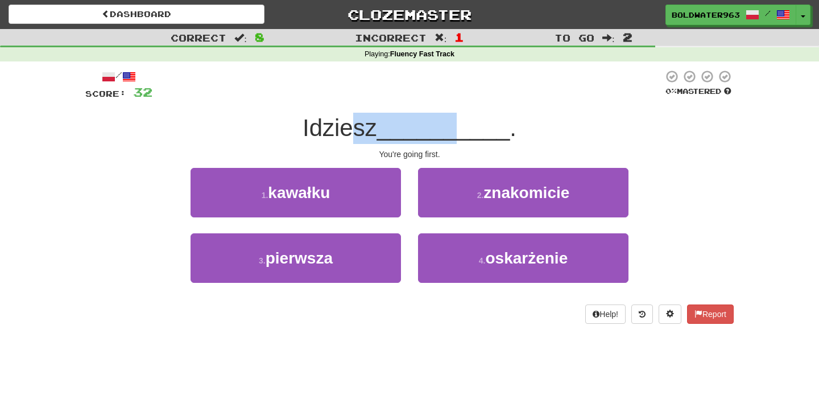
drag, startPoint x: 350, startPoint y: 127, endPoint x: 463, endPoint y: 130, distance: 112.1
click at [463, 130] on div "Idziesz __________ ." at bounding box center [409, 128] width 649 height 31
click at [408, 180] on div "1 . kawałku" at bounding box center [296, 200] width 228 height 65
click at [412, 155] on div "You're going first." at bounding box center [409, 153] width 649 height 11
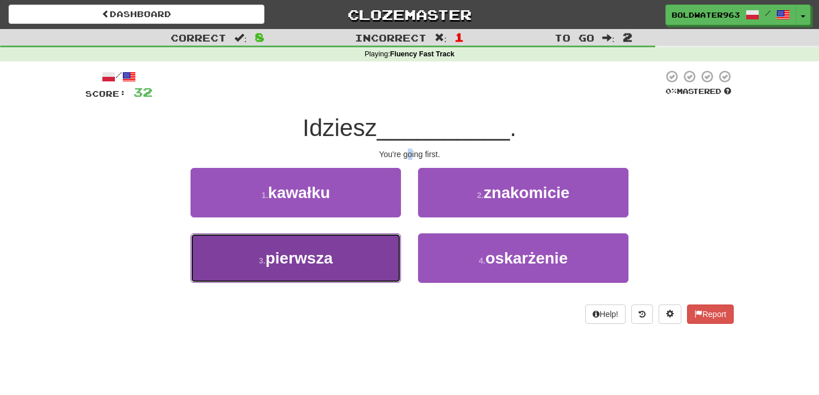
click at [374, 250] on button "3 . pierwsza" at bounding box center [296, 257] width 211 height 49
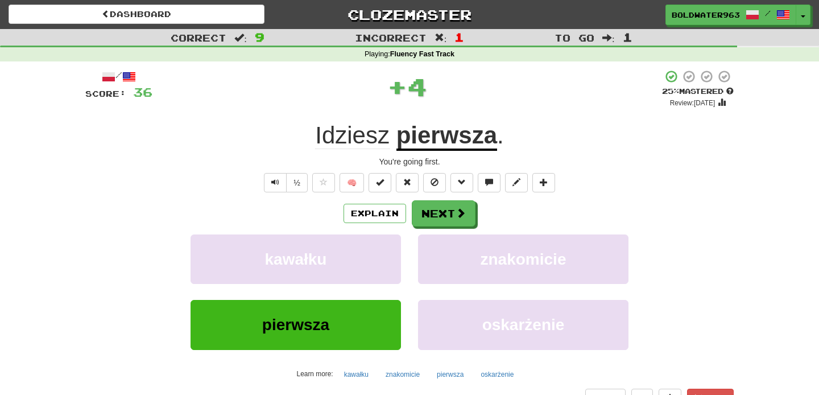
click at [357, 113] on div "/ Score: 36 + 4 25 % Mastered Review: 2025-08-19 Idziesz pierwsza . You're goin…" at bounding box center [409, 247] width 649 height 357
click at [447, 213] on button "Next" at bounding box center [444, 214] width 64 height 26
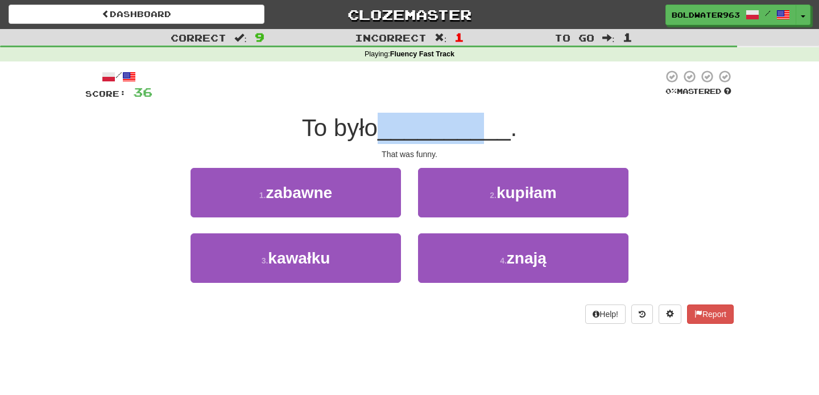
drag, startPoint x: 391, startPoint y: 131, endPoint x: 487, endPoint y: 135, distance: 96.2
click at [487, 135] on span "__________" at bounding box center [444, 127] width 133 height 27
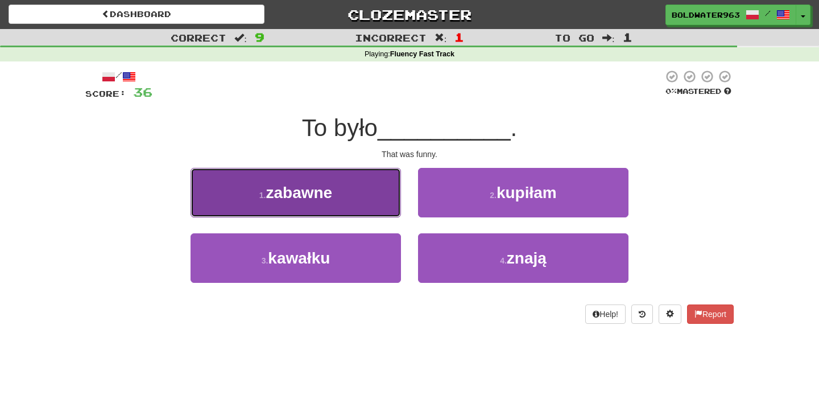
click at [352, 189] on button "1 . zabawne" at bounding box center [296, 192] width 211 height 49
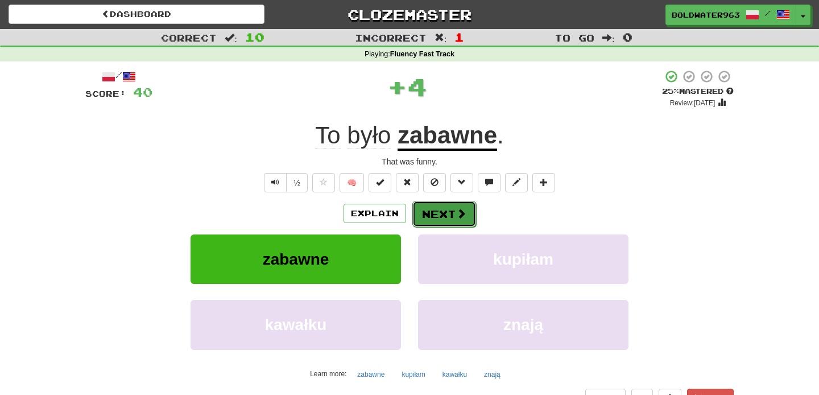
click at [434, 213] on button "Next" at bounding box center [444, 214] width 64 height 26
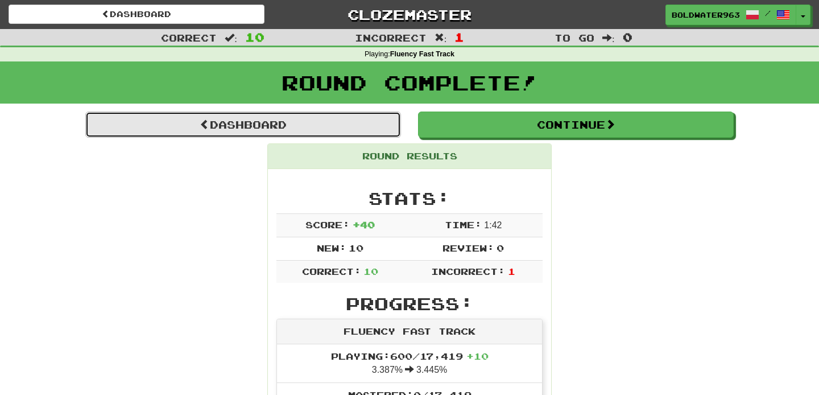
click at [353, 128] on link "Dashboard" at bounding box center [243, 125] width 316 height 26
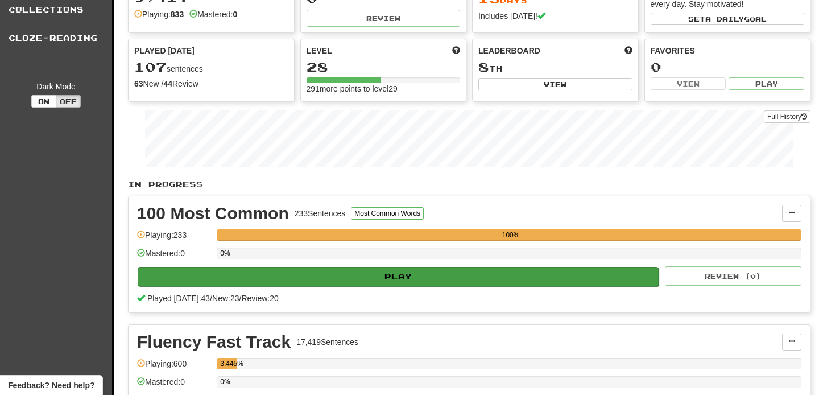
scroll to position [68, 0]
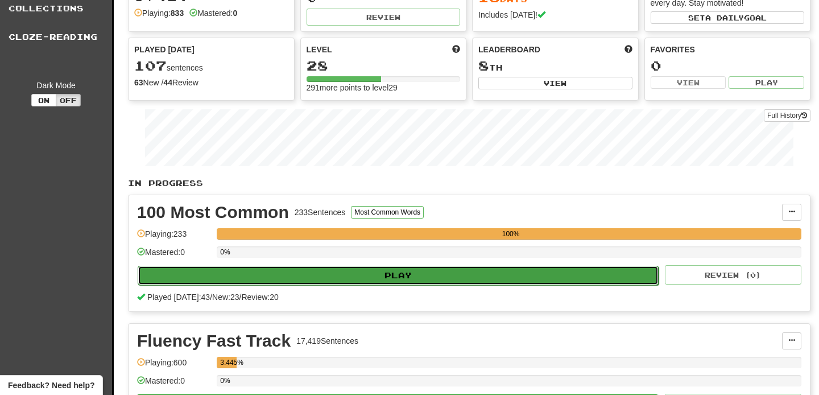
click at [430, 274] on button "Play" at bounding box center [398, 275] width 521 height 19
select select "**"
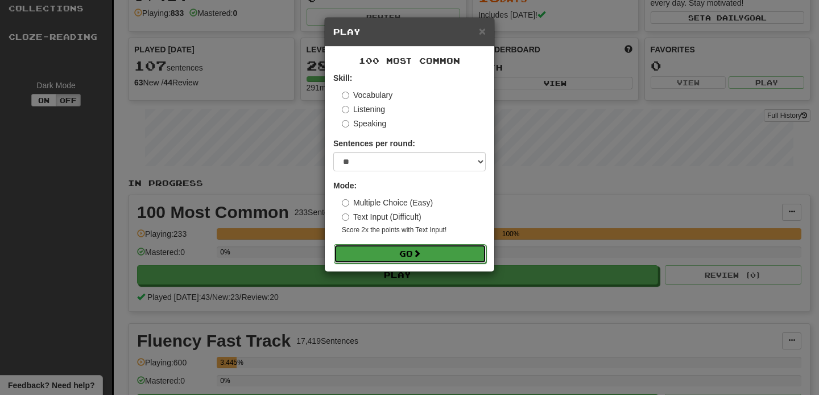
click at [414, 254] on button "Go" at bounding box center [410, 253] width 152 height 19
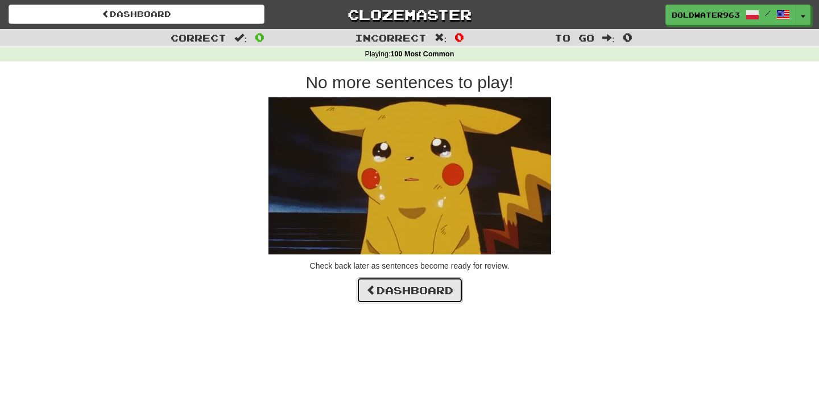
click at [411, 292] on link "Dashboard" at bounding box center [410, 290] width 106 height 26
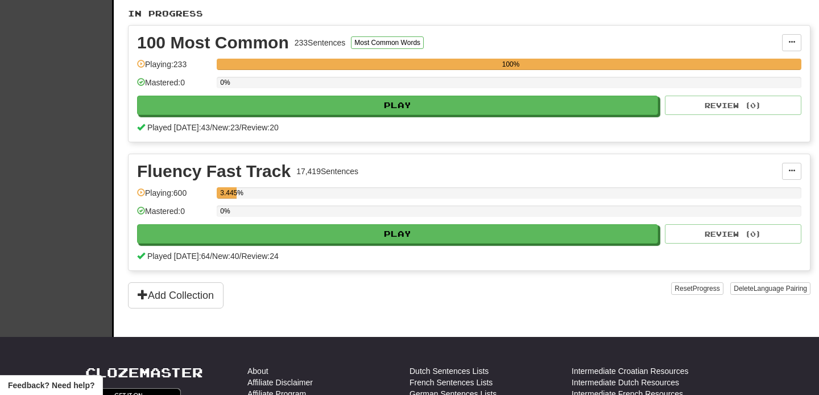
scroll to position [239, 0]
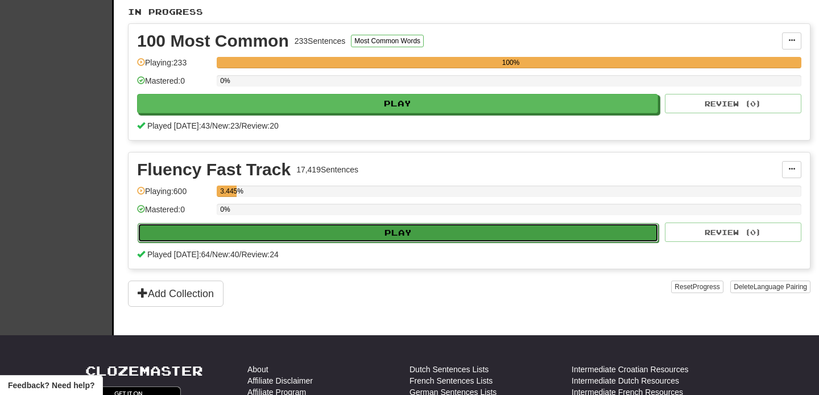
click at [420, 230] on button "Play" at bounding box center [398, 232] width 521 height 19
select select "**"
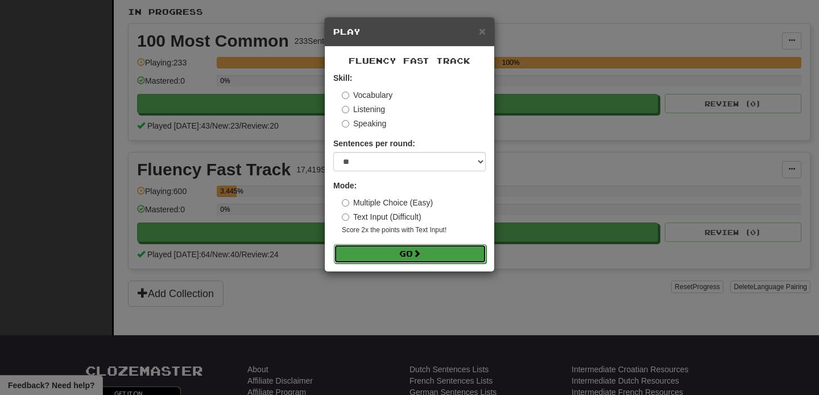
click at [398, 255] on button "Go" at bounding box center [410, 253] width 152 height 19
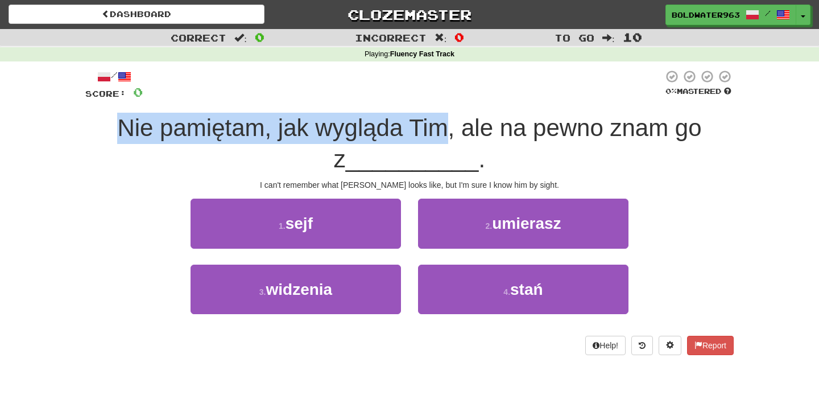
drag, startPoint x: 112, startPoint y: 130, endPoint x: 433, endPoint y: 135, distance: 321.5
click at [433, 135] on span "Nie pamiętam, jak wygląda Tim, ale na pewno znam go z" at bounding box center [409, 143] width 584 height 58
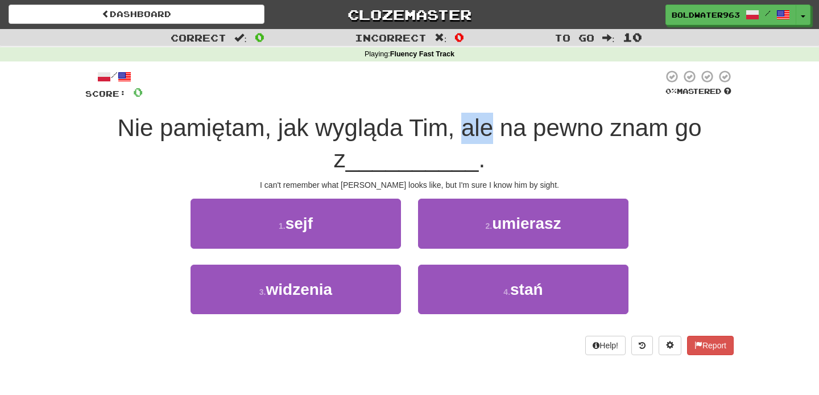
drag, startPoint x: 452, startPoint y: 129, endPoint x: 481, endPoint y: 129, distance: 29.6
click at [481, 129] on span "Nie pamiętam, jak wygląda Tim, ale na pewno znam go z" at bounding box center [409, 143] width 584 height 58
drag, startPoint x: 402, startPoint y: 125, endPoint x: 484, endPoint y: 122, distance: 82.0
click at [484, 122] on span "Nie pamiętam, jak wygląda Tim, ale na pewno znam go z" at bounding box center [409, 143] width 584 height 58
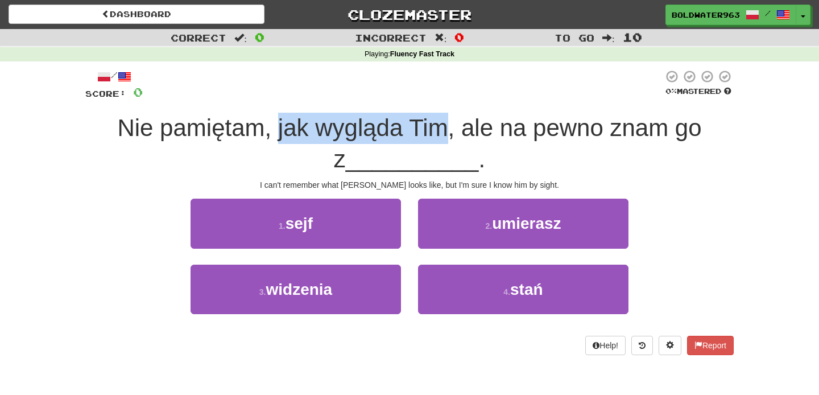
drag, startPoint x: 267, startPoint y: 126, endPoint x: 439, endPoint y: 128, distance: 171.8
click at [439, 128] on span "Nie pamiętam, jak wygląda Tim, ale na pewno znam go z" at bounding box center [409, 143] width 584 height 58
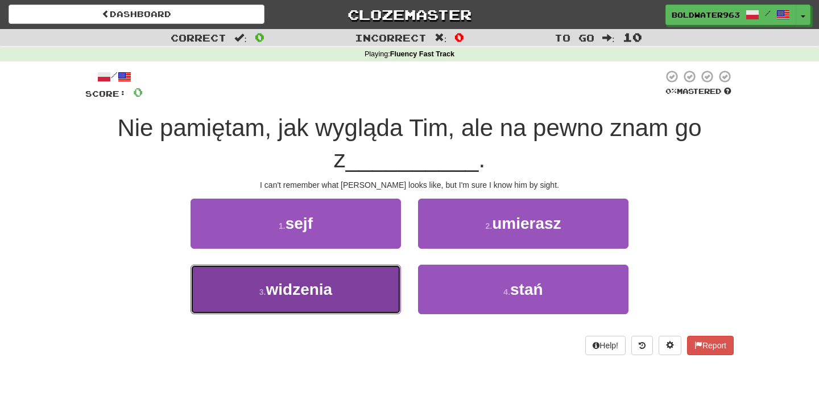
click at [325, 296] on span "widzenia" at bounding box center [299, 289] width 67 height 18
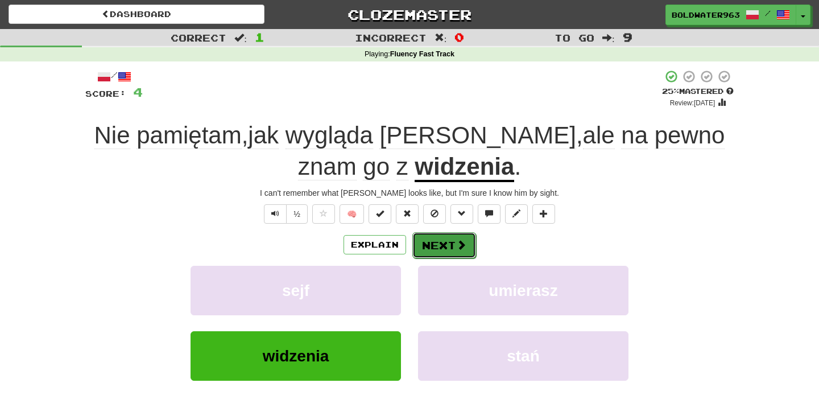
click at [436, 249] on button "Next" at bounding box center [444, 245] width 64 height 26
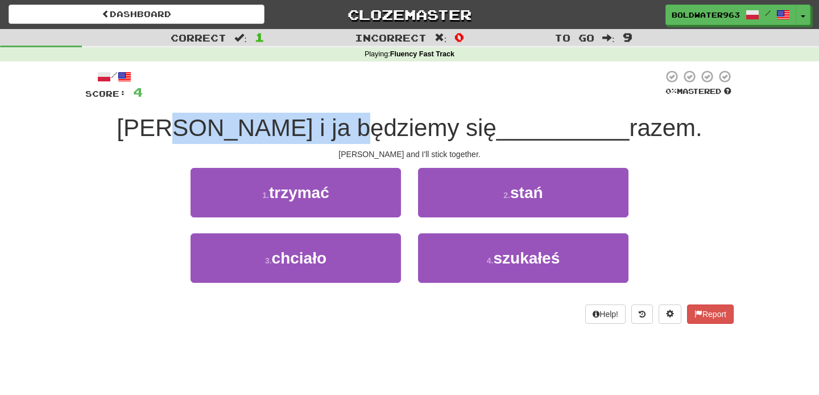
drag, startPoint x: 241, startPoint y: 127, endPoint x: 414, endPoint y: 137, distance: 172.7
click at [414, 137] on span "Tom i ja będziemy się" at bounding box center [307, 127] width 380 height 27
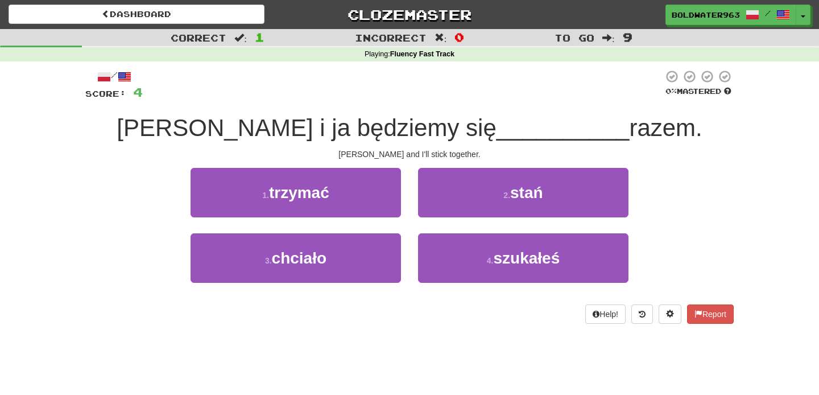
click at [406, 225] on div "1 . trzymać" at bounding box center [296, 200] width 228 height 65
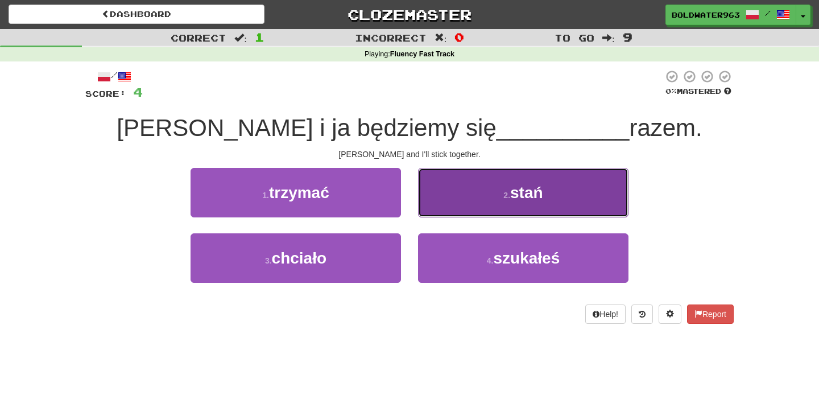
click at [444, 191] on button "2 . stań" at bounding box center [523, 192] width 211 height 49
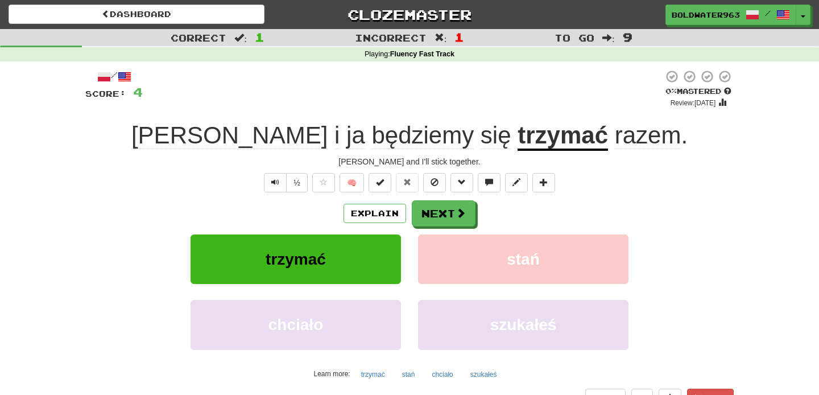
click at [518, 143] on u "trzymać" at bounding box center [563, 136] width 90 height 29
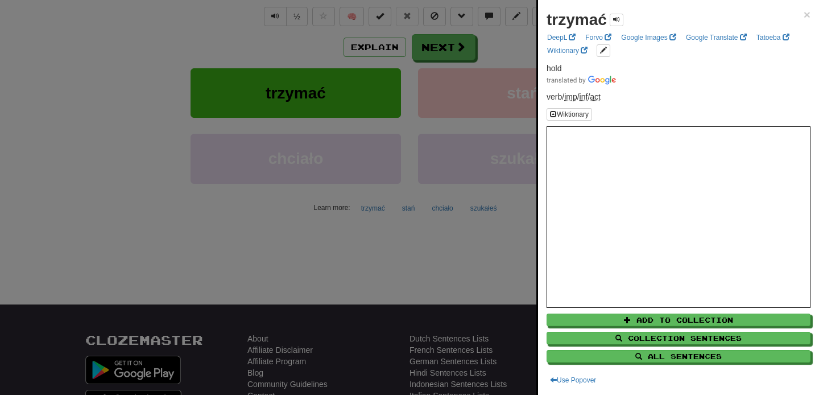
scroll to position [184, 0]
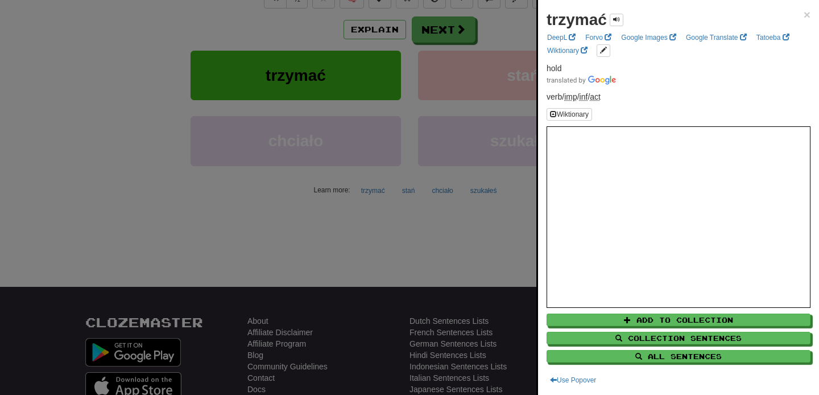
click at [409, 79] on div at bounding box center [409, 197] width 819 height 395
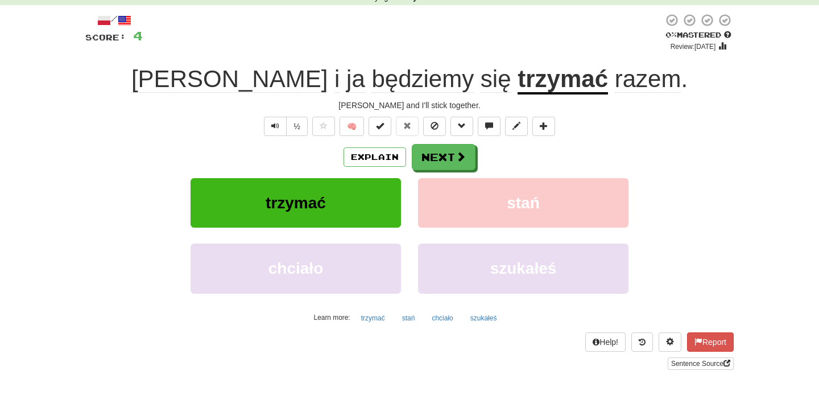
scroll to position [54, 0]
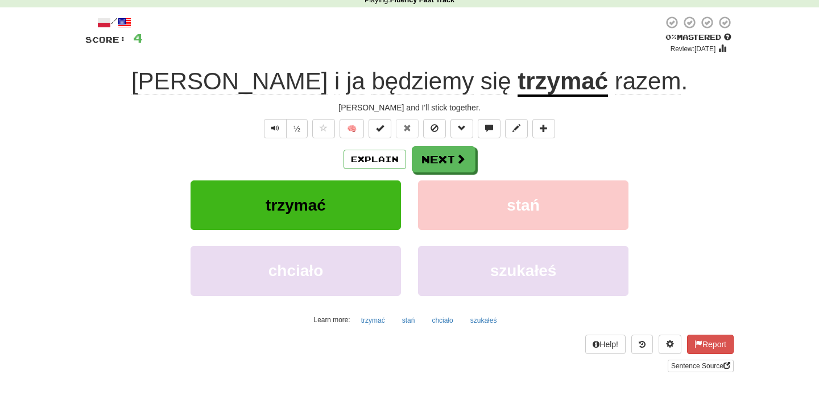
click at [518, 84] on u "trzymać" at bounding box center [563, 82] width 90 height 29
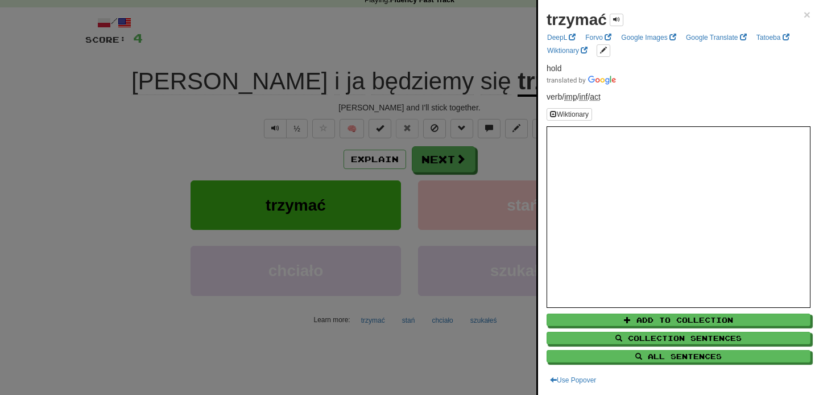
click at [510, 152] on div at bounding box center [409, 197] width 819 height 395
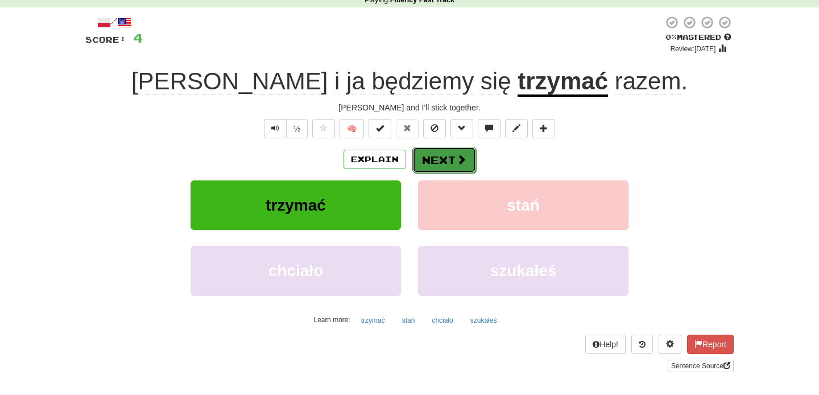
click at [444, 164] on button "Next" at bounding box center [444, 160] width 64 height 26
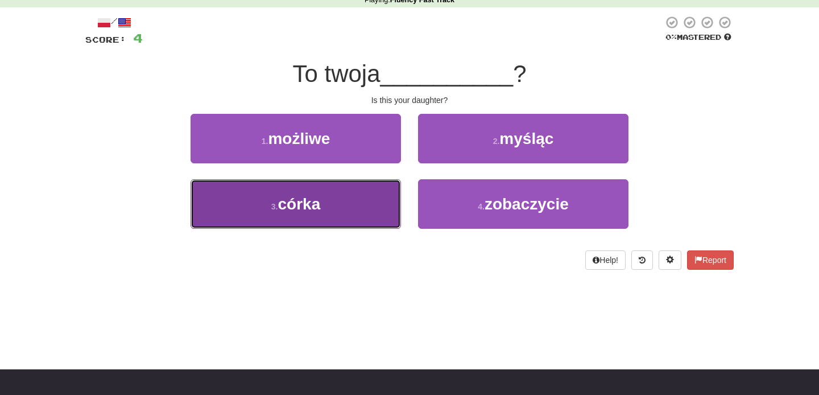
click at [345, 209] on button "3 . córka" at bounding box center [296, 203] width 211 height 49
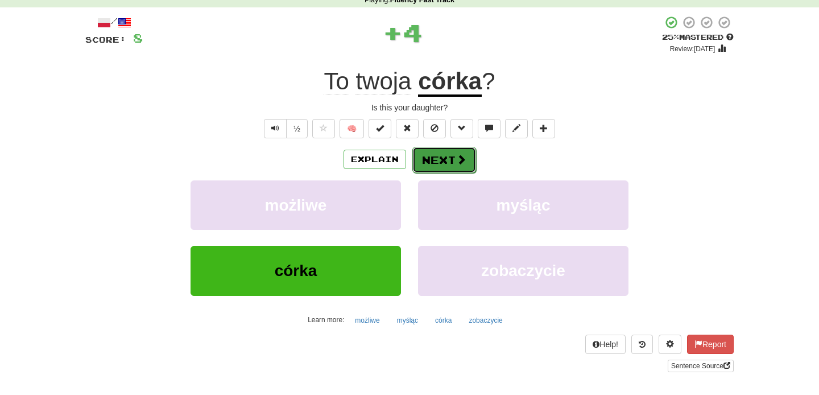
click at [434, 159] on button "Next" at bounding box center [444, 160] width 64 height 26
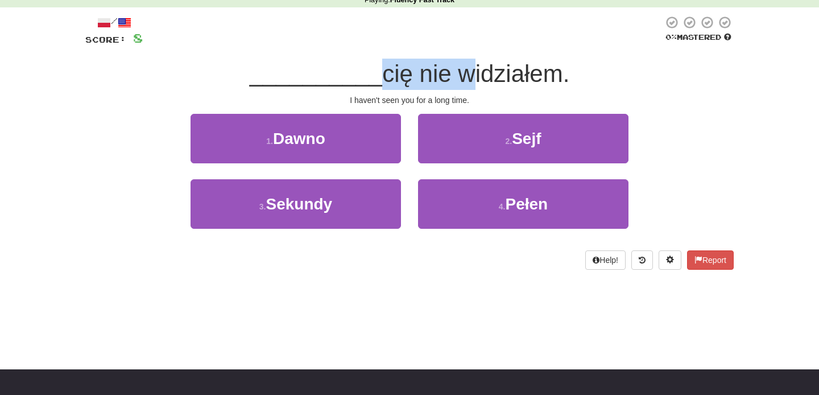
drag, startPoint x: 368, startPoint y: 74, endPoint x: 459, endPoint y: 76, distance: 91.0
click at [459, 76] on div "__________ cię nie widziałem." at bounding box center [409, 74] width 649 height 31
click at [459, 76] on span "cię nie widziałem." at bounding box center [475, 73] width 187 height 27
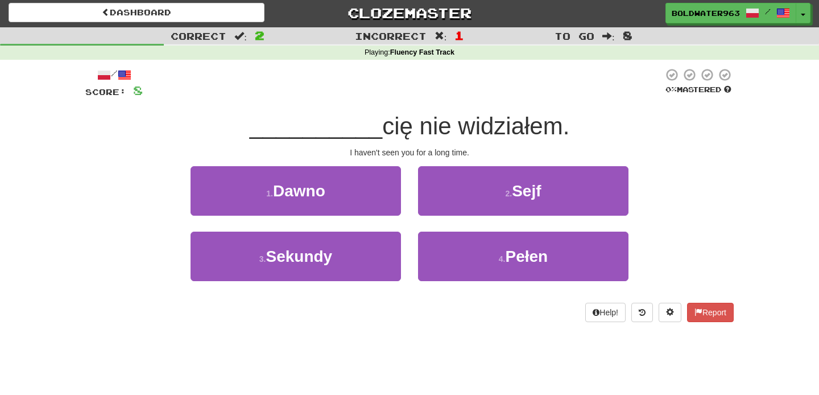
scroll to position [0, 0]
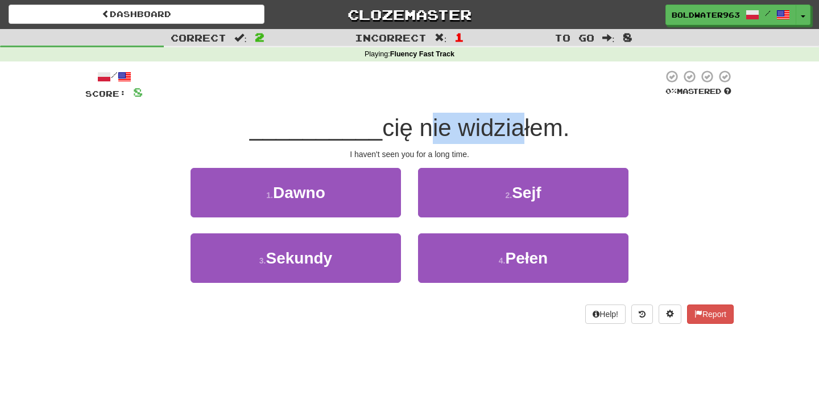
drag, startPoint x: 418, startPoint y: 131, endPoint x: 512, endPoint y: 135, distance: 94.0
click at [512, 135] on span "cię nie widziałem." at bounding box center [475, 127] width 187 height 27
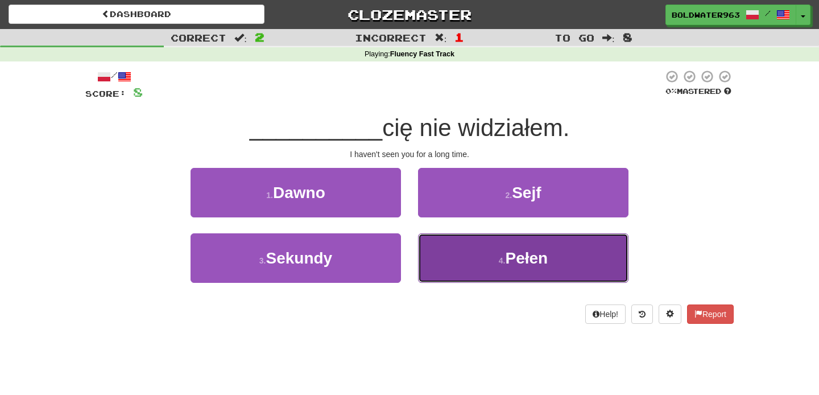
click at [489, 255] on button "4 . Pełen" at bounding box center [523, 257] width 211 height 49
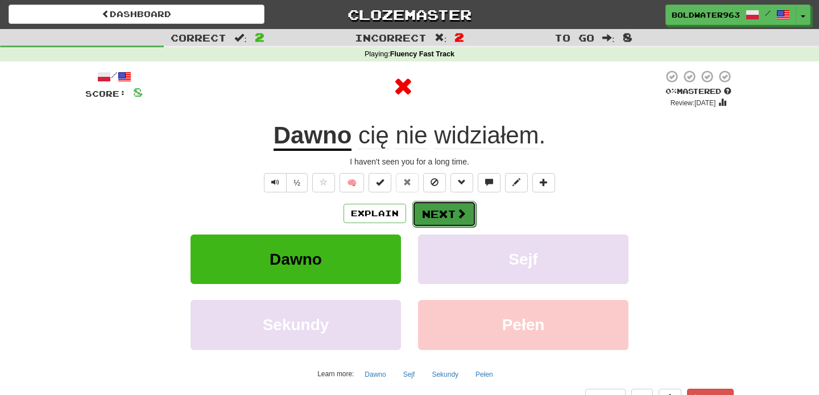
click at [441, 216] on button "Next" at bounding box center [444, 214] width 64 height 26
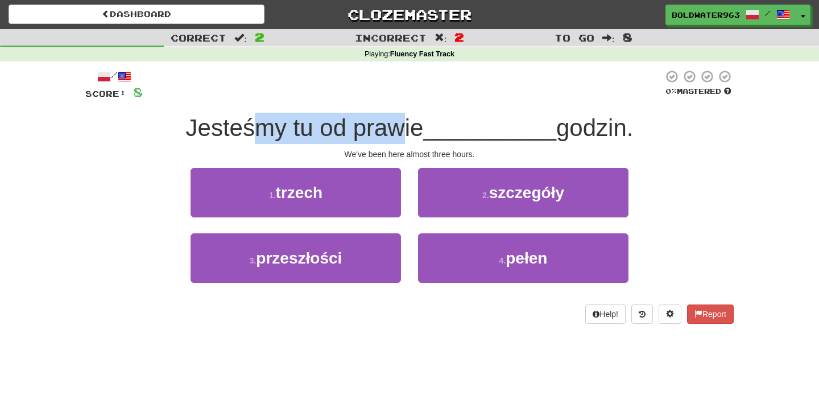
drag, startPoint x: 260, startPoint y: 130, endPoint x: 398, endPoint y: 138, distance: 137.9
click at [398, 138] on span "Jesteśmy tu od prawie" at bounding box center [305, 127] width 238 height 27
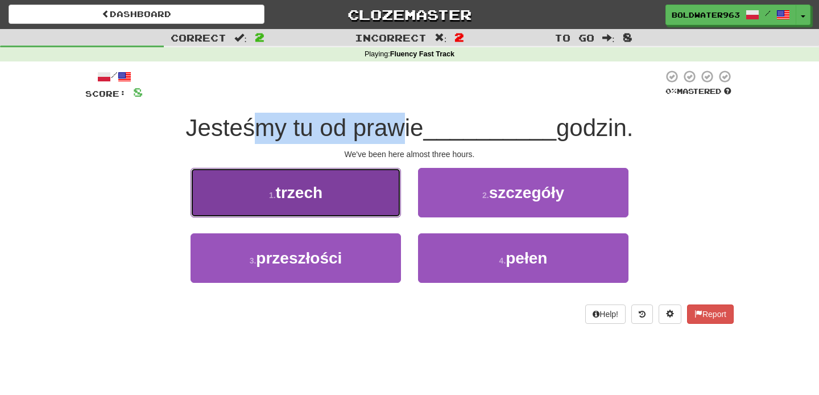
click at [362, 195] on button "1 . trzech" at bounding box center [296, 192] width 211 height 49
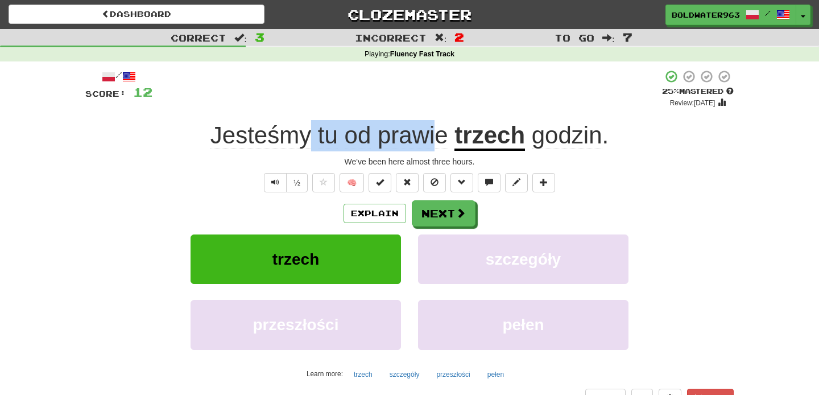
drag, startPoint x: 308, startPoint y: 137, endPoint x: 442, endPoint y: 138, distance: 133.7
click at [442, 138] on span "Jesteśmy tu od prawie" at bounding box center [333, 135] width 245 height 27
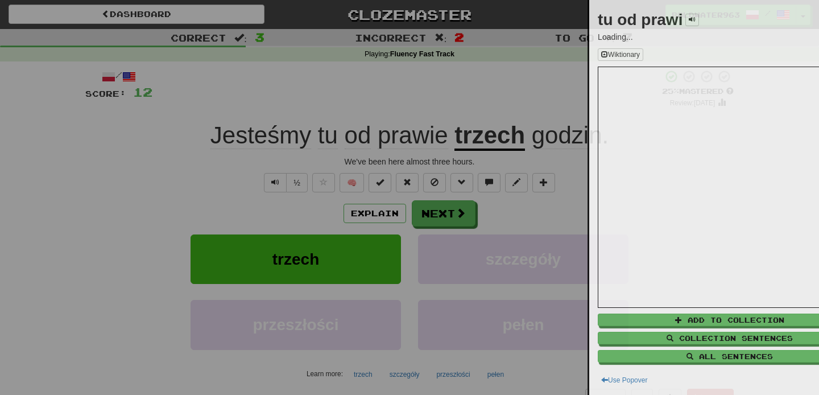
click at [442, 138] on div at bounding box center [409, 197] width 819 height 395
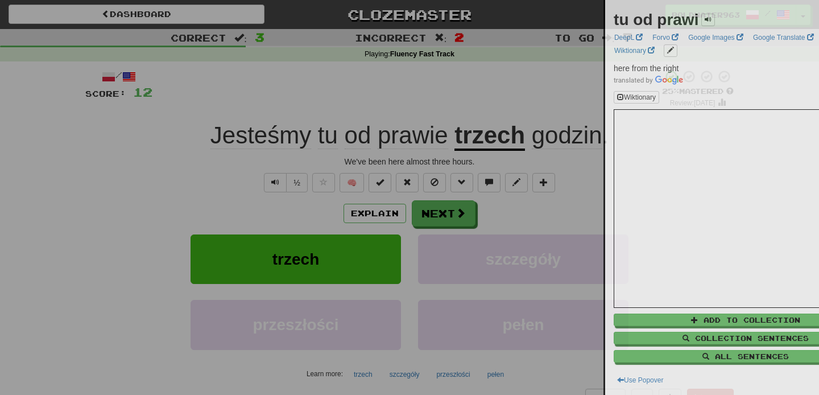
click at [442, 138] on div at bounding box center [409, 197] width 819 height 395
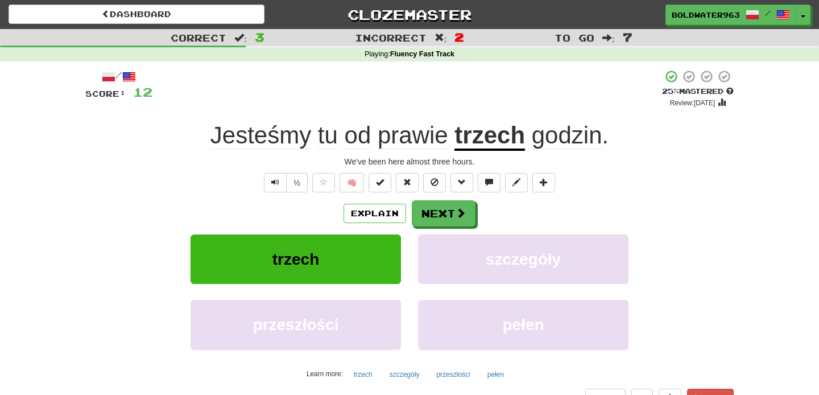
click at [438, 105] on div "+ 4" at bounding box center [407, 88] width 510 height 39
click at [448, 209] on button "Next" at bounding box center [444, 214] width 64 height 26
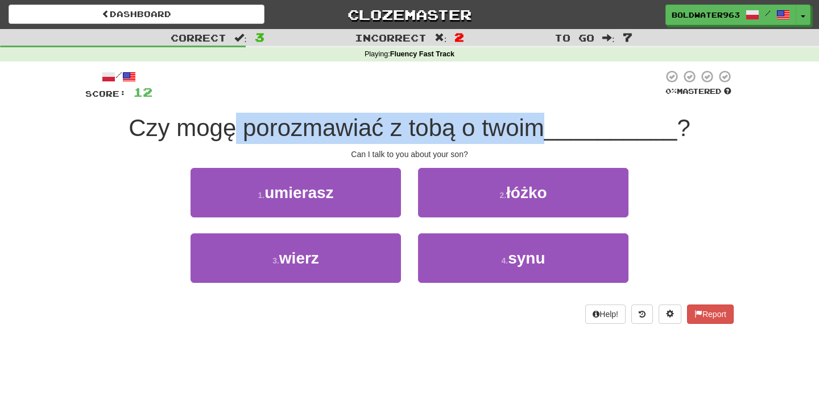
drag, startPoint x: 240, startPoint y: 133, endPoint x: 546, endPoint y: 128, distance: 306.7
click at [544, 128] on span "Czy mogę porozmawiać z tobą o twoim" at bounding box center [337, 127] width 416 height 27
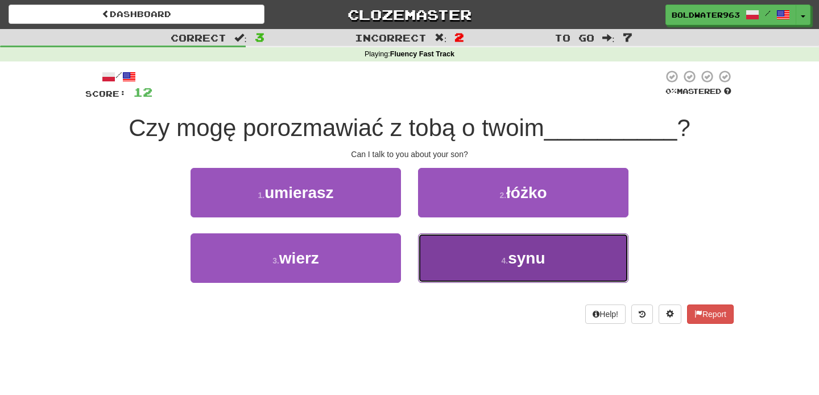
click at [476, 261] on button "4 . synu" at bounding box center [523, 257] width 211 height 49
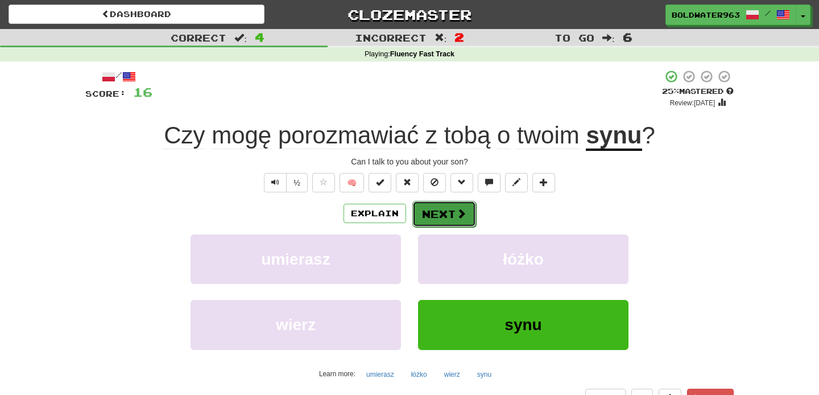
click at [448, 217] on button "Next" at bounding box center [444, 214] width 64 height 26
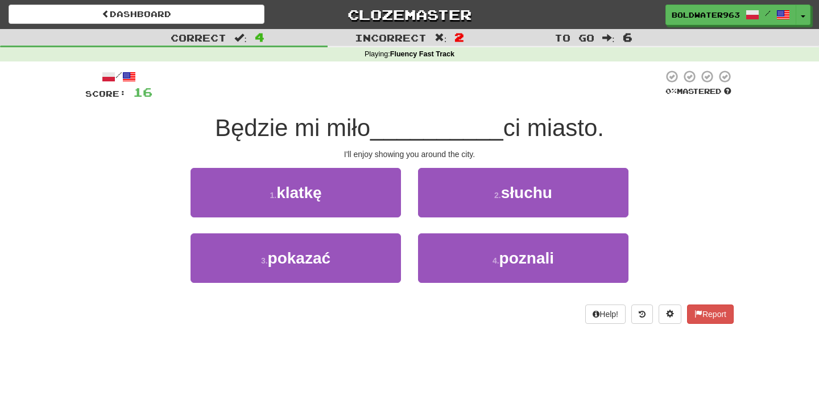
drag, startPoint x: 290, startPoint y: 129, endPoint x: 377, endPoint y: 130, distance: 87.1
click at [377, 130] on div "Będzie mi miło __________ ci miasto." at bounding box center [409, 128] width 649 height 31
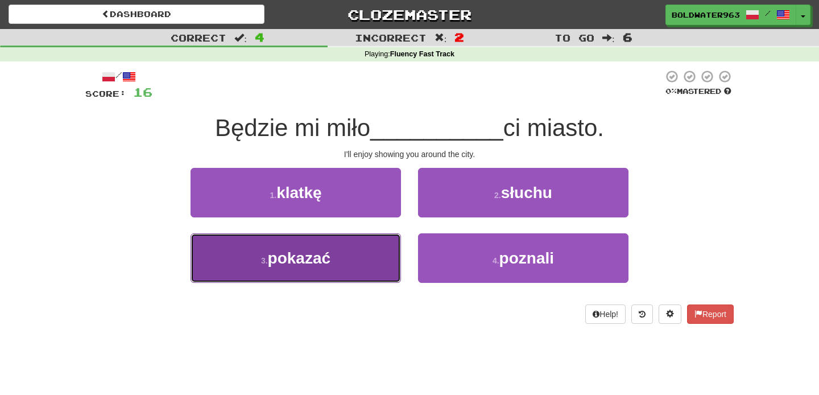
click at [345, 263] on button "3 . pokazać" at bounding box center [296, 257] width 211 height 49
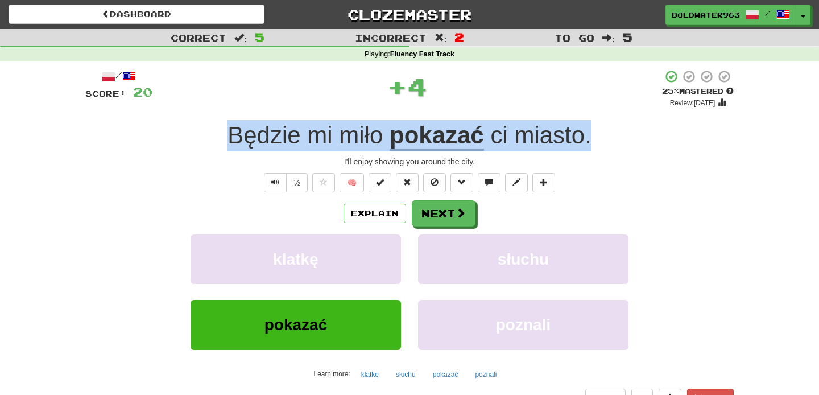
drag, startPoint x: 216, startPoint y: 137, endPoint x: 673, endPoint y: 142, distance: 456.3
click at [673, 142] on div "Będzie mi miło pokazać ci miasto ." at bounding box center [409, 135] width 649 height 31
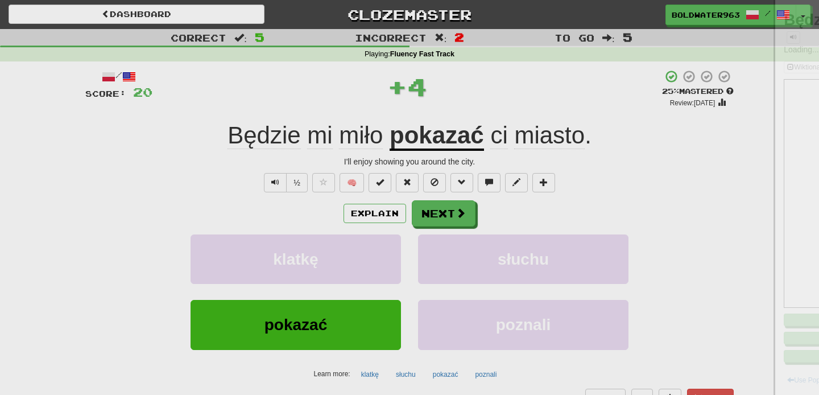
click at [673, 142] on div at bounding box center [409, 197] width 819 height 395
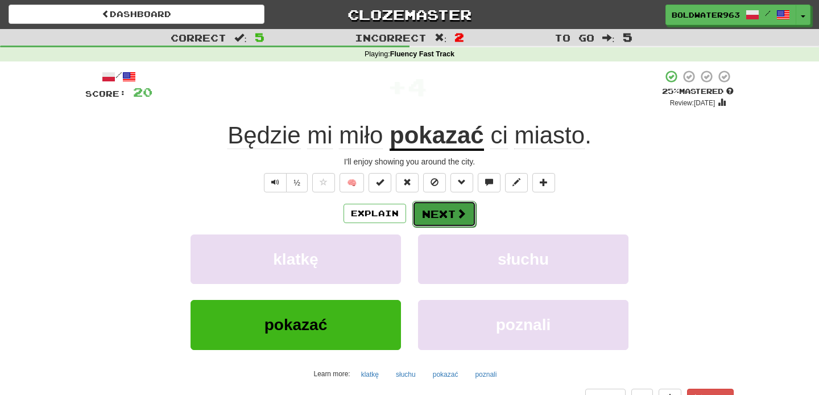
click at [449, 217] on button "Next" at bounding box center [444, 214] width 64 height 26
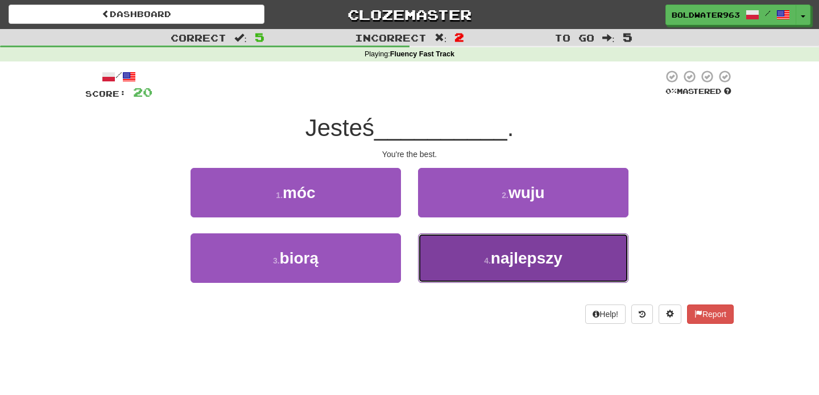
click at [515, 267] on button "4 . najlepszy" at bounding box center [523, 257] width 211 height 49
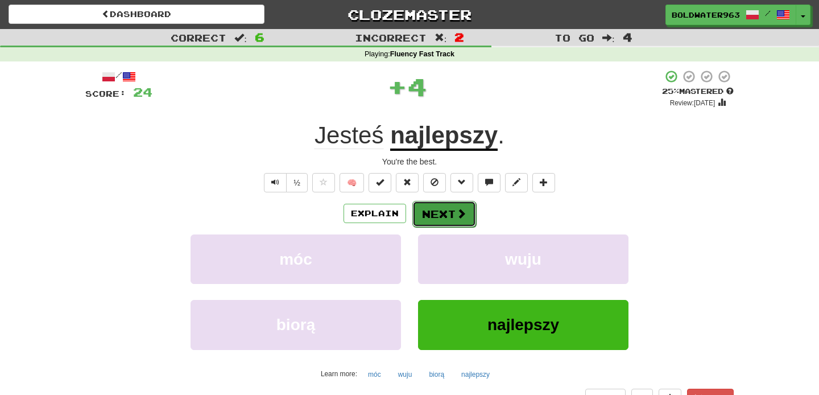
click at [460, 212] on span at bounding box center [461, 213] width 10 height 10
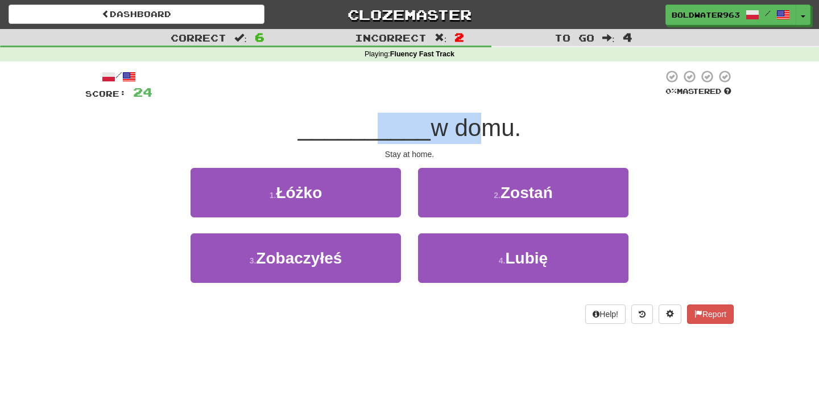
drag, startPoint x: 373, startPoint y: 130, endPoint x: 472, endPoint y: 133, distance: 99.0
click at [472, 133] on div "__________ w domu." at bounding box center [409, 128] width 649 height 31
click at [472, 133] on span "w domu." at bounding box center [476, 127] width 90 height 27
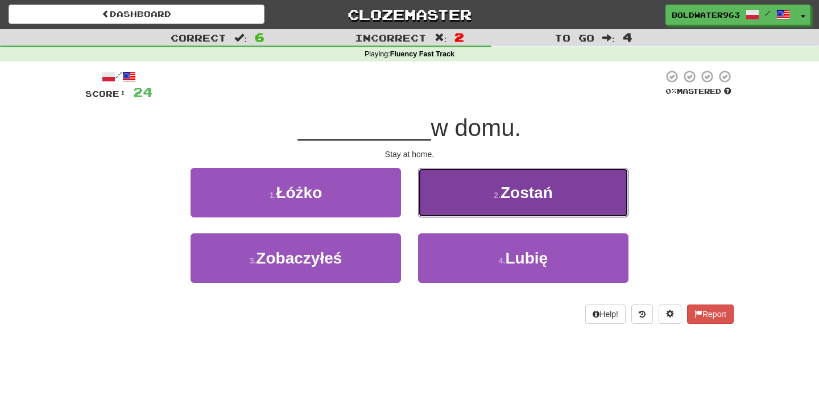
click at [496, 199] on small "2 ." at bounding box center [497, 195] width 7 height 9
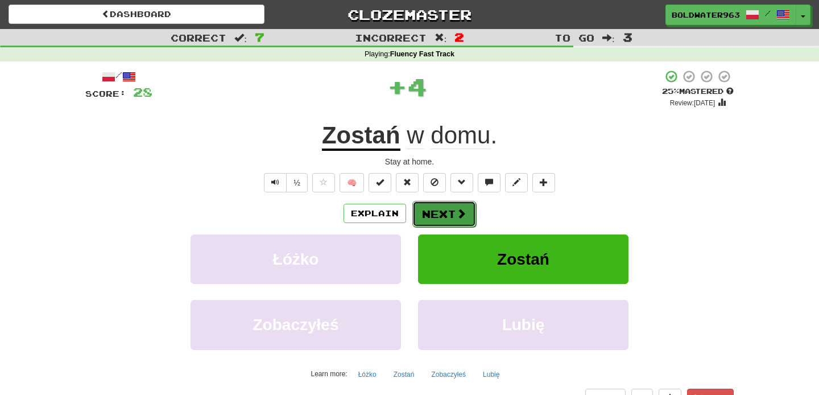
click at [445, 217] on button "Next" at bounding box center [444, 214] width 64 height 26
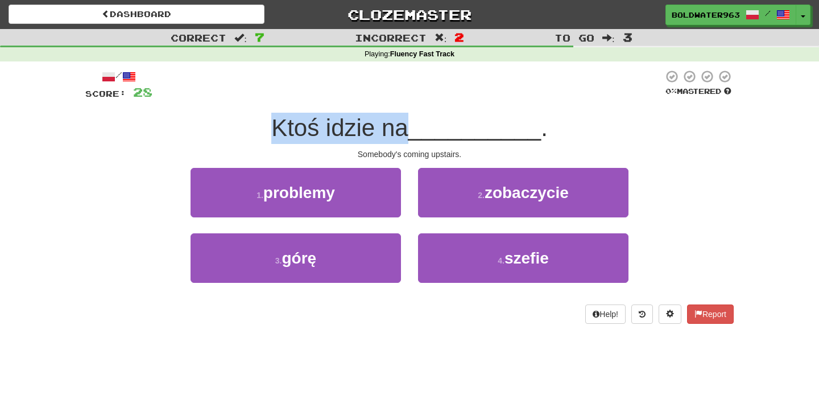
drag, startPoint x: 279, startPoint y: 128, endPoint x: 406, endPoint y: 130, distance: 126.9
click at [406, 130] on span "Ktoś idzie na" at bounding box center [339, 127] width 137 height 27
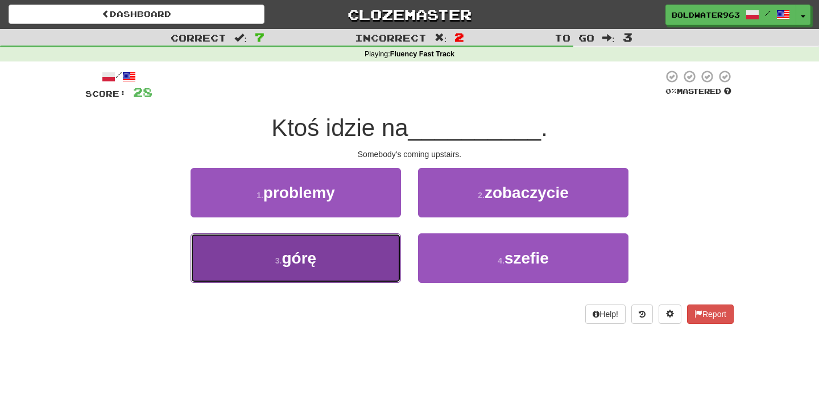
click at [366, 250] on button "3 . górę" at bounding box center [296, 257] width 211 height 49
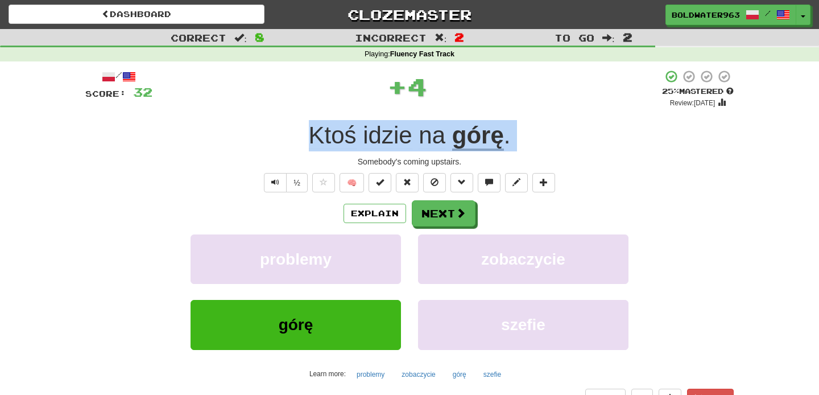
drag, startPoint x: 293, startPoint y: 131, endPoint x: 533, endPoint y: 155, distance: 240.7
click at [533, 155] on div "/ Score: 32 + 4 25 % Mastered Review: 2025-08-19 Ktoś idzie na górę . Somebody'…" at bounding box center [409, 247] width 649 height 357
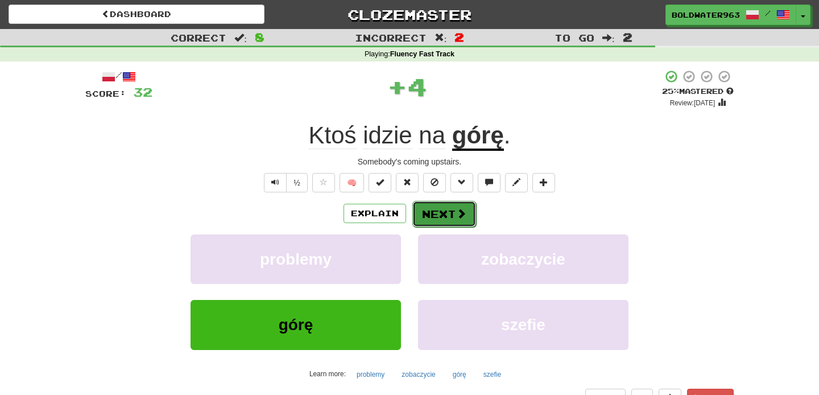
click at [445, 211] on button "Next" at bounding box center [444, 214] width 64 height 26
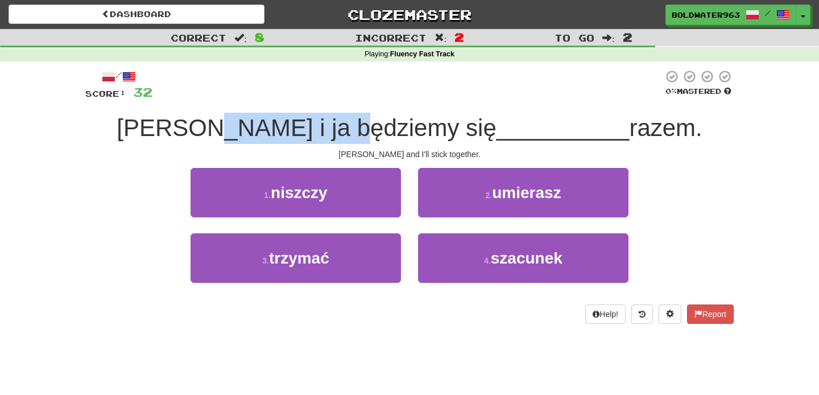
drag, startPoint x: 265, startPoint y: 131, endPoint x: 410, endPoint y: 139, distance: 144.8
click at [410, 139] on span "Tom i ja będziemy się" at bounding box center [307, 127] width 380 height 27
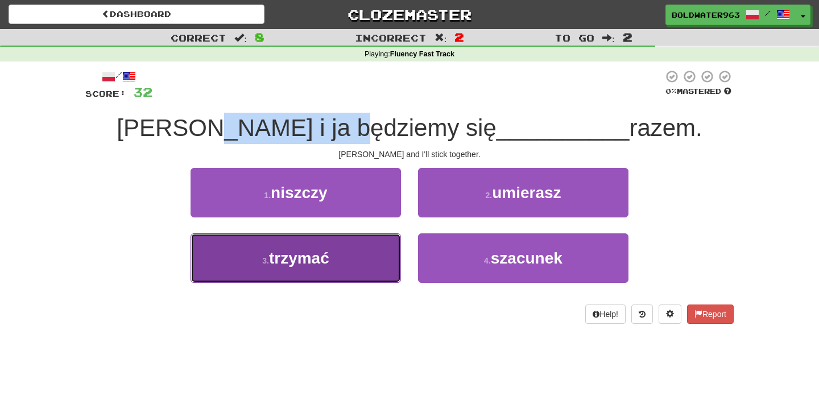
click at [354, 243] on button "3 . trzymać" at bounding box center [296, 257] width 211 height 49
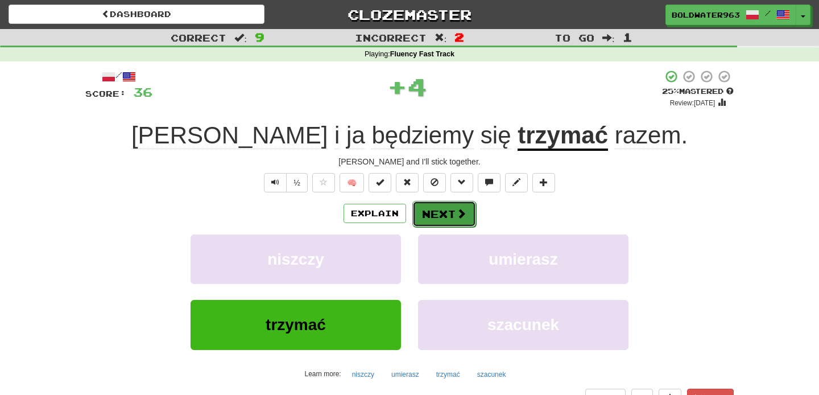
click at [438, 210] on button "Next" at bounding box center [444, 214] width 64 height 26
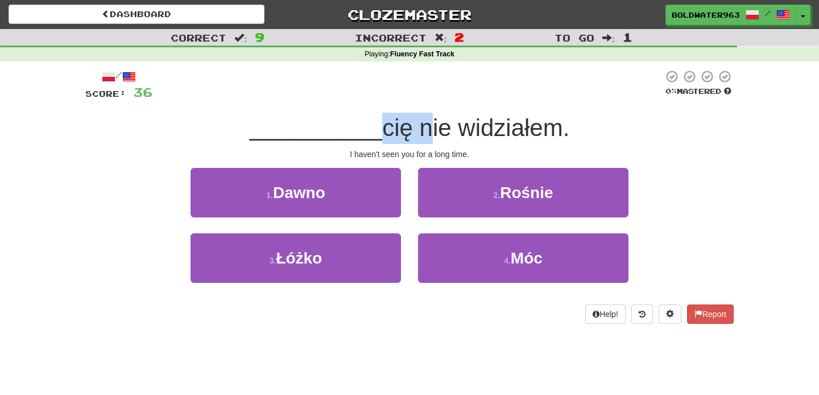
drag, startPoint x: 374, startPoint y: 128, endPoint x: 417, endPoint y: 129, distance: 43.3
click at [417, 129] on span "cię nie widziałem." at bounding box center [475, 127] width 187 height 27
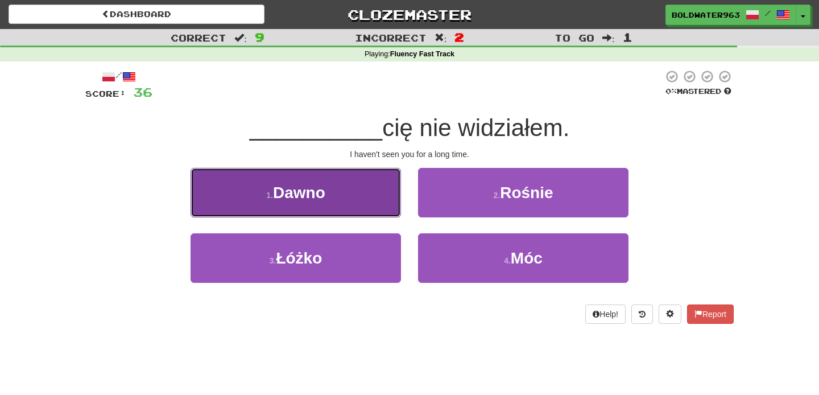
click at [366, 190] on button "1 . Dawno" at bounding box center [296, 192] width 211 height 49
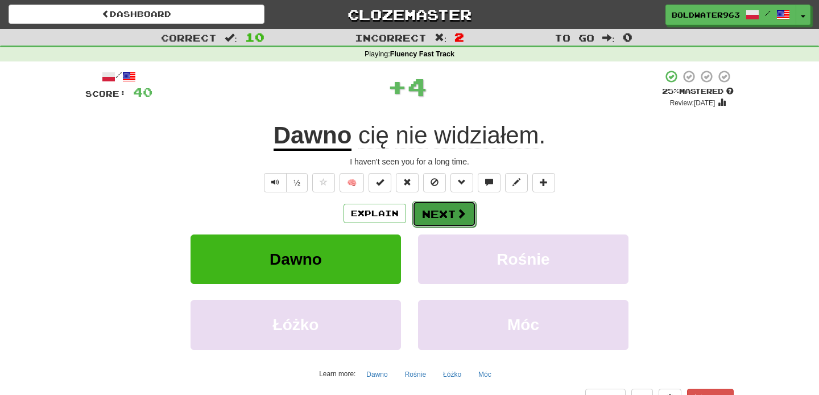
click at [442, 214] on button "Next" at bounding box center [444, 214] width 64 height 26
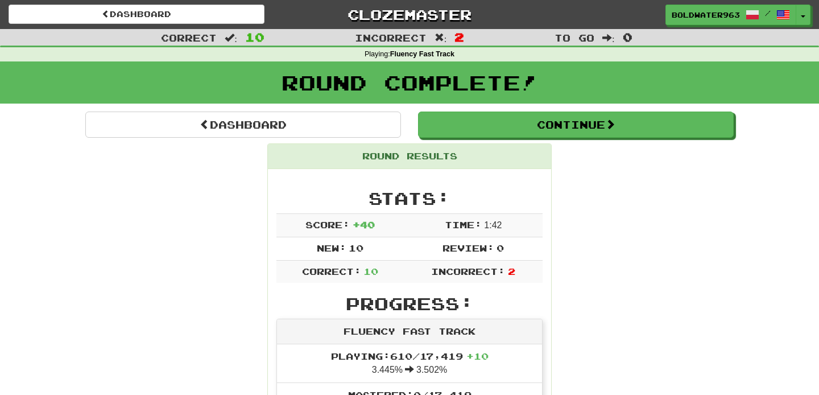
click at [408, 131] on div "Dashboard" at bounding box center [243, 125] width 333 height 26
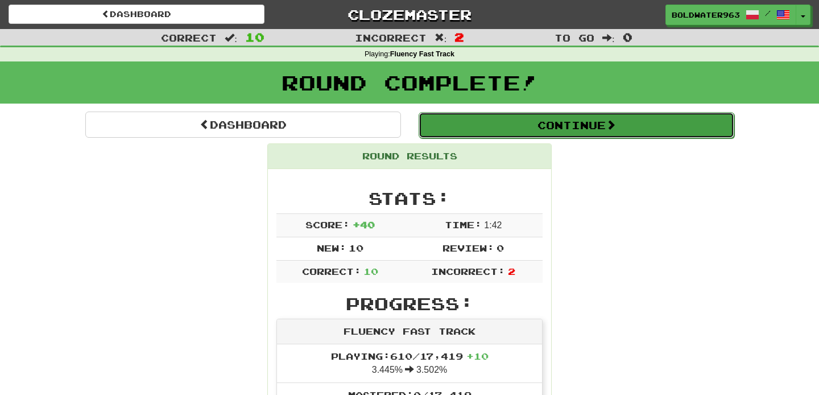
click at [538, 123] on button "Continue" at bounding box center [577, 125] width 316 height 26
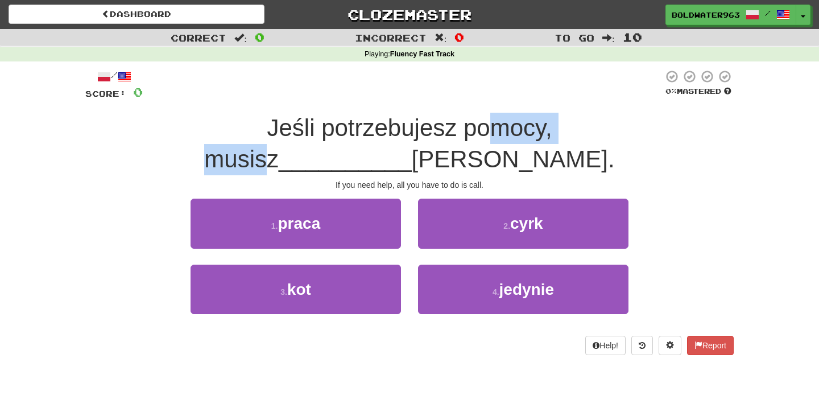
drag, startPoint x: 323, startPoint y: 125, endPoint x: 454, endPoint y: 134, distance: 131.7
click at [454, 134] on span "Jeśli potrzebujesz pomocy, musisz" at bounding box center [378, 143] width 348 height 58
click at [440, 129] on span "Jeśli potrzebujesz pomocy, musisz" at bounding box center [378, 143] width 348 height 58
drag, startPoint x: 412, startPoint y: 130, endPoint x: 456, endPoint y: 130, distance: 43.8
click at [456, 130] on span "Jeśli potrzebujesz pomocy, musisz" at bounding box center [378, 143] width 348 height 58
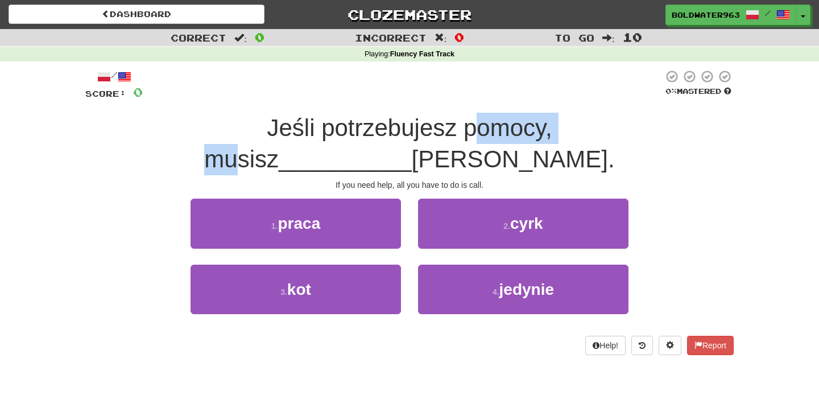
drag, startPoint x: 310, startPoint y: 127, endPoint x: 424, endPoint y: 137, distance: 115.3
click at [424, 136] on span "Jeśli potrzebujesz pomocy, musisz" at bounding box center [378, 143] width 348 height 58
click at [408, 199] on div "1 . praca" at bounding box center [296, 231] width 228 height 65
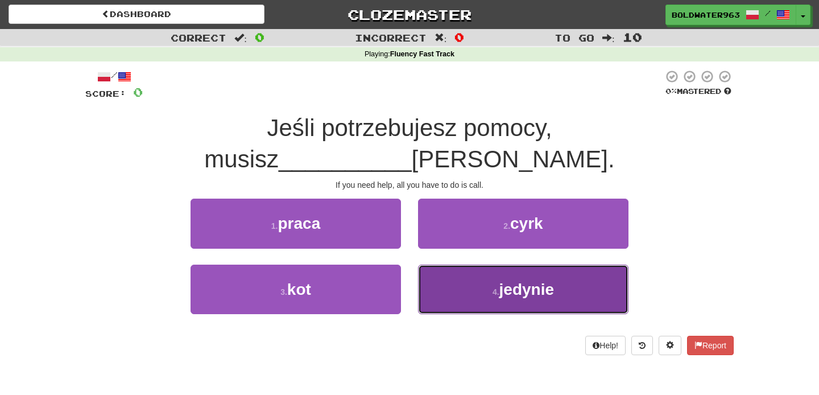
click at [451, 265] on button "4 . jedynie" at bounding box center [523, 289] width 211 height 49
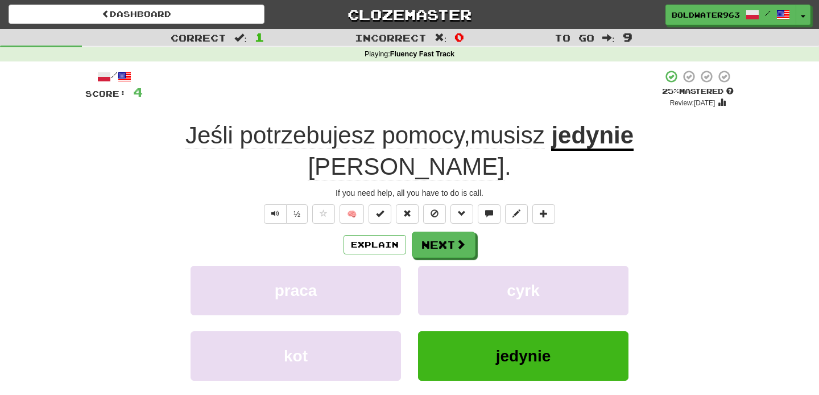
click at [551, 141] on u "jedynie" at bounding box center [592, 136] width 82 height 29
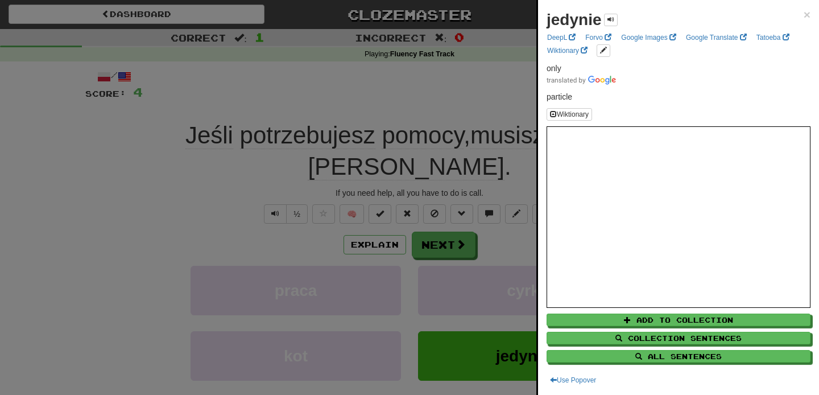
click at [466, 91] on div at bounding box center [409, 197] width 819 height 395
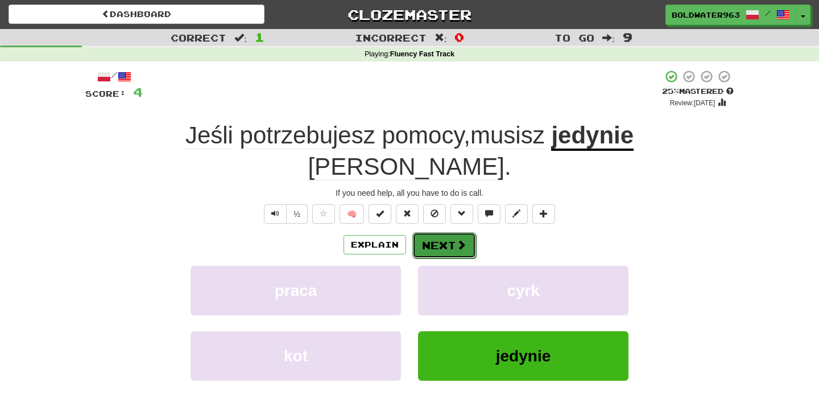
click at [437, 232] on button "Next" at bounding box center [444, 245] width 64 height 26
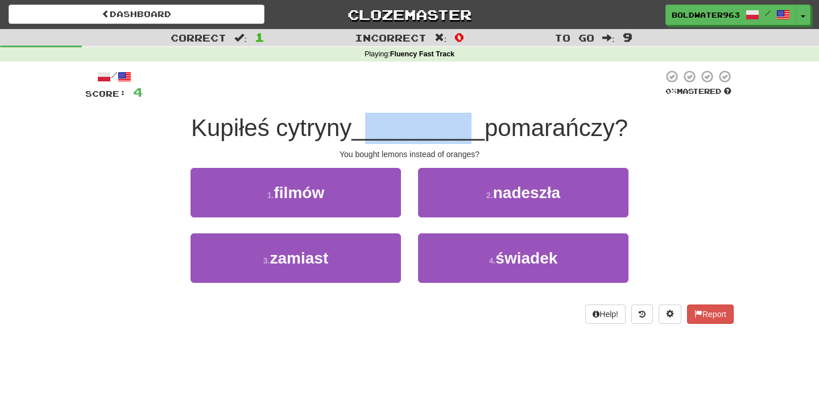
drag, startPoint x: 370, startPoint y: 133, endPoint x: 468, endPoint y: 134, distance: 97.9
click at [468, 134] on span "__________" at bounding box center [418, 127] width 133 height 27
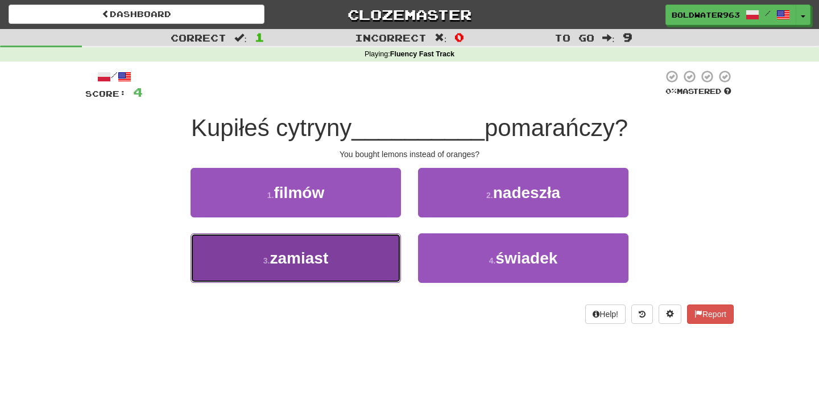
click at [346, 256] on button "3 . zamiast" at bounding box center [296, 257] width 211 height 49
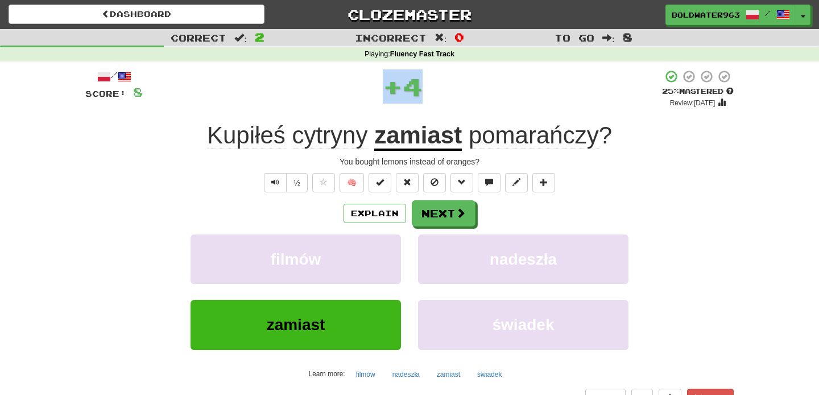
drag, startPoint x: 355, startPoint y: 86, endPoint x: 448, endPoint y: 91, distance: 93.4
click at [448, 91] on div "+ 4" at bounding box center [402, 86] width 519 height 34
click at [443, 214] on button "Next" at bounding box center [444, 214] width 64 height 26
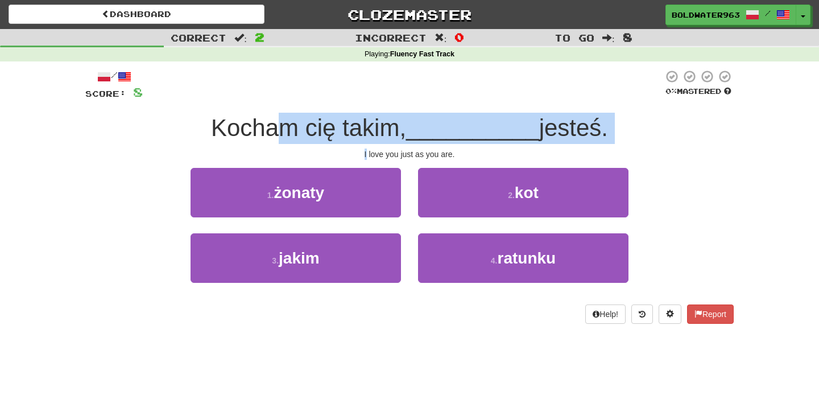
drag, startPoint x: 274, startPoint y: 127, endPoint x: 366, endPoint y: 156, distance: 96.8
click at [366, 156] on div "/ Score: 8 0 % Mastered Kocham cię takim, __________ jesteś. I love you just as…" at bounding box center [409, 196] width 649 height 254
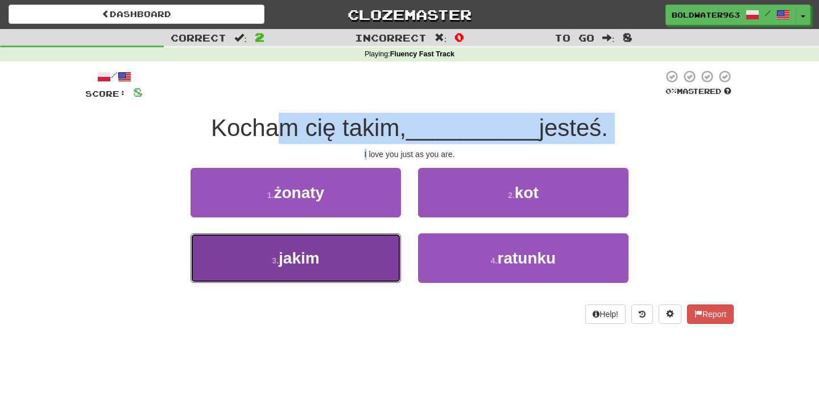
click at [354, 258] on button "3 . jakim" at bounding box center [296, 257] width 211 height 49
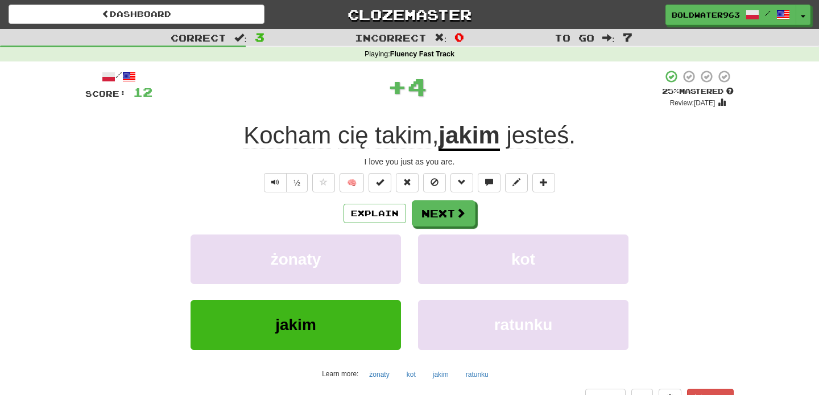
click at [415, 163] on div "I love you just as you are." at bounding box center [409, 161] width 649 height 11
click at [408, 162] on div "I love you just as you are." at bounding box center [409, 161] width 649 height 11
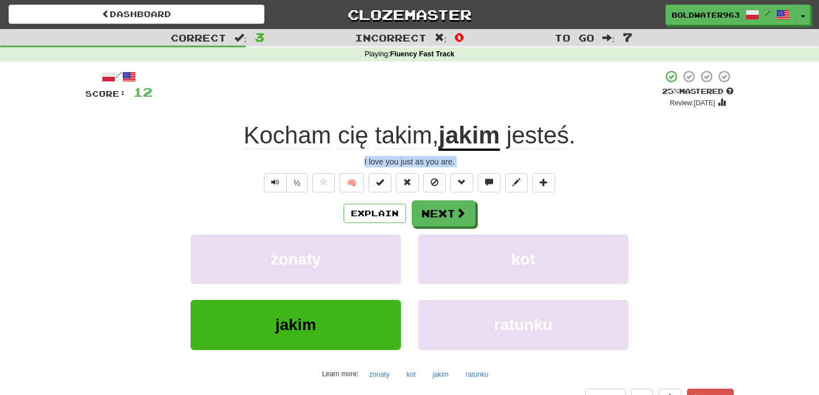
click at [408, 162] on div "I love you just as you are." at bounding box center [409, 161] width 649 height 11
click at [437, 213] on button "Next" at bounding box center [444, 214] width 64 height 26
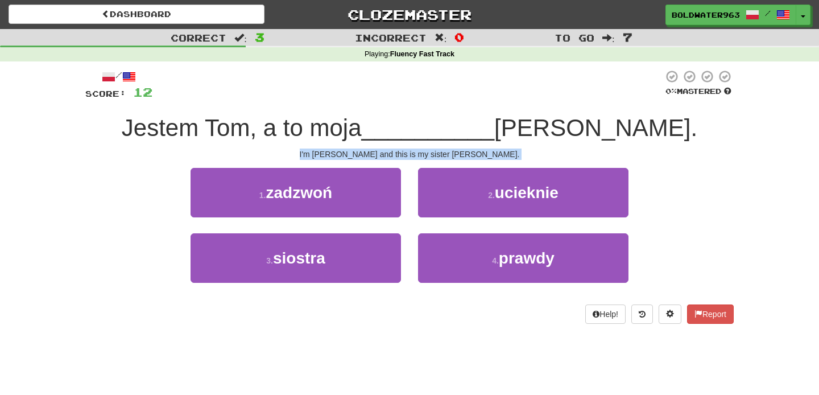
click at [412, 152] on div "I'm Tom and this is my sister Mary." at bounding box center [409, 153] width 649 height 11
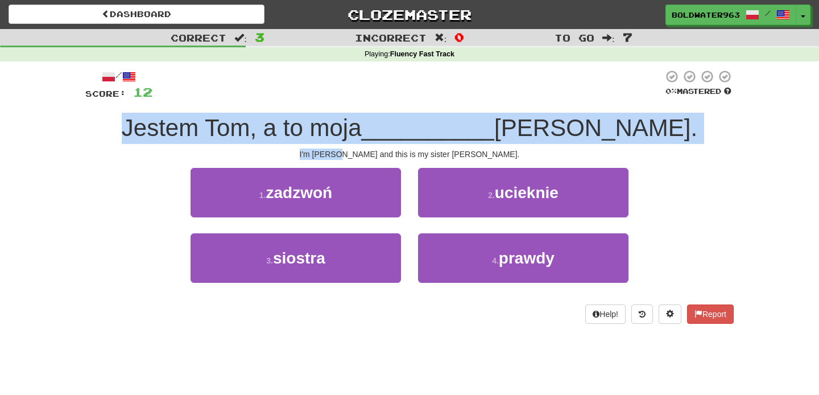
drag, startPoint x: 331, startPoint y: 101, endPoint x: 387, endPoint y: 151, distance: 75.0
click at [387, 151] on div "/ Score: 12 0 % Mastered Jestem Tom, a to moja __________ Mary. I'm Tom and thi…" at bounding box center [409, 196] width 649 height 254
click at [387, 151] on div "I'm Tom and this is my sister Mary." at bounding box center [409, 153] width 649 height 11
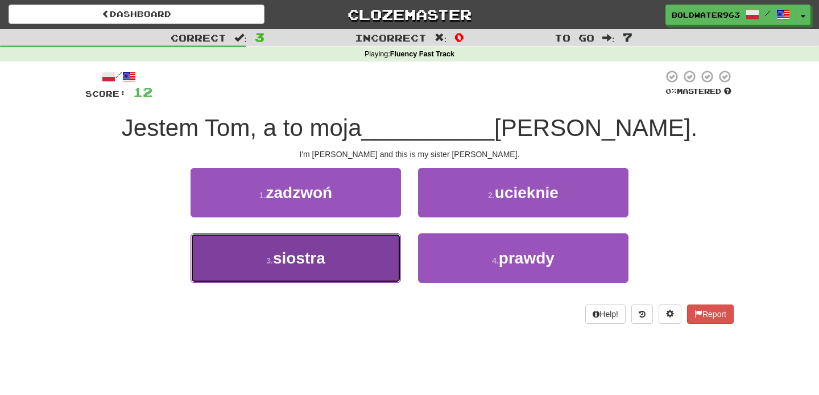
click at [365, 257] on button "3 . siostra" at bounding box center [296, 257] width 211 height 49
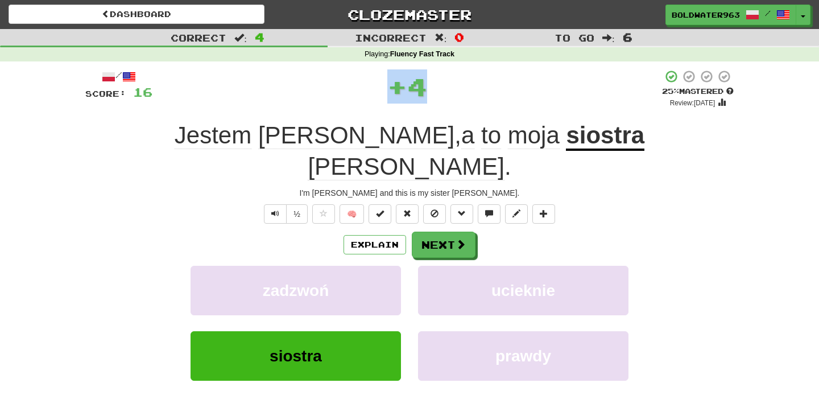
drag, startPoint x: 286, startPoint y: 93, endPoint x: 497, endPoint y: 95, distance: 211.1
click at [497, 95] on div "+ 4" at bounding box center [407, 86] width 510 height 34
click at [452, 232] on button "Next" at bounding box center [444, 245] width 64 height 26
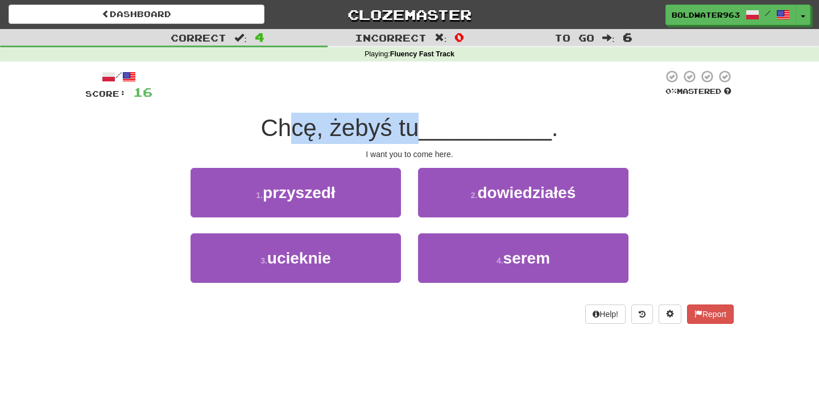
drag, startPoint x: 299, startPoint y: 126, endPoint x: 423, endPoint y: 129, distance: 124.6
click at [419, 129] on span "Chcę, żebyś tu" at bounding box center [340, 127] width 158 height 27
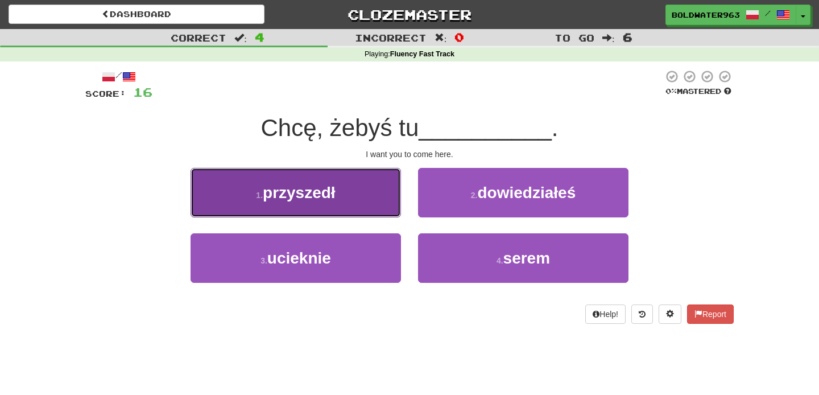
click at [383, 187] on button "1 . przyszedł" at bounding box center [296, 192] width 211 height 49
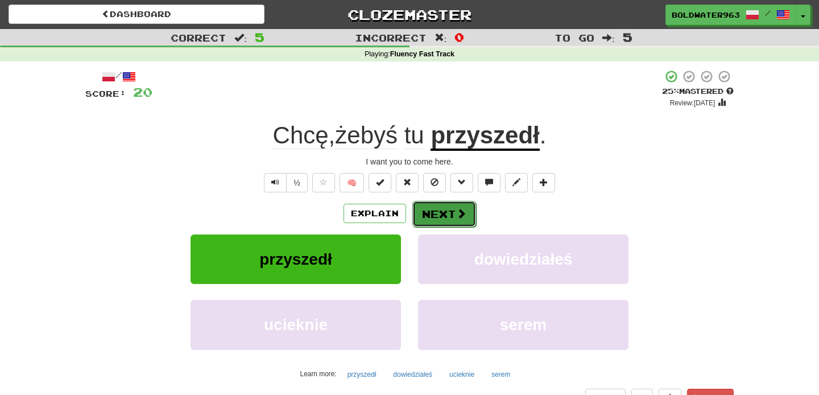
click at [434, 214] on button "Next" at bounding box center [444, 214] width 64 height 26
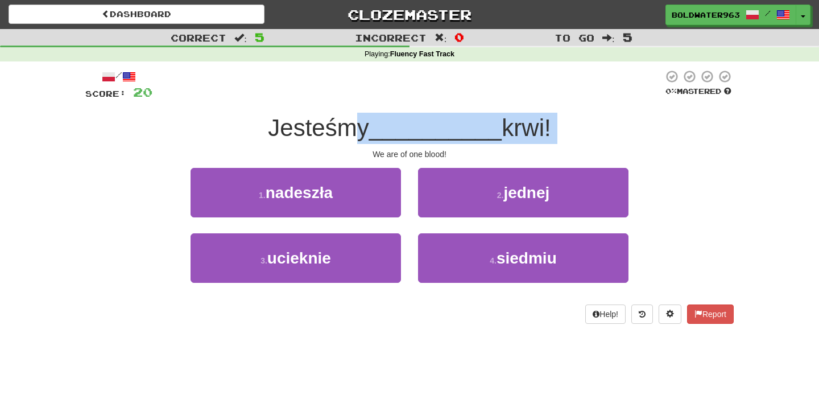
drag, startPoint x: 353, startPoint y: 122, endPoint x: 449, endPoint y: 145, distance: 99.2
click at [449, 145] on div "/ Score: 20 0 % Mastered Jesteśmy __________ krwi! We are of one blood! 1 . nad…" at bounding box center [409, 196] width 649 height 254
drag, startPoint x: 436, startPoint y: 130, endPoint x: 507, endPoint y: 134, distance: 71.3
click at [507, 134] on div "Jesteśmy __________ krwi!" at bounding box center [409, 128] width 649 height 31
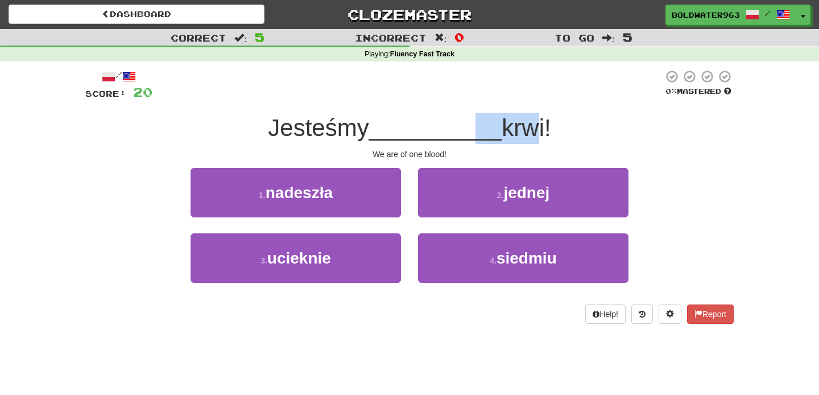
drag, startPoint x: 519, startPoint y: 133, endPoint x: 465, endPoint y: 126, distance: 53.9
click at [465, 126] on div "Jesteśmy __________ krwi!" at bounding box center [409, 128] width 649 height 31
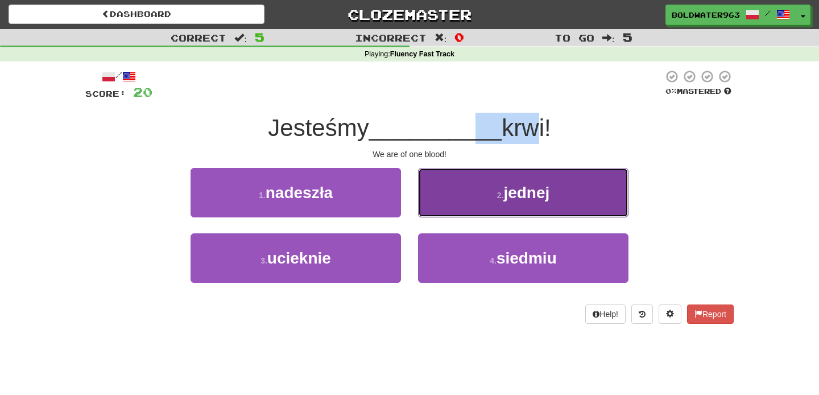
click at [465, 189] on button "2 . jednej" at bounding box center [523, 192] width 211 height 49
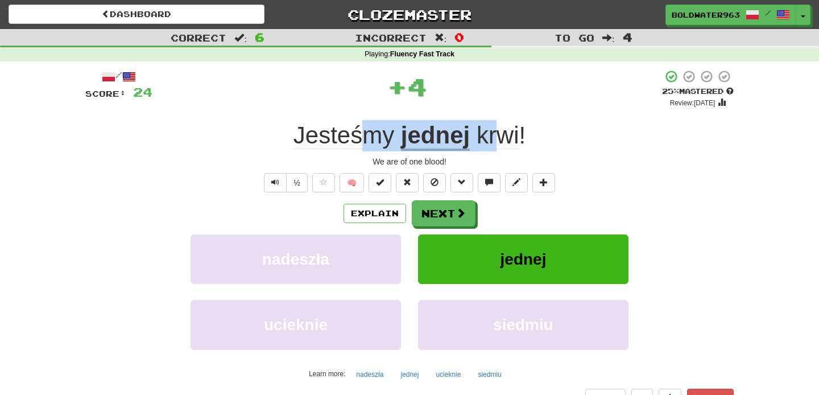
drag, startPoint x: 357, startPoint y: 135, endPoint x: 502, endPoint y: 151, distance: 145.9
click at [502, 151] on div "Jesteśmy jednej krwi !" at bounding box center [409, 135] width 649 height 31
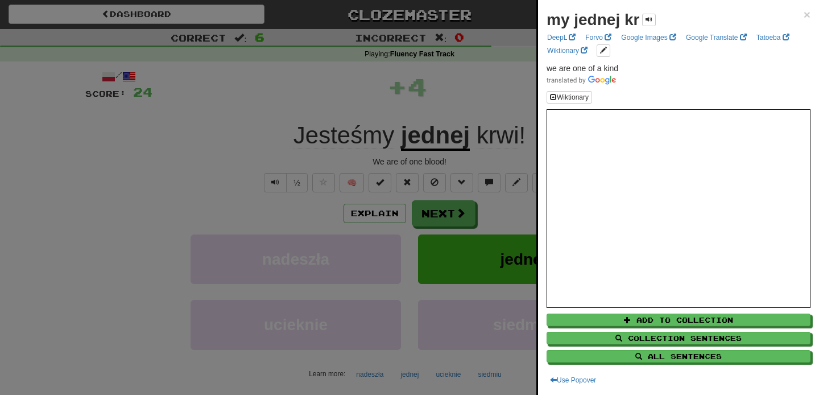
click at [523, 114] on div at bounding box center [409, 197] width 819 height 395
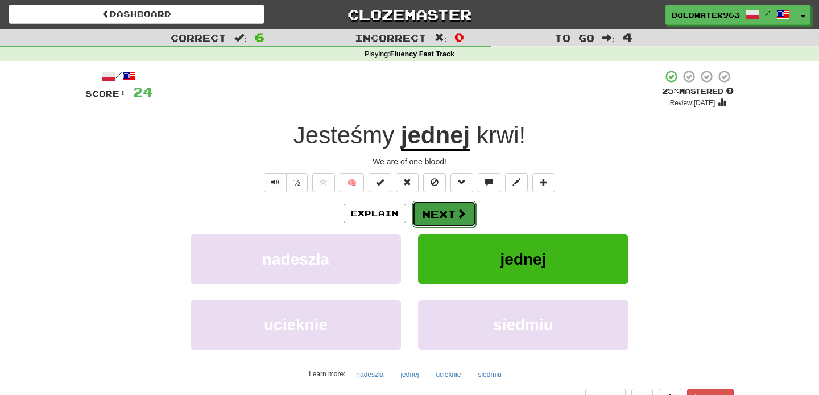
click at [456, 209] on span at bounding box center [461, 213] width 10 height 10
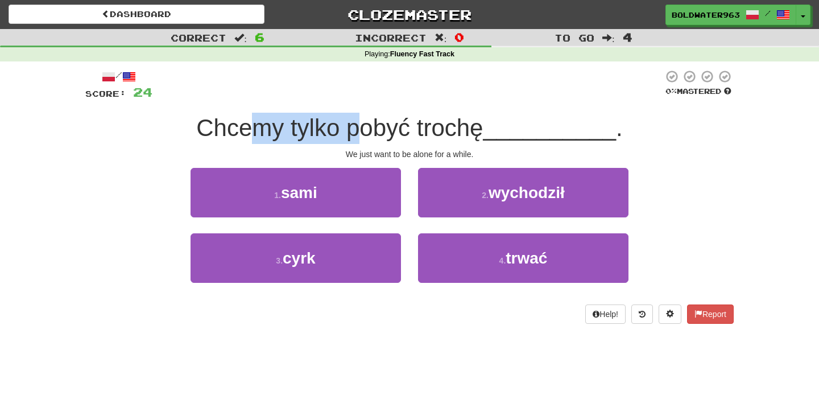
drag, startPoint x: 254, startPoint y: 131, endPoint x: 358, endPoint y: 130, distance: 104.1
click at [358, 130] on span "Chcemy tylko pobyć trochę" at bounding box center [339, 127] width 287 height 27
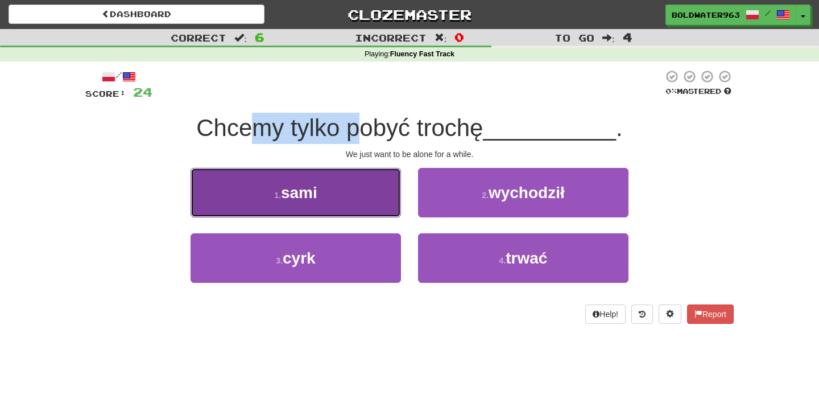
click at [329, 176] on button "1 . sami" at bounding box center [296, 192] width 211 height 49
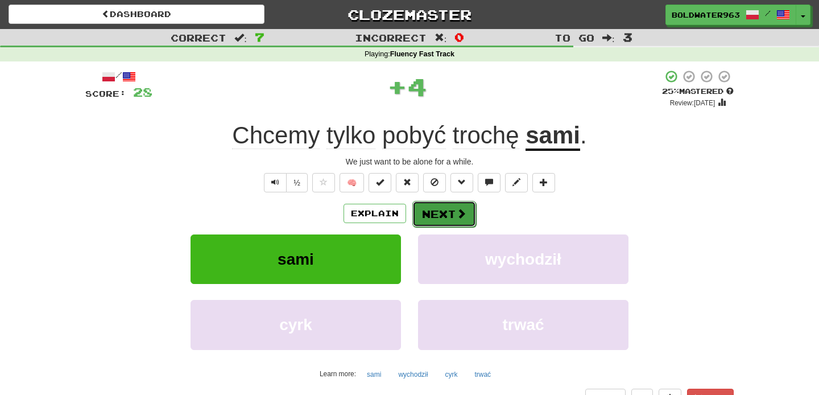
click at [430, 213] on button "Next" at bounding box center [444, 214] width 64 height 26
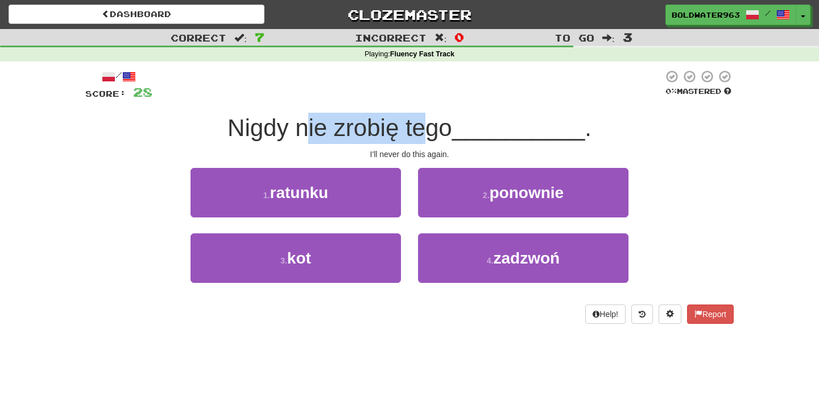
drag, startPoint x: 311, startPoint y: 130, endPoint x: 428, endPoint y: 137, distance: 117.4
click at [428, 137] on span "Nigdy nie zrobię tego" at bounding box center [340, 127] width 225 height 27
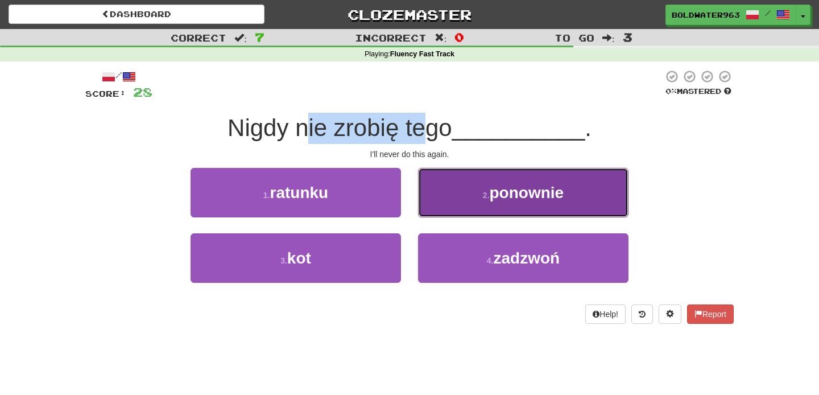
click at [548, 213] on button "2 . ponownie" at bounding box center [523, 192] width 211 height 49
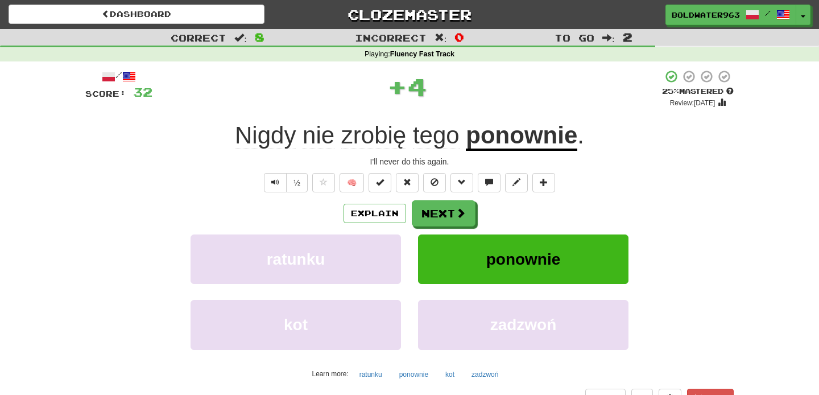
click at [515, 137] on u "ponownie" at bounding box center [522, 136] width 112 height 29
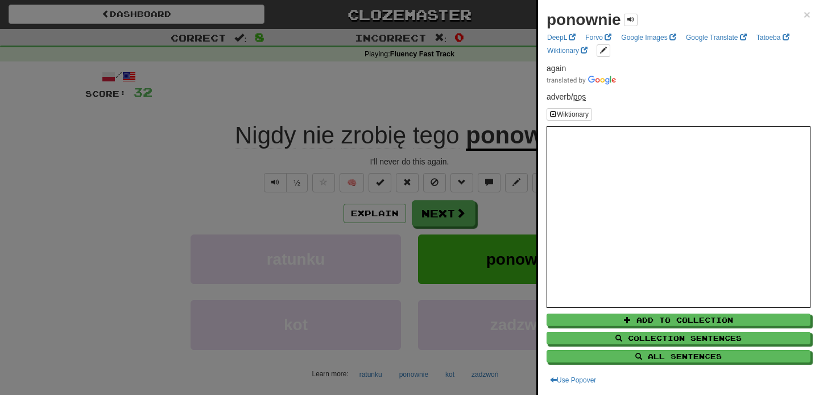
click at [495, 76] on div at bounding box center [409, 197] width 819 height 395
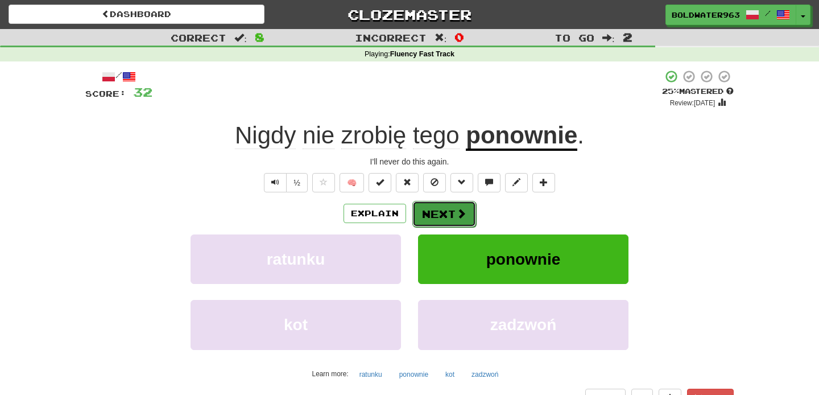
click at [444, 212] on button "Next" at bounding box center [444, 214] width 64 height 26
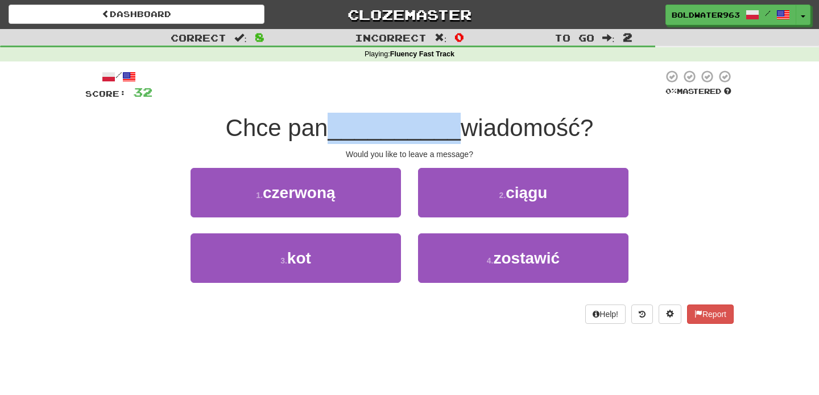
drag, startPoint x: 330, startPoint y: 130, endPoint x: 453, endPoint y: 121, distance: 123.8
click at [453, 121] on div "Chce pan __________ wiadomość?" at bounding box center [409, 128] width 649 height 31
click at [461, 121] on span "wiadomość?" at bounding box center [527, 127] width 133 height 27
click at [407, 224] on div "1 . czerwoną" at bounding box center [296, 200] width 228 height 65
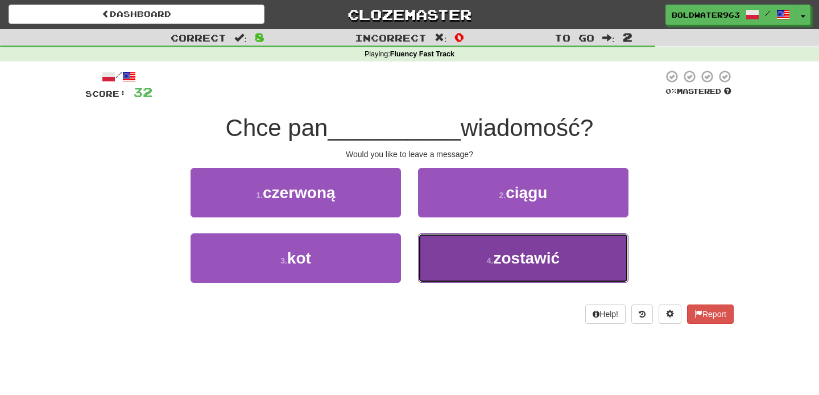
click at [457, 254] on button "4 . zostawić" at bounding box center [523, 257] width 211 height 49
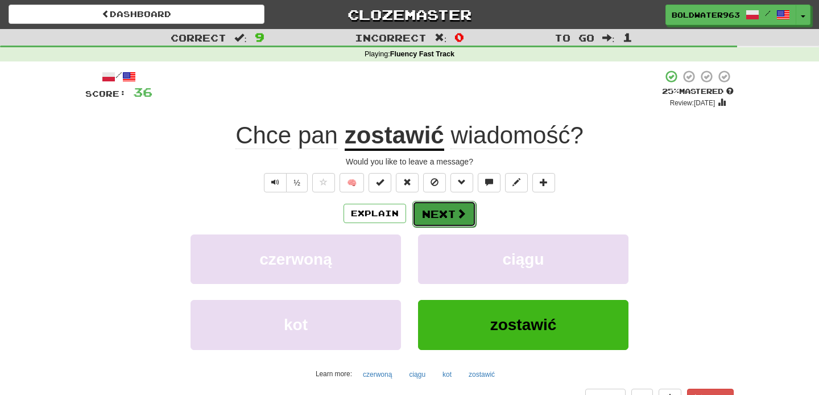
click at [447, 214] on button "Next" at bounding box center [444, 214] width 64 height 26
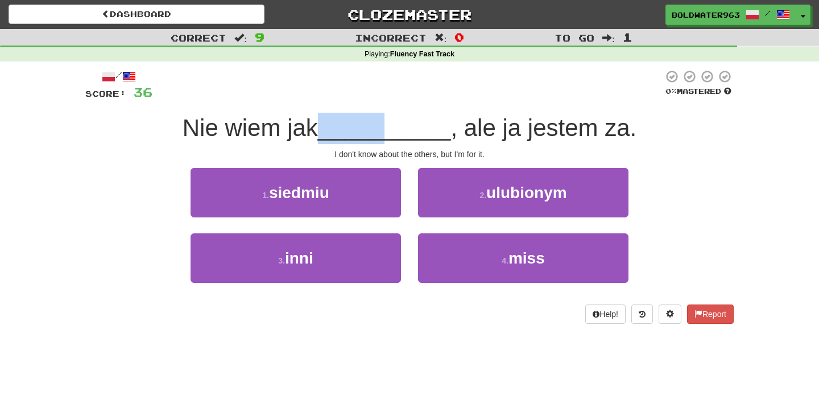
drag, startPoint x: 332, startPoint y: 130, endPoint x: 391, endPoint y: 131, distance: 59.2
click at [391, 131] on span "__________" at bounding box center [384, 127] width 133 height 27
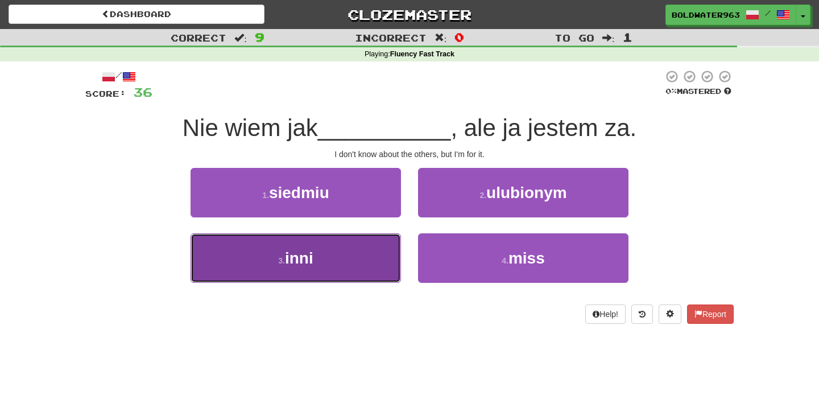
click at [360, 247] on button "3 . inni" at bounding box center [296, 257] width 211 height 49
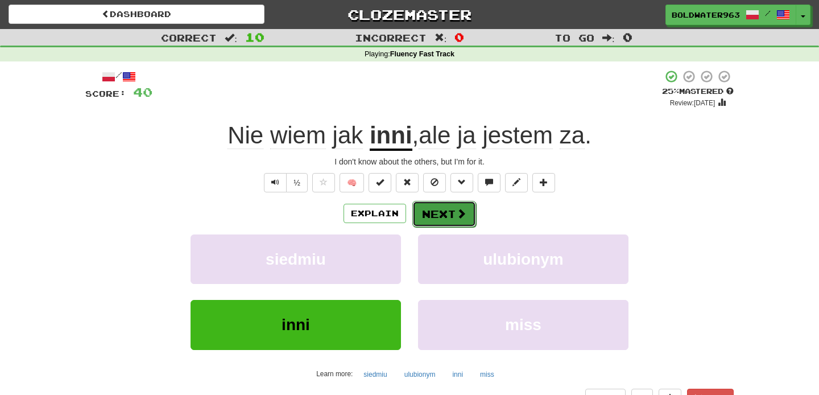
click at [439, 214] on button "Next" at bounding box center [444, 214] width 64 height 26
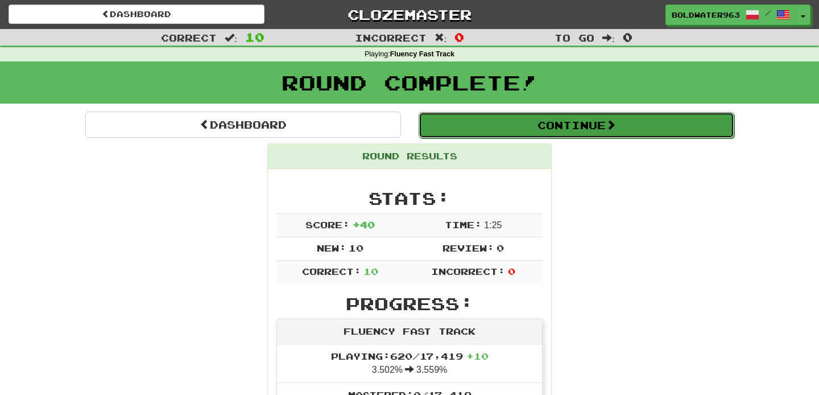
click at [475, 125] on button "Continue" at bounding box center [577, 125] width 316 height 26
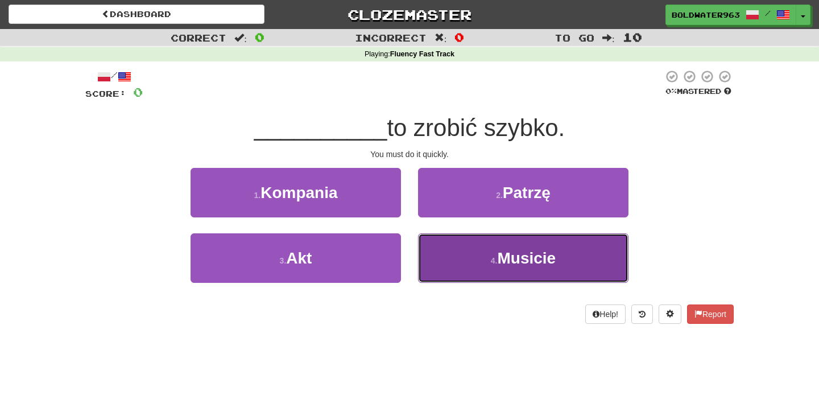
click at [459, 259] on button "4 . Musicie" at bounding box center [523, 257] width 211 height 49
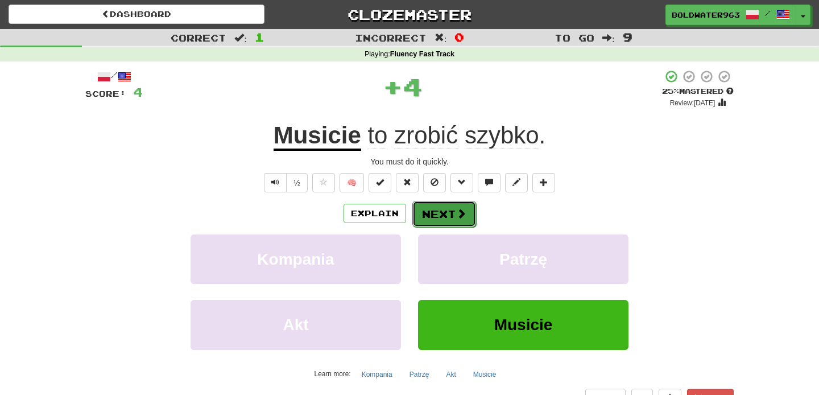
click at [446, 219] on button "Next" at bounding box center [444, 214] width 64 height 26
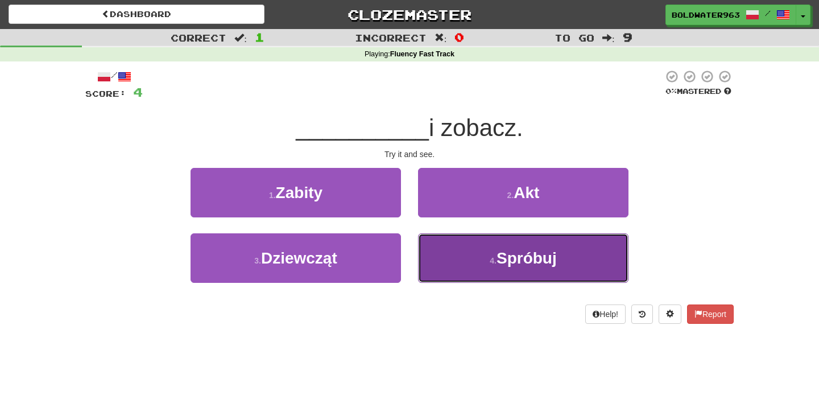
click at [460, 242] on button "4 . Spróbuj" at bounding box center [523, 257] width 211 height 49
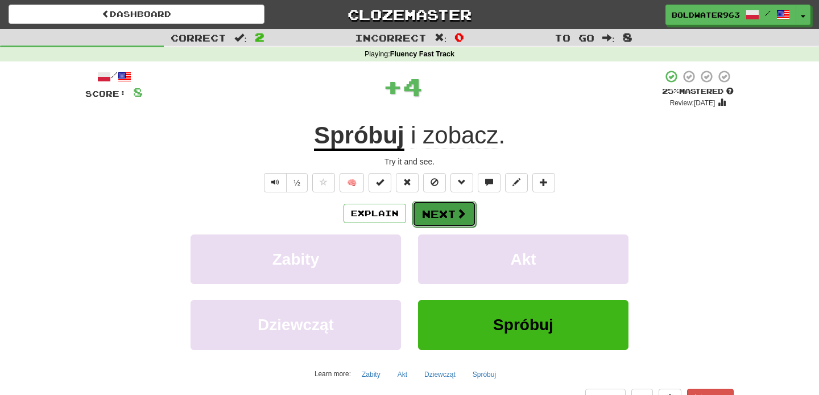
click at [436, 210] on button "Next" at bounding box center [444, 214] width 64 height 26
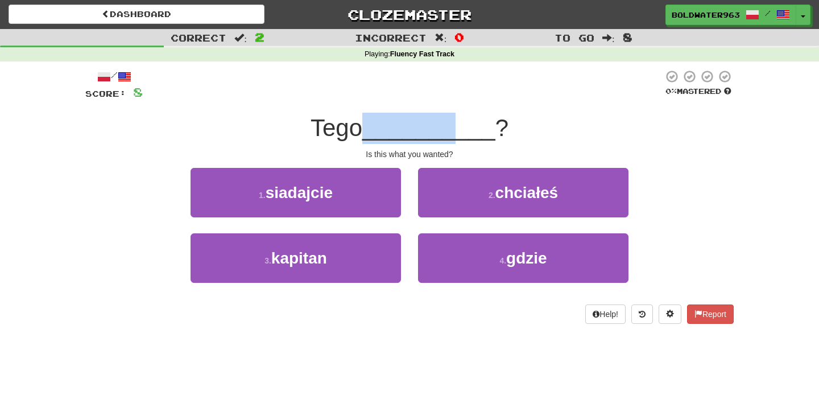
drag, startPoint x: 376, startPoint y: 128, endPoint x: 453, endPoint y: 136, distance: 77.8
click at [453, 136] on span "__________" at bounding box center [428, 127] width 133 height 27
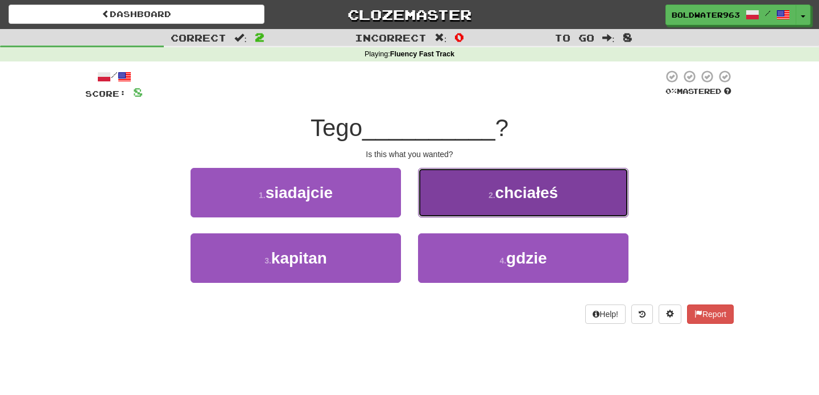
click at [523, 200] on span "chciałeś" at bounding box center [527, 193] width 63 height 18
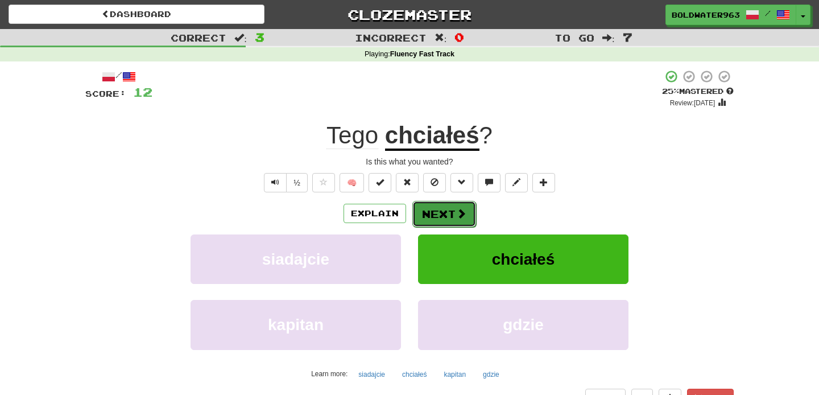
click at [429, 213] on button "Next" at bounding box center [444, 214] width 64 height 26
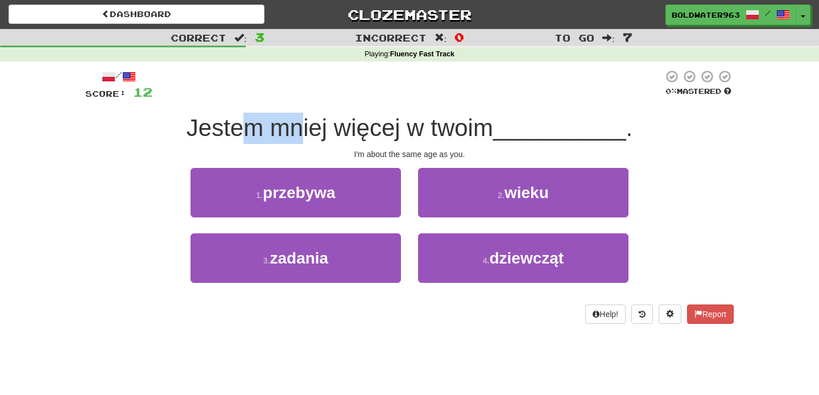
drag, startPoint x: 244, startPoint y: 128, endPoint x: 306, endPoint y: 130, distance: 62.6
click at [306, 130] on span "Jestem mniej więcej w twoim" at bounding box center [340, 127] width 307 height 27
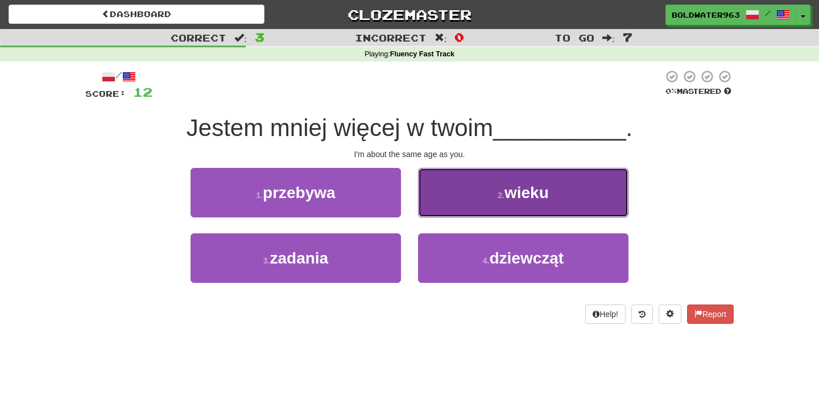
click at [484, 205] on button "2 . wieku" at bounding box center [523, 192] width 211 height 49
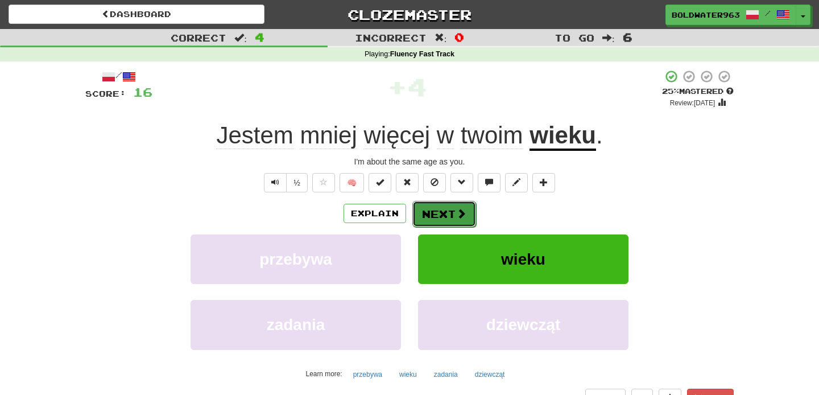
click at [449, 213] on button "Next" at bounding box center [444, 214] width 64 height 26
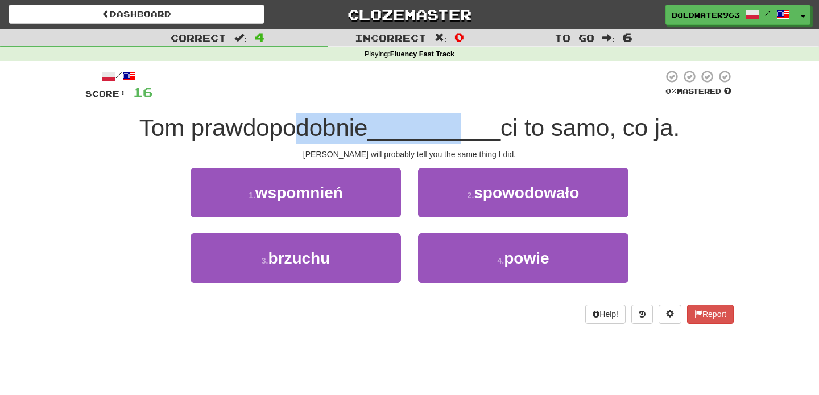
drag, startPoint x: 289, startPoint y: 127, endPoint x: 456, endPoint y: 134, distance: 166.9
click at [456, 134] on div "Tom prawdopodobnie __________ ci to samo, co ja." at bounding box center [409, 128] width 649 height 31
click at [456, 134] on span "__________" at bounding box center [434, 127] width 133 height 27
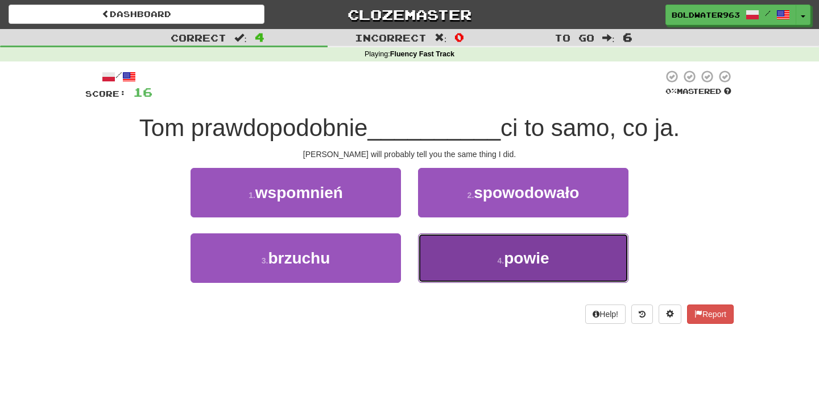
click at [448, 261] on button "4 . powie" at bounding box center [523, 257] width 211 height 49
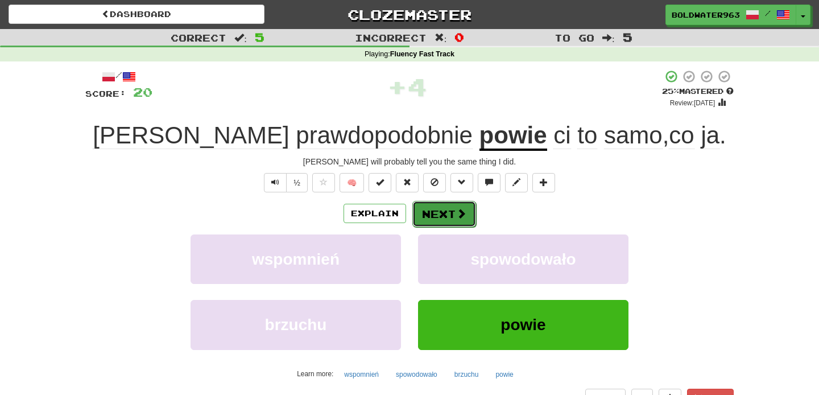
click at [443, 209] on button "Next" at bounding box center [444, 214] width 64 height 26
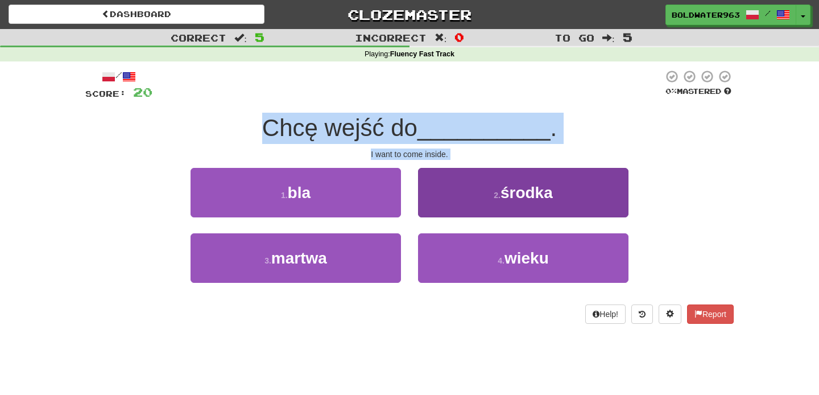
drag, startPoint x: 230, startPoint y: 133, endPoint x: 576, endPoint y: 167, distance: 348.2
click at [576, 167] on div "/ Score: 20 0 % Mastered Chcę wejść do __________ . I want to come inside. 1 . …" at bounding box center [409, 196] width 649 height 254
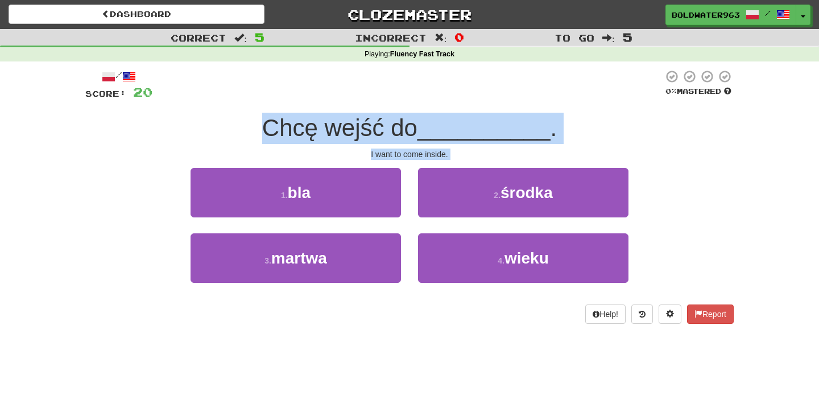
click at [584, 127] on div "Chcę wejść do __________ ." at bounding box center [409, 128] width 649 height 31
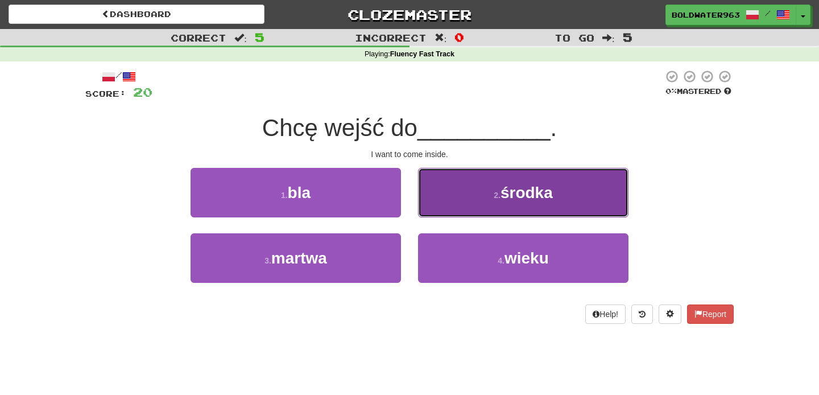
click at [507, 179] on button "2 . środka" at bounding box center [523, 192] width 211 height 49
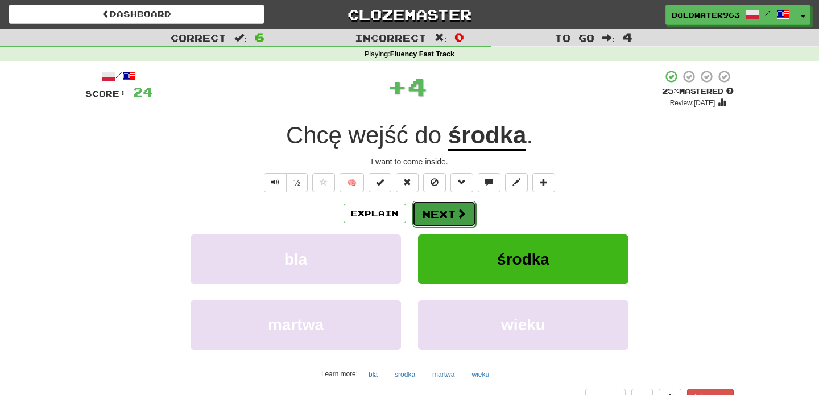
click at [435, 216] on button "Next" at bounding box center [444, 214] width 64 height 26
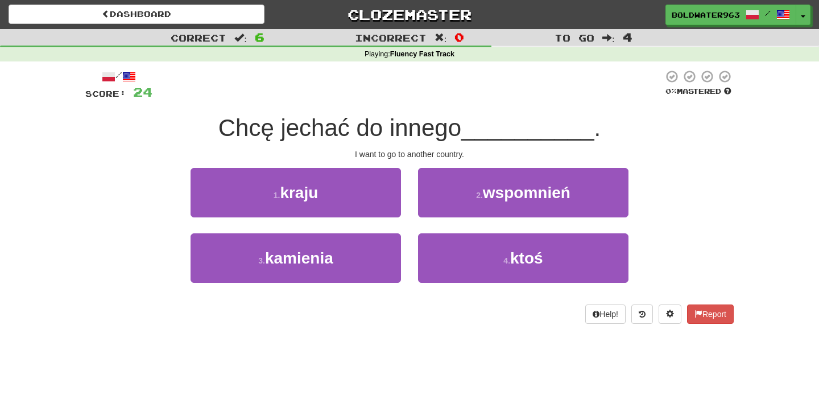
drag, startPoint x: 199, startPoint y: 129, endPoint x: 473, endPoint y: 127, distance: 274.2
click at [473, 127] on div "Chcę jechać do innego __________ ." at bounding box center [409, 128] width 649 height 31
click at [461, 126] on span "Chcę jechać do innego" at bounding box center [339, 127] width 243 height 27
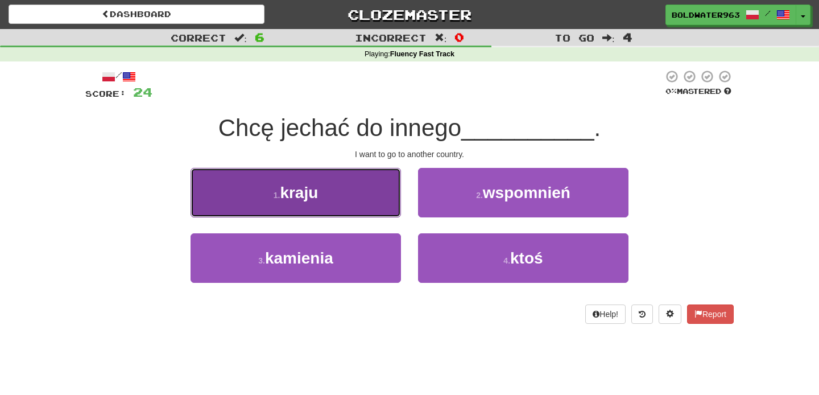
click at [326, 196] on button "1 . kraju" at bounding box center [296, 192] width 211 height 49
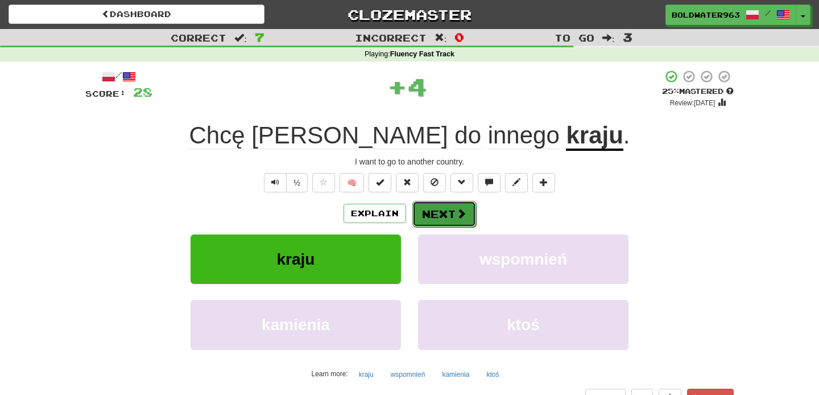
click at [448, 213] on button "Next" at bounding box center [444, 214] width 64 height 26
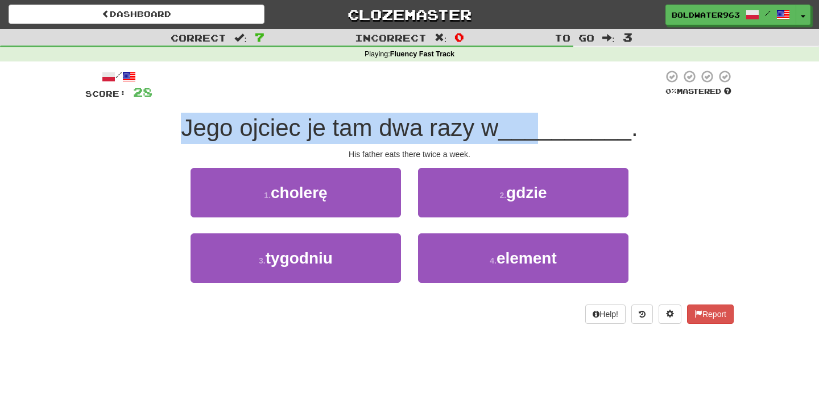
drag, startPoint x: 172, startPoint y: 120, endPoint x: 546, endPoint y: 131, distance: 374.5
click at [546, 131] on div "Jego ojciec je tam dwa razy w __________ ." at bounding box center [409, 128] width 649 height 31
click at [546, 131] on span "__________" at bounding box center [564, 127] width 133 height 27
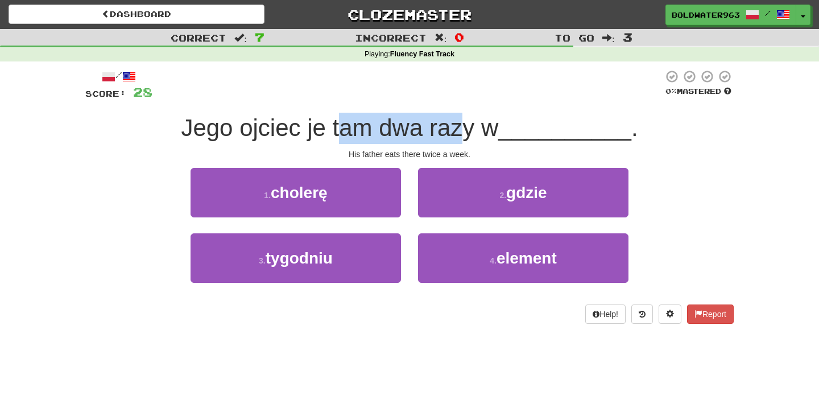
drag, startPoint x: 343, startPoint y: 131, endPoint x: 469, endPoint y: 126, distance: 127.0
click at [469, 126] on span "Jego ojciec je tam dwa razy w" at bounding box center [339, 127] width 317 height 27
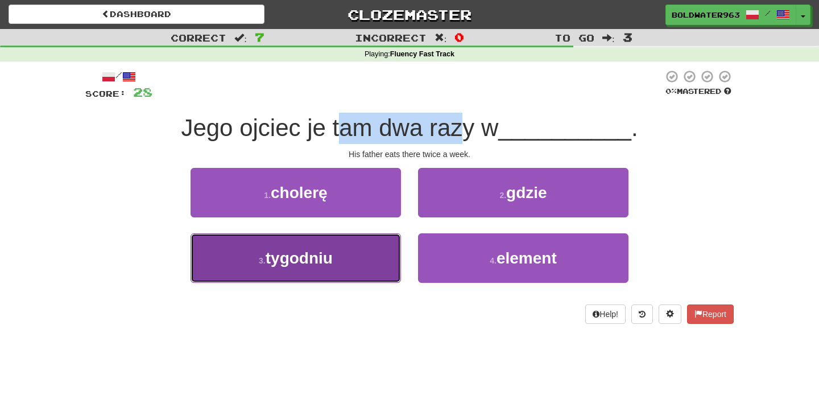
click at [346, 258] on button "3 . tygodniu" at bounding box center [296, 257] width 211 height 49
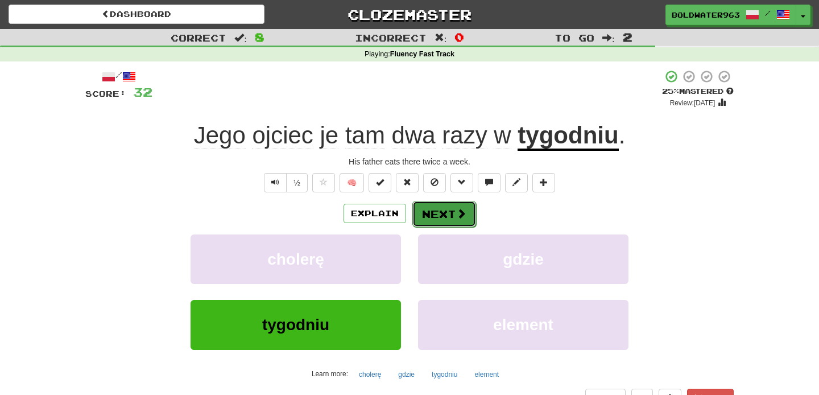
click at [442, 214] on button "Next" at bounding box center [444, 214] width 64 height 26
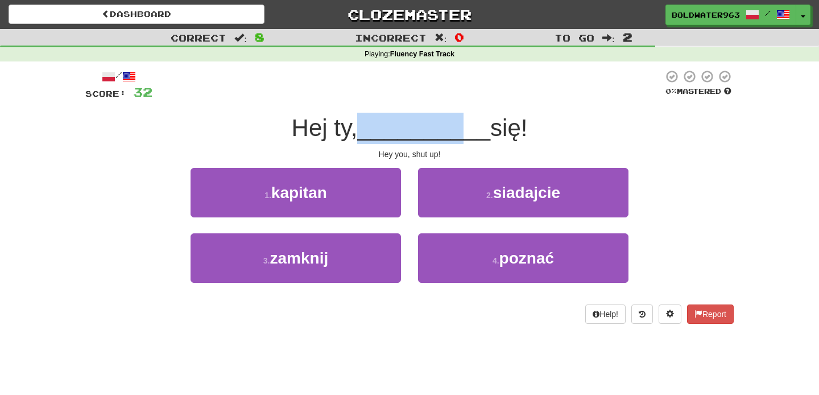
drag, startPoint x: 366, startPoint y: 133, endPoint x: 455, endPoint y: 130, distance: 89.4
click at [455, 130] on span "__________" at bounding box center [423, 127] width 133 height 27
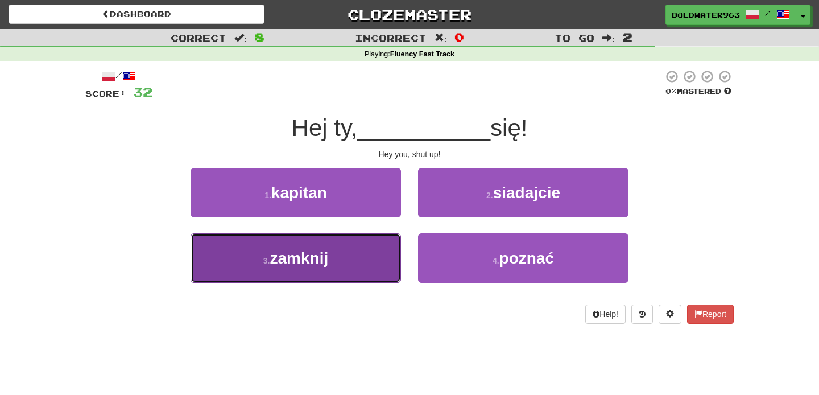
click at [357, 275] on button "3 . zamknij" at bounding box center [296, 257] width 211 height 49
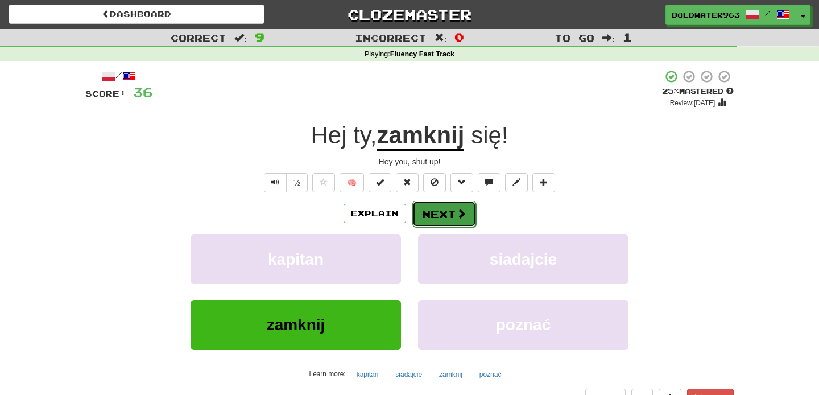
click at [449, 216] on button "Next" at bounding box center [444, 214] width 64 height 26
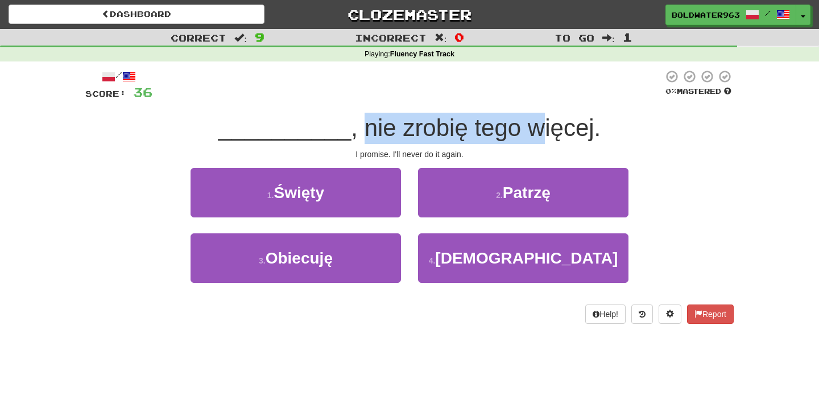
drag, startPoint x: 360, startPoint y: 130, endPoint x: 538, endPoint y: 137, distance: 177.6
click at [538, 137] on span ", nie zrobię tego więcej." at bounding box center [476, 127] width 250 height 27
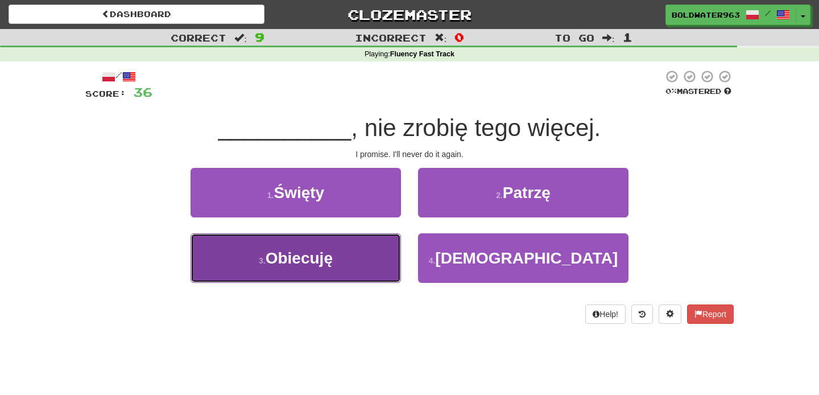
click at [355, 266] on button "3 . Obiecuję" at bounding box center [296, 257] width 211 height 49
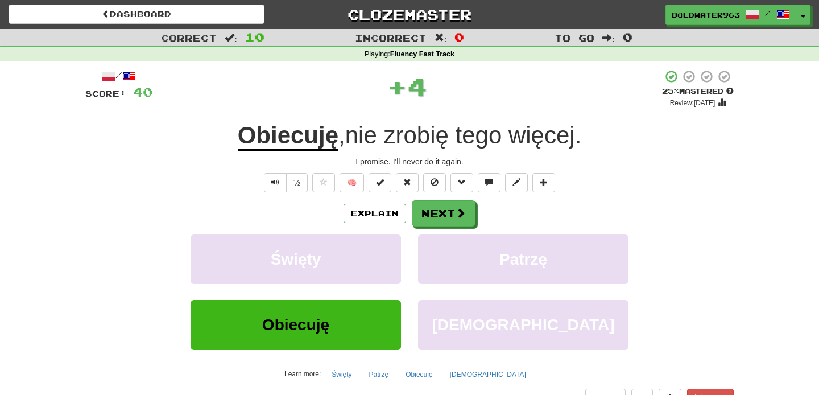
click at [301, 141] on u "Obiecuję" at bounding box center [288, 136] width 101 height 29
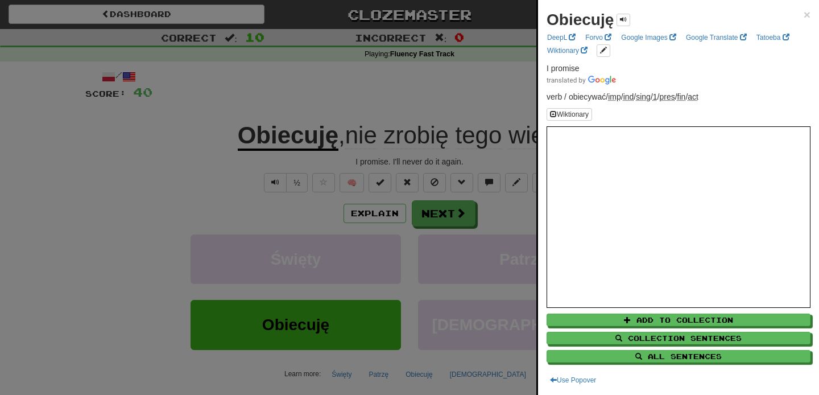
click at [448, 99] on div at bounding box center [409, 197] width 819 height 395
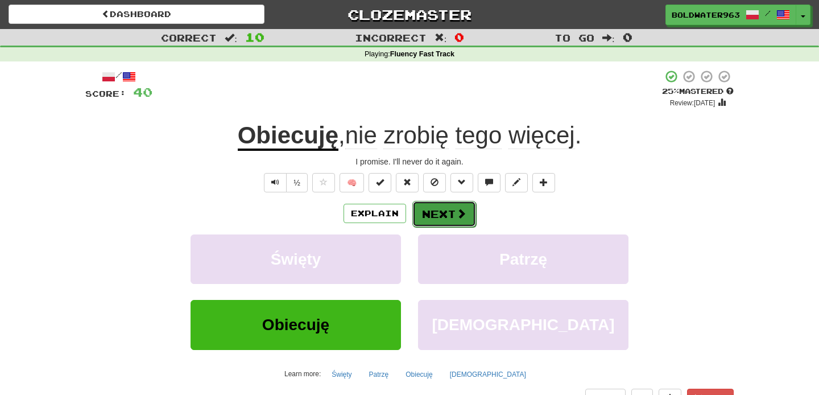
click at [439, 216] on button "Next" at bounding box center [444, 214] width 64 height 26
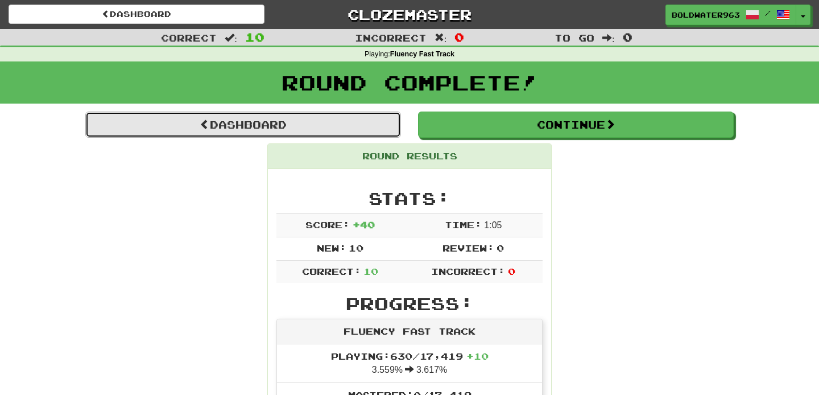
click at [317, 129] on link "Dashboard" at bounding box center [243, 125] width 316 height 26
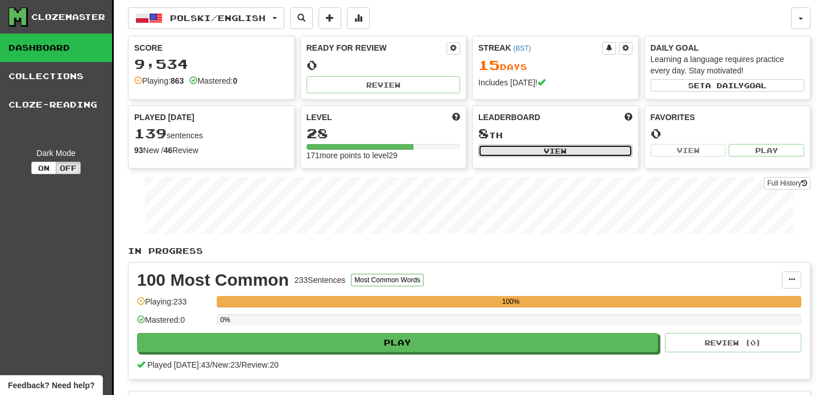
click at [535, 150] on button "View" at bounding box center [555, 151] width 154 height 13
select select "**********"
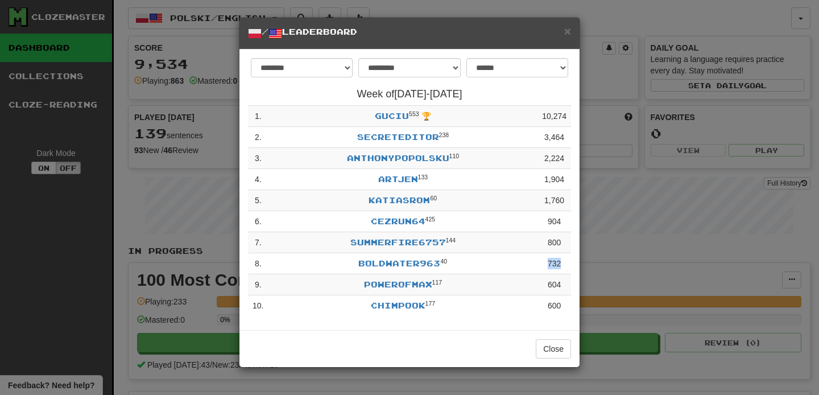
drag, startPoint x: 535, startPoint y: 269, endPoint x: 564, endPoint y: 266, distance: 29.2
click at [564, 266] on tr "8 . BoldWater963 40 732" at bounding box center [409, 263] width 323 height 21
click at [564, 266] on td "732" at bounding box center [555, 263] width 34 height 21
click at [551, 352] on button "Close" at bounding box center [553, 348] width 35 height 19
